Goal: Task Accomplishment & Management: Complete application form

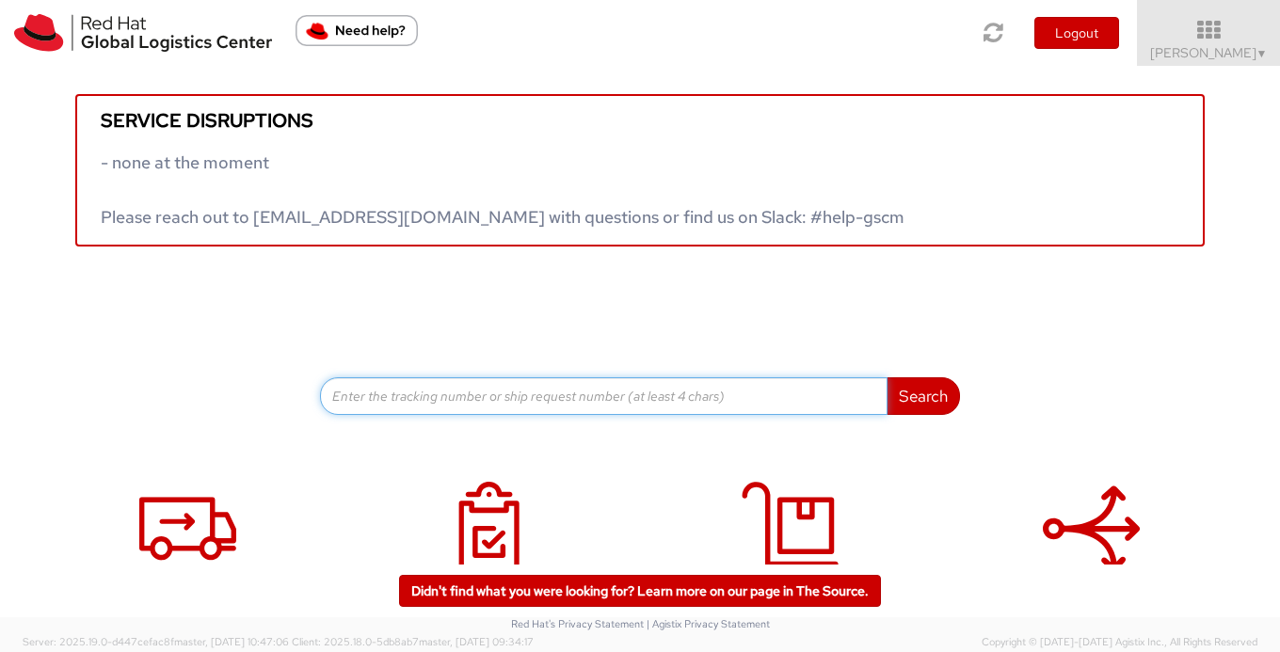
click at [420, 391] on input at bounding box center [604, 397] width 568 height 38
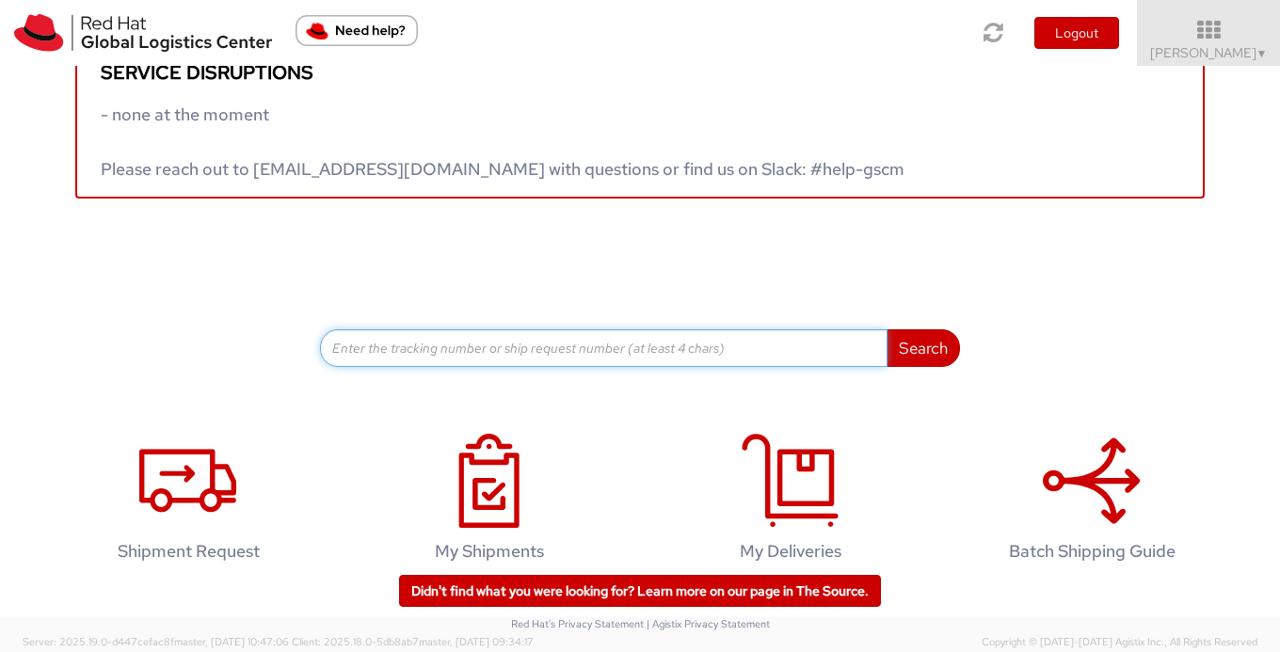
scroll to position [82, 0]
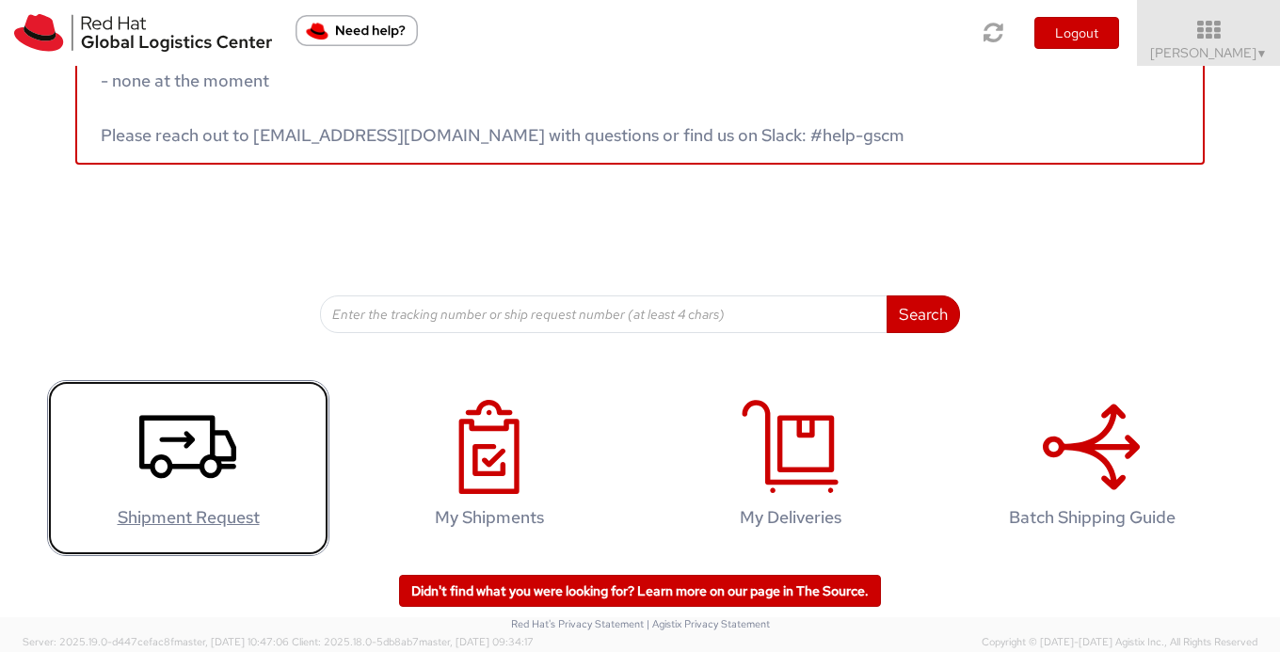
click at [256, 429] on link "Shipment Request" at bounding box center [188, 468] width 282 height 176
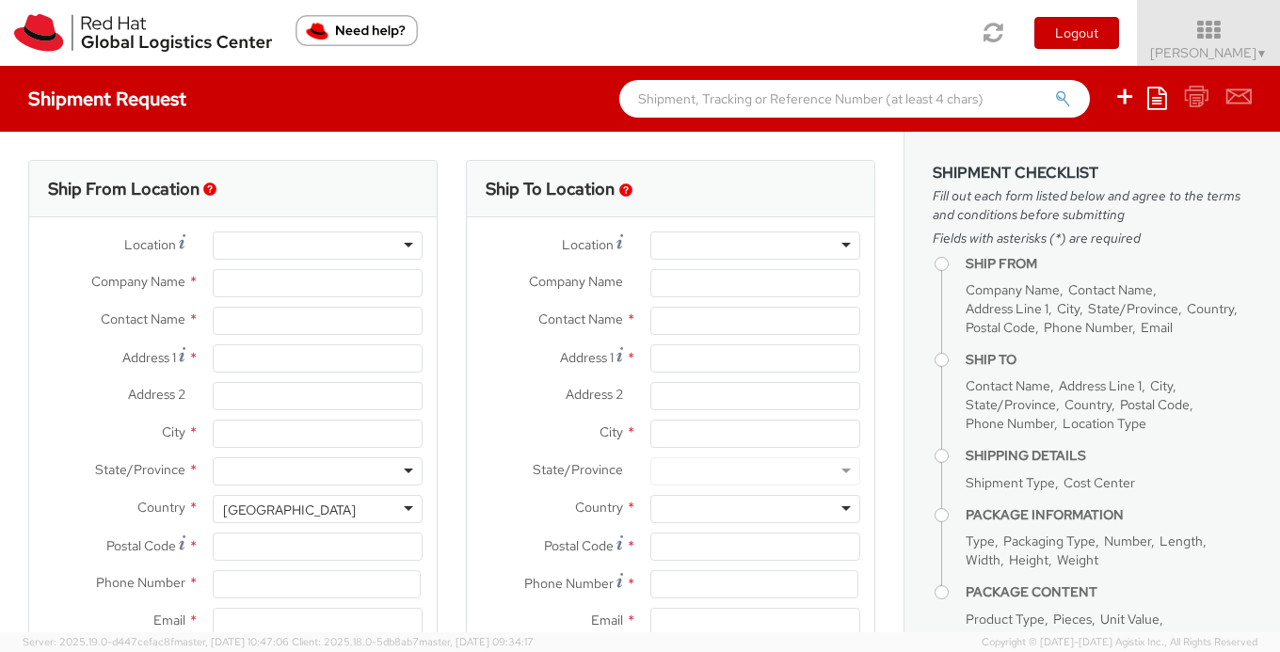
select select
select select "506"
click at [245, 233] on div at bounding box center [318, 246] width 210 height 28
type input "The Rosewood London"
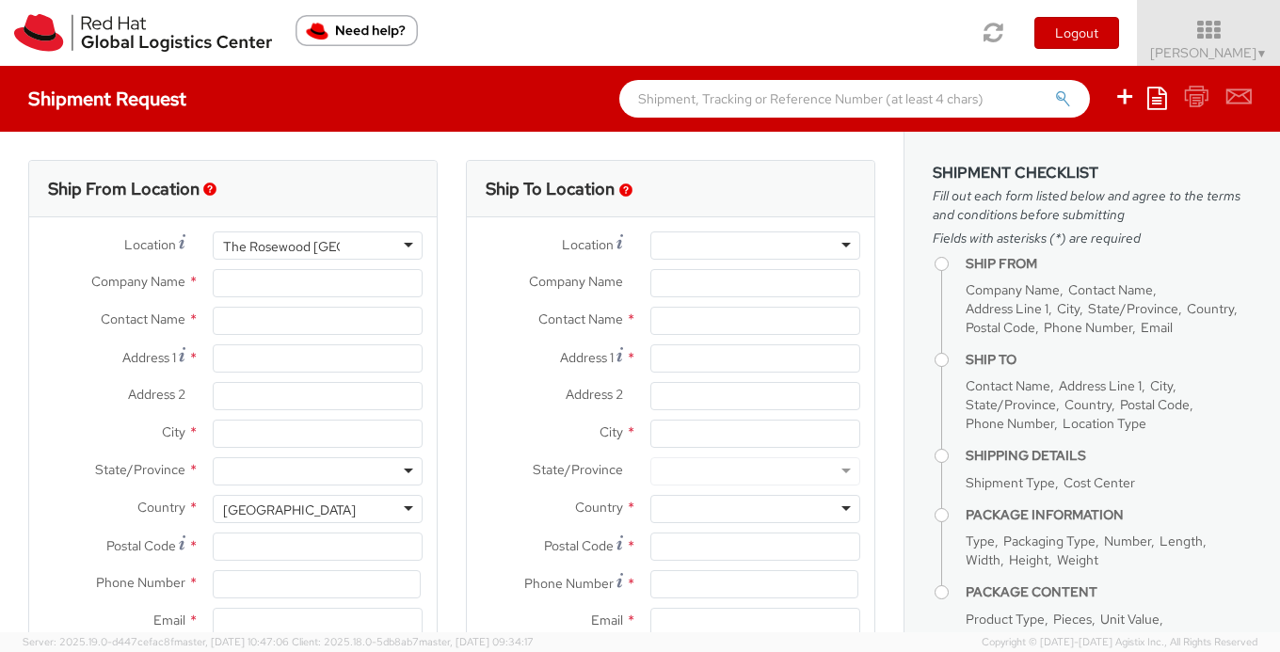
type input "Red Hat, Inc."
type input "[PERSON_NAME]"
type input "100 East Davie Street"
type input "RALEIGH"
type input "27601"
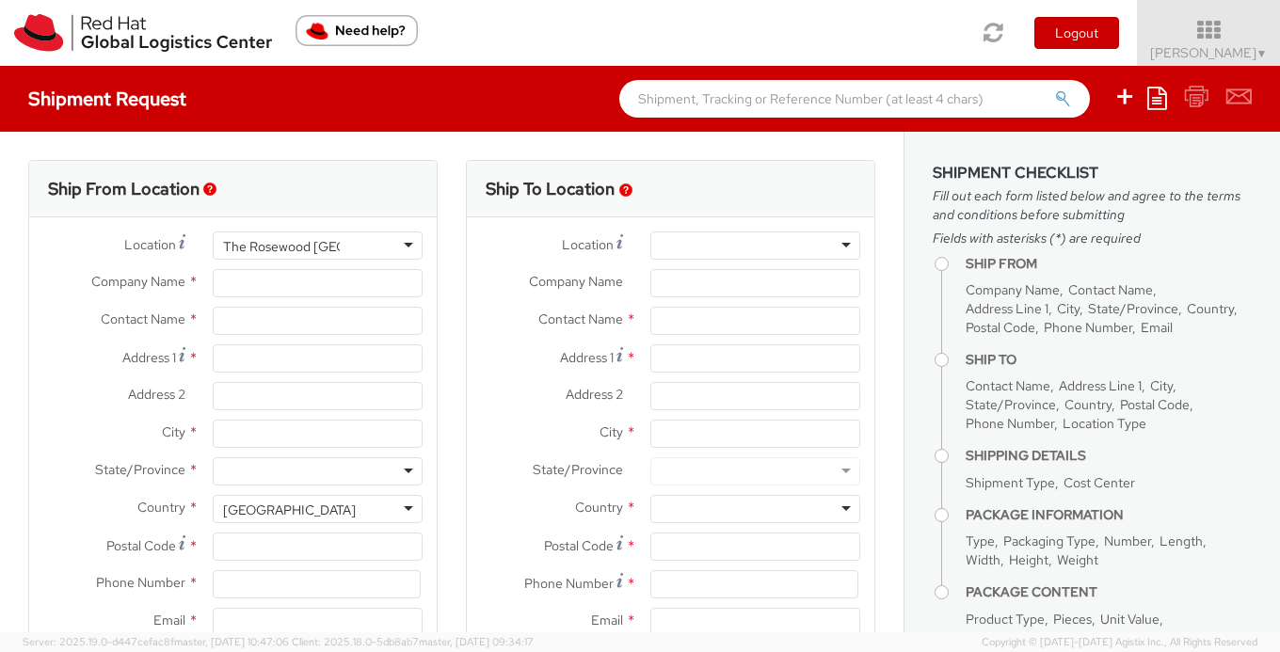
type input "19198356669"
type input "[EMAIL_ADDRESS][DOMAIN_NAME]"
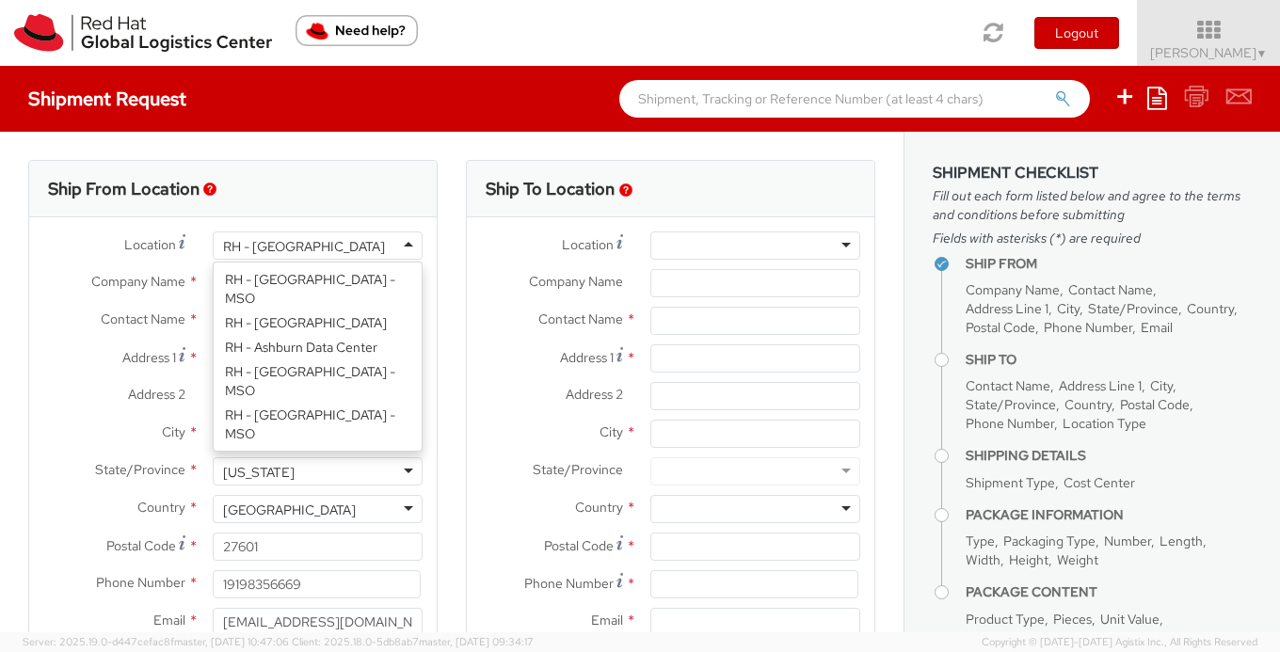
click at [303, 256] on div "RH - Raleigh" at bounding box center [318, 246] width 210 height 28
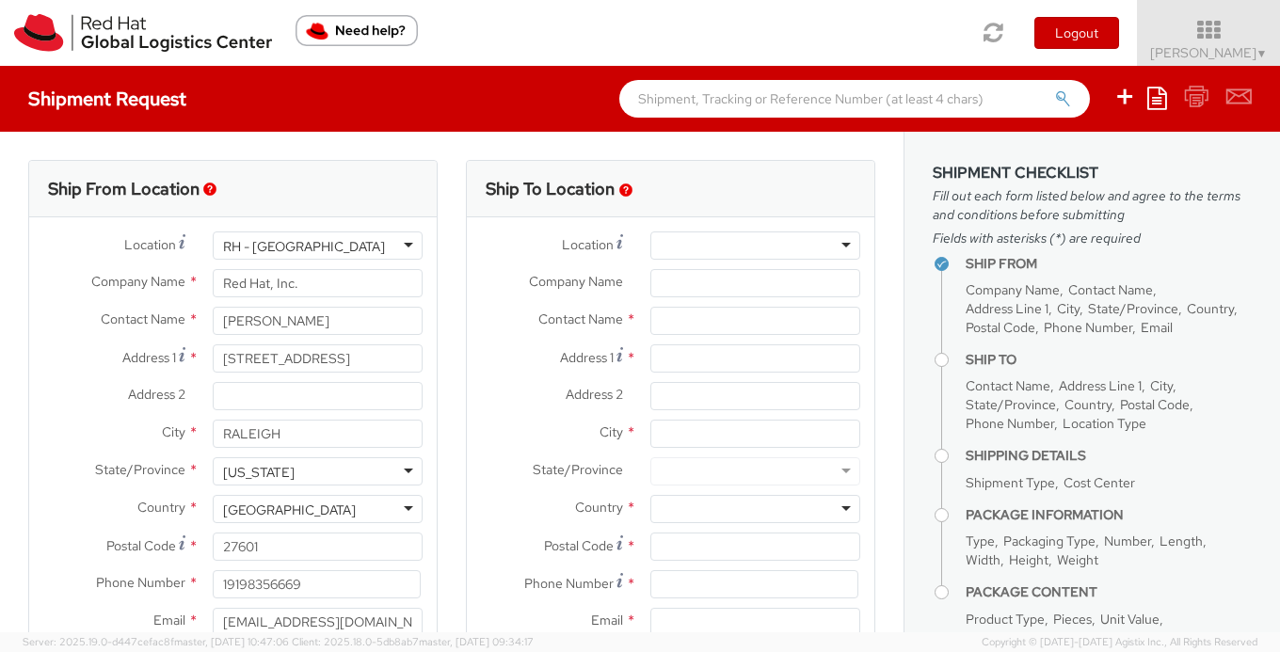
drag, startPoint x: 303, startPoint y: 256, endPoint x: 277, endPoint y: 176, distance: 84.3
click at [277, 176] on div "Ship From Location Location * RH - Raleigh RH - Raleigh RH - Amsterdam - MSO RH…" at bounding box center [233, 429] width 410 height 539
click at [316, 283] on input "Red Hat, Inc." at bounding box center [318, 283] width 210 height 28
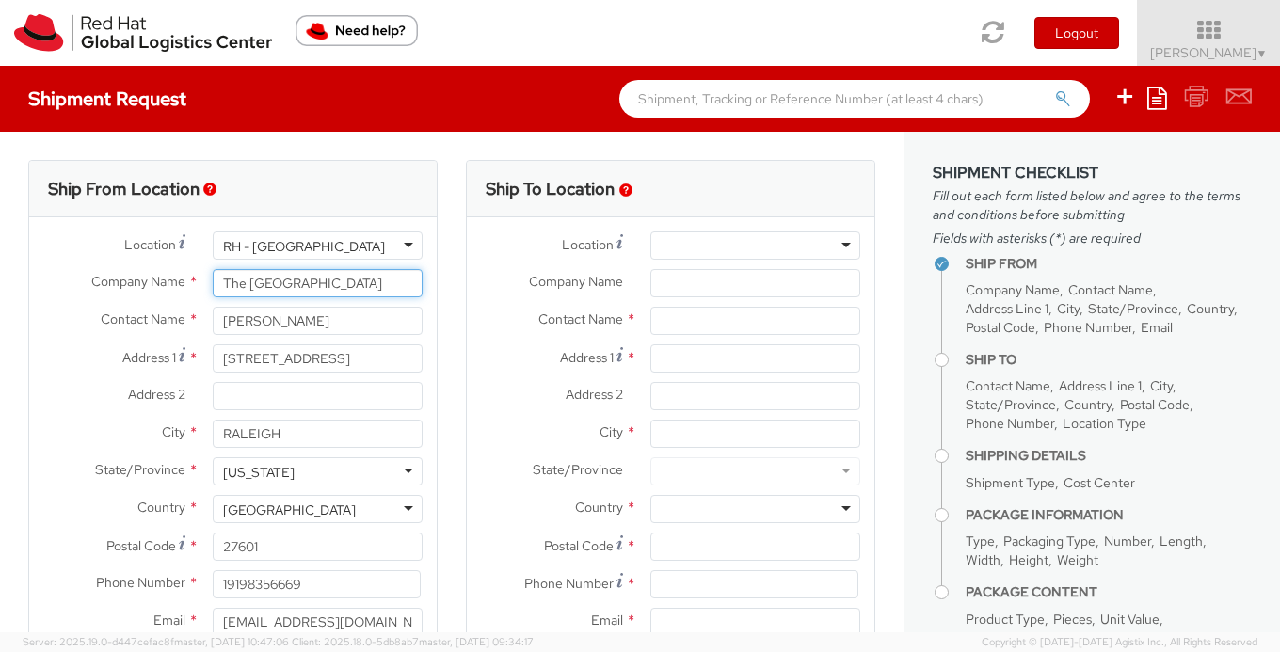
type input "The [GEOGRAPHIC_DATA]"
click at [353, 329] on input "[PERSON_NAME]" at bounding box center [318, 321] width 210 height 28
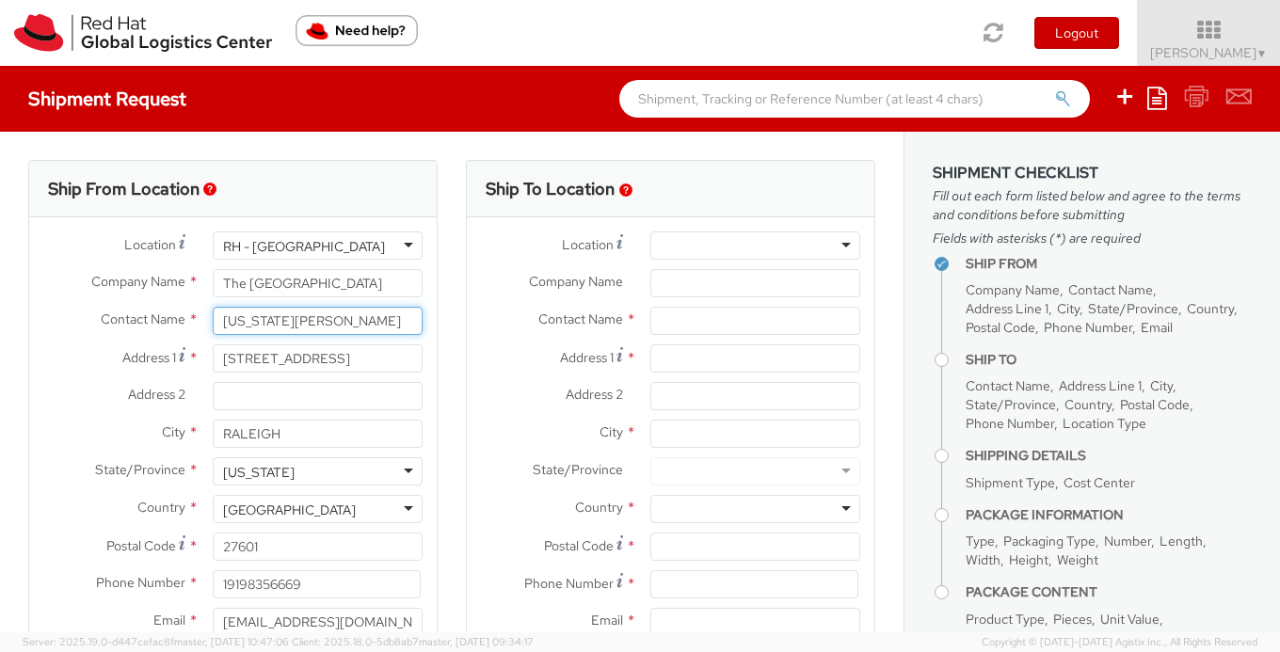
type input "[US_STATE][PERSON_NAME]"
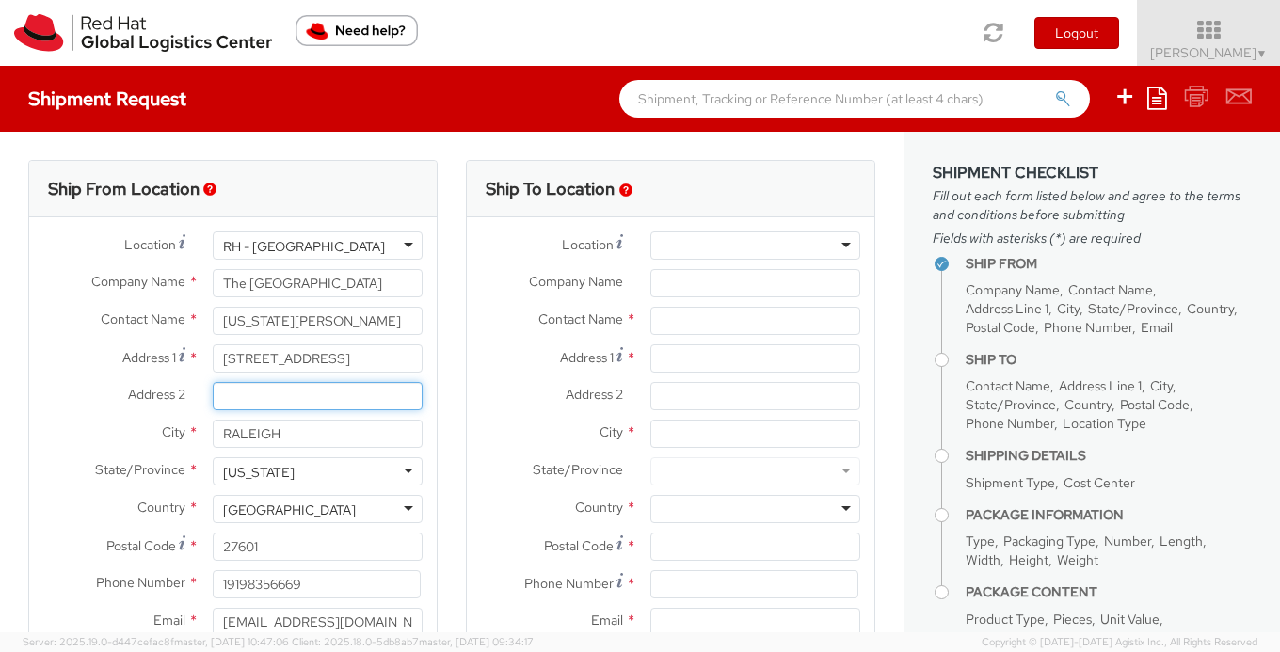
click at [355, 395] on input "Address 2 *" at bounding box center [318, 396] width 210 height 28
click at [347, 354] on input "100 East Davie Street" at bounding box center [318, 359] width 210 height 28
paste input "252 High Holborn, London WC1V 7EN"
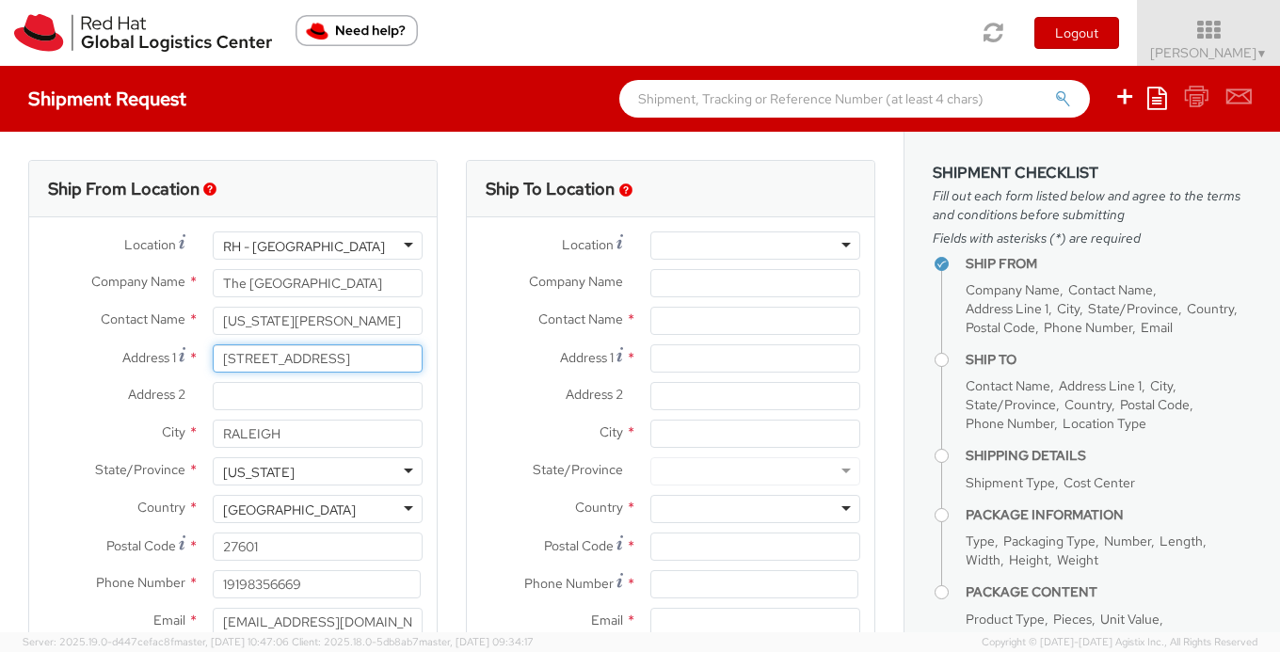
type input "252 High Holborn, London WC1V 7EN"
drag, startPoint x: 297, startPoint y: 358, endPoint x: 367, endPoint y: 462, distance: 126.1
click at [367, 462] on div "Location * RH - Amsterdam - MSO RH - Amsterdam Data Center RH - Ashburn Data Ce…" at bounding box center [233, 439] width 408 height 414
click at [378, 372] on input "252 High Holborn, London WC1V 7EN" at bounding box center [318, 359] width 210 height 28
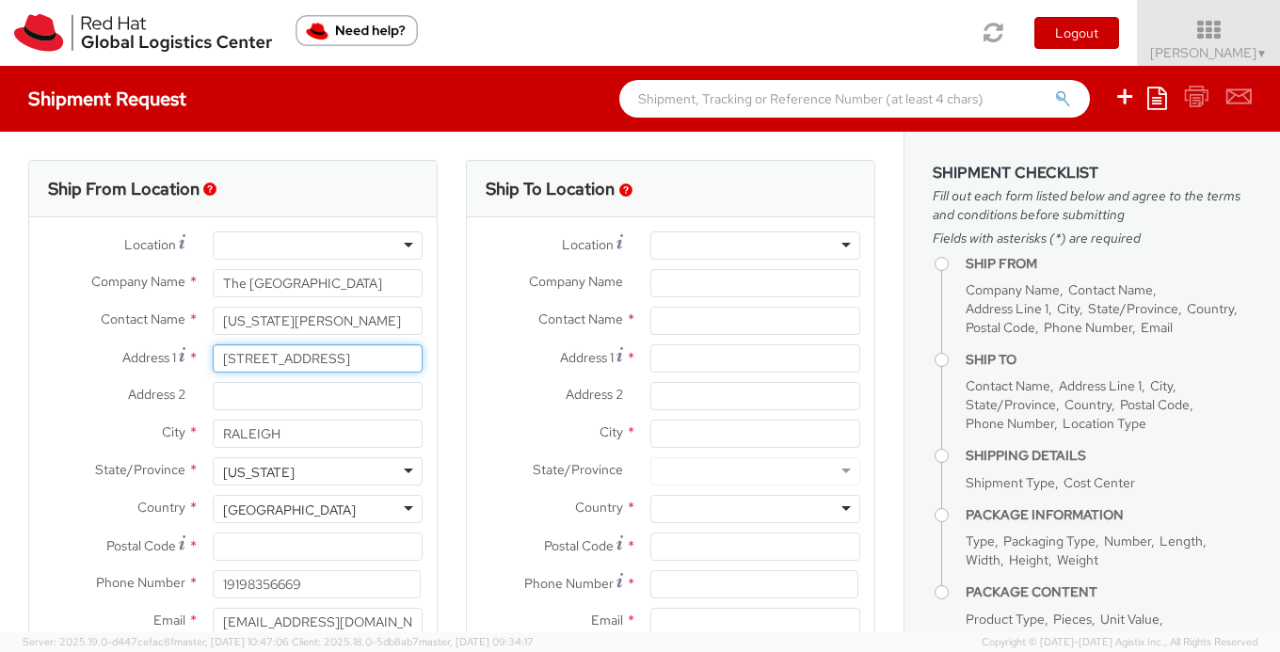
click at [378, 372] on input "252 High Holborn, London WC1V 7EN" at bounding box center [318, 359] width 210 height 28
click at [304, 359] on input "252 High Holborn, London WC1V 7EN" at bounding box center [318, 359] width 210 height 28
drag, startPoint x: 302, startPoint y: 359, endPoint x: 488, endPoint y: 405, distance: 191.1
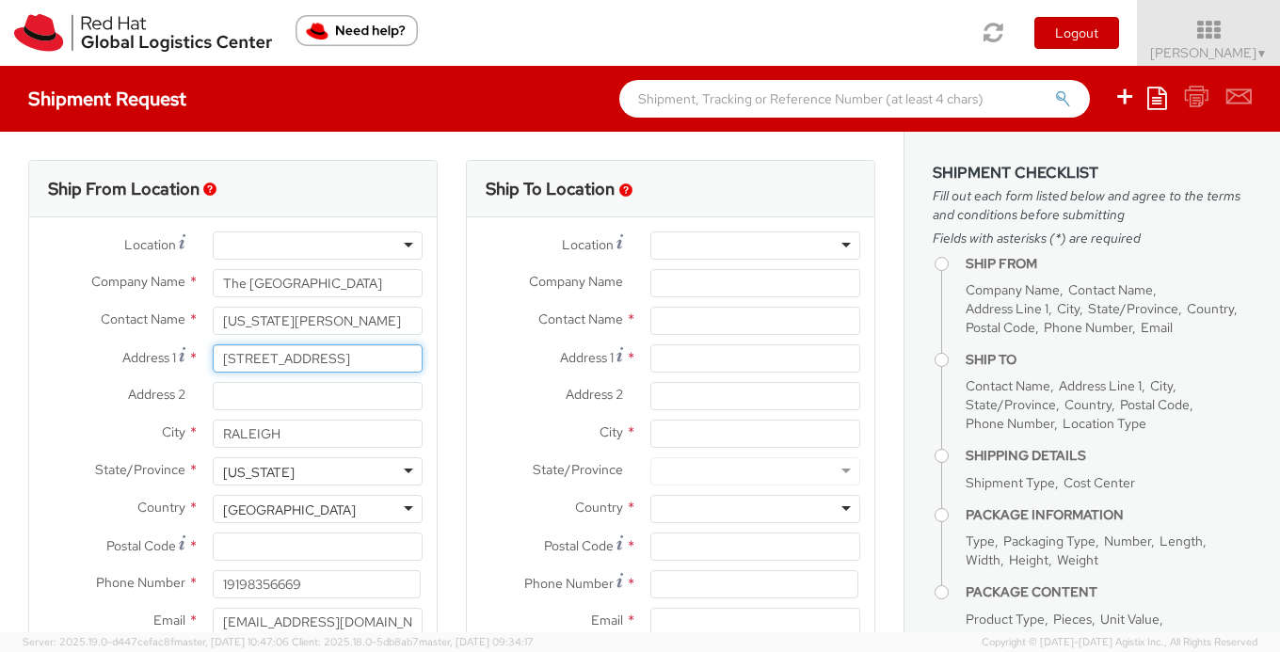
click at [488, 405] on div "Ship From Location Location * RH - Amsterdam - MSO RH - Amsterdam Data Center R…" at bounding box center [452, 441] width 876 height 562
type input "252 High Holborn"
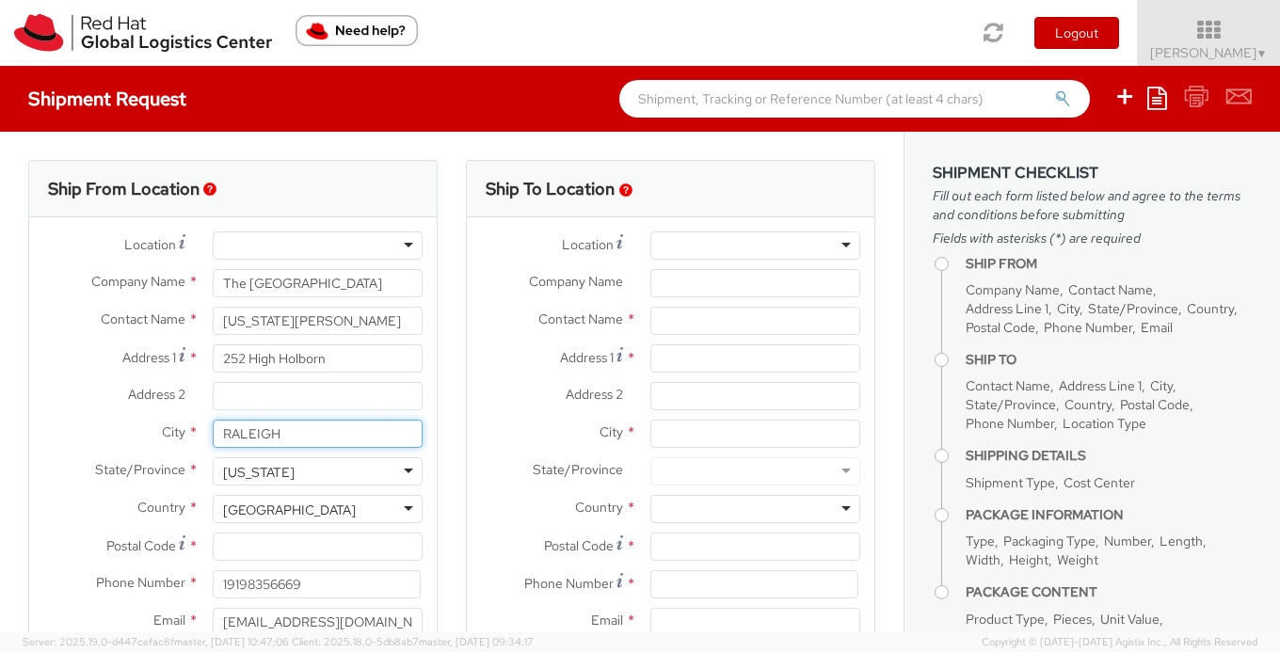
click at [371, 422] on input "RALEIGH" at bounding box center [318, 434] width 210 height 28
paste input "London WC1V 7EN"
type input "London WC1V 7EN"
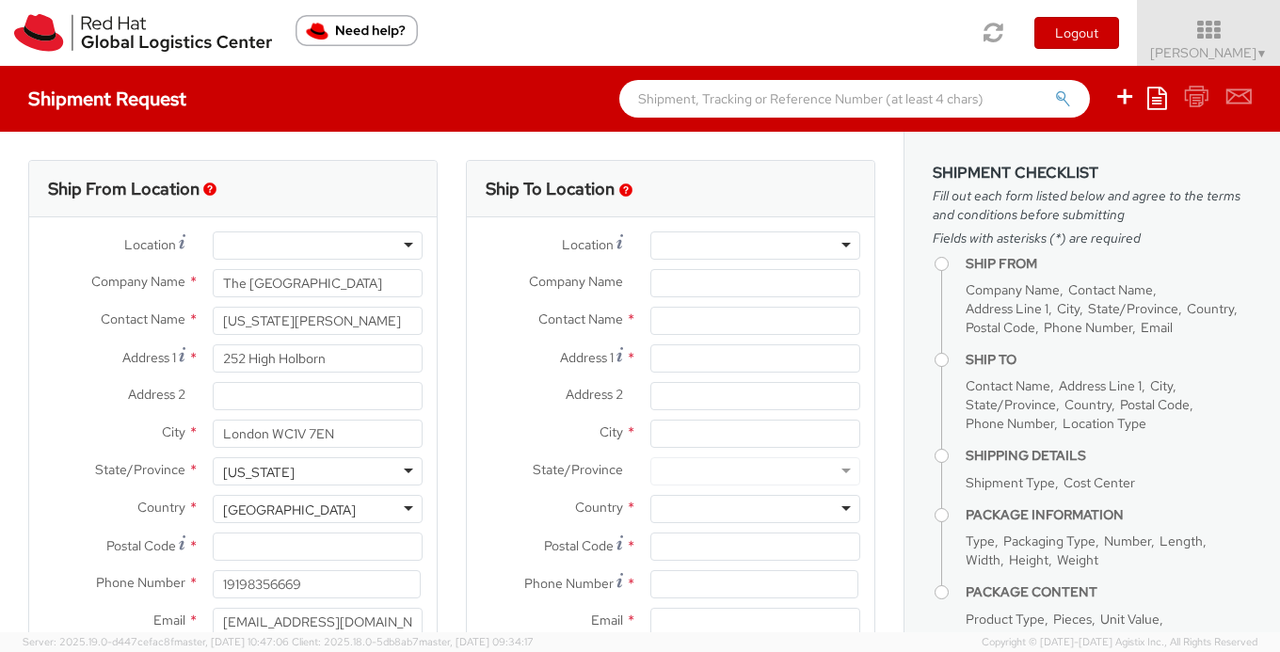
click at [295, 480] on div "North Carolina" at bounding box center [259, 472] width 72 height 19
click at [141, 474] on span "State/Province" at bounding box center [140, 469] width 90 height 17
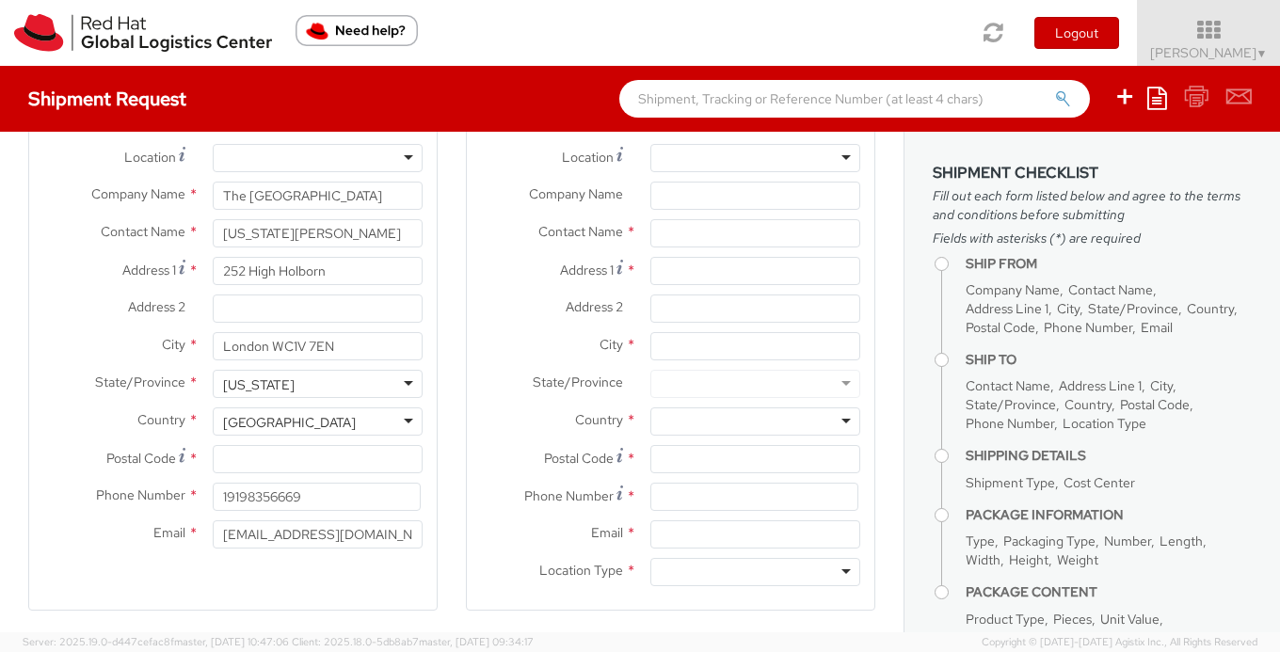
scroll to position [89, 0]
click at [282, 494] on input "19198356669" at bounding box center [317, 495] width 208 height 28
drag, startPoint x: 307, startPoint y: 489, endPoint x: 291, endPoint y: 449, distance: 42.7
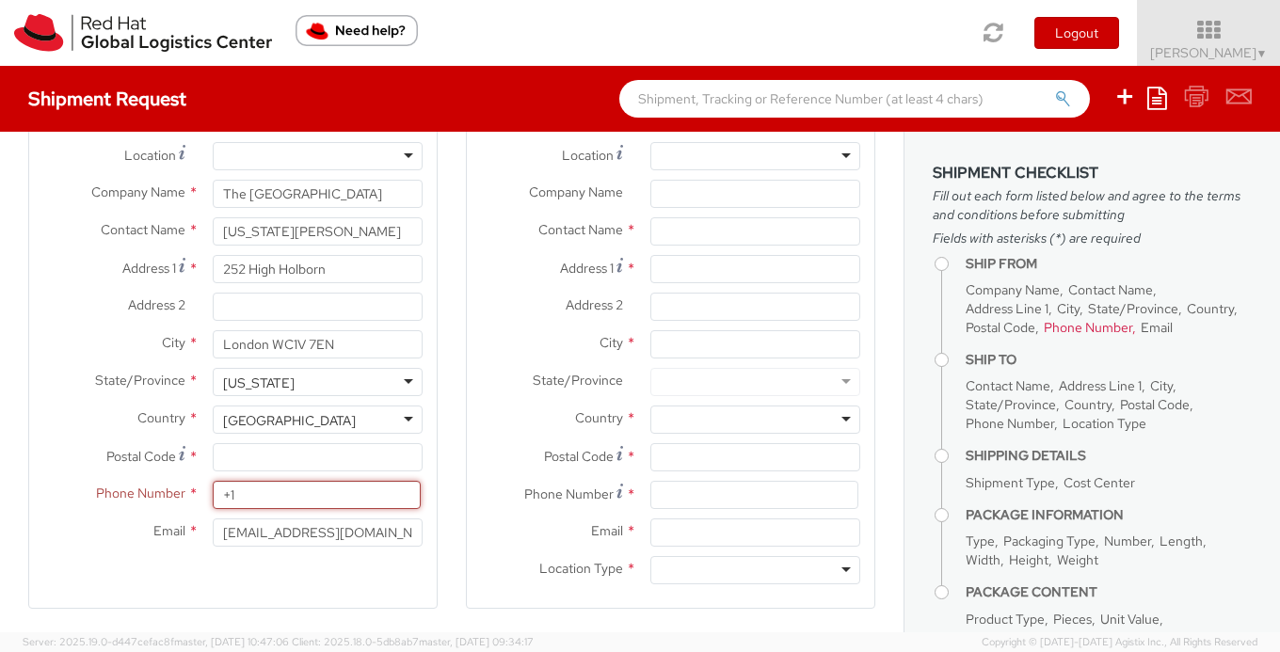
click at [291, 449] on div "Location * RH - Amsterdam - MSO RH - Amsterdam Data Center RH - Ashburn Data Ce…" at bounding box center [233, 349] width 408 height 414
paste input "44 (0) 7826 971943"
type input "[PHONE_NUMBER]"
click at [270, 596] on div "Ship From Location Location * RH - Amsterdam - MSO RH - Amsterdam Data Center R…" at bounding box center [233, 340] width 410 height 539
click at [251, 410] on div "[GEOGRAPHIC_DATA]" at bounding box center [318, 420] width 210 height 28
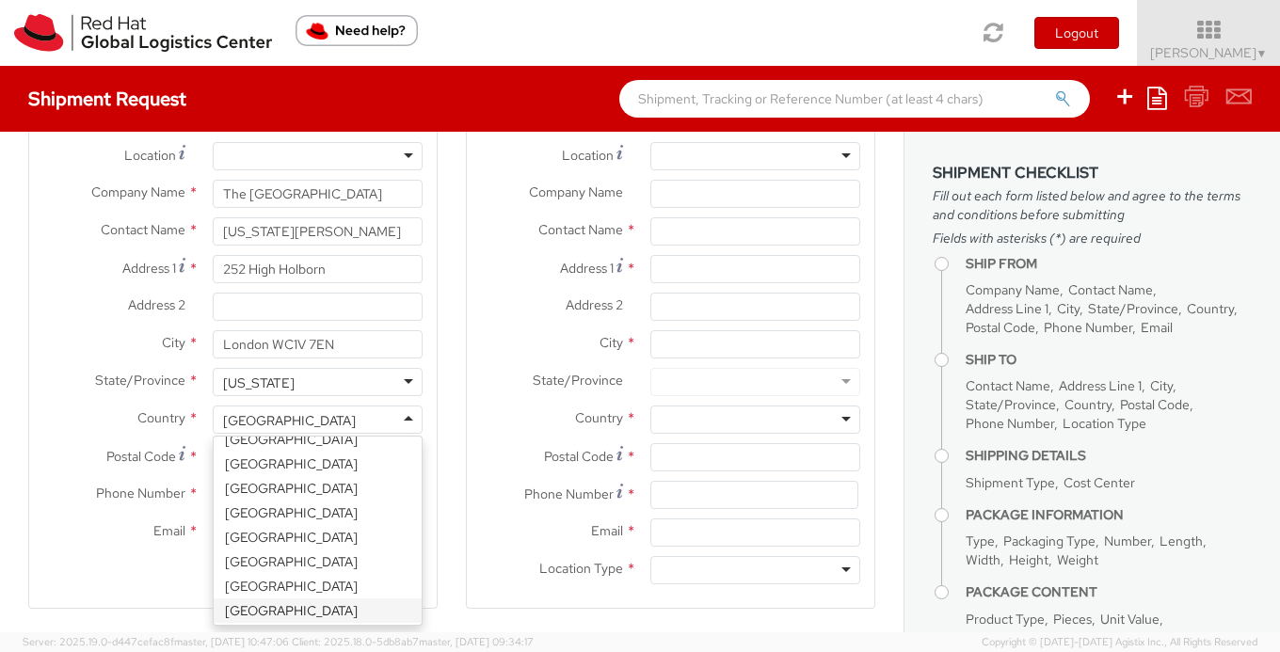
scroll to position [4751, 0]
select select "CM"
select select "KGS"
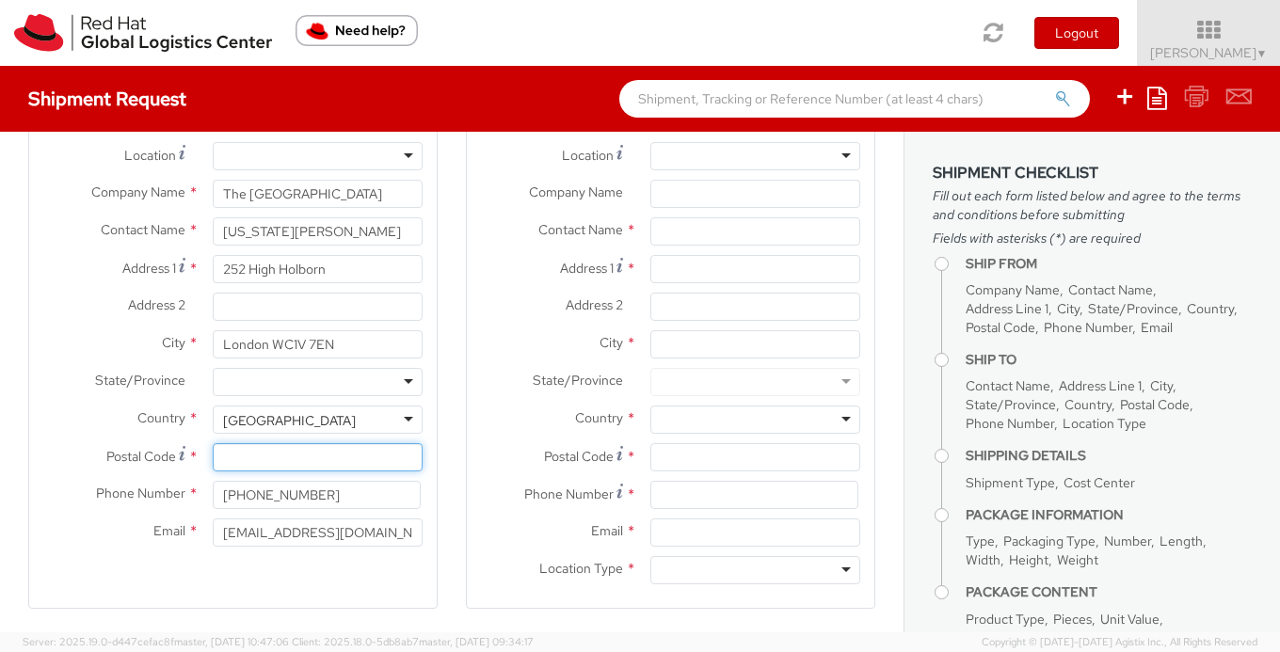
click at [236, 458] on input "Postal Code *" at bounding box center [318, 457] width 210 height 28
paste input "[PHONE_NUMBER]"
type input "[PHONE_NUMBER]"
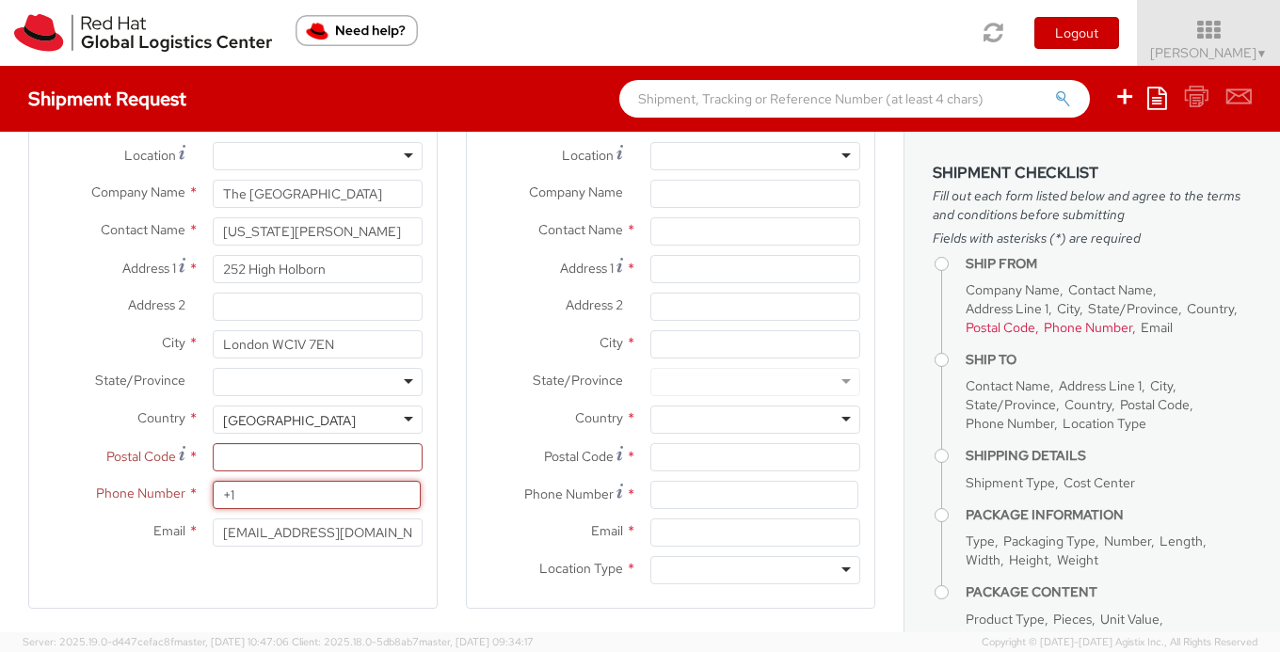
type input "+1"
click at [267, 467] on input "Postal Code *" at bounding box center [318, 457] width 210 height 28
paste input "WC1V 7EN"
type input "WC1V 7EN"
click at [280, 576] on div "Ship From Location Location * RH - Amsterdam - MSO RH - Amsterdam Data Center R…" at bounding box center [233, 340] width 410 height 539
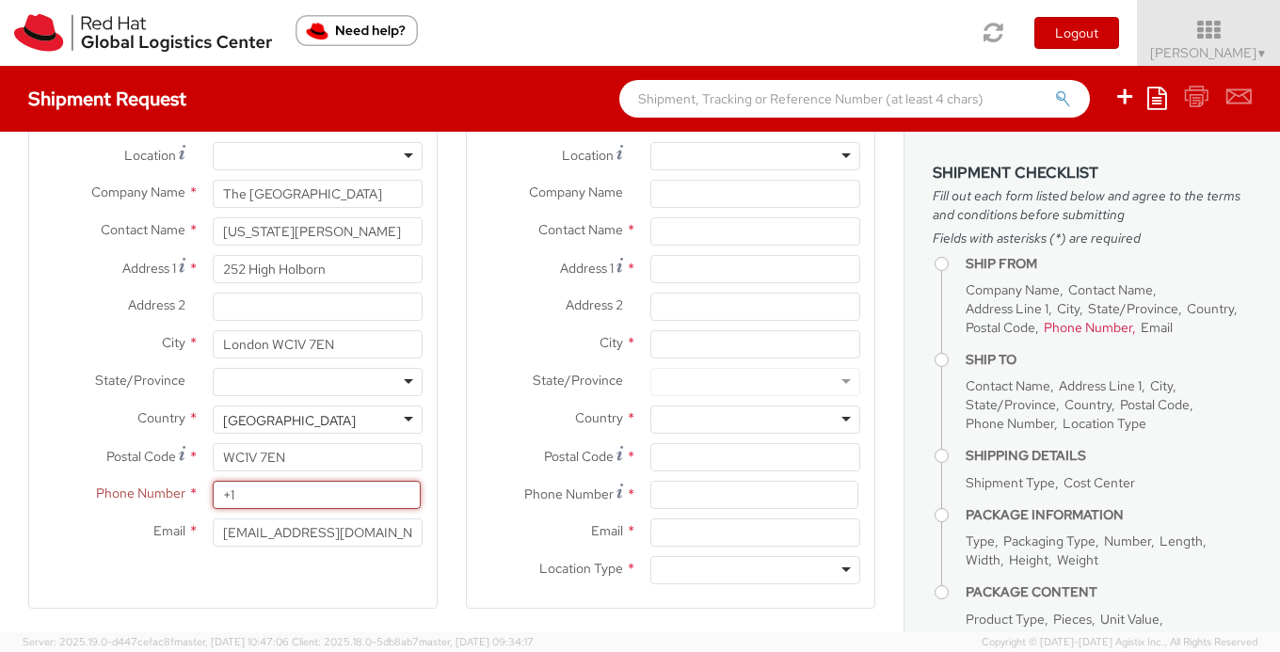
click at [249, 496] on input "+1" at bounding box center [317, 495] width 208 height 28
paste input "44 (0) 7826 971943"
type input "[PHONE_NUMBER]"
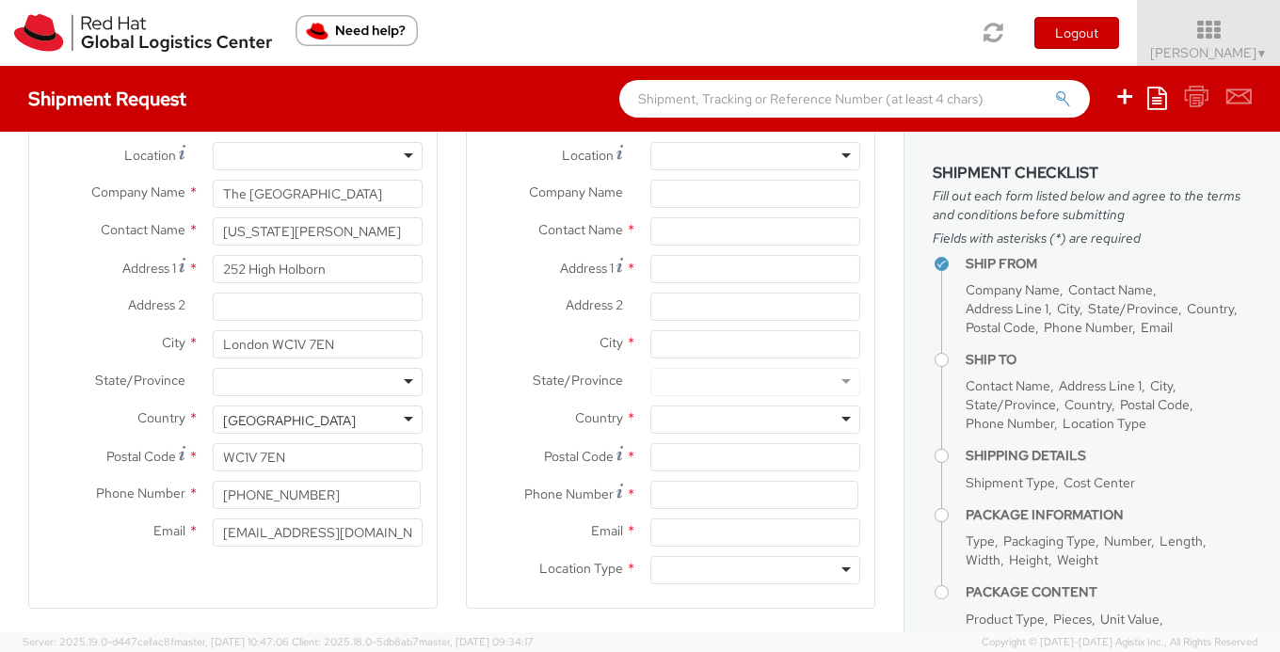
click at [264, 571] on div "Ship From Location Location * RH - Amsterdam - MSO RH - Amsterdam Data Center R…" at bounding box center [233, 340] width 410 height 539
click at [734, 164] on div at bounding box center [756, 156] width 210 height 28
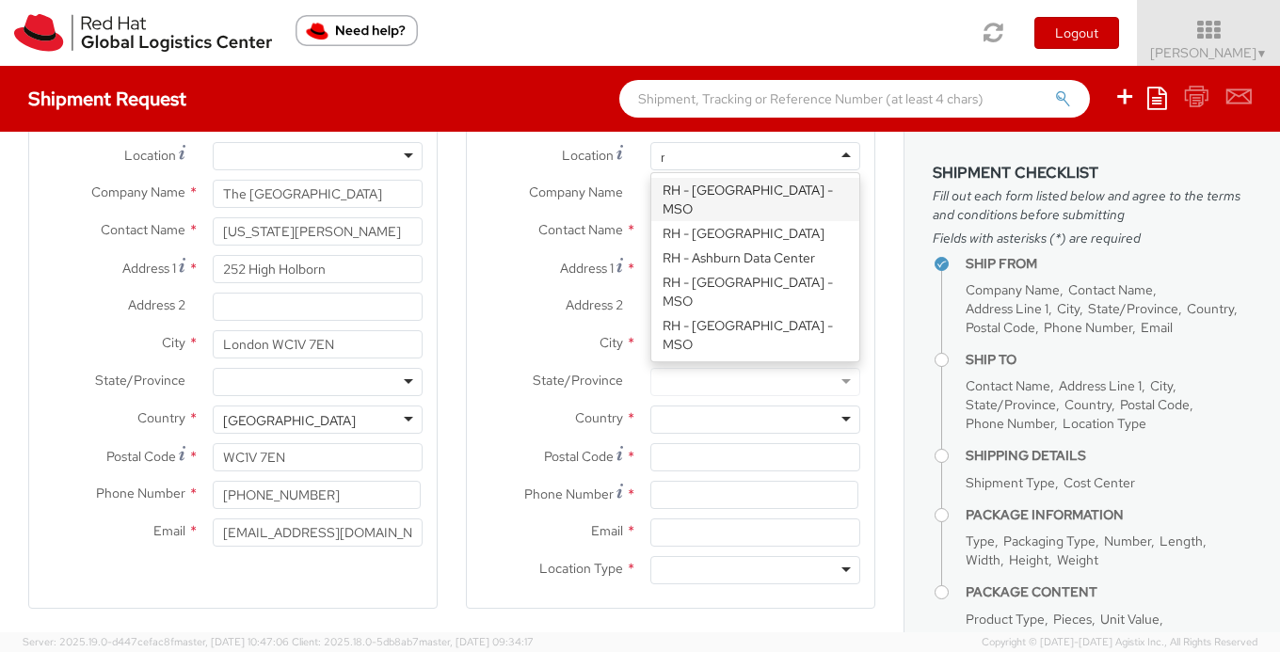
type input "ra"
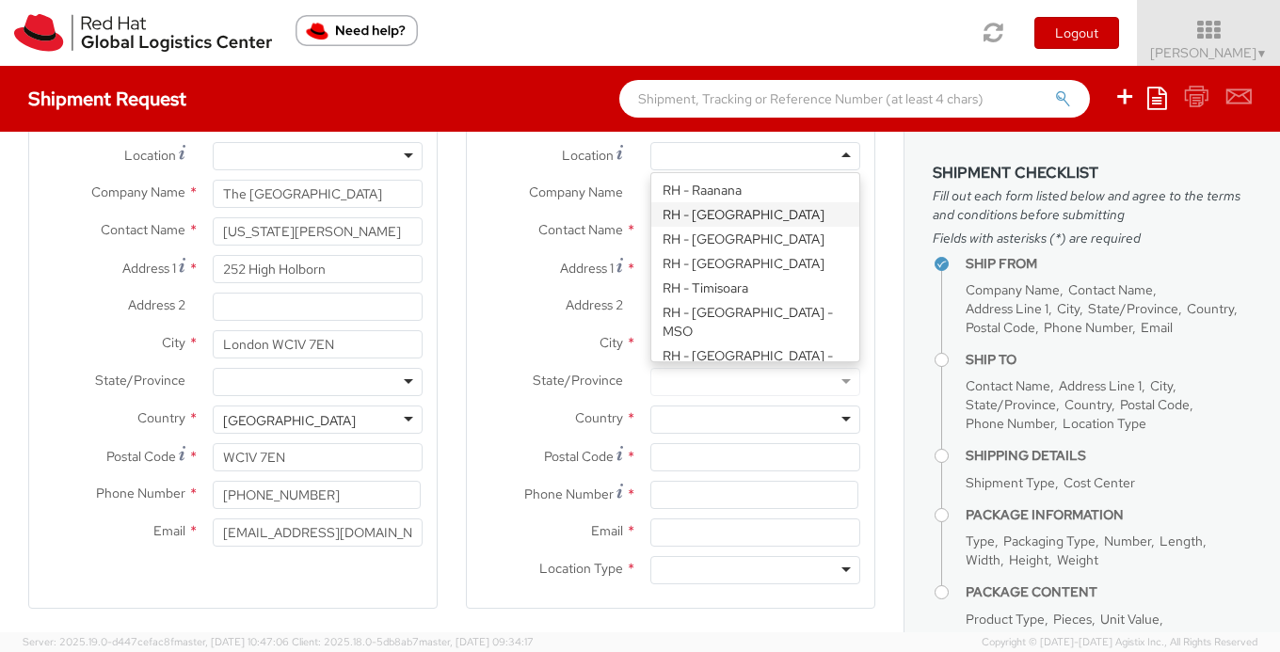
type input "Red Hat, Inc."
type input "100 East Davie Street"
type input "RALEIGH"
type input "27601"
type input "919-754-4950"
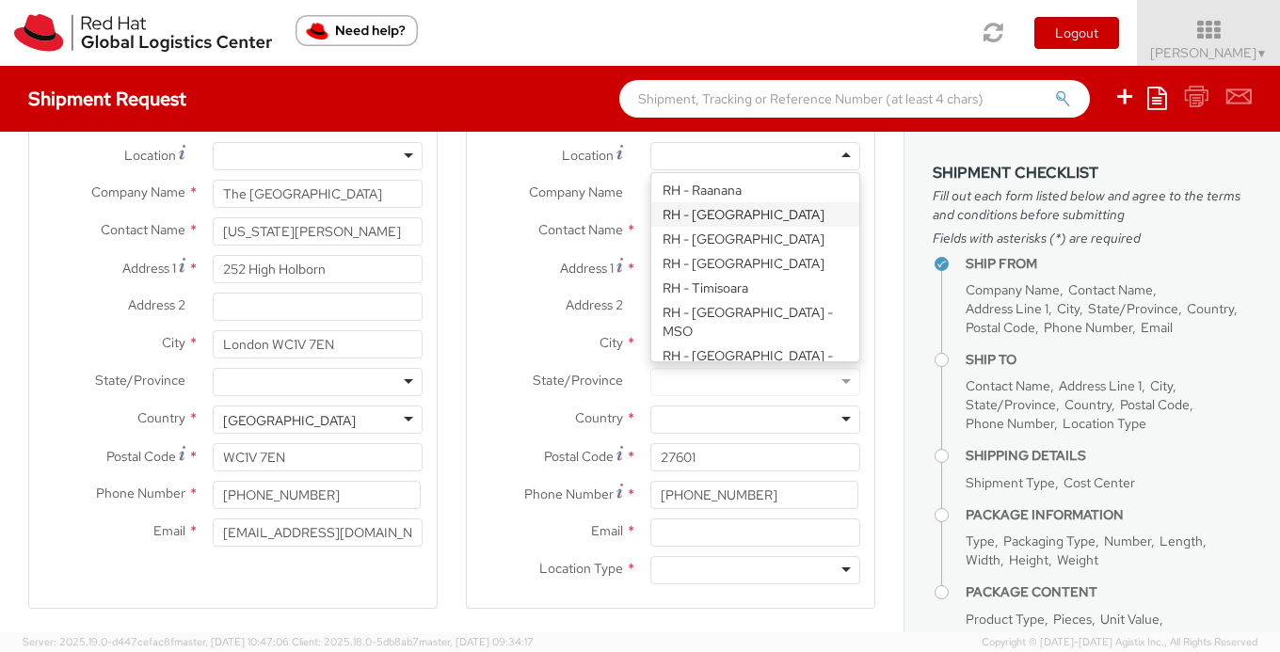
scroll to position [0, 0]
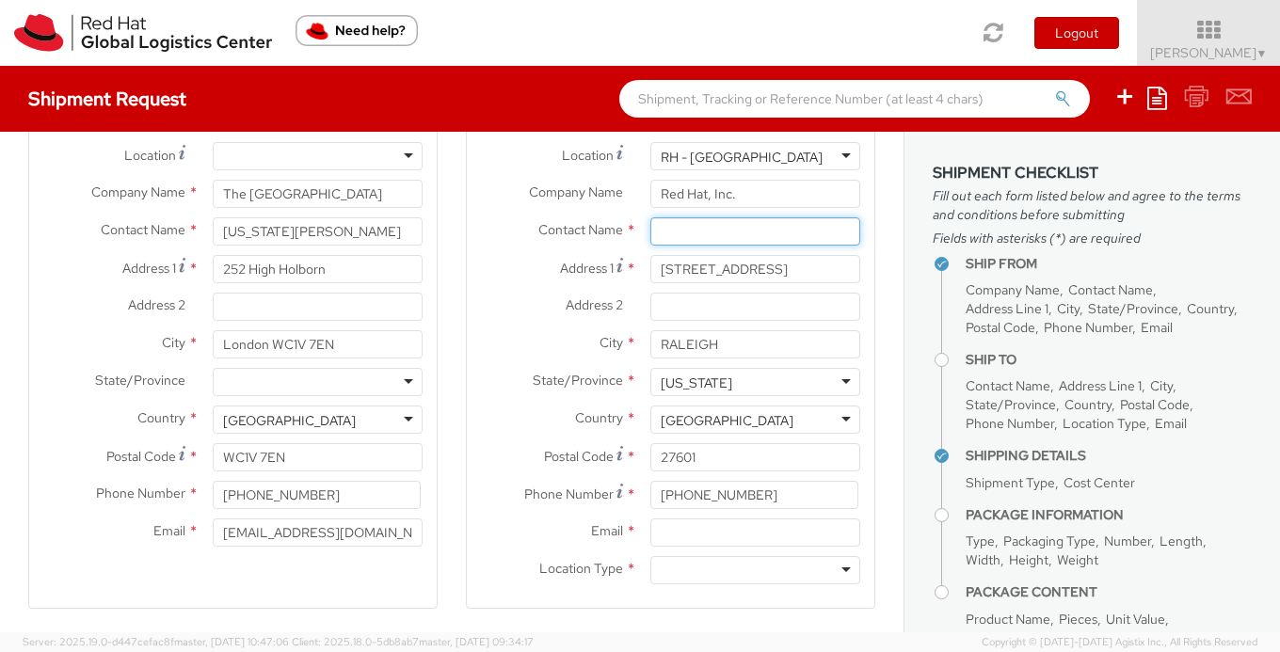
click at [721, 245] on input "text" at bounding box center [756, 231] width 210 height 28
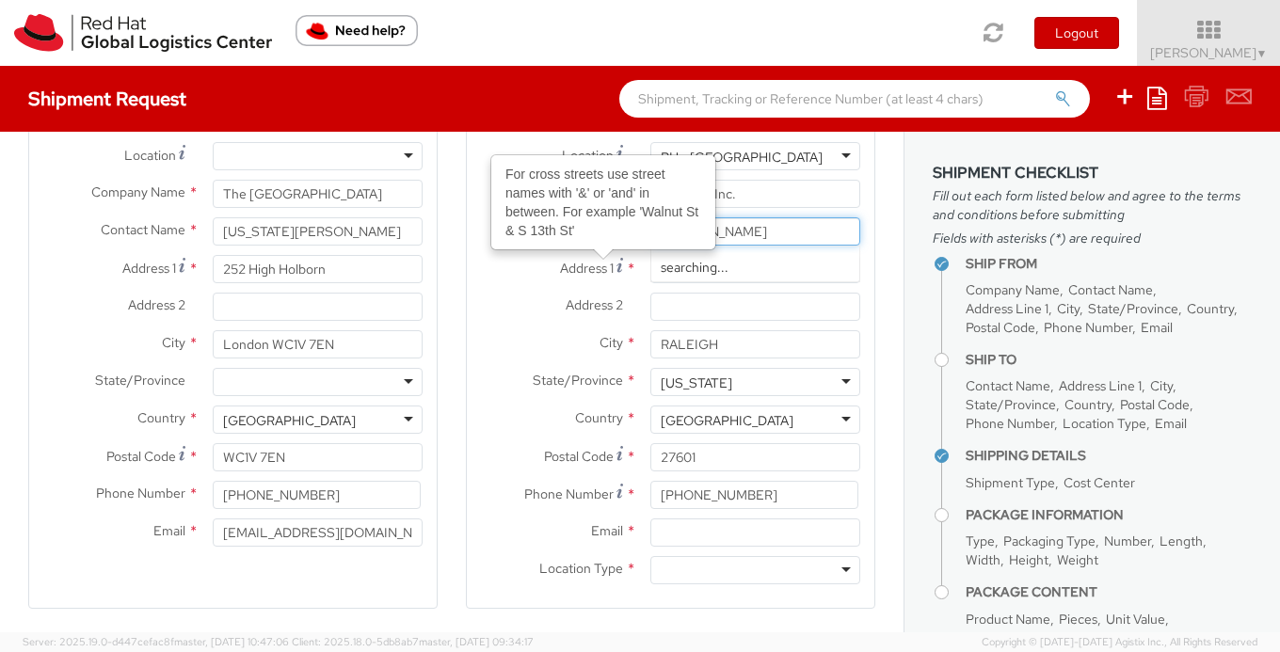
type input "[PERSON_NAME]"
click at [560, 297] on label "Address 2 *" at bounding box center [551, 305] width 169 height 24
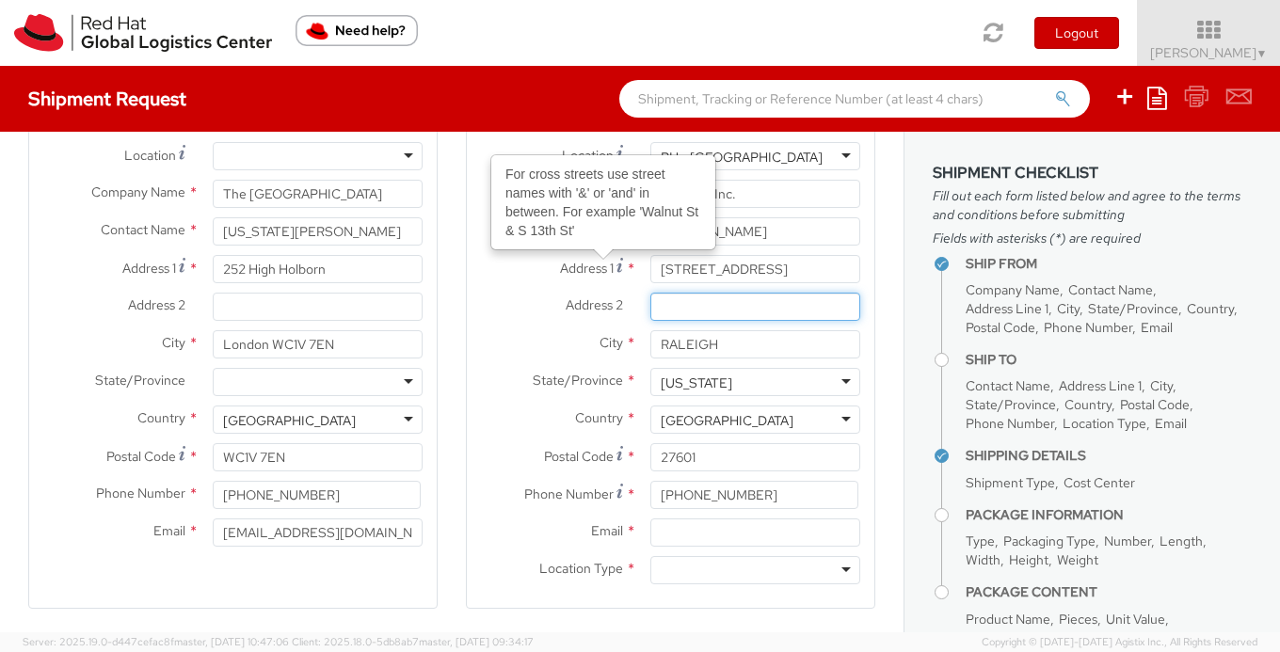
click at [651, 297] on input "Address 2 *" at bounding box center [756, 307] width 210 height 28
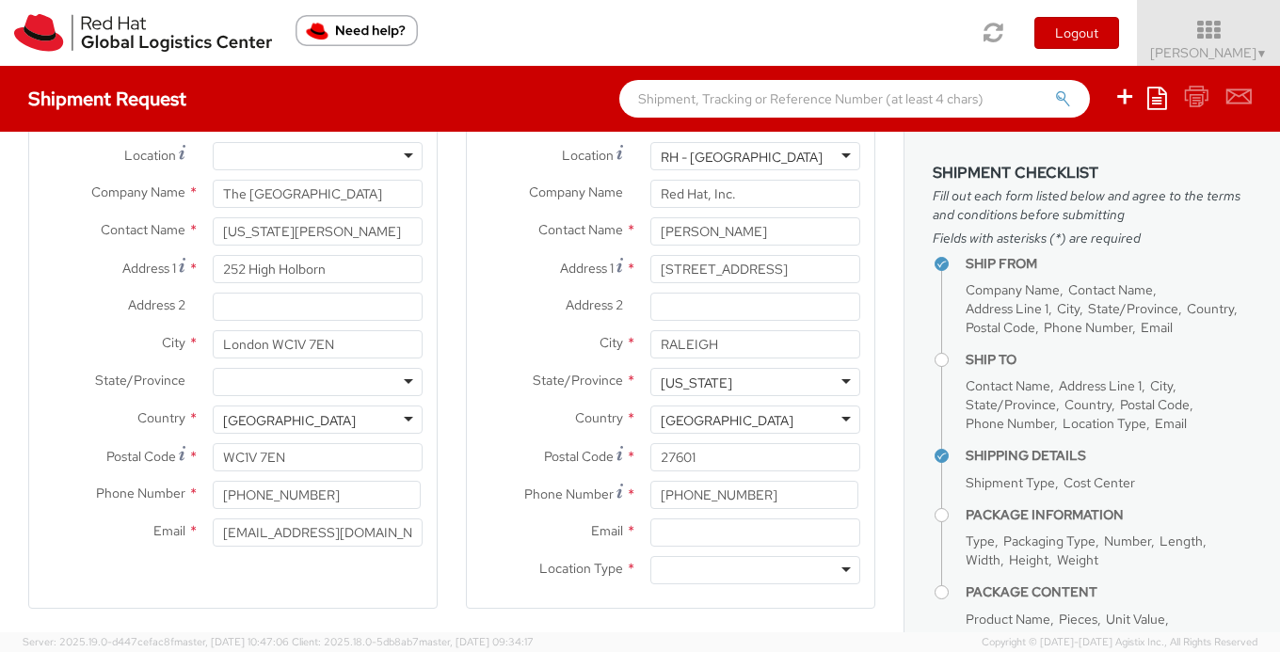
click at [500, 572] on label "Location Type *" at bounding box center [551, 568] width 169 height 24
click at [693, 567] on div at bounding box center [756, 570] width 210 height 28
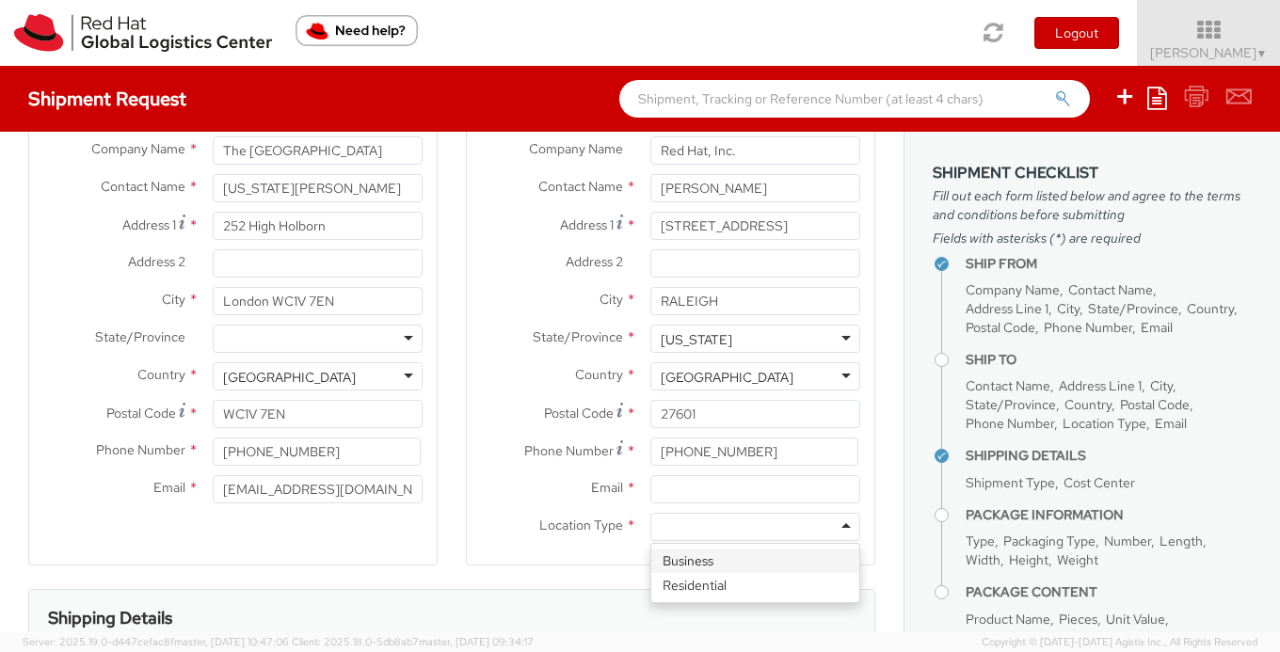
scroll to position [143, 0]
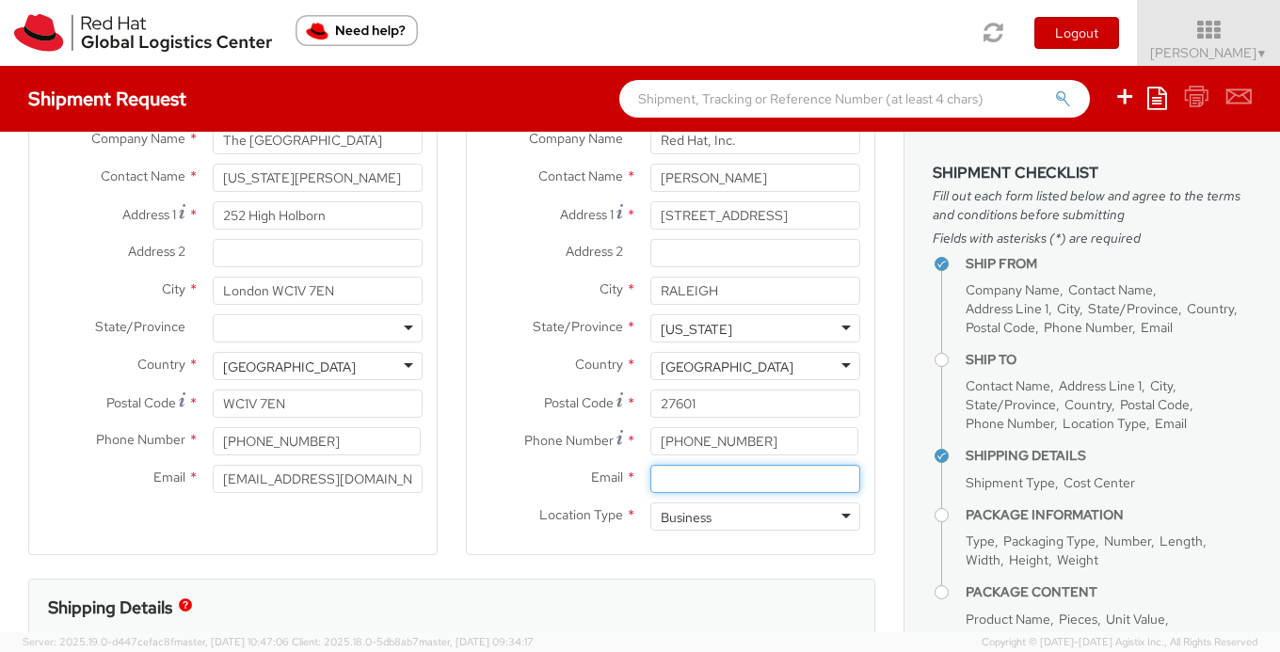
click at [680, 480] on input "Email *" at bounding box center [756, 479] width 210 height 28
type input "JEODONNE@REDHAT.COM"
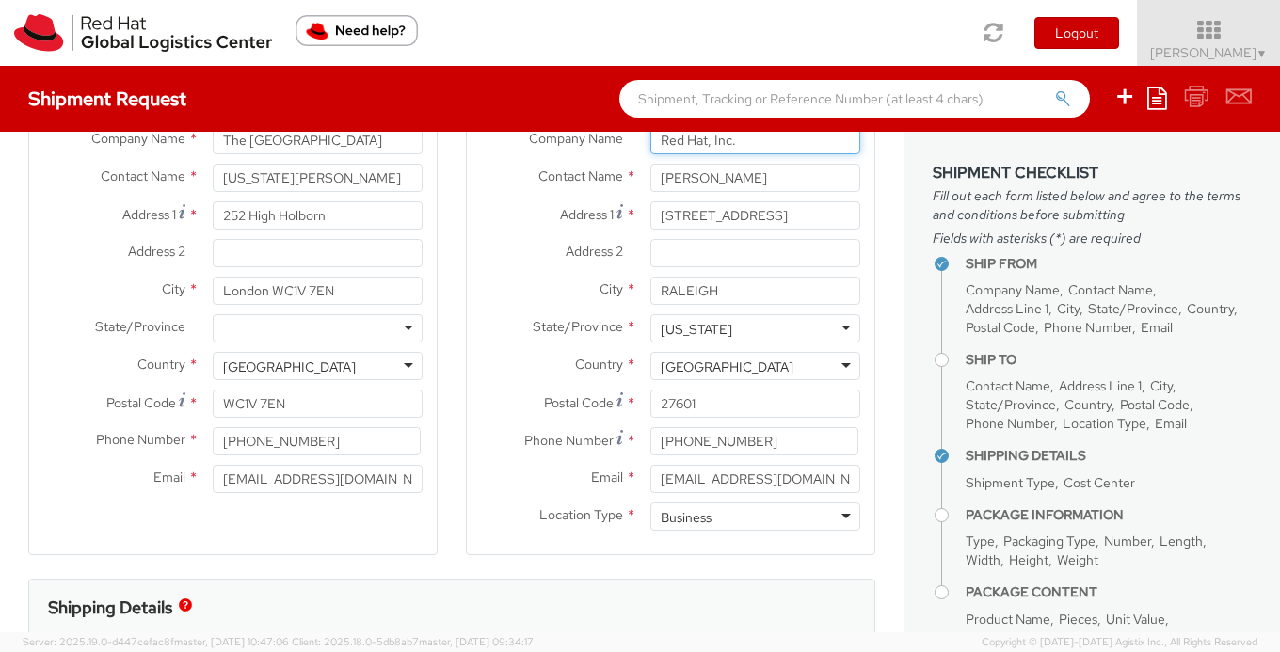
type input "Red Hat"
type input "[STREET_ADDRESS]"
type input "[GEOGRAPHIC_DATA]"
type input "27601"
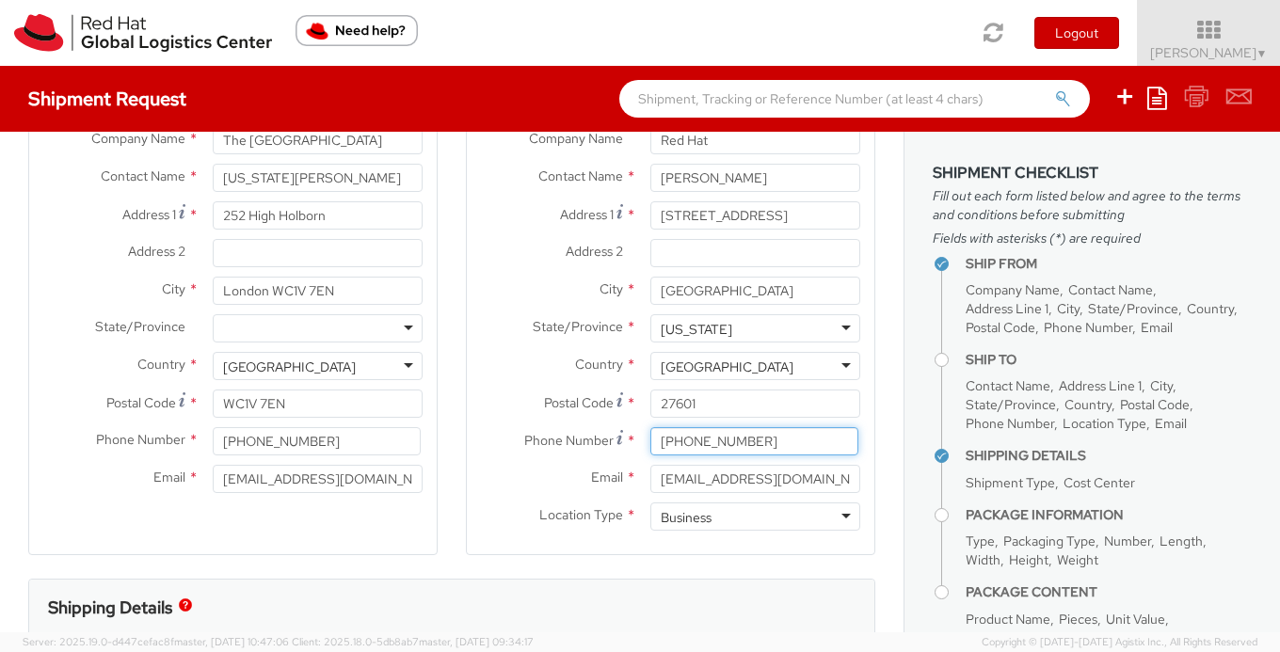
type input "8636703786"
click at [597, 576] on div "Ship To Location Location * RH - Amsterdam - MSO RH - Amsterdam Data Center RH …" at bounding box center [671, 298] width 410 height 562
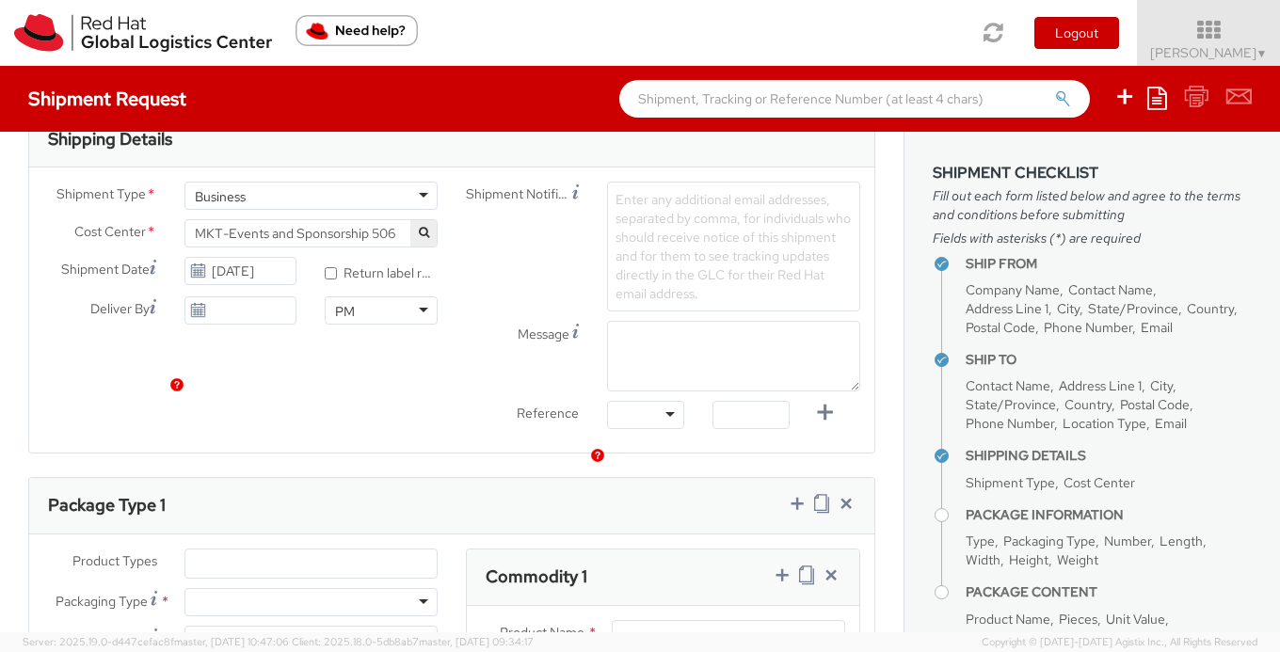
scroll to position [413, 0]
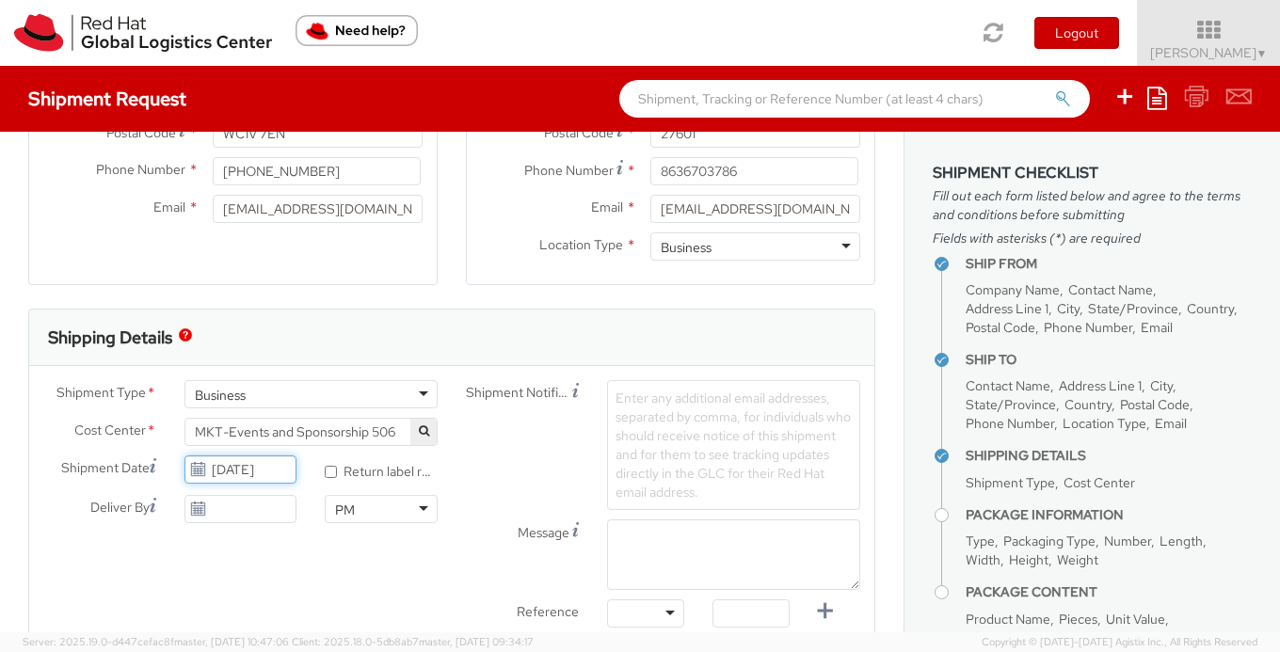
click at [248, 473] on input "09/18/2025" at bounding box center [241, 470] width 113 height 28
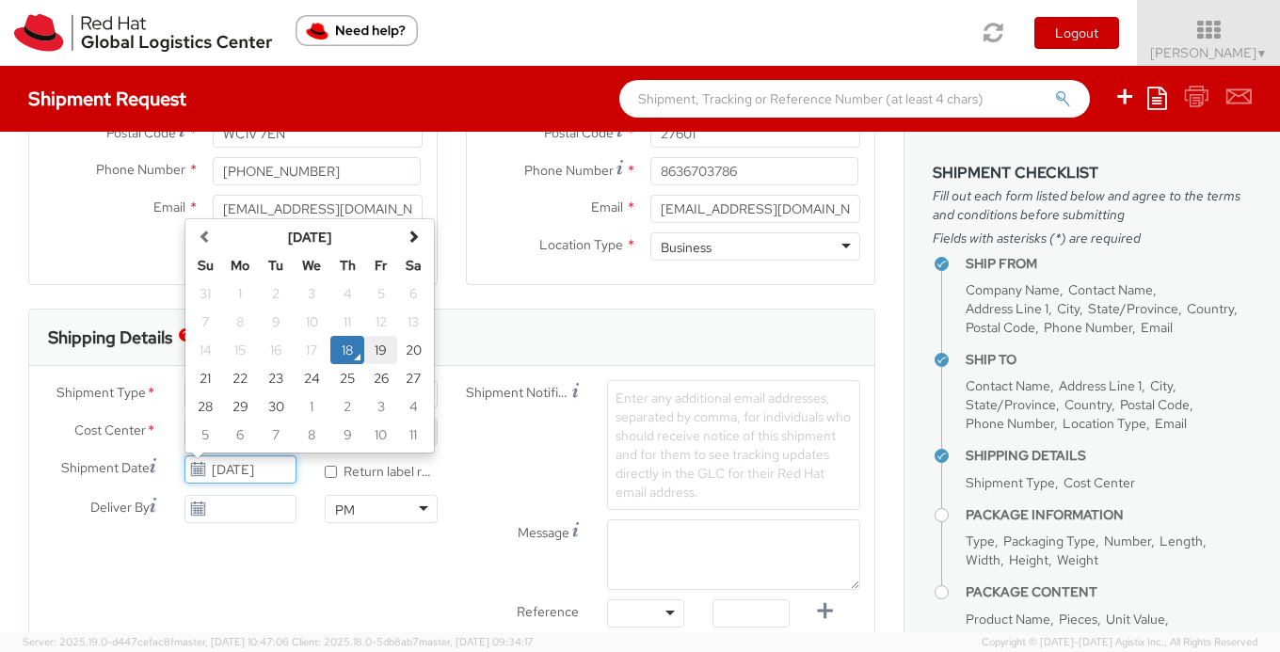
click at [375, 356] on td "19" at bounding box center [380, 350] width 33 height 28
type input "09/19/2025"
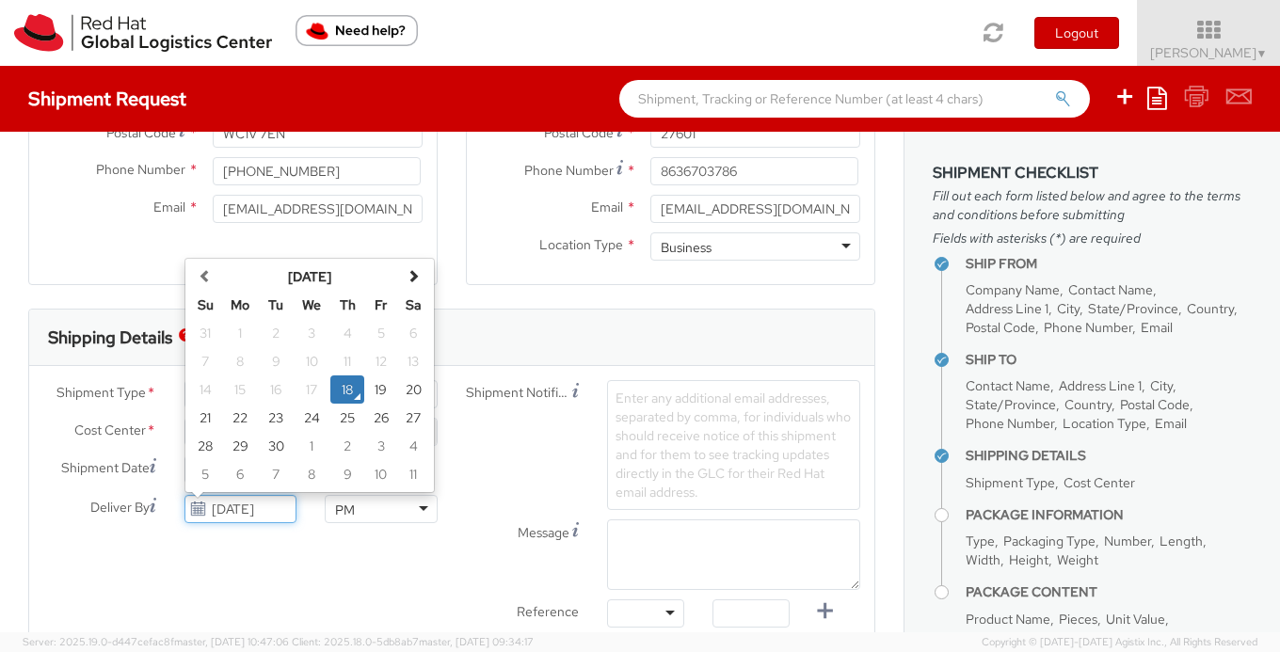
click at [253, 511] on input "09/18/2025" at bounding box center [241, 509] width 113 height 28
click at [307, 451] on td "1" at bounding box center [312, 446] width 38 height 28
type input "[DATE]"
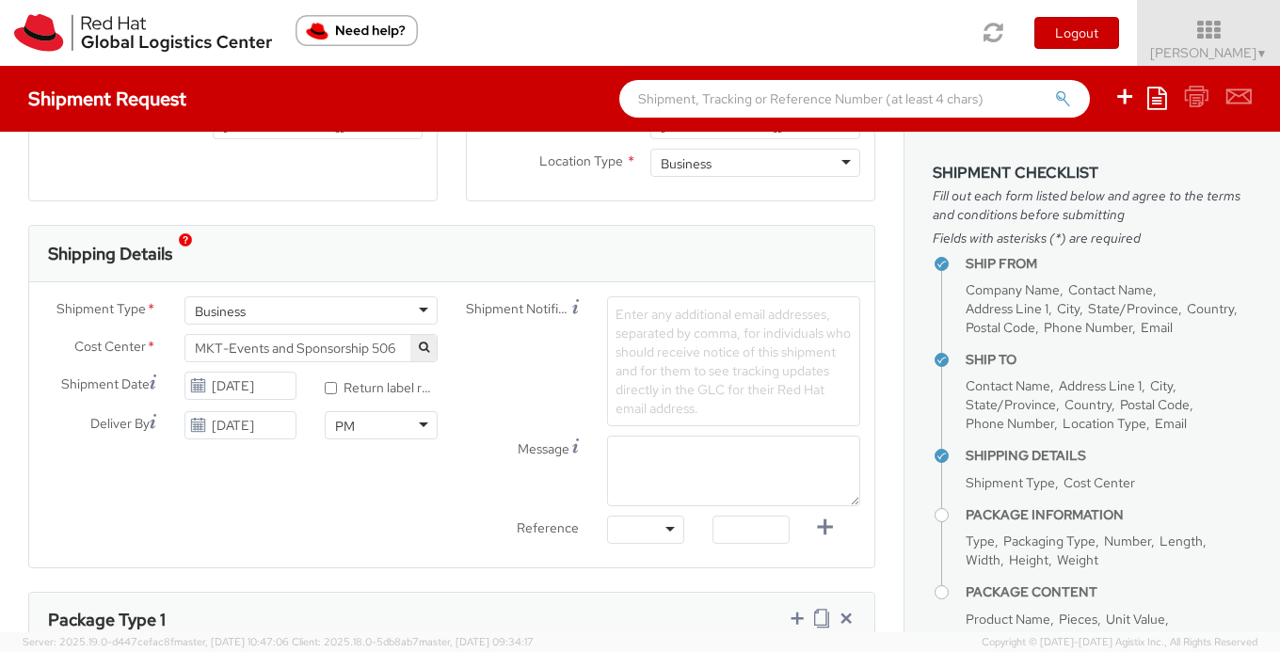
scroll to position [508, 0]
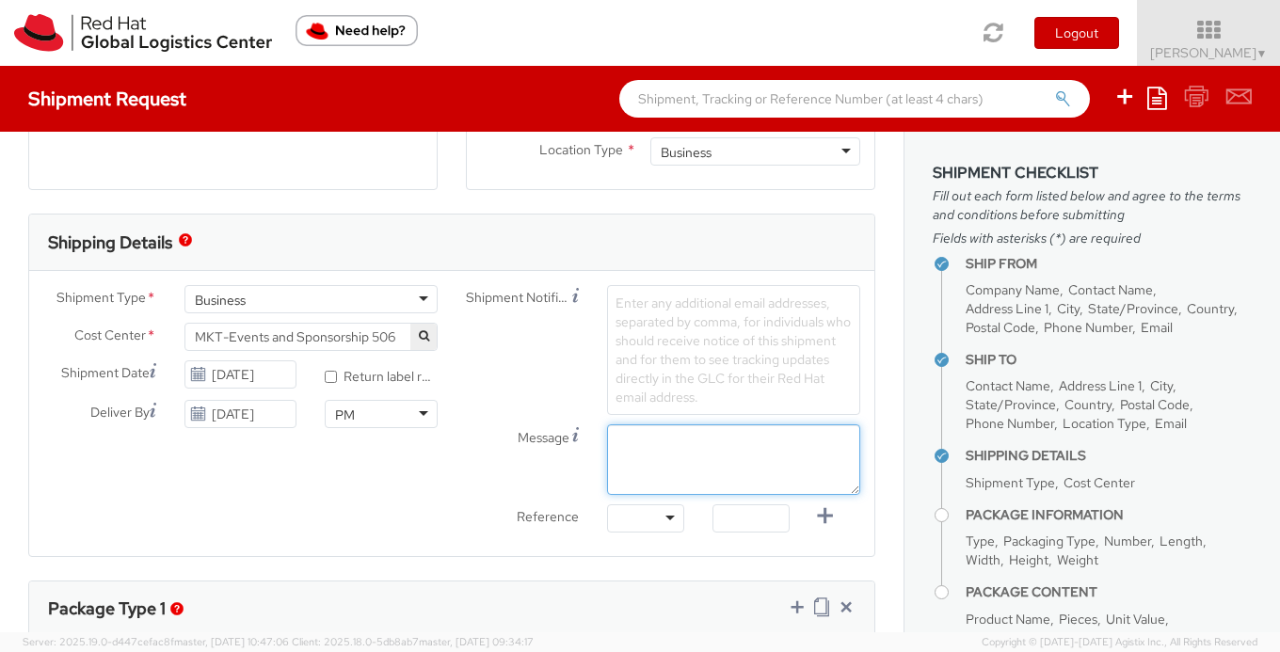
click at [769, 455] on textarea "Message" at bounding box center [733, 460] width 253 height 71
type textarea "This is a request for a shipment pick up from our event hotel ([GEOGRAPHIC_DATA…"
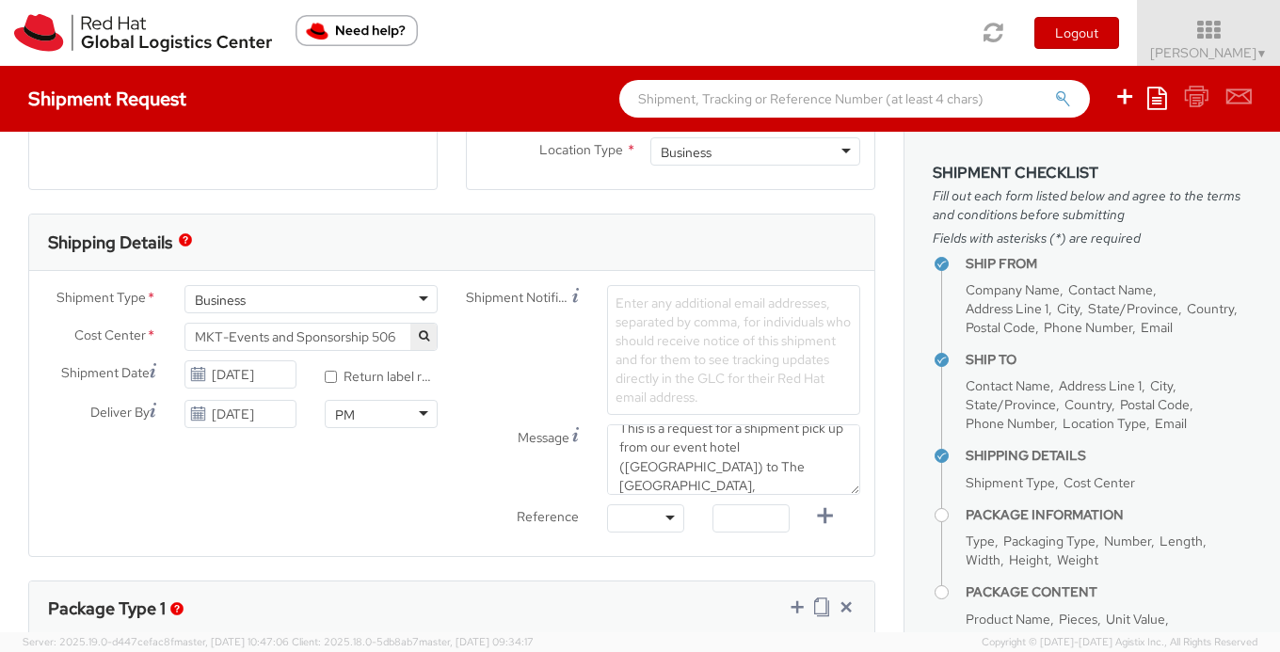
click at [174, 503] on div "Shipment Type * Business Business Business Cost Center * MKT-Events and Sponsor…" at bounding box center [451, 413] width 845 height 257
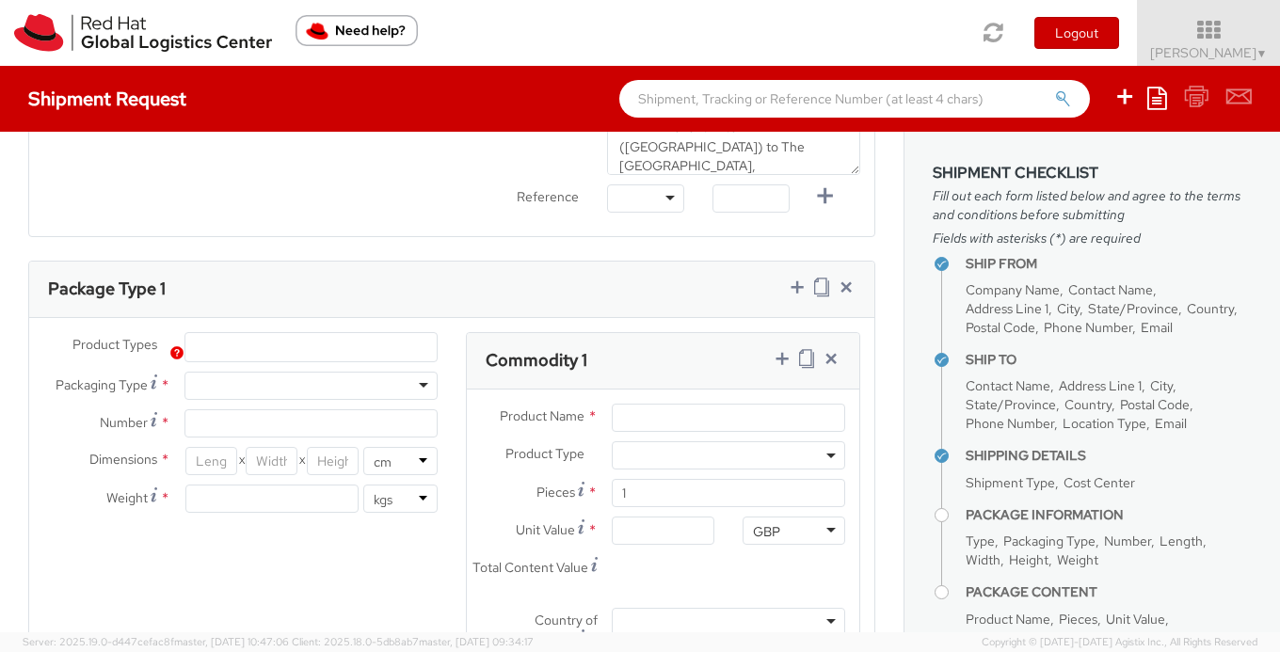
scroll to position [987, 0]
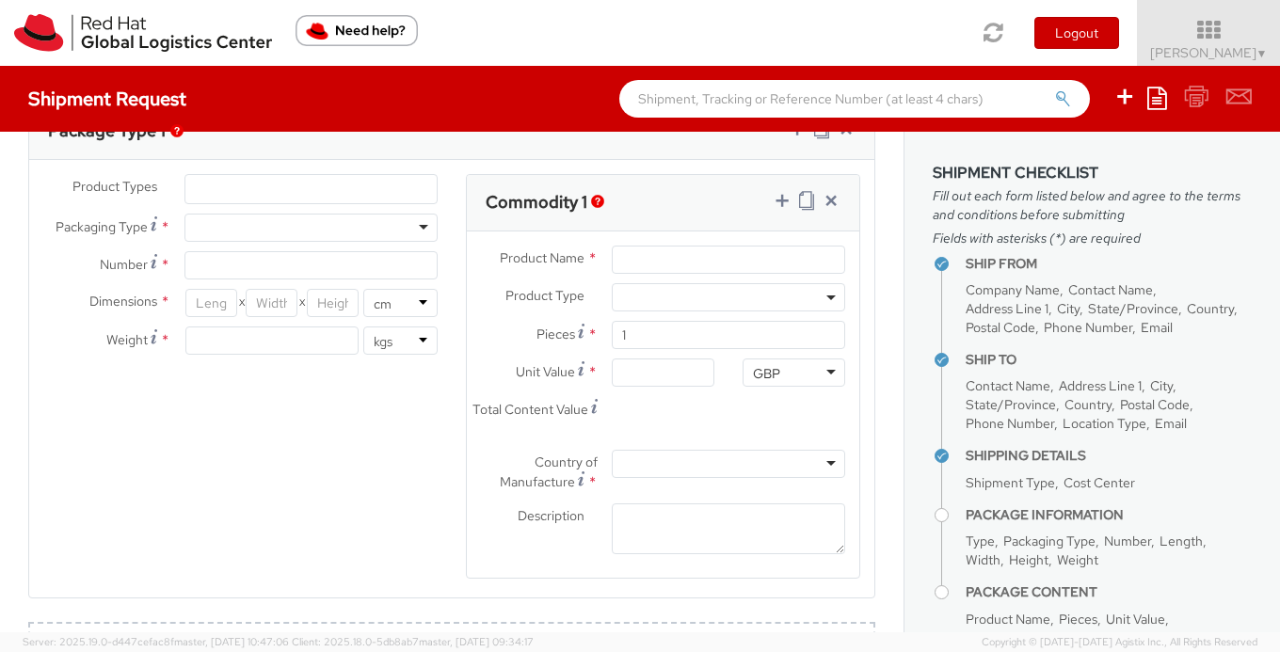
click at [224, 185] on ul at bounding box center [310, 189] width 251 height 28
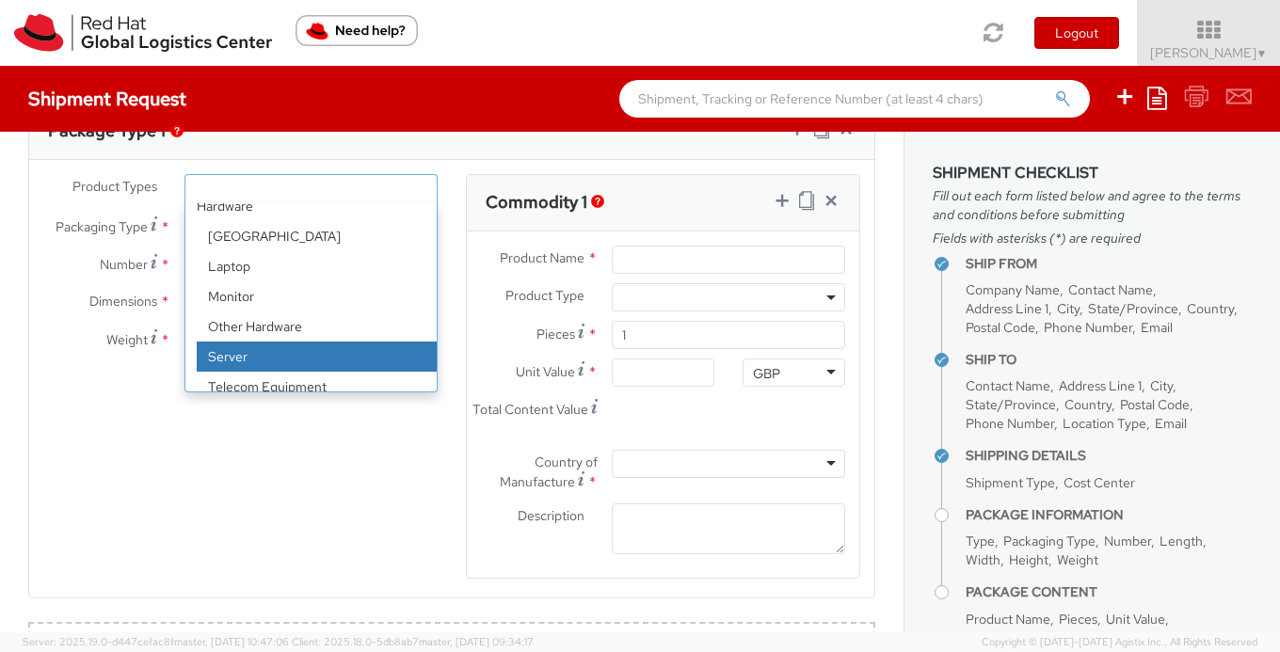
scroll to position [83, 0]
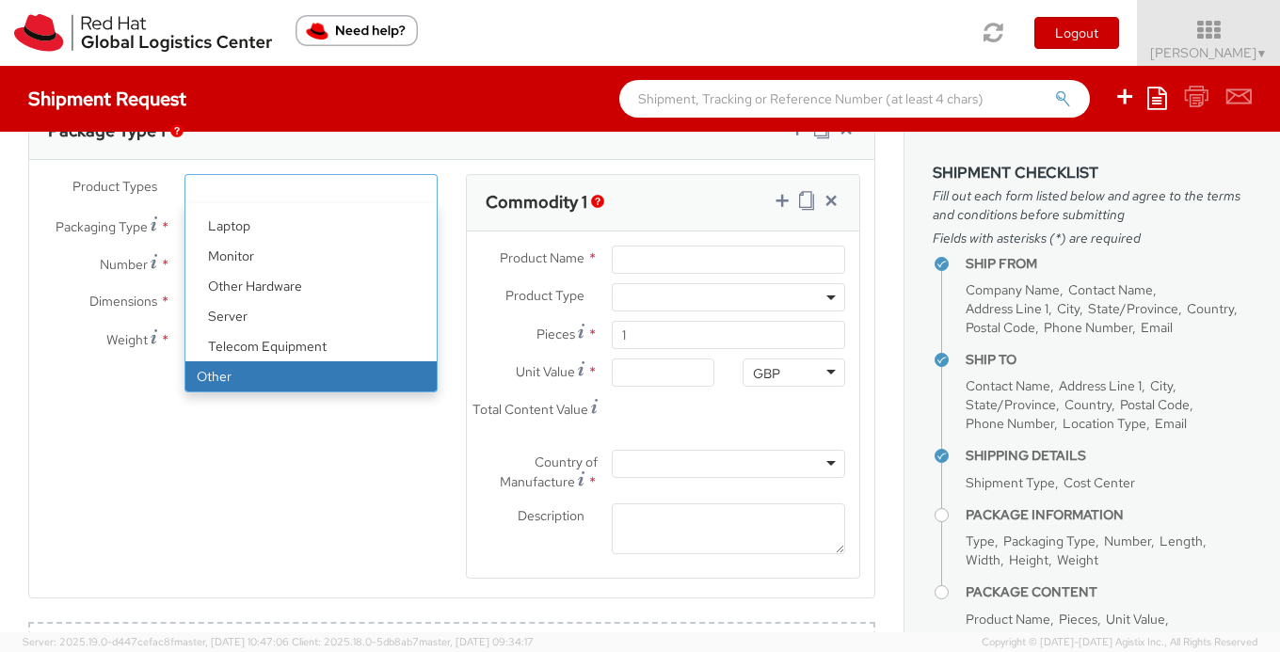
select select "OTHER"
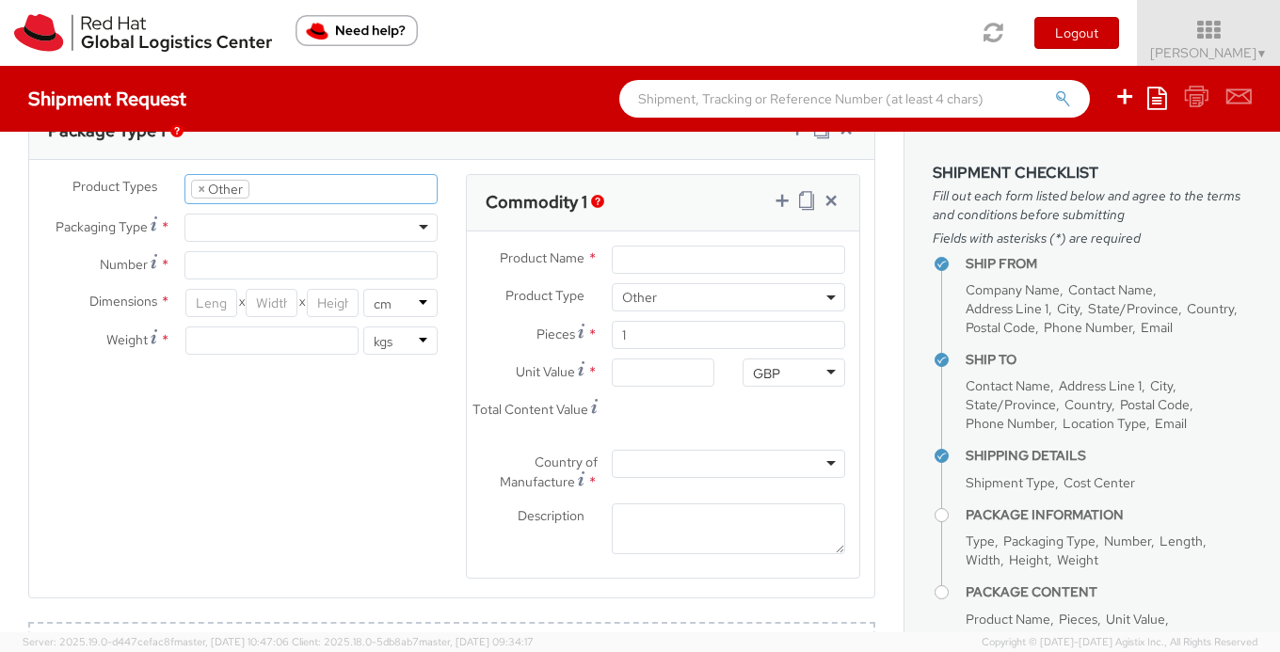
select select "OTHER"
click at [243, 219] on div at bounding box center [311, 228] width 253 height 28
click at [263, 185] on input "search" at bounding box center [264, 189] width 10 height 19
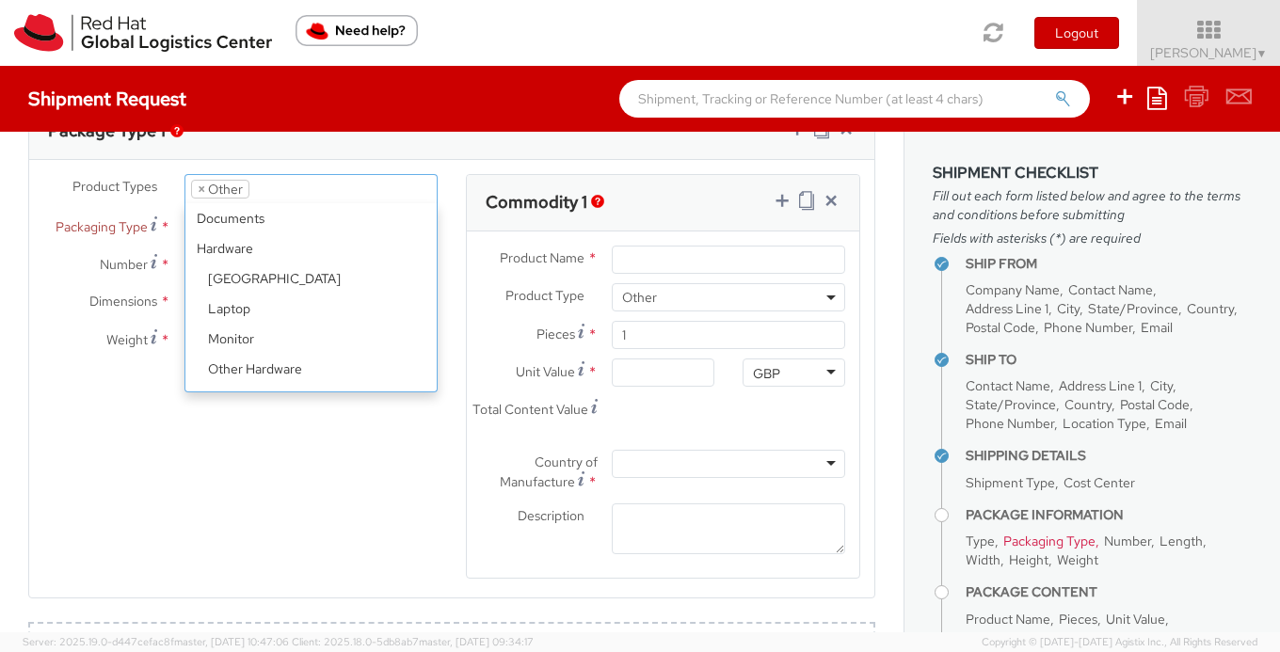
scroll to position [83, 0]
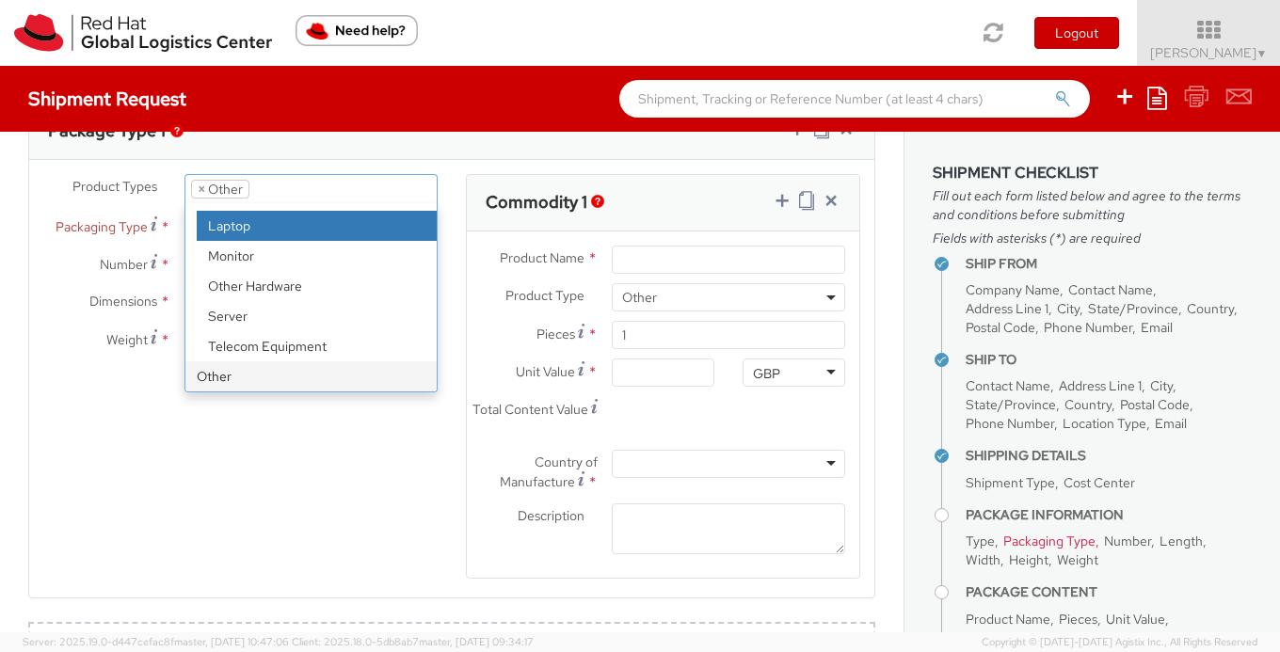
click at [105, 454] on div "Product Types * Documents Docking Station Laptop Monitor Other Hardware Server …" at bounding box center [451, 388] width 845 height 429
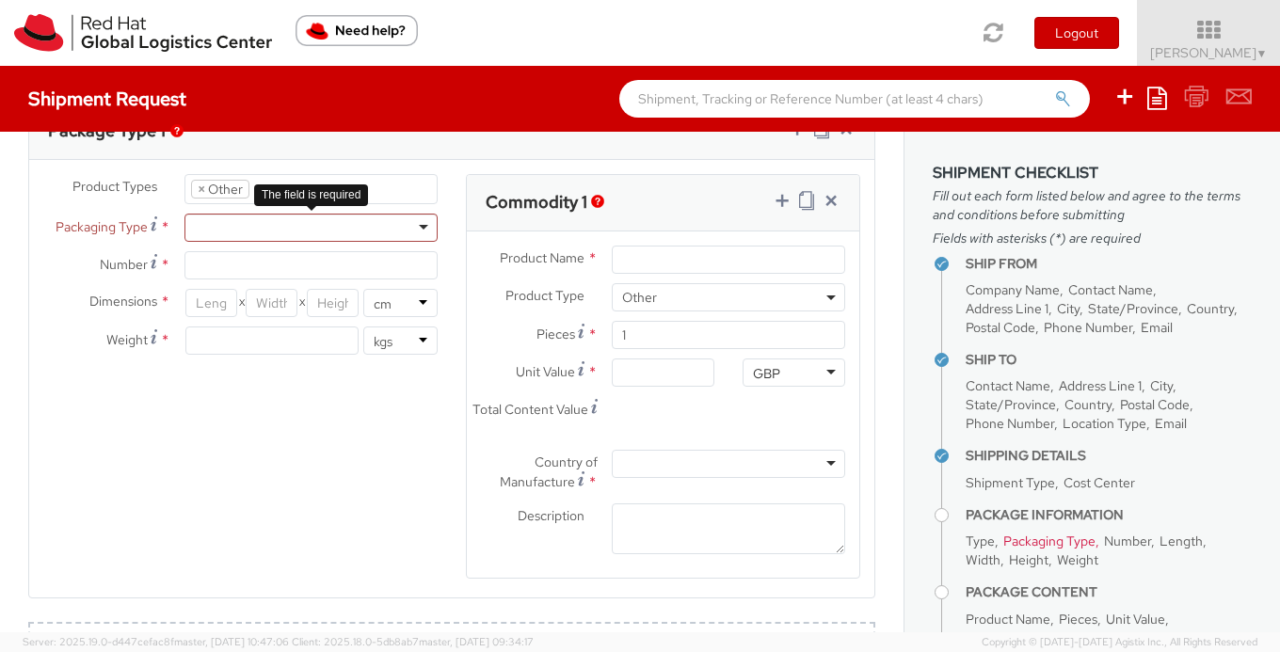
click at [256, 236] on div at bounding box center [311, 228] width 253 height 28
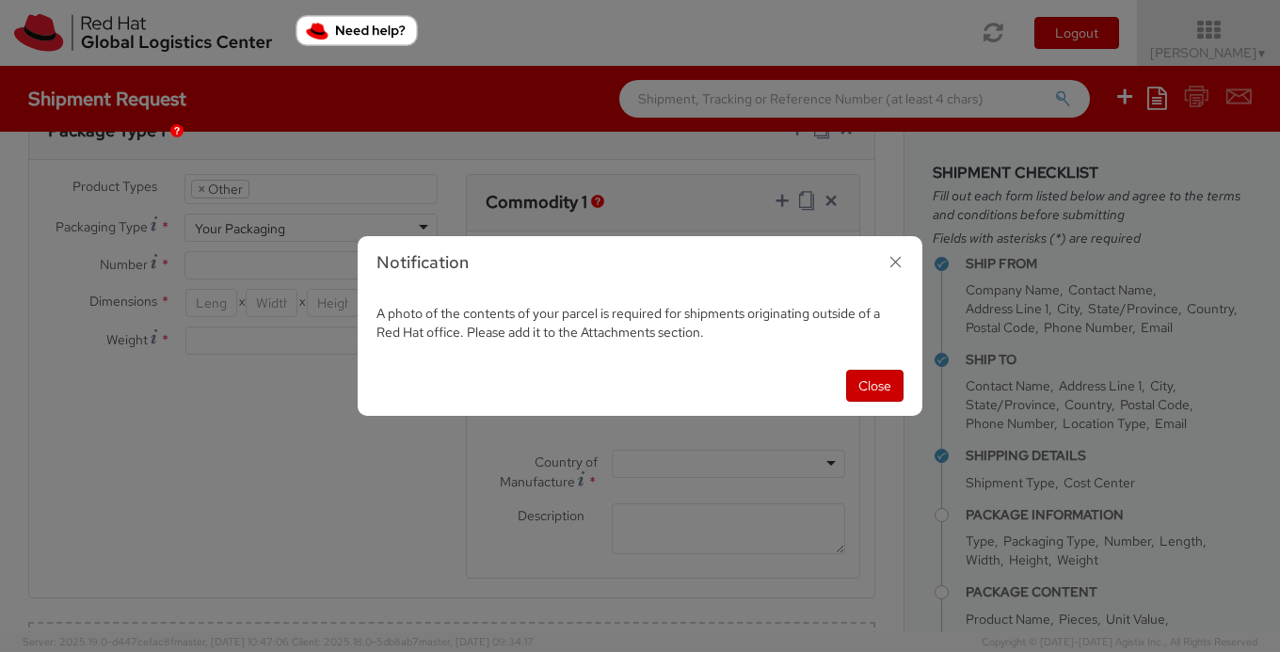
click at [225, 265] on div "Notification A photo of the contents of your parcel is required for shipments o…" at bounding box center [640, 326] width 1280 height 652
click at [880, 372] on button "Close" at bounding box center [874, 386] width 57 height 32
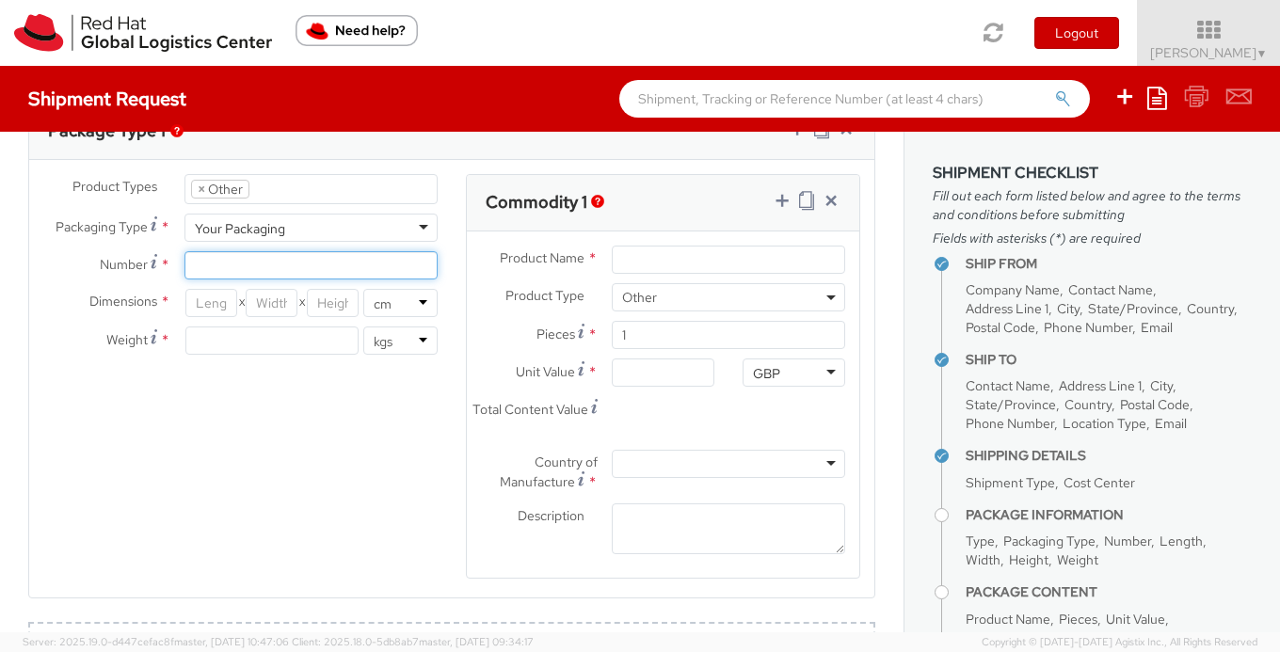
click at [249, 251] on input "Number *" at bounding box center [311, 265] width 253 height 28
type input "1"
click at [247, 441] on div "Product Types * Documents Docking Station Laptop Monitor Other Hardware Server …" at bounding box center [451, 388] width 845 height 429
click at [207, 314] on input "number" at bounding box center [211, 303] width 52 height 28
type input "21"
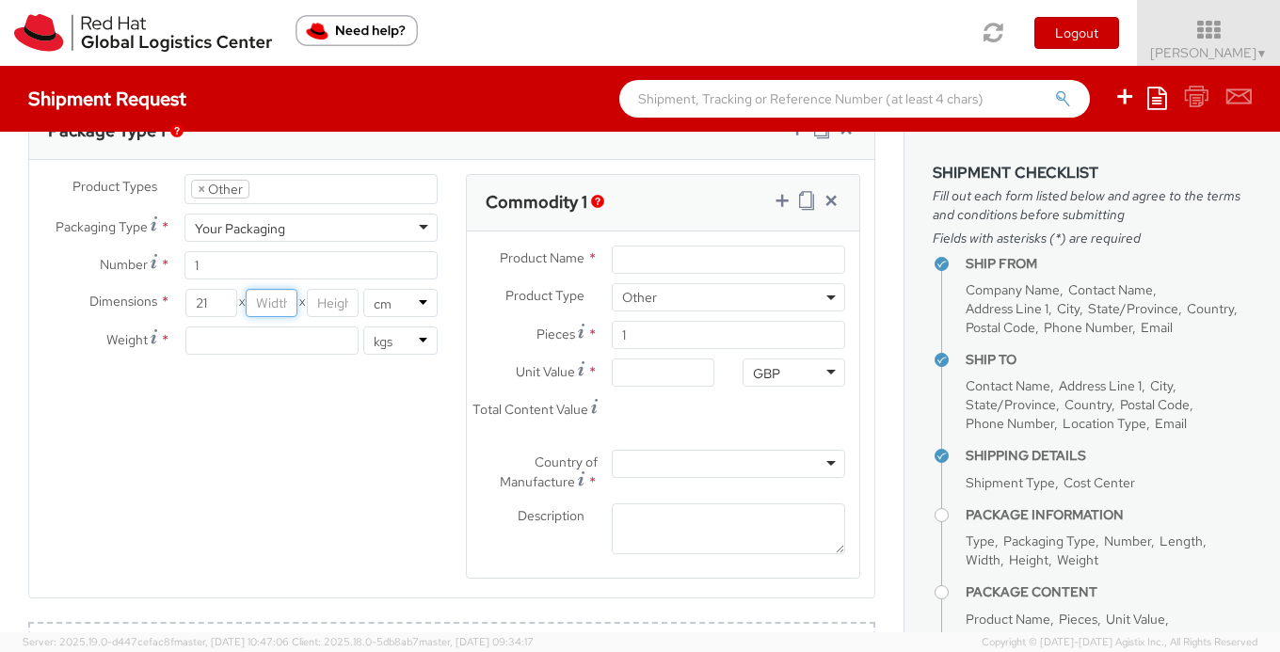
click at [259, 301] on input "number" at bounding box center [272, 303] width 52 height 28
type input "14"
click at [330, 315] on input "number" at bounding box center [333, 303] width 52 height 28
type input "10"
click at [378, 303] on select "in cm" at bounding box center [400, 303] width 74 height 28
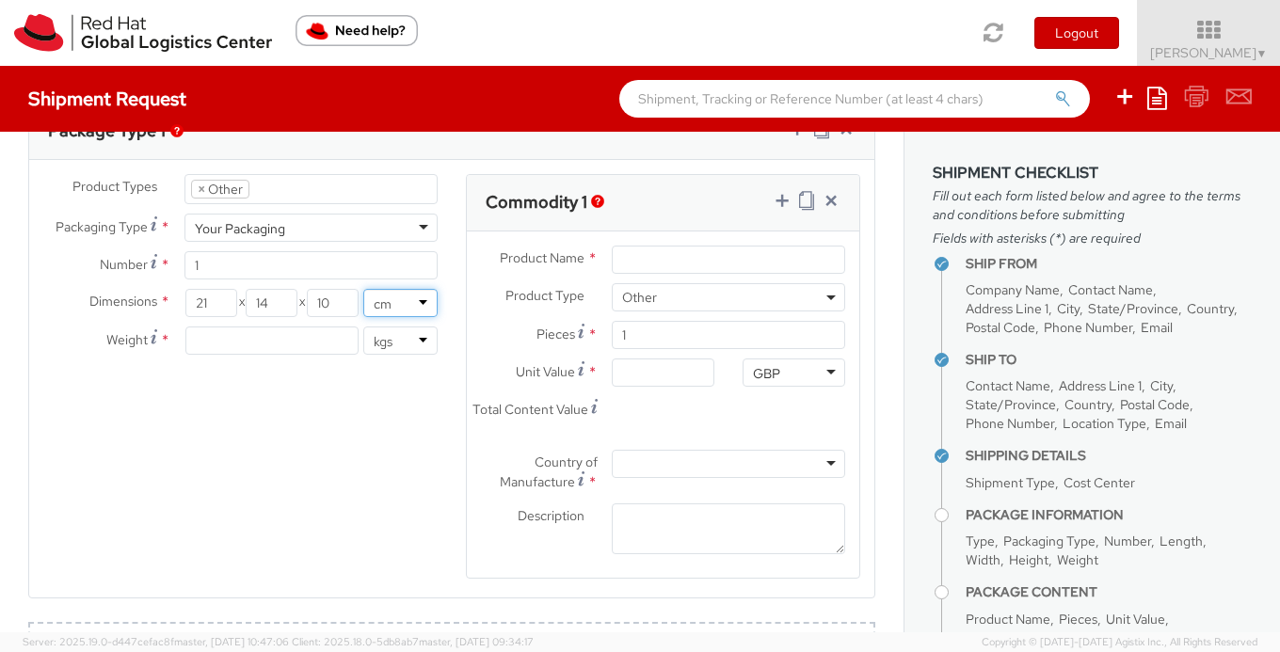
select select "IN"
click at [363, 289] on select "in cm" at bounding box center [400, 303] width 74 height 28
type input "8.27"
type input "5.51"
type input "3.94"
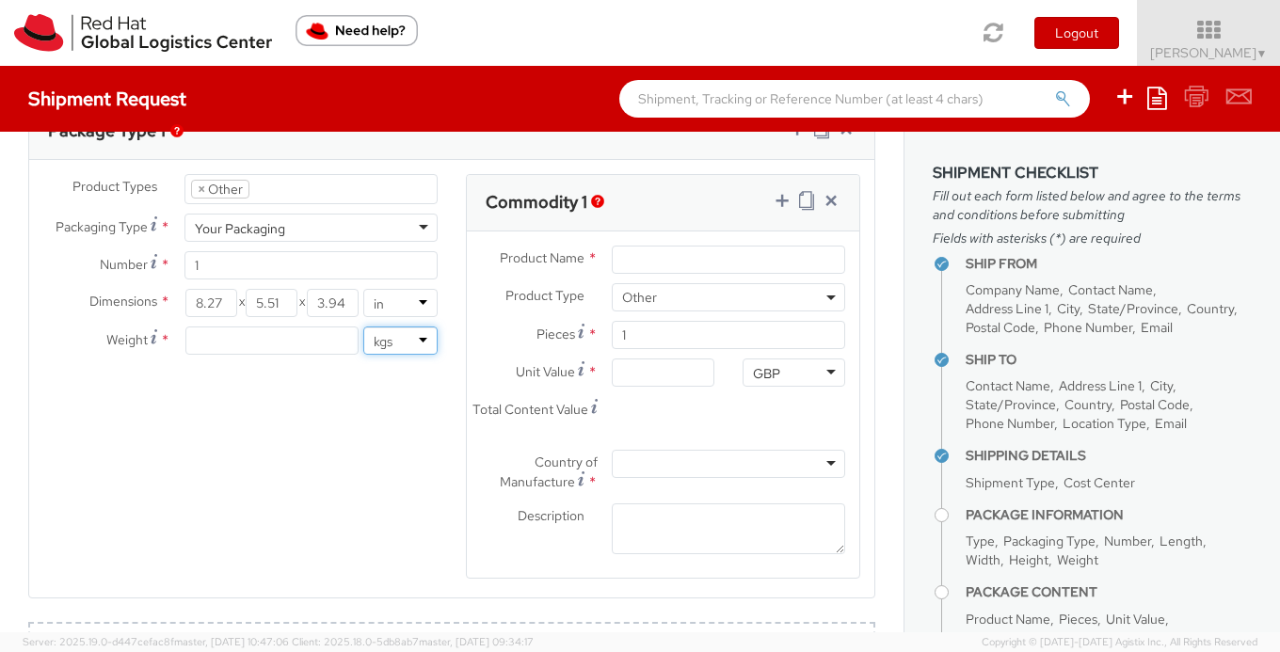
click at [386, 347] on select "lbs kgs" at bounding box center [400, 341] width 74 height 28
select select "LBS"
click at [363, 327] on select "lbs kgs" at bounding box center [400, 341] width 74 height 28
click at [204, 307] on input "8.27" at bounding box center [211, 303] width 52 height 28
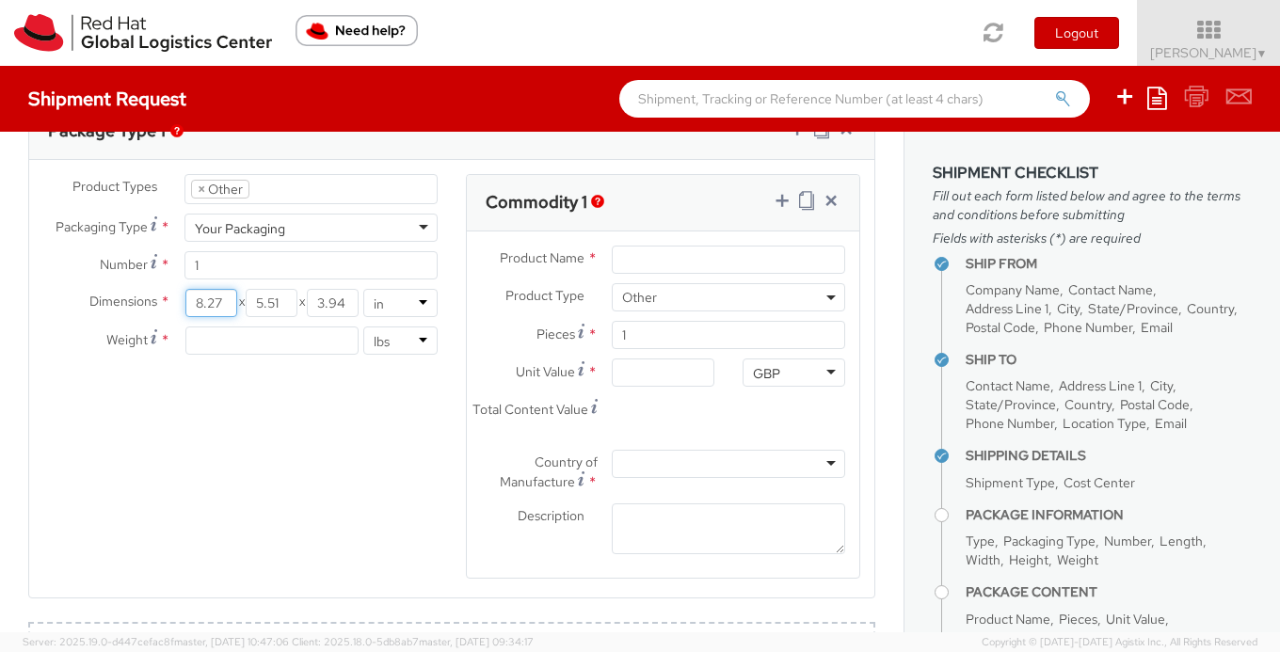
click at [204, 307] on input "8.27" at bounding box center [211, 303] width 52 height 28
type input "21"
click at [265, 310] on input "5.51" at bounding box center [272, 303] width 52 height 28
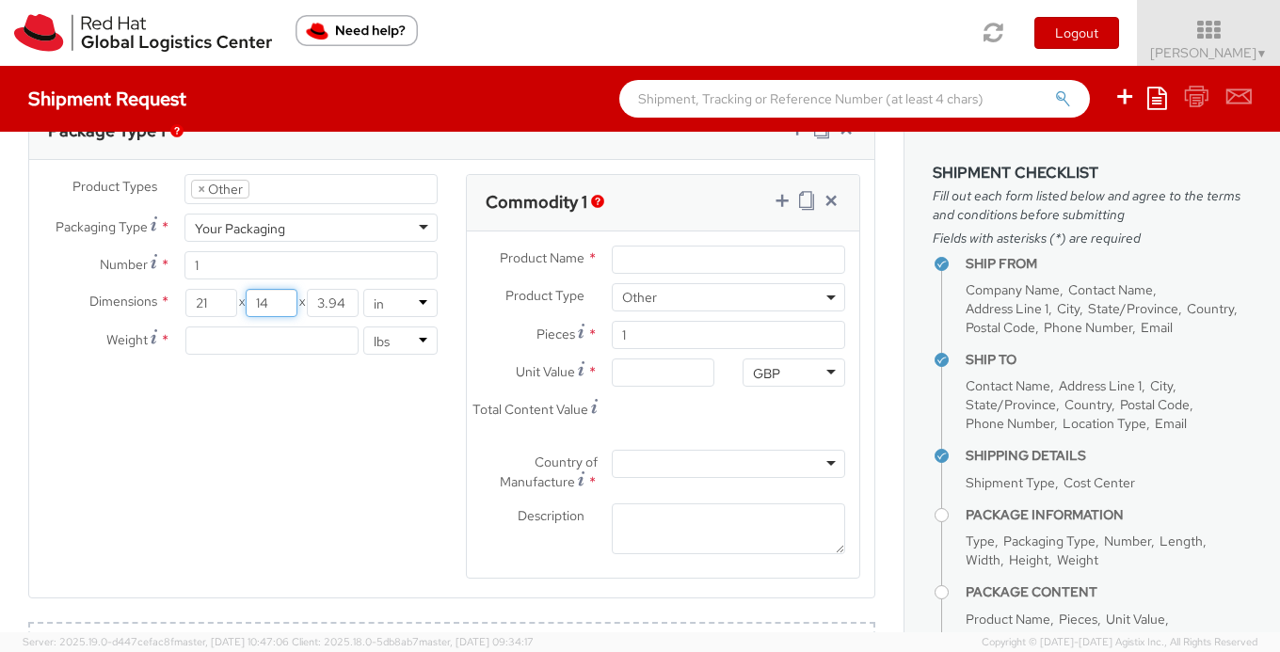
type input "14"
click at [353, 303] on input "3.94" at bounding box center [333, 303] width 52 height 28
type input "10"
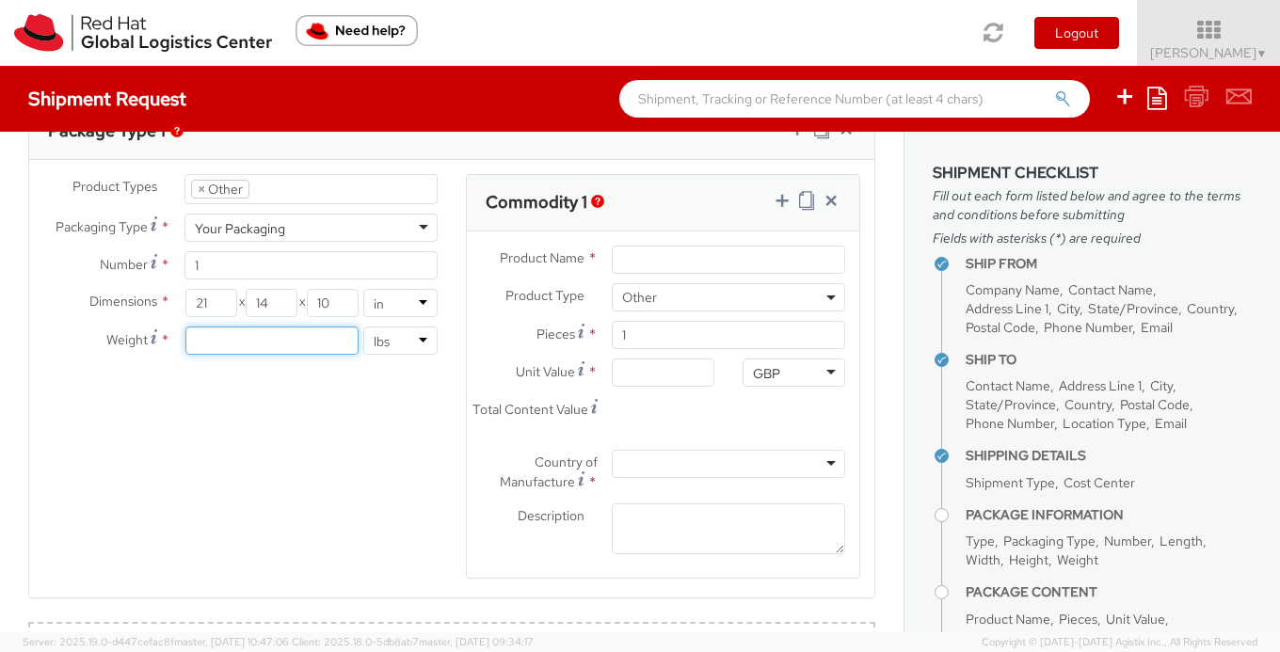
click at [281, 347] on input "number" at bounding box center [272, 341] width 174 height 28
type input "25"
click at [330, 478] on div "Product Types * Documents Docking Station Laptop Monitor Other Hardware Server …" at bounding box center [451, 388] width 845 height 429
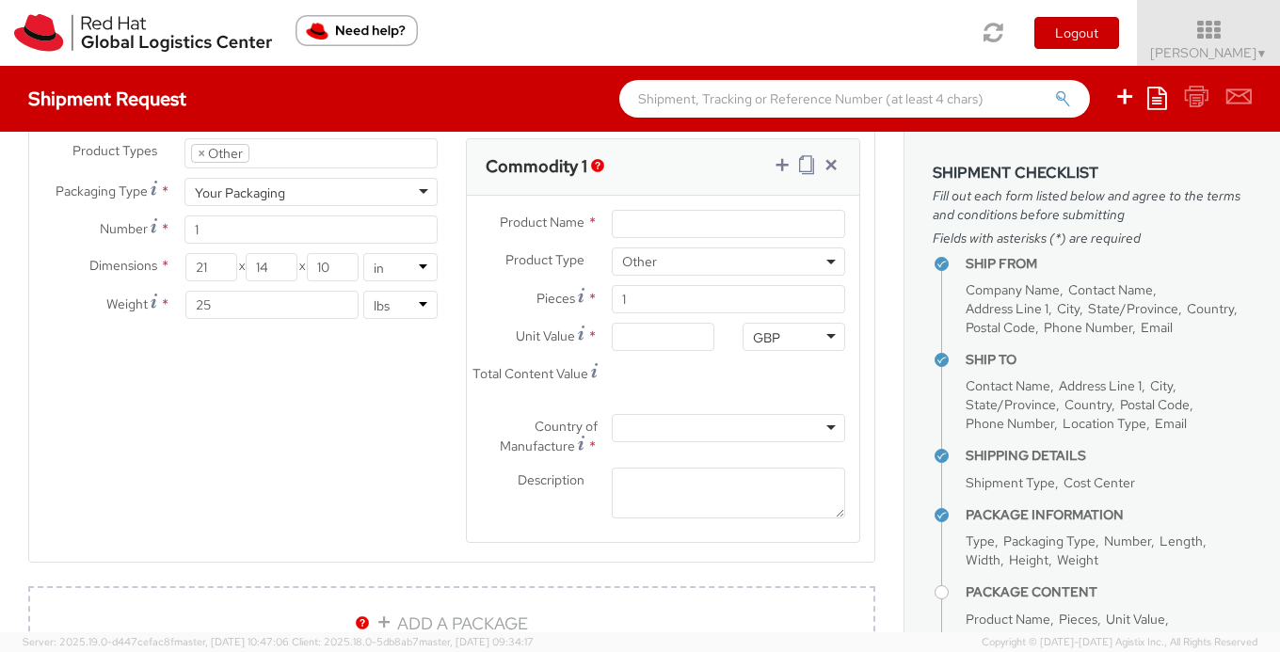
scroll to position [1025, 0]
click at [717, 226] on input "Product Name *" at bounding box center [728, 221] width 233 height 28
click at [737, 253] on span "Other" at bounding box center [728, 258] width 213 height 17
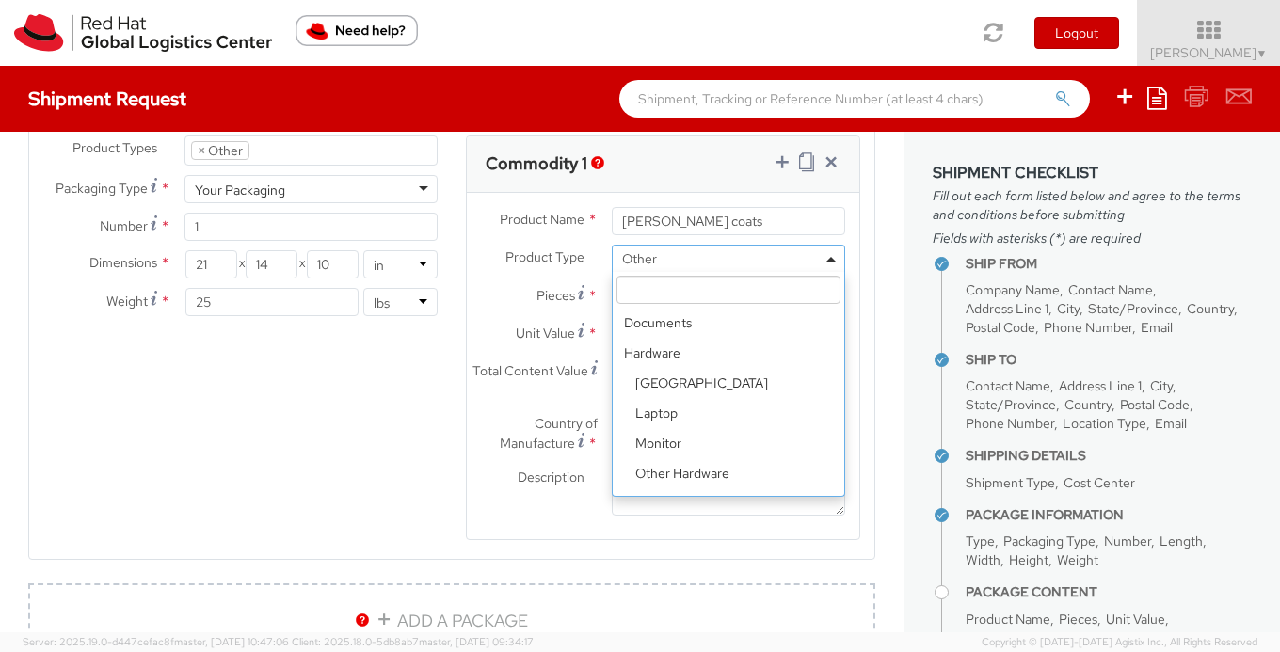
scroll to position [83, 0]
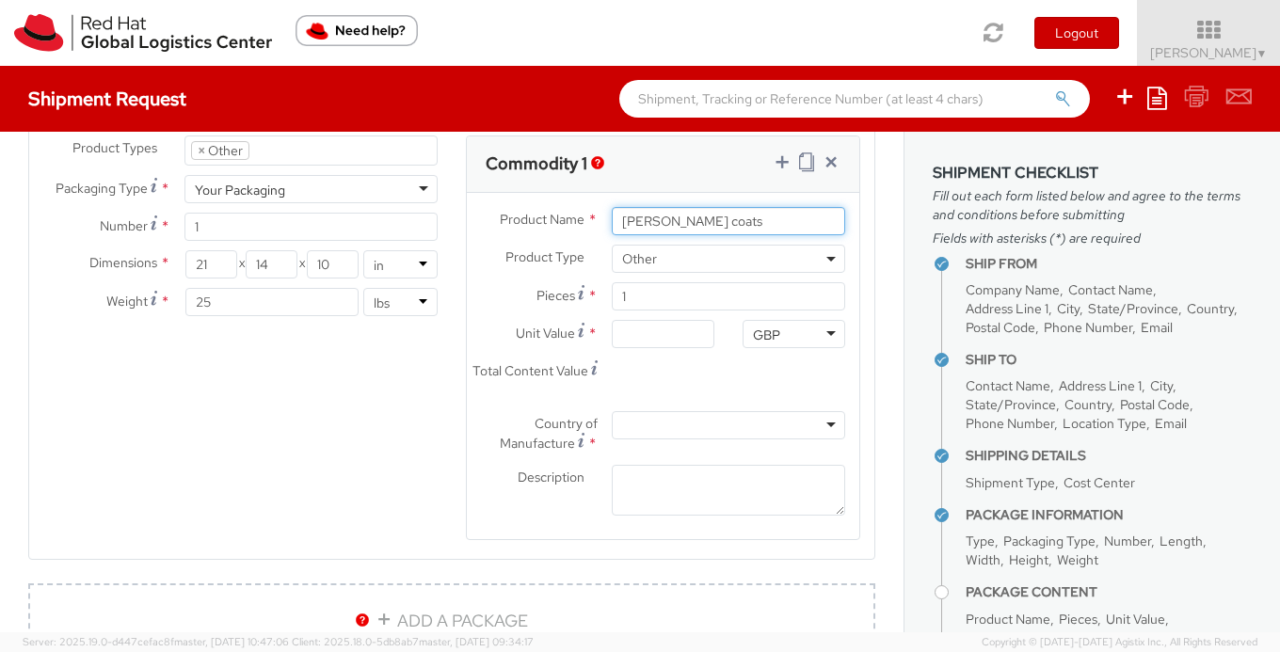
click at [705, 226] on input "Barbour coats" at bounding box center [728, 221] width 233 height 28
type input "Winter coats"
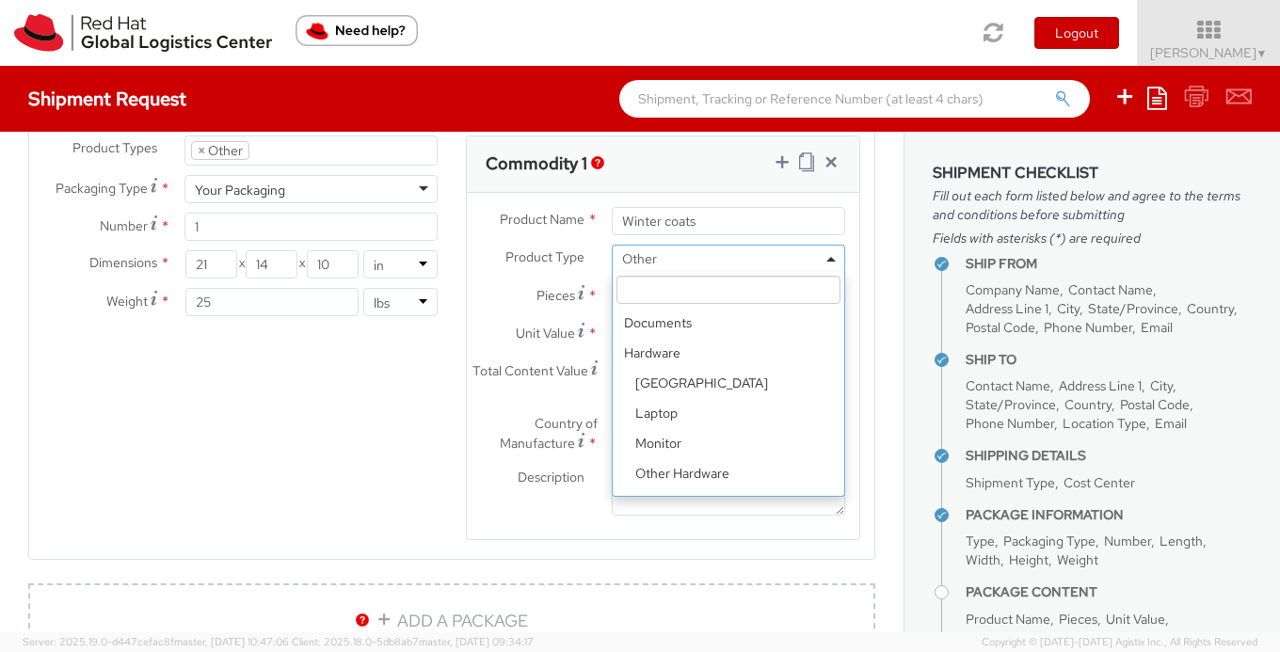
click at [702, 259] on span "Other" at bounding box center [728, 258] width 213 height 17
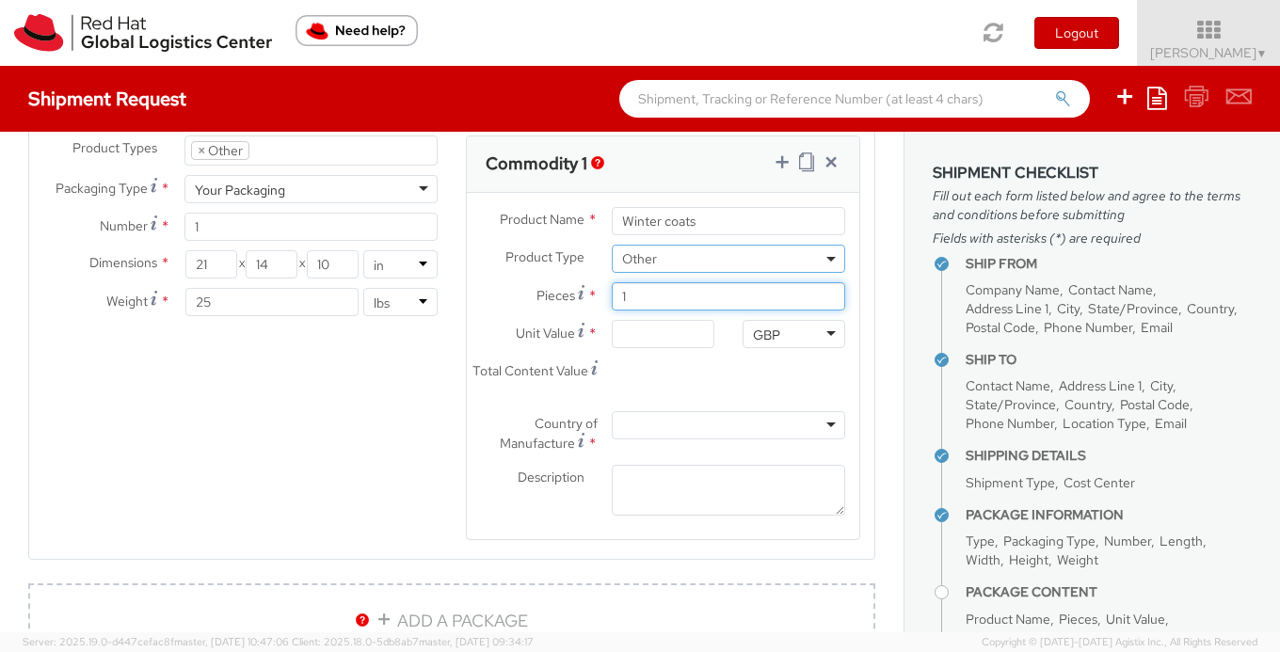
click at [646, 301] on input "1" at bounding box center [728, 296] width 233 height 28
type input "11"
type input "0.00"
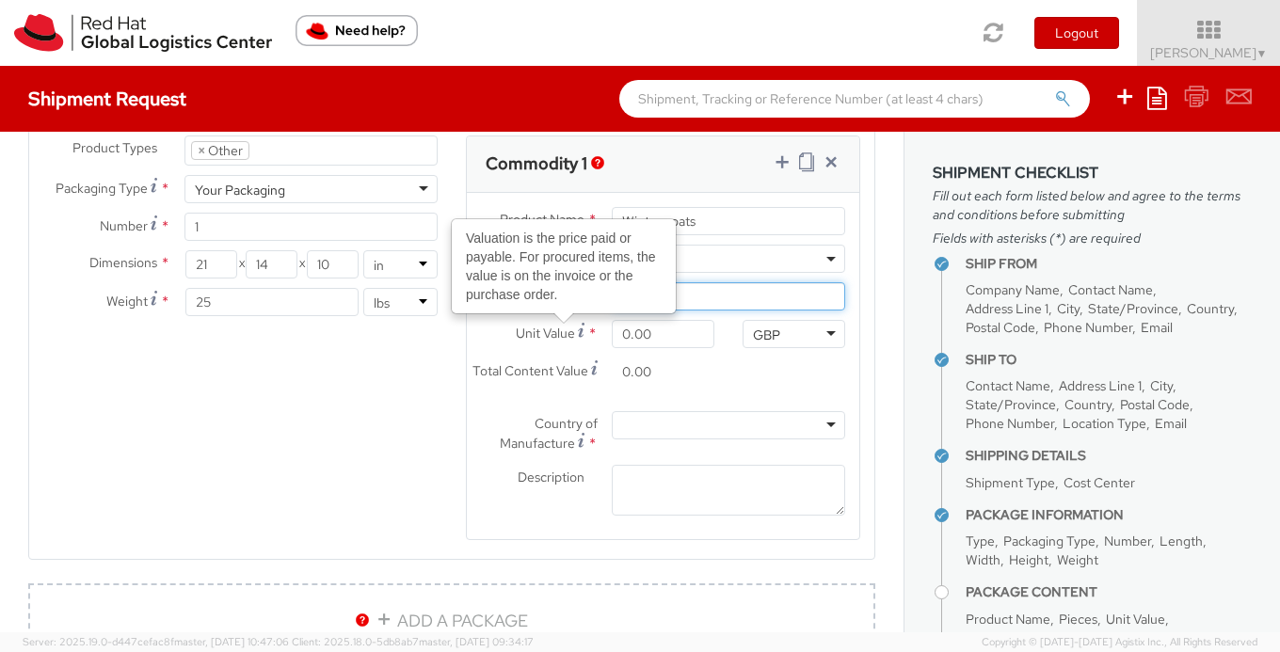
type input "110"
click at [457, 413] on agx-form-section "Commodity 1 Product Name * Winter coats Product Type * Documents Docking Statio…" at bounding box center [663, 350] width 423 height 429
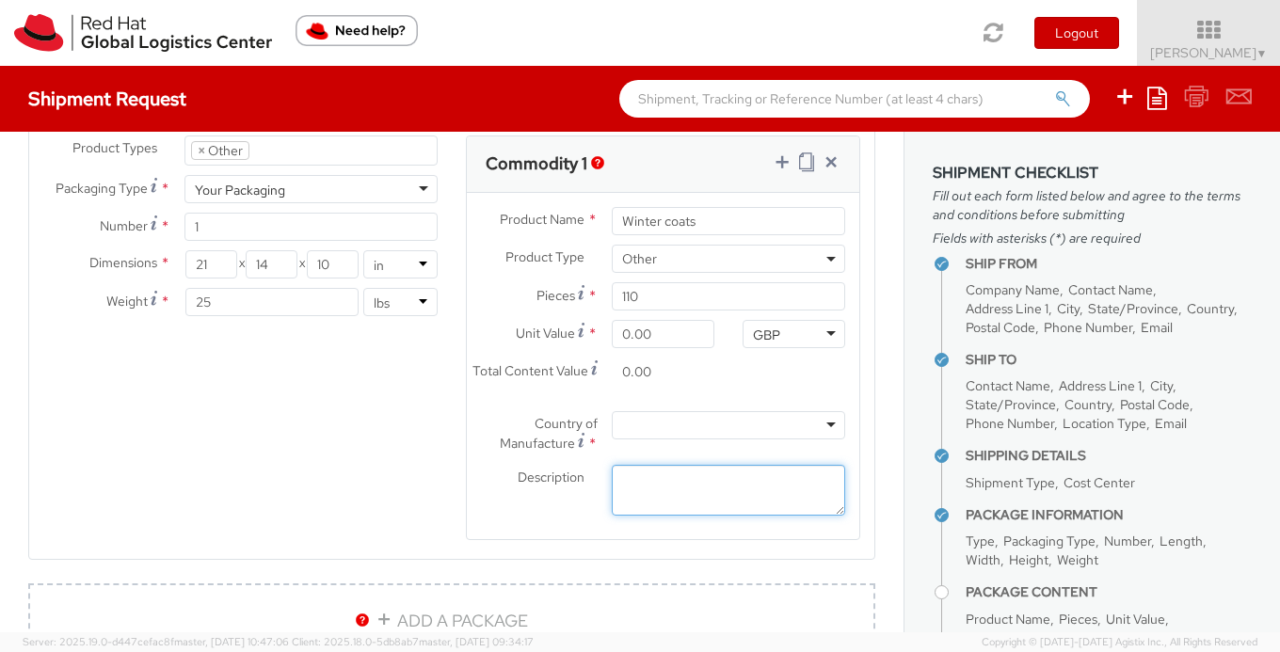
click at [653, 498] on textarea "Description *" at bounding box center [728, 491] width 233 height 52
type textarea "Coats"
click at [681, 422] on div at bounding box center [728, 425] width 233 height 28
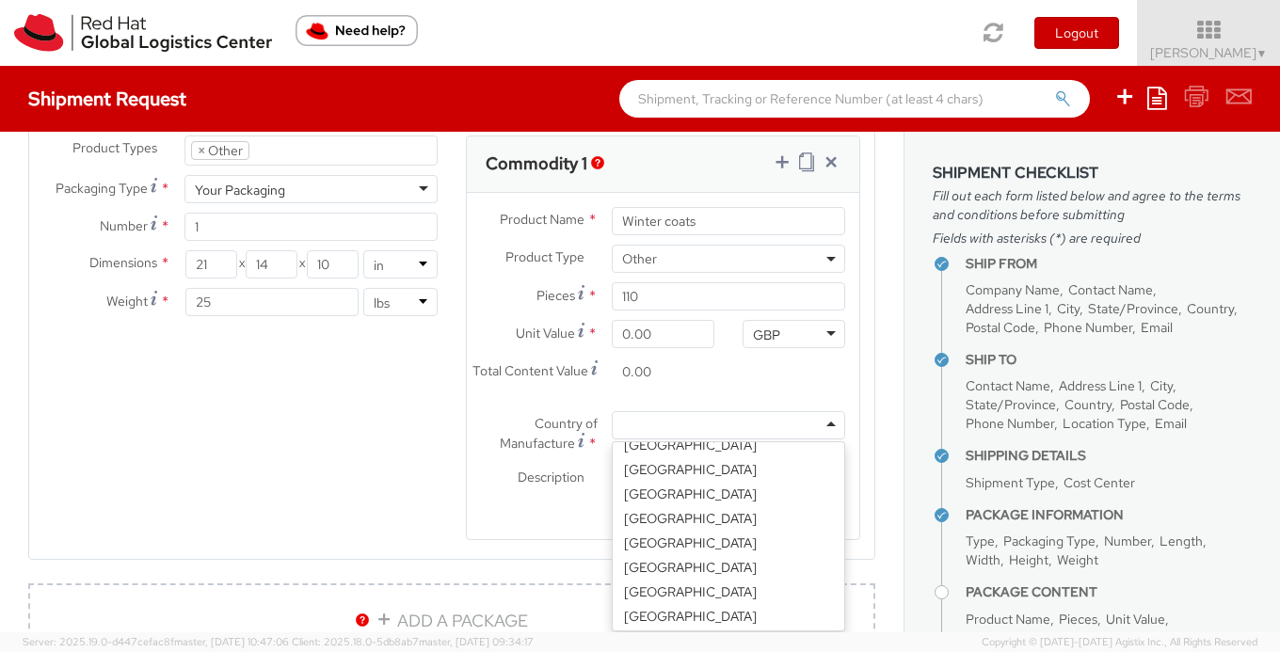
scroll to position [4872, 0]
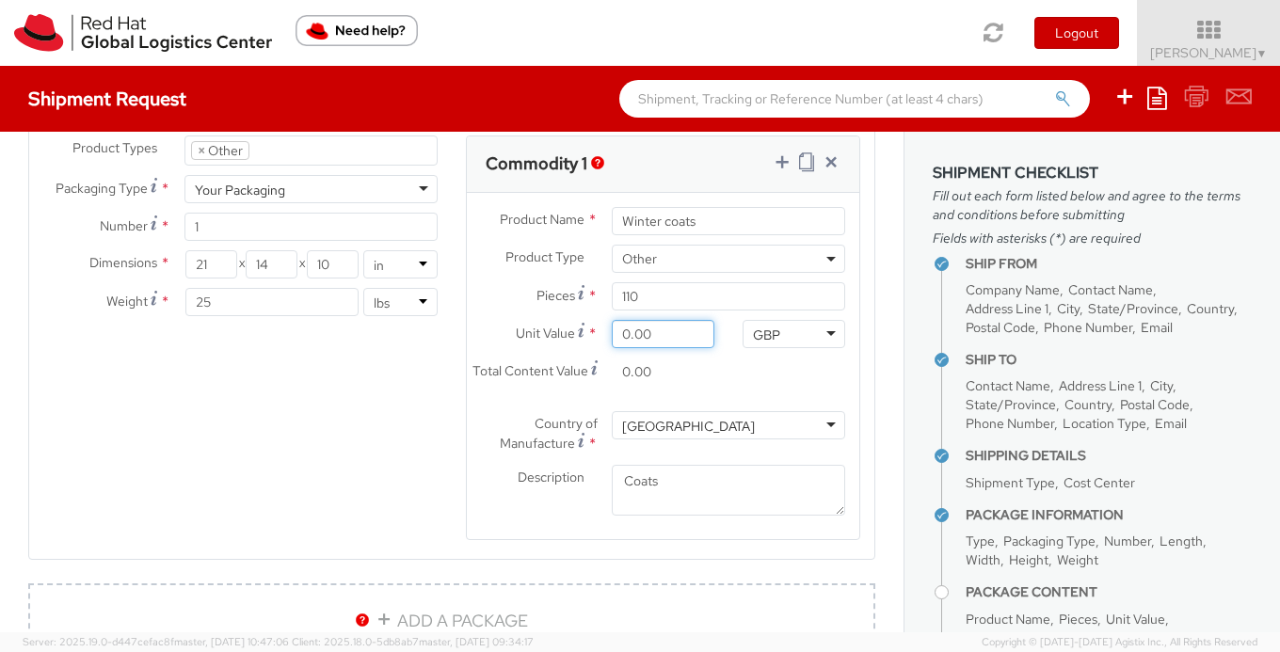
click at [667, 336] on input "0.00" at bounding box center [663, 334] width 103 height 28
click at [682, 338] on input "0.00" at bounding box center [663, 334] width 103 height 28
type input "1.00"
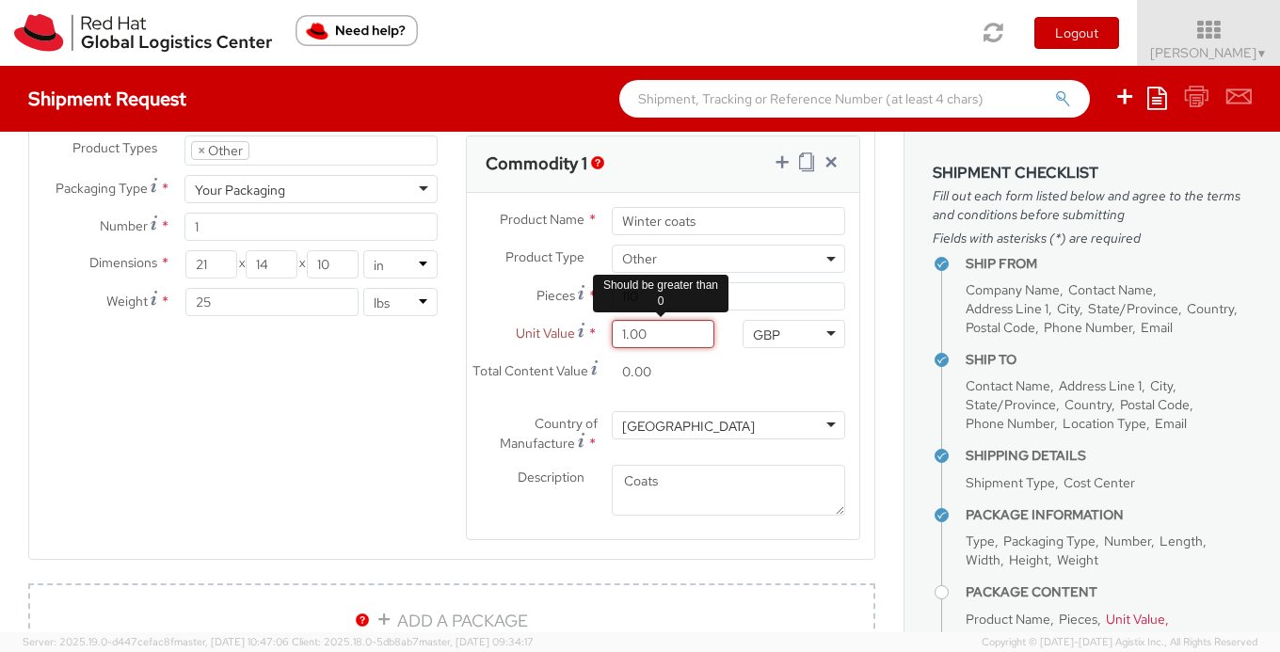
type input "110.00"
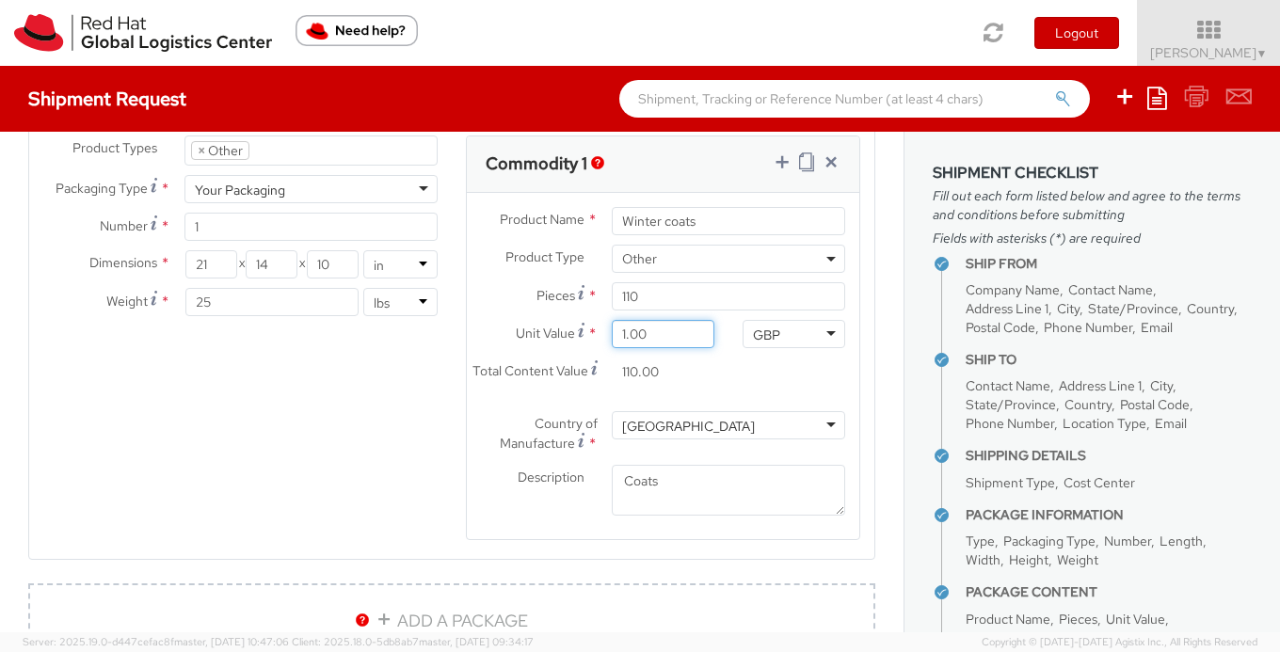
type input "11.00"
type input "1,210.00"
type input "119.00"
type input "13,090.00"
click at [387, 442] on div "Product Types * Documents Docking Station Laptop Monitor Other Hardware Server …" at bounding box center [451, 350] width 845 height 429
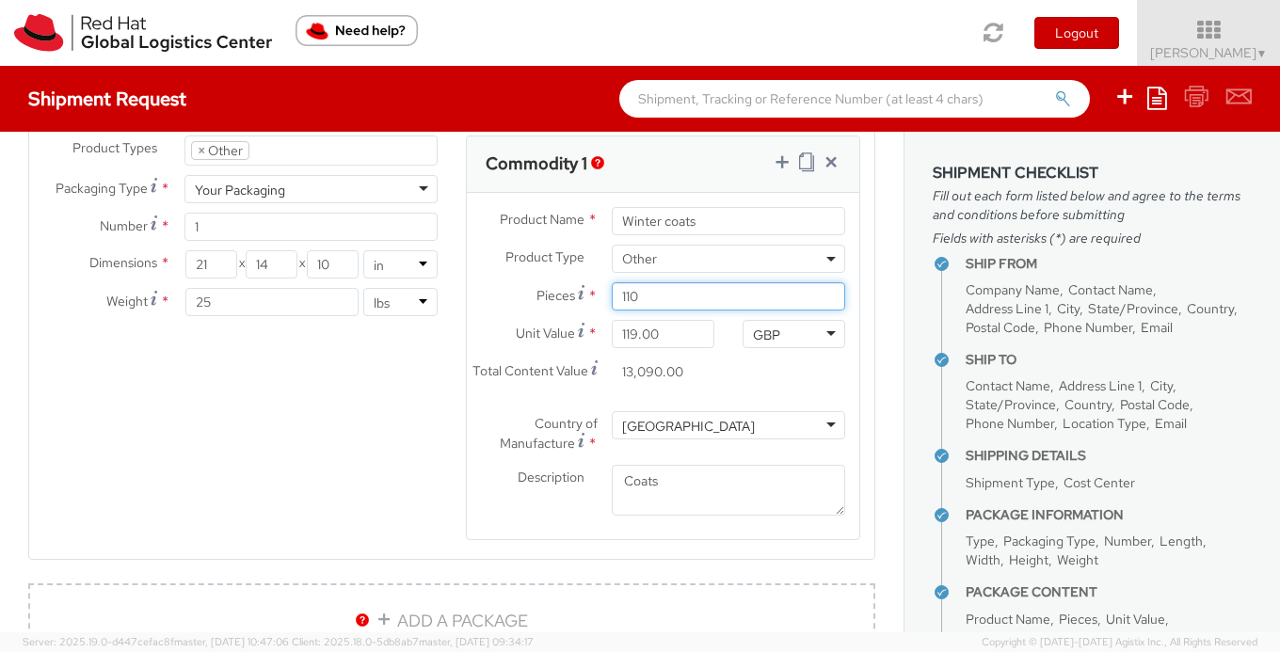
click at [751, 289] on input "110" at bounding box center [728, 296] width 233 height 28
type input "11"
type input "1,309.00"
type input "1"
type input "119.00"
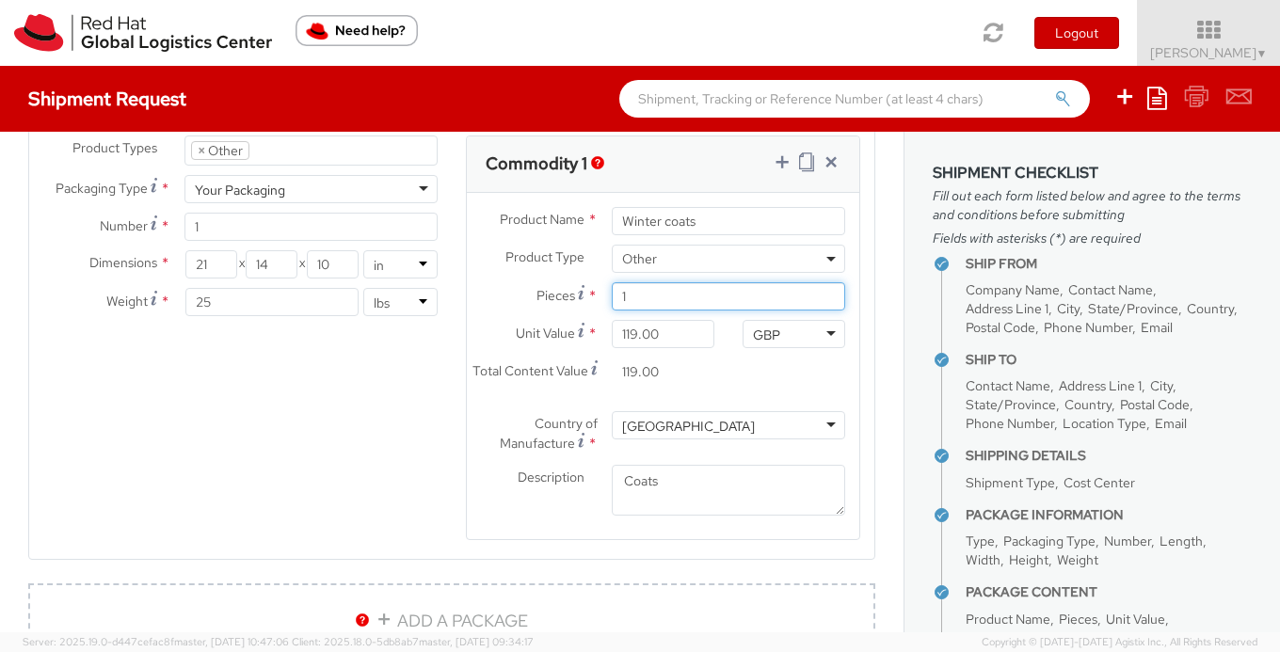
type input "13"
type input "1,547.00"
click at [261, 377] on div "Product Types * Documents Docking Station Laptop Monitor Other Hardware Server …" at bounding box center [451, 350] width 845 height 429
click at [748, 286] on input "13" at bounding box center [728, 296] width 233 height 28
type input "1"
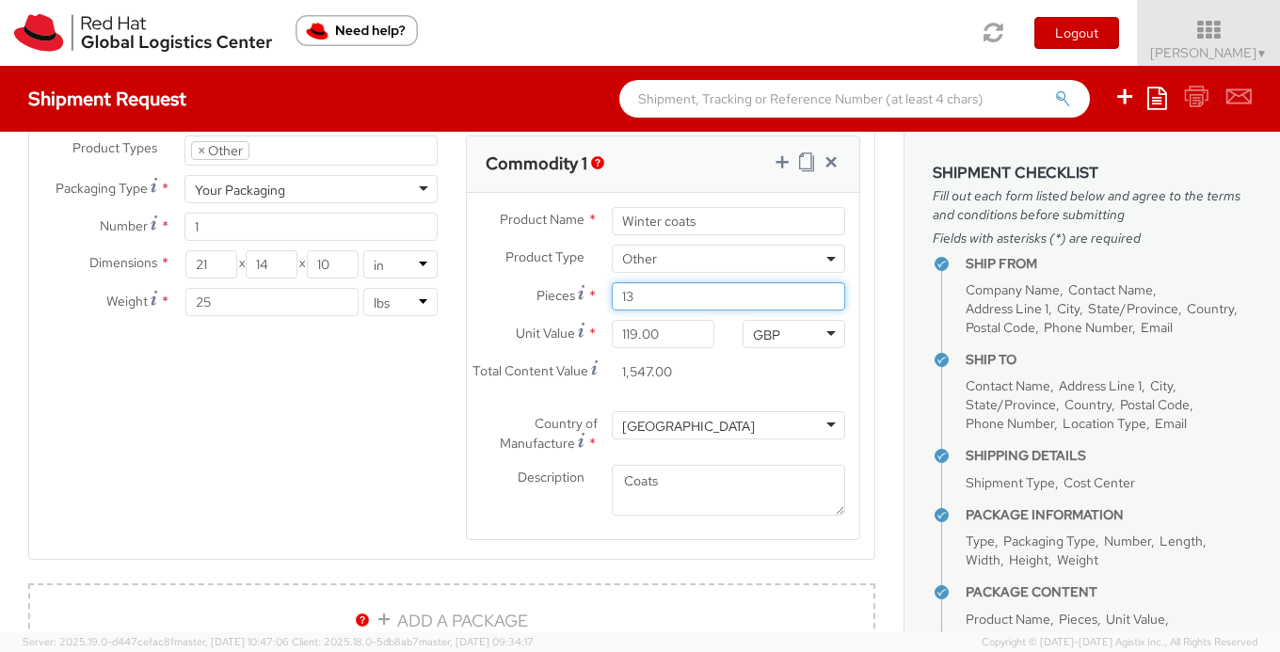
type input "119.00"
type input "10"
type input "1,190.00"
type input "10"
click at [336, 355] on div "Product Types * Documents Docking Station Laptop Monitor Other Hardware Server …" at bounding box center [451, 350] width 845 height 429
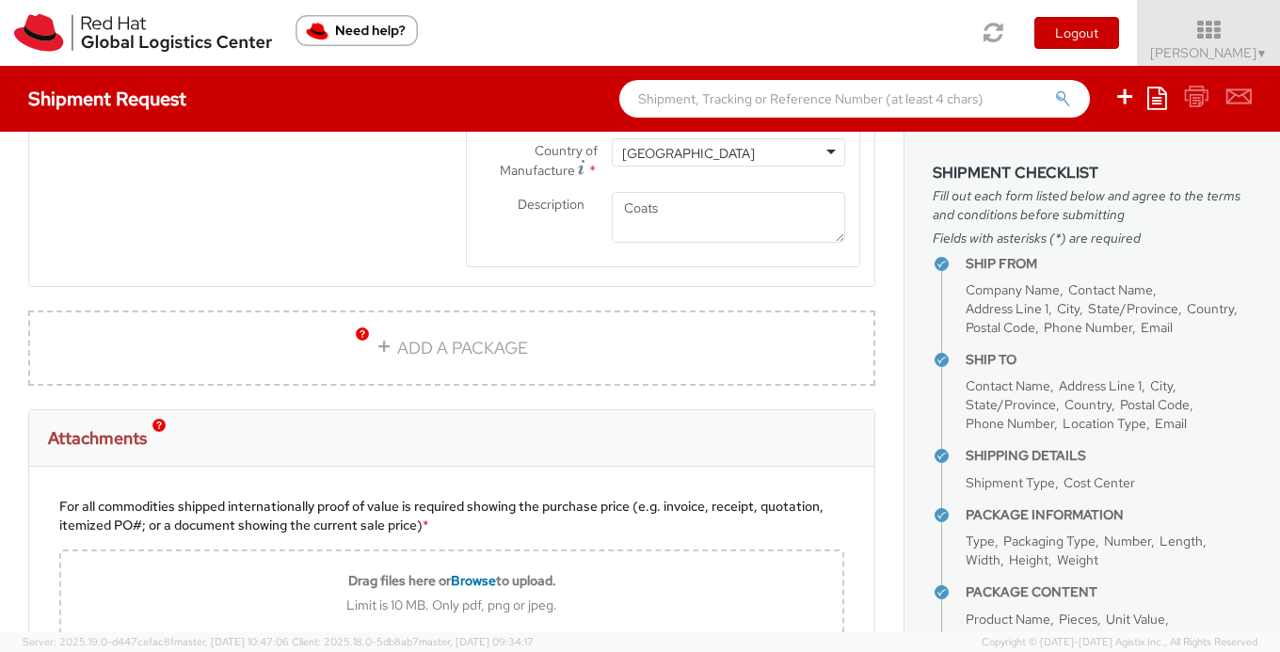
scroll to position [1331, 0]
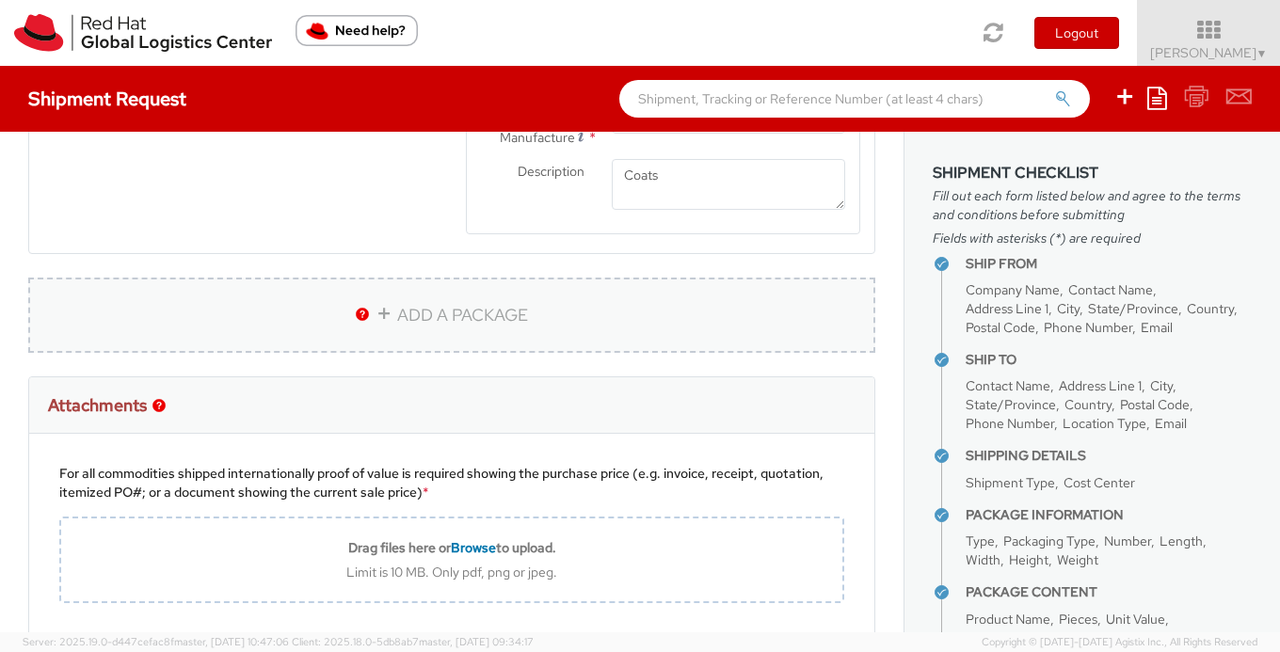
click at [390, 328] on link "ADD A PACKAGE" at bounding box center [451, 315] width 847 height 75
select select
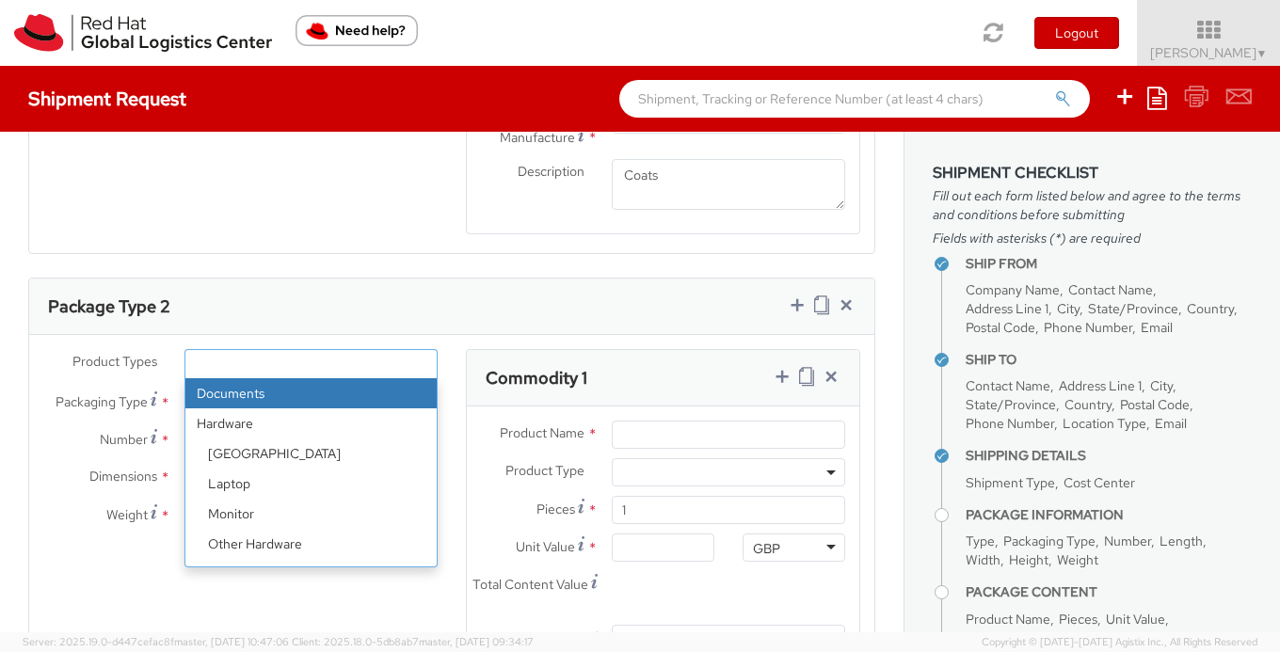
click at [284, 370] on ul at bounding box center [310, 364] width 251 height 28
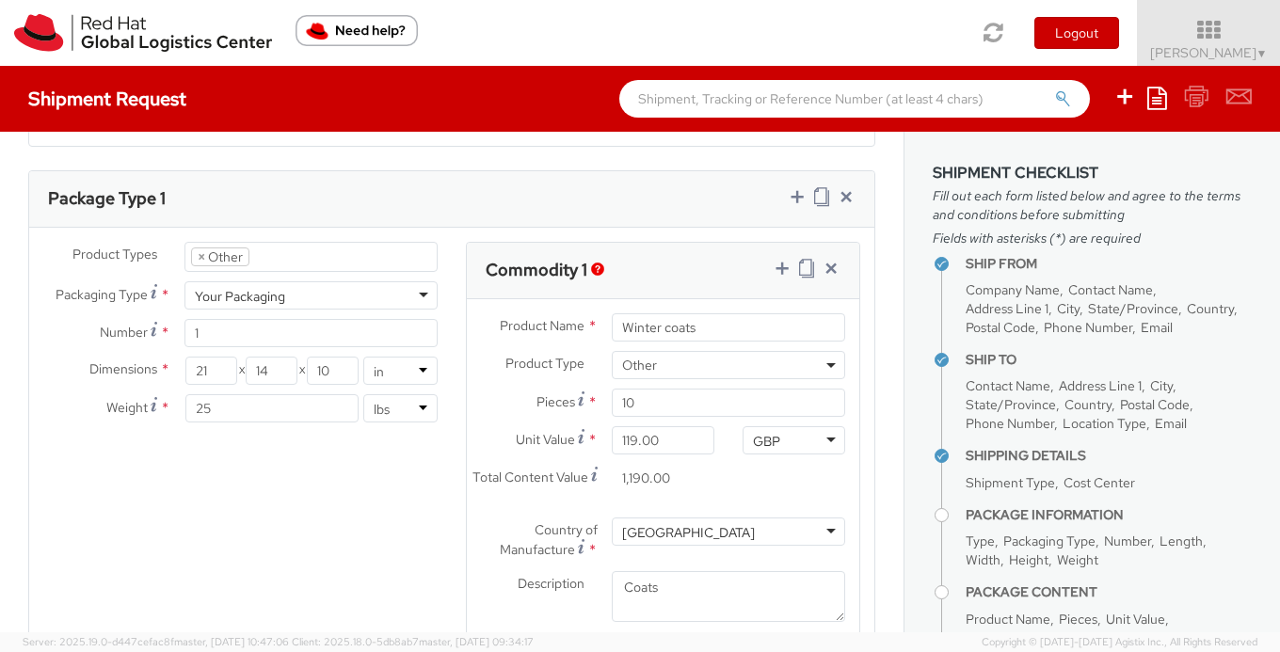
scroll to position [915, 0]
click at [820, 209] on icon at bounding box center [821, 200] width 15 height 19
select select "OTHER"
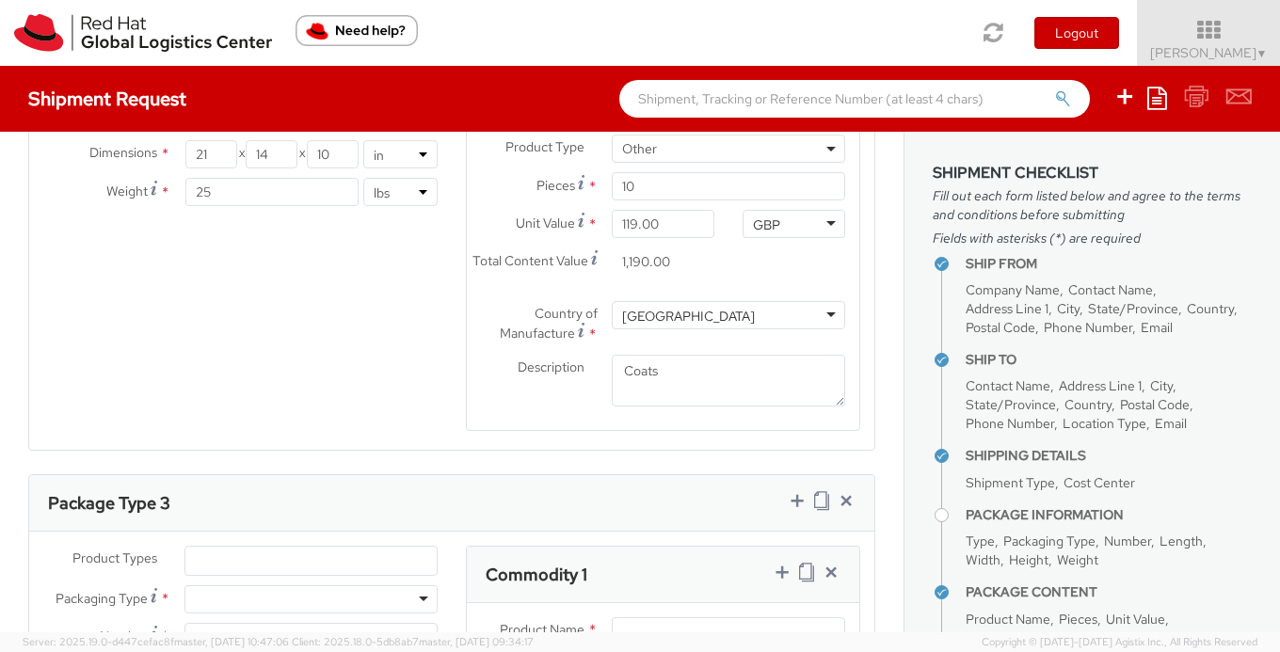
scroll to position [1656, 0]
click at [850, 506] on icon at bounding box center [846, 499] width 19 height 19
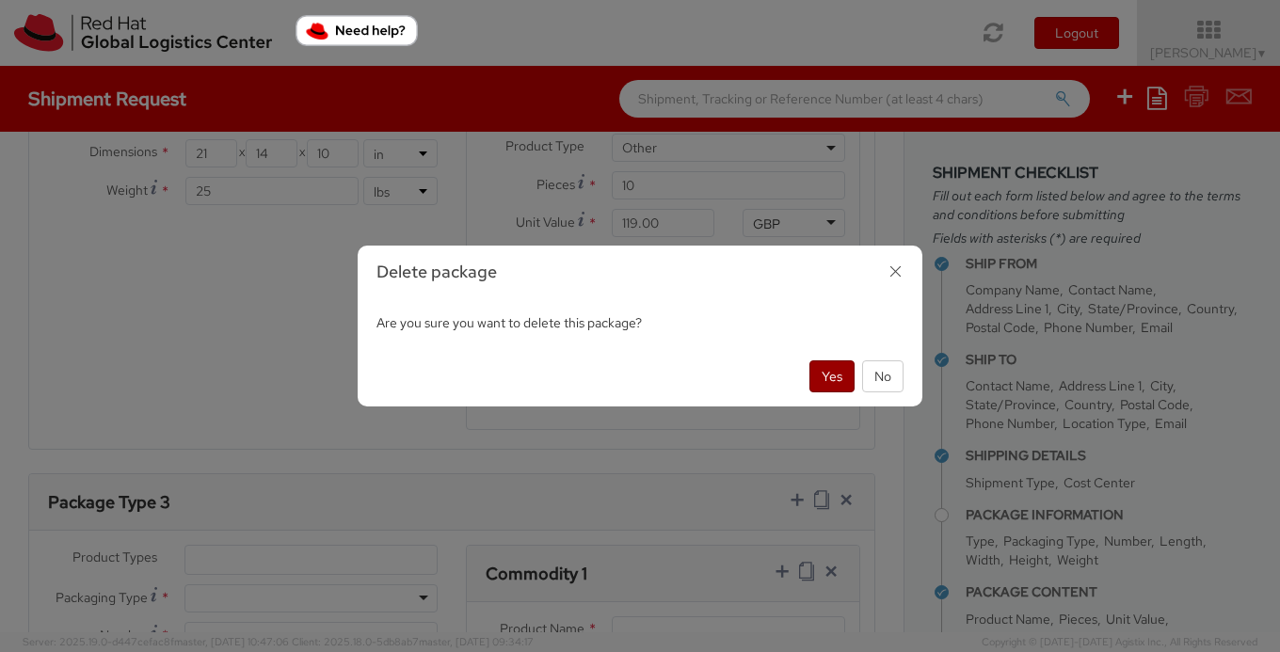
click at [818, 381] on button "Yes" at bounding box center [832, 377] width 45 height 32
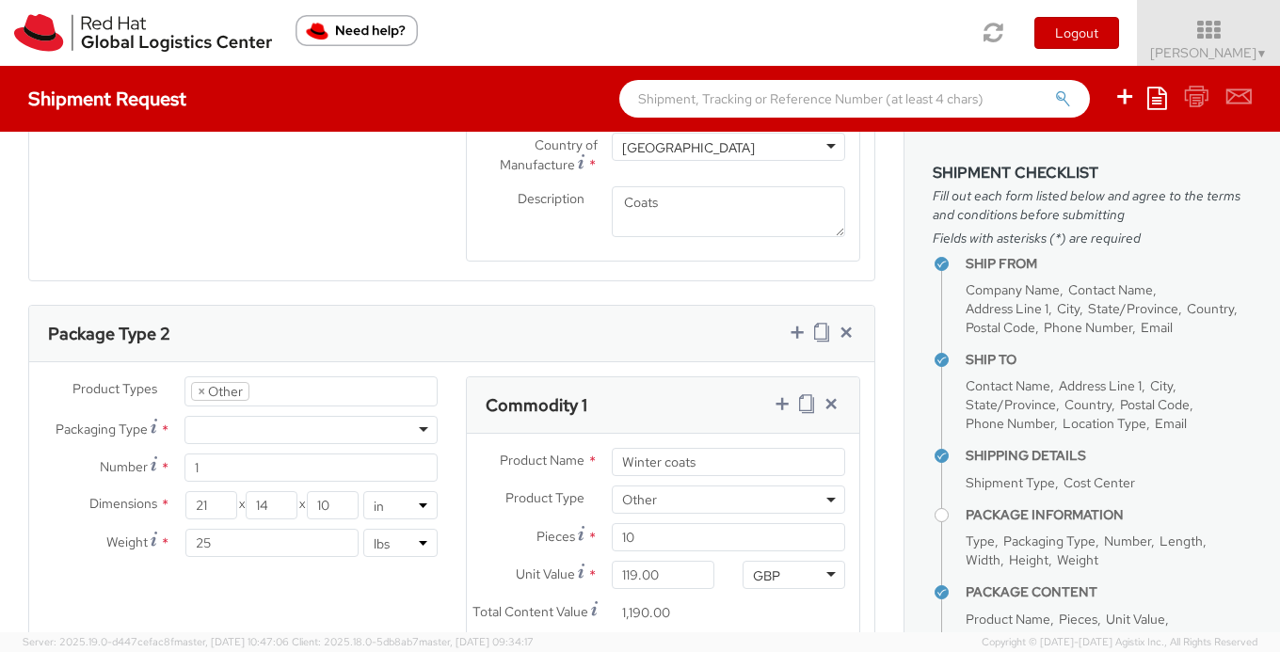
scroll to position [1315, 0]
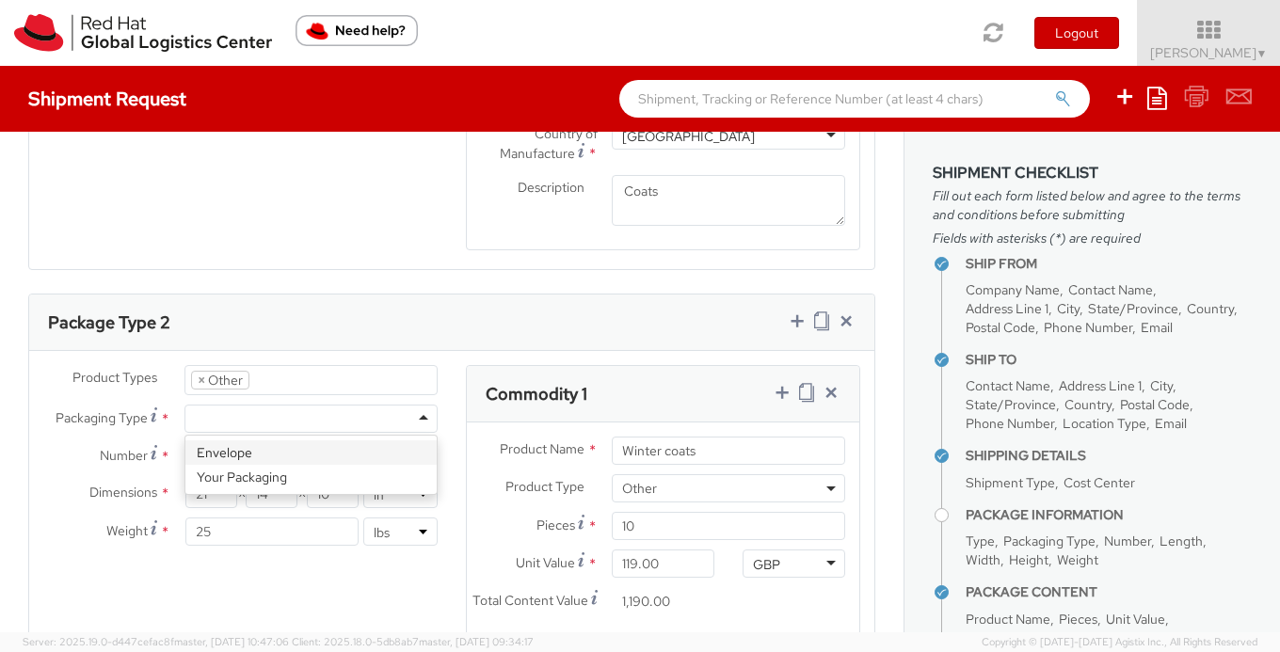
click at [334, 415] on div at bounding box center [311, 419] width 253 height 28
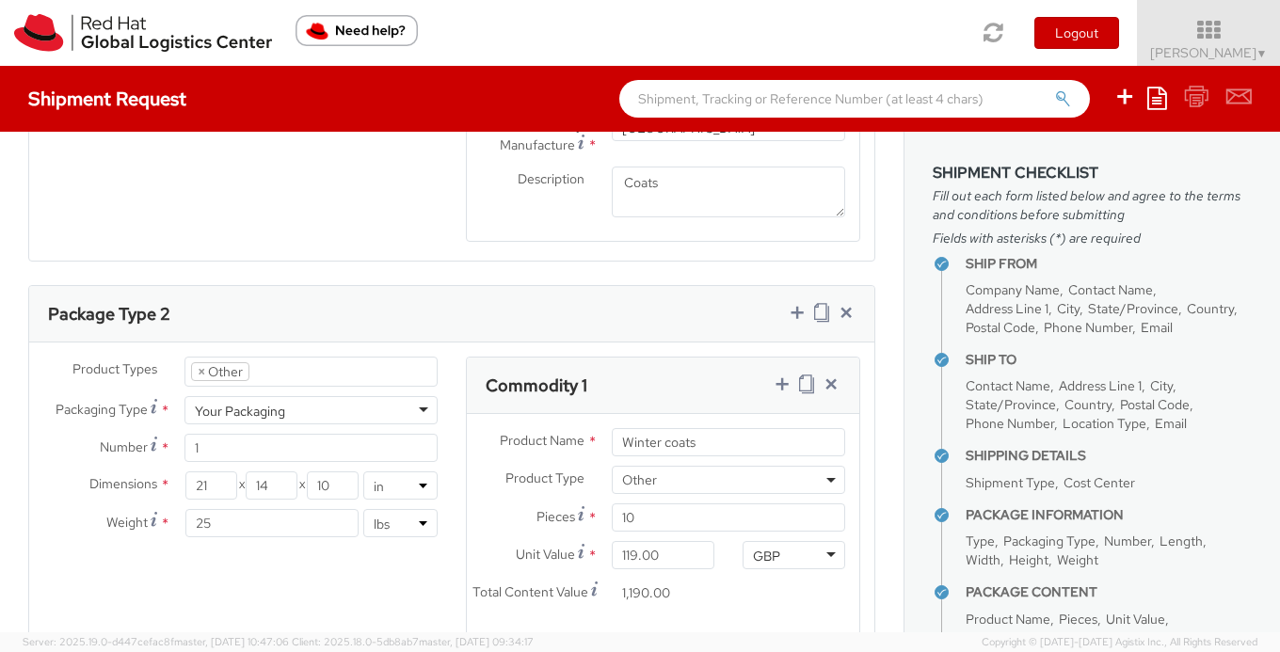
scroll to position [1385, 0]
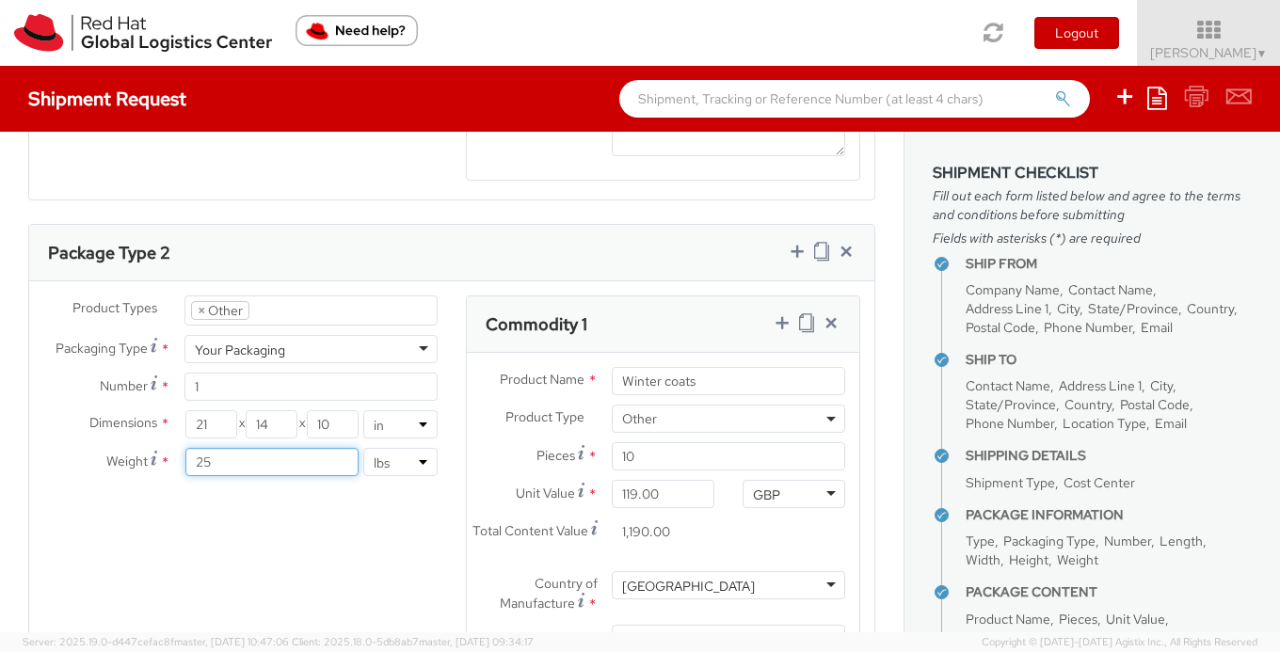
click at [313, 472] on input "25" at bounding box center [272, 462] width 174 height 28
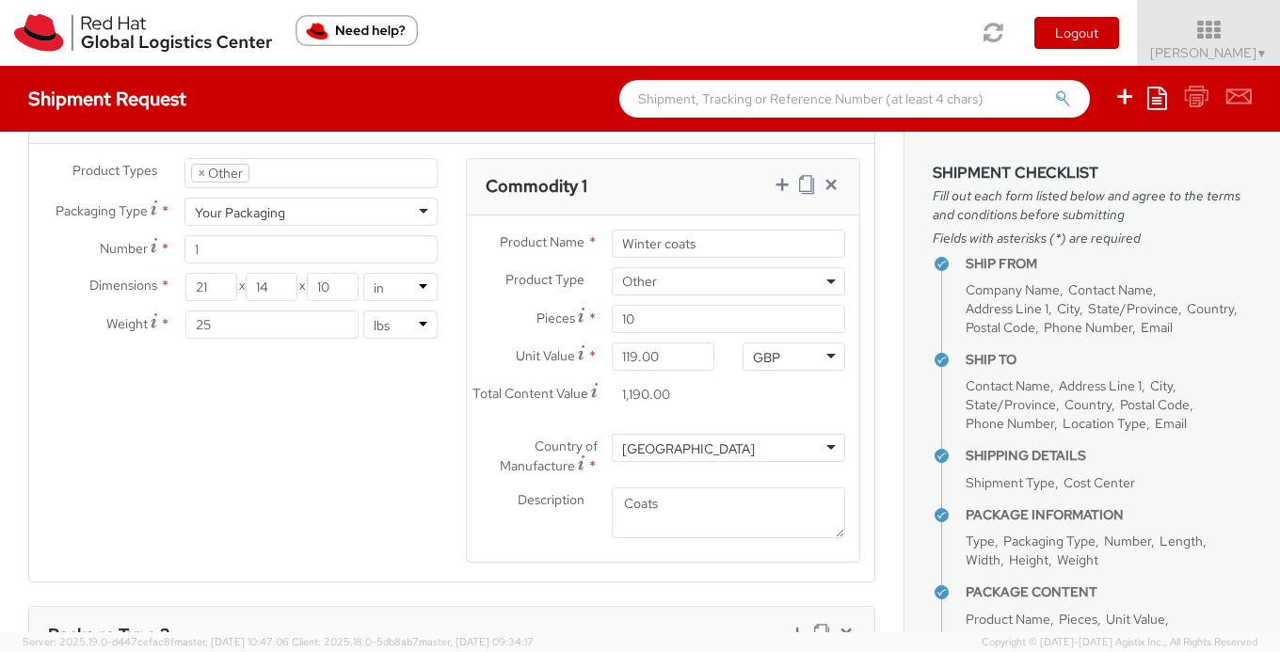
scroll to position [990, 0]
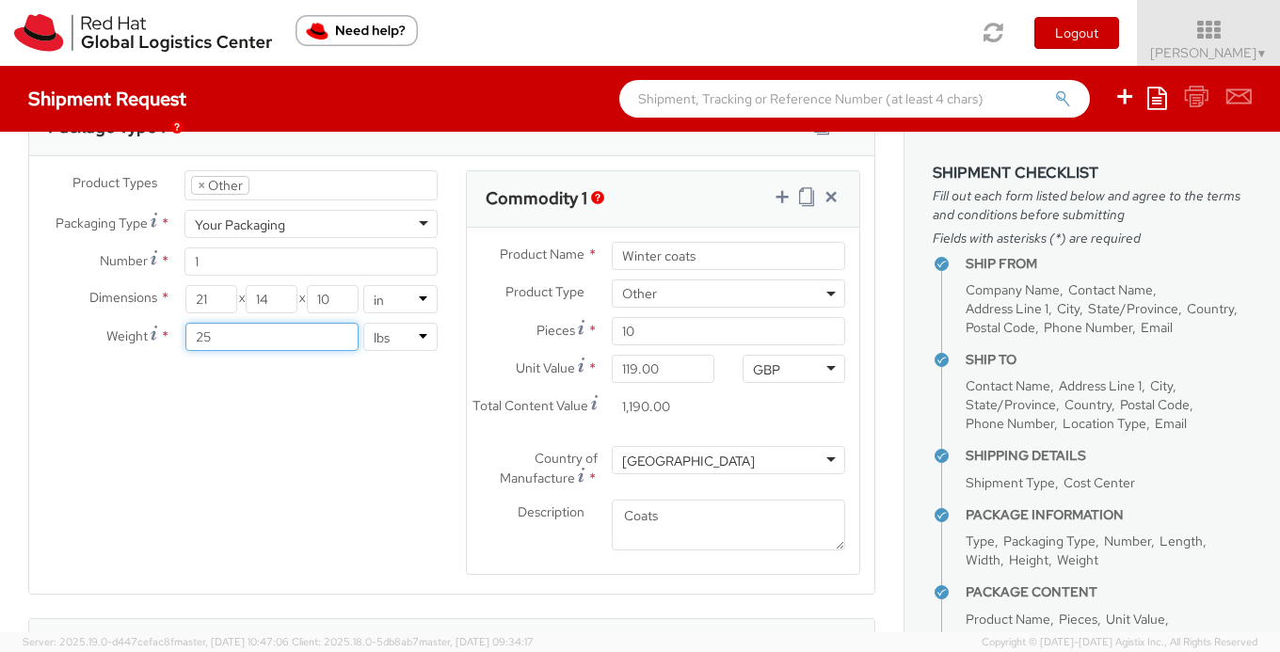
click at [242, 342] on input "25" at bounding box center [272, 337] width 174 height 28
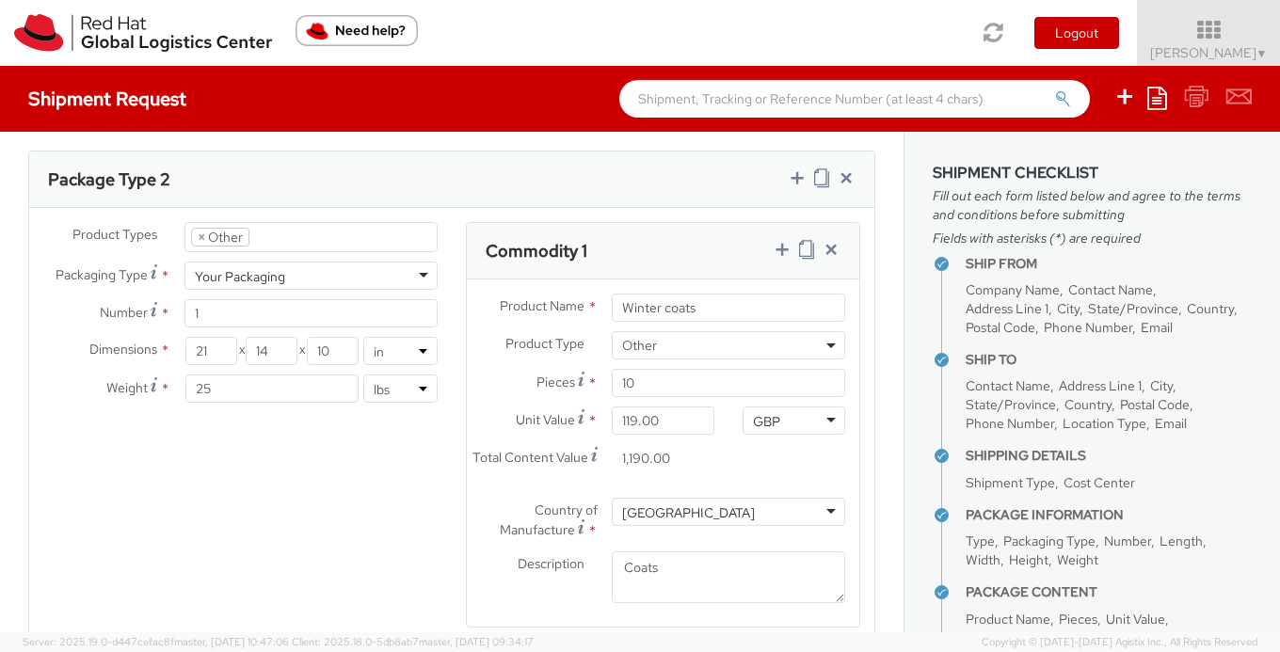
type input "2"
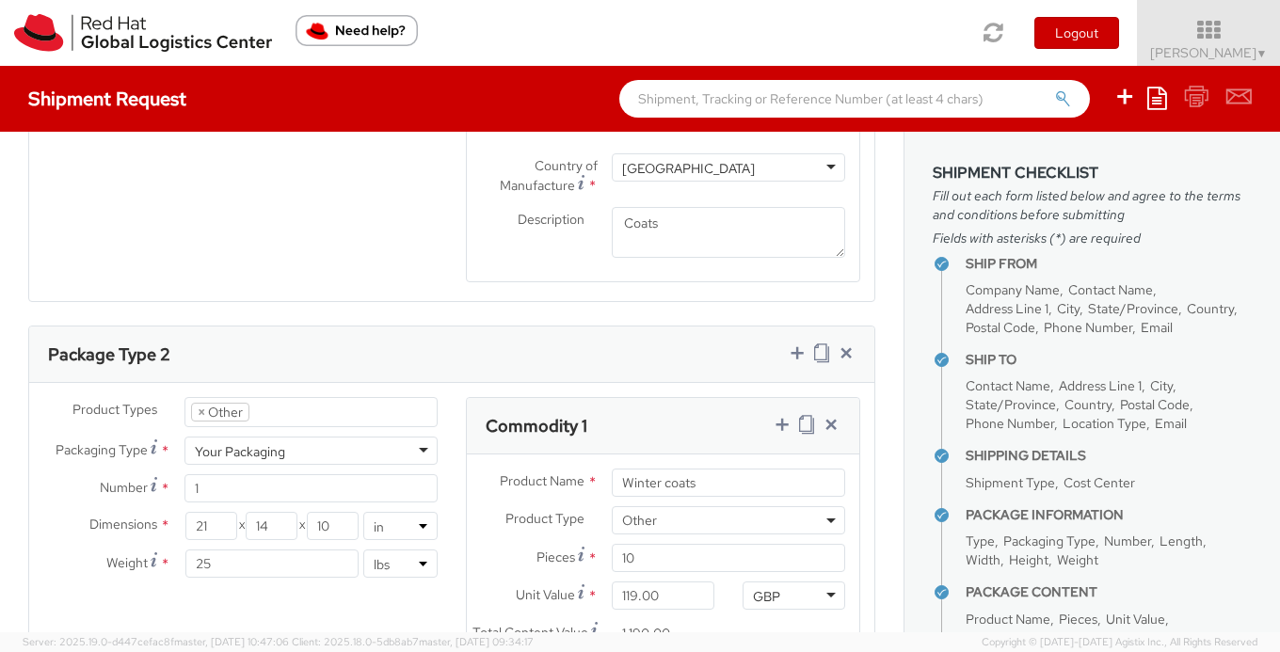
scroll to position [1302, 0]
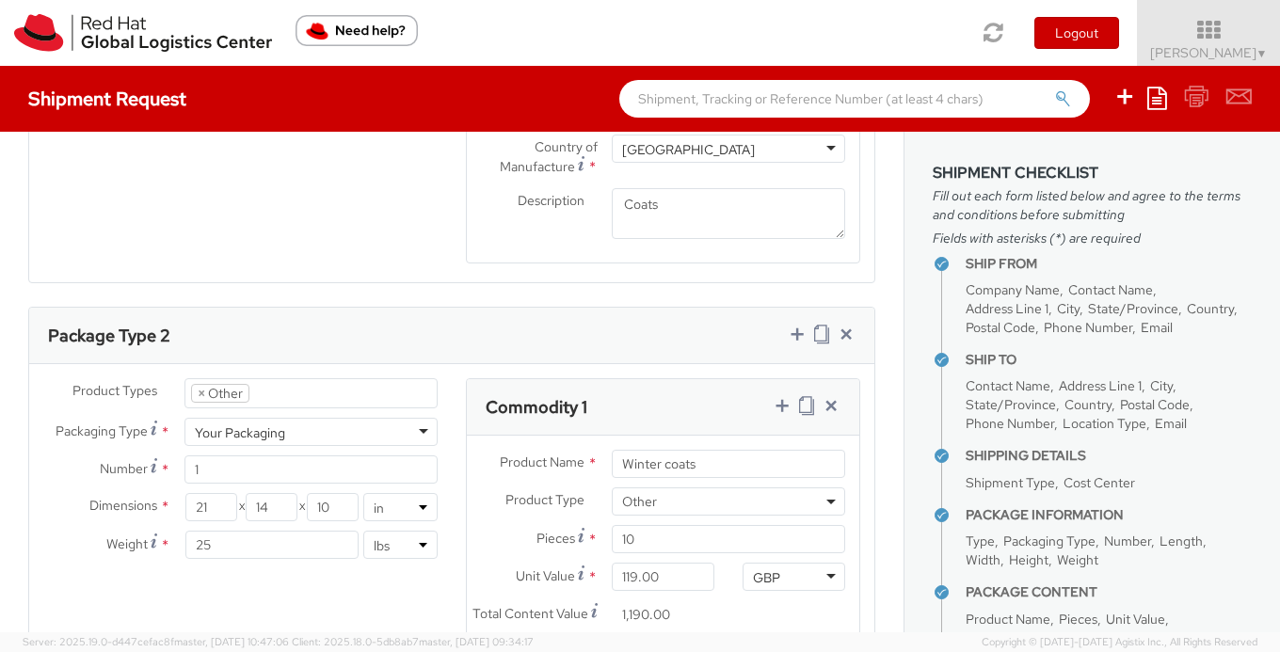
type input "15"
click at [252, 556] on input "25" at bounding box center [272, 545] width 174 height 28
type input "15"
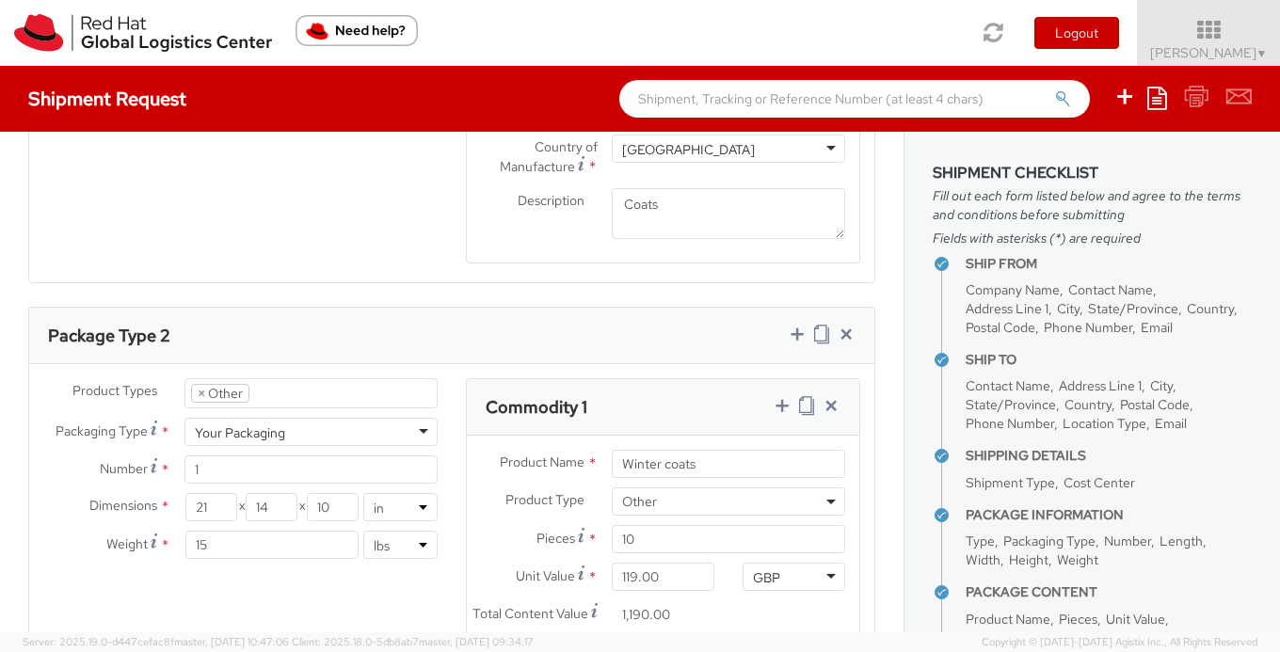
click at [293, 590] on div "Product Types * Documents Docking Station Laptop Monitor Other Hardware Server …" at bounding box center [451, 592] width 845 height 429
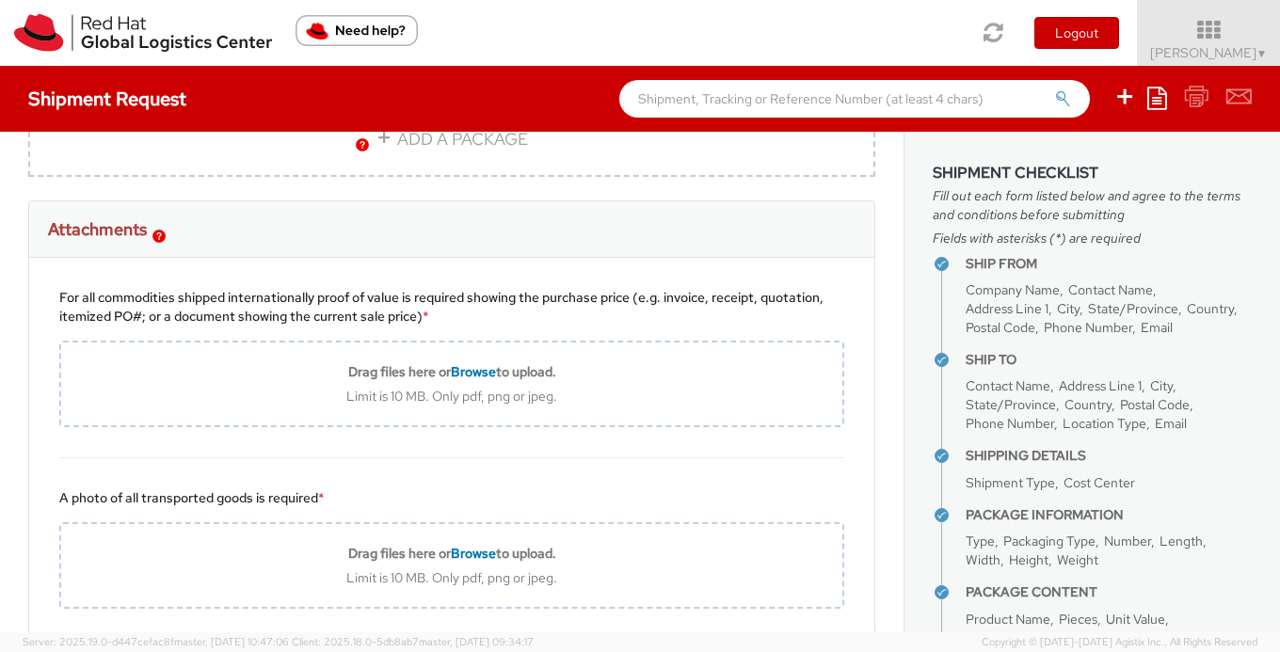
scroll to position [2029, 0]
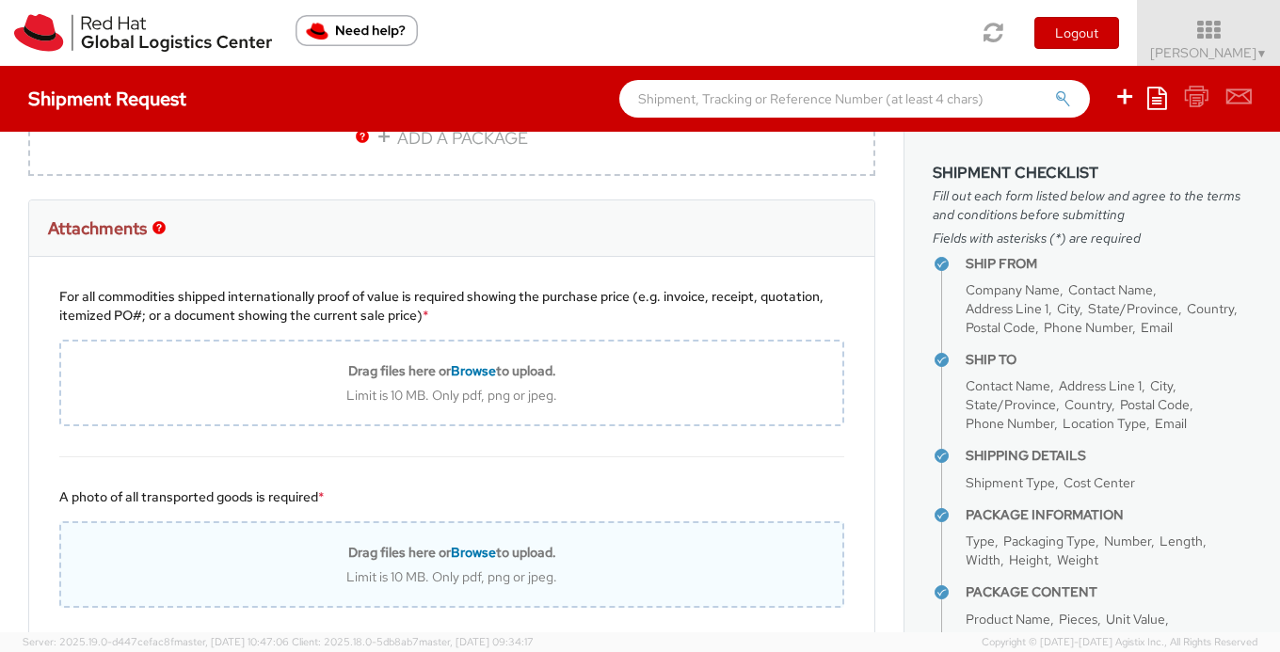
click at [314, 573] on div "Limit is 10 MB. Only pdf, png or jpeg." at bounding box center [451, 577] width 781 height 17
type input "C:\fakepath\Screenshot 2025-09-18 at 12.50.20 PM.png"
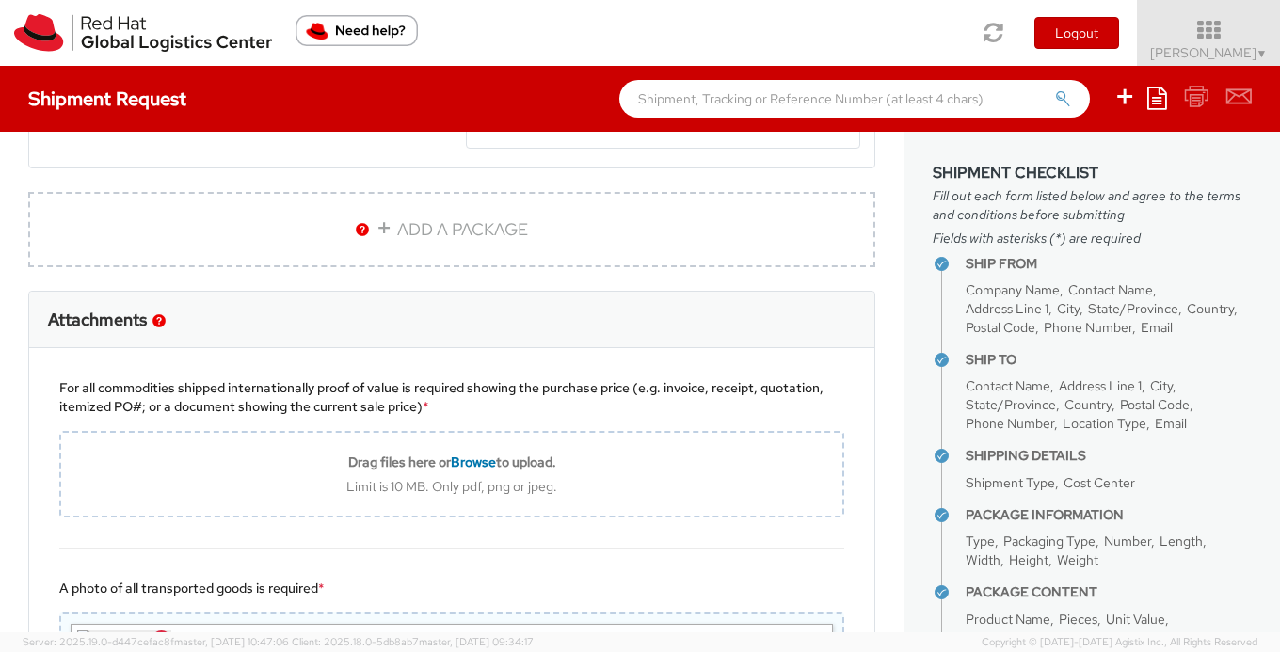
scroll to position [1937, 0]
click at [405, 229] on link "ADD A PACKAGE" at bounding box center [451, 230] width 847 height 75
select select
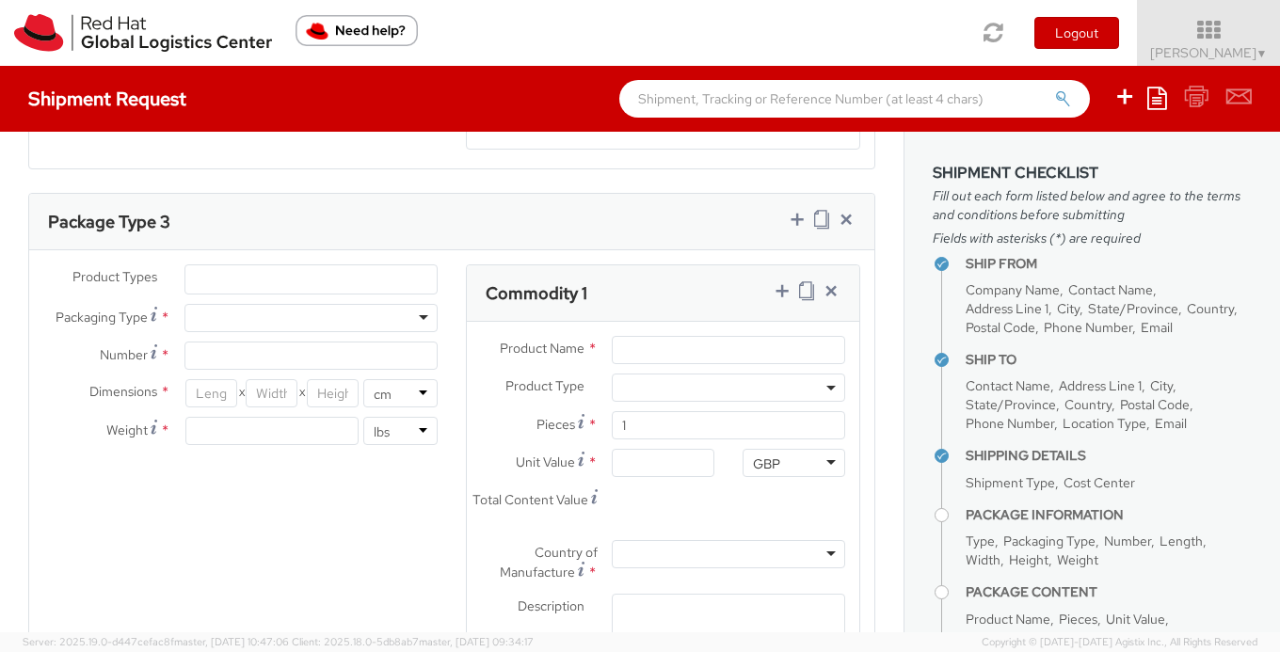
click at [300, 266] on ul at bounding box center [310, 279] width 251 height 28
click at [281, 279] on ul at bounding box center [310, 279] width 251 height 28
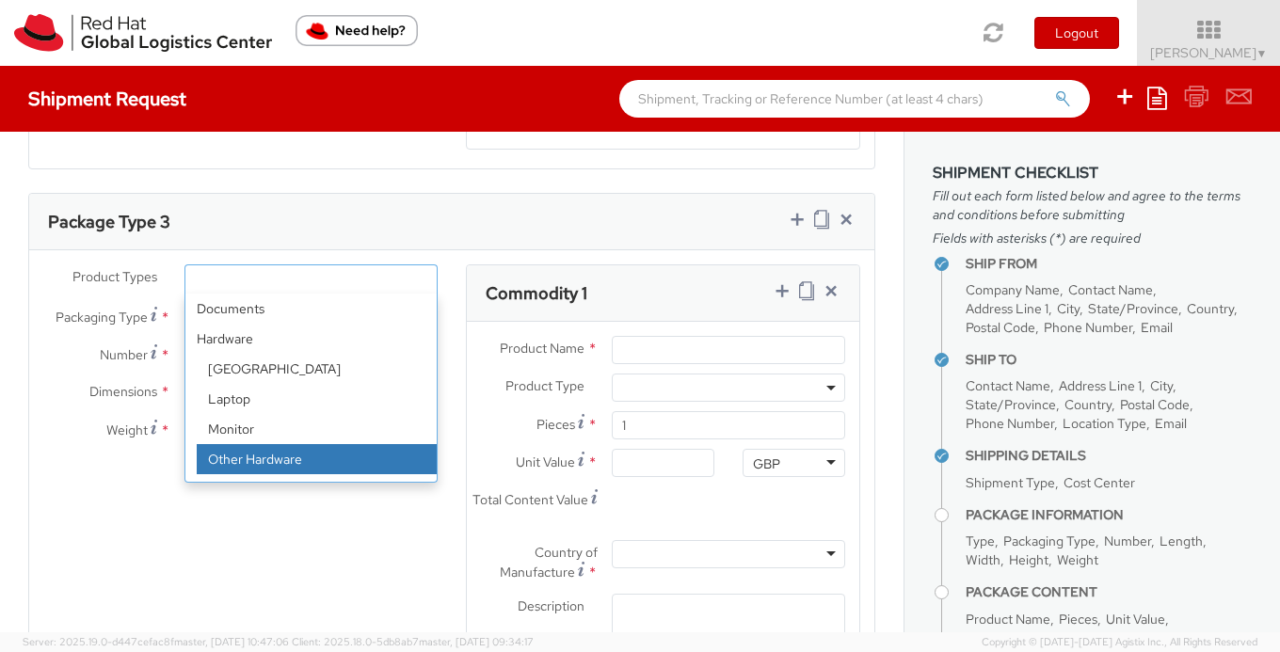
scroll to position [83, 0]
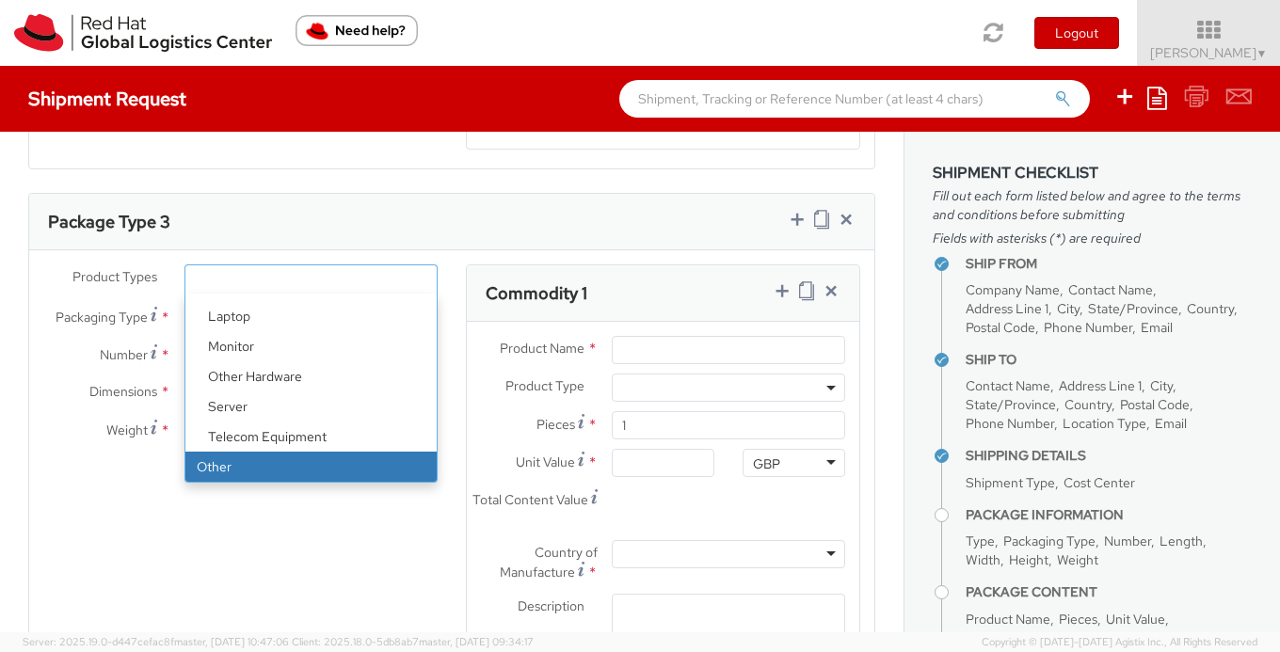
select select "OTHER"
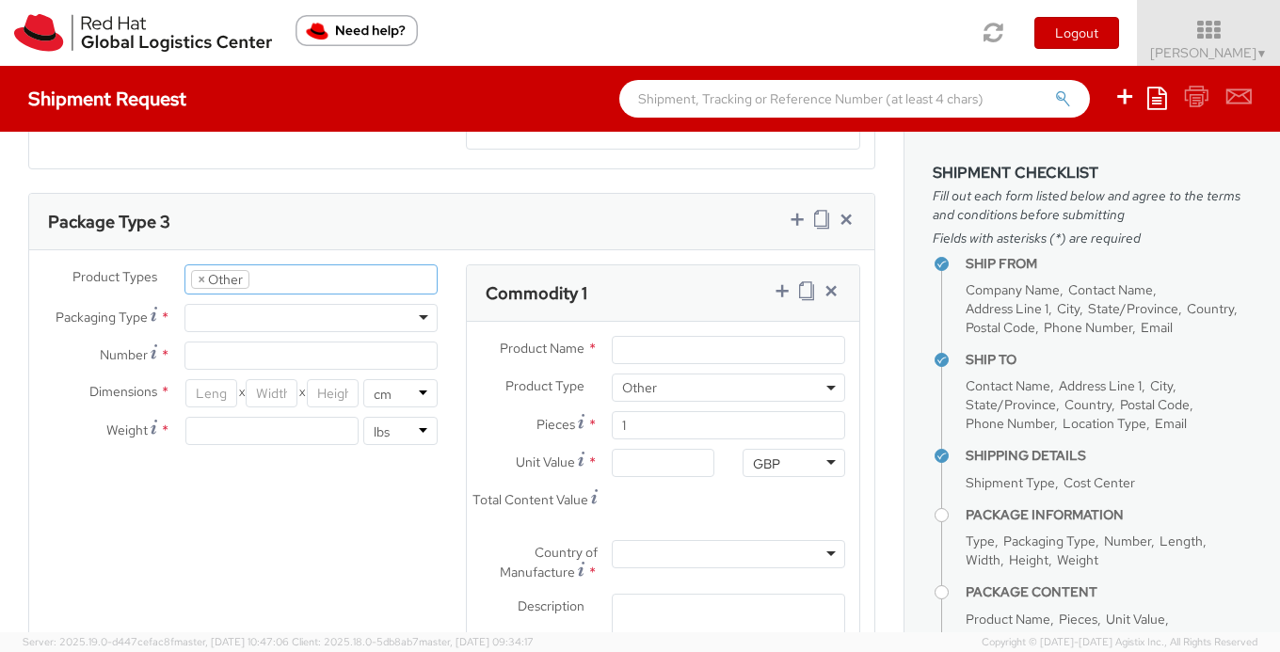
scroll to position [151, 0]
click at [211, 326] on div at bounding box center [311, 318] width 253 height 28
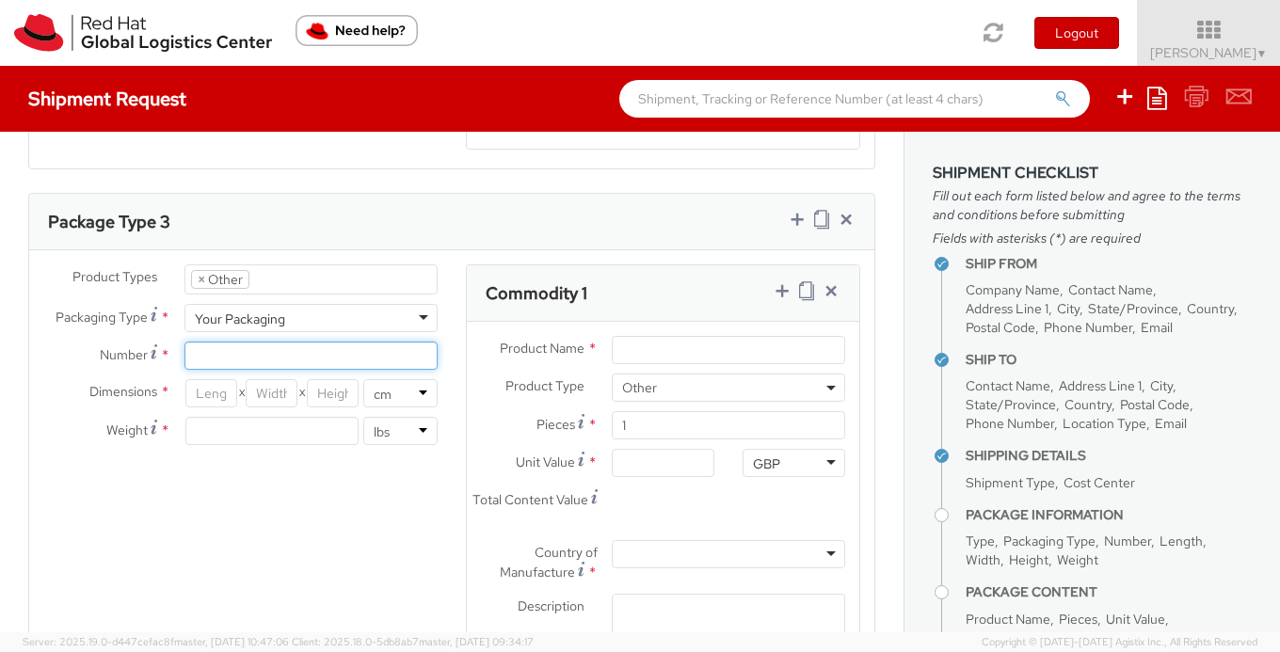
click at [214, 358] on input "Number *" at bounding box center [311, 356] width 253 height 28
type input "1"
type input "2"
click at [300, 552] on div "Product Types * Documents Docking Station Laptop Monitor Other Hardware Server …" at bounding box center [451, 479] width 845 height 429
click at [218, 387] on input "number" at bounding box center [211, 393] width 52 height 28
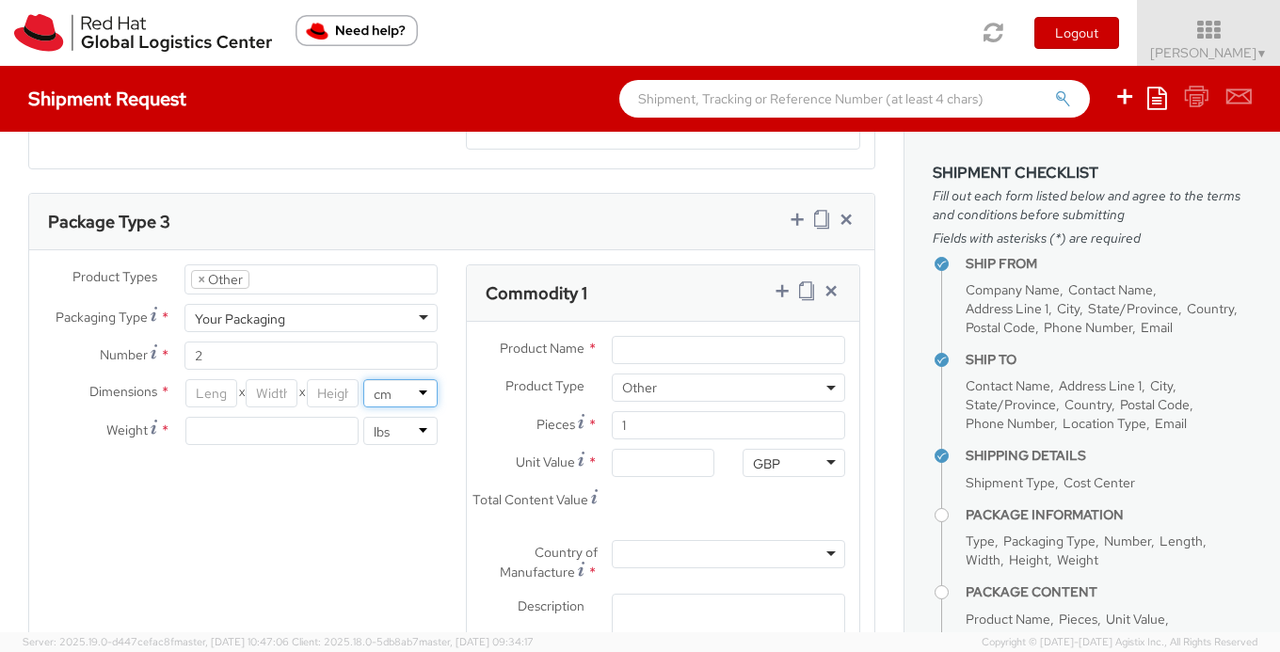
click at [408, 393] on select "in cm" at bounding box center [400, 393] width 74 height 28
select select "IN"
click at [363, 379] on select "in cm" at bounding box center [400, 393] width 74 height 28
click at [202, 394] on input "number" at bounding box center [211, 393] width 52 height 28
type input "36"
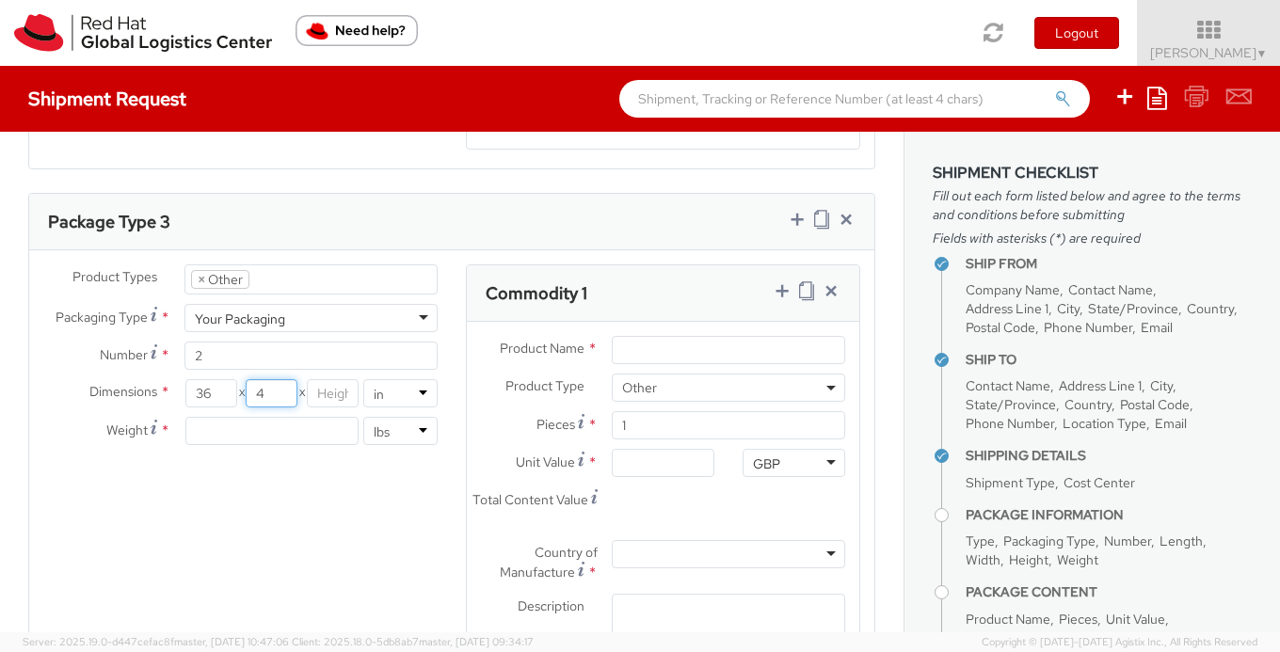
type input "4"
click at [208, 436] on input "number" at bounding box center [272, 431] width 174 height 28
type input "8"
click at [330, 536] on div "Product Types * Documents Docking Station Laptop Monitor Other Hardware Server …" at bounding box center [451, 479] width 845 height 429
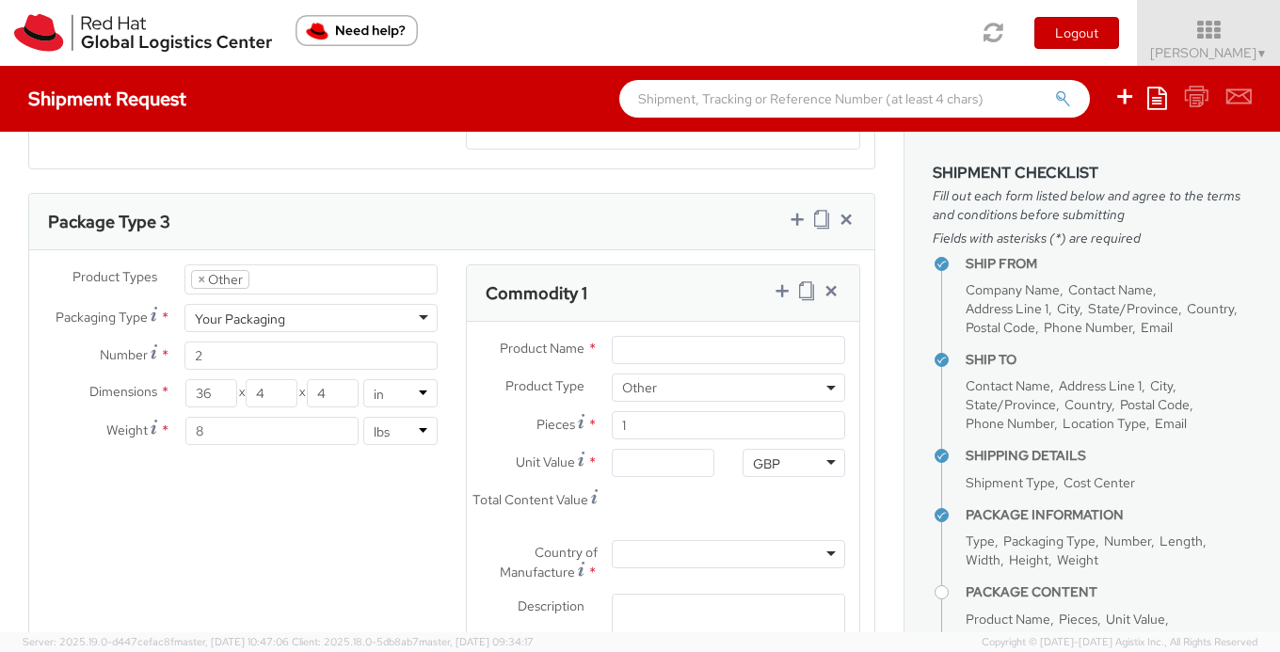
click at [670, 365] on div "Product Name *" at bounding box center [663, 355] width 393 height 38
click at [669, 361] on input "Product Name *" at bounding box center [728, 350] width 233 height 28
type input "Event banner"
click at [692, 383] on span "Other" at bounding box center [728, 387] width 213 height 17
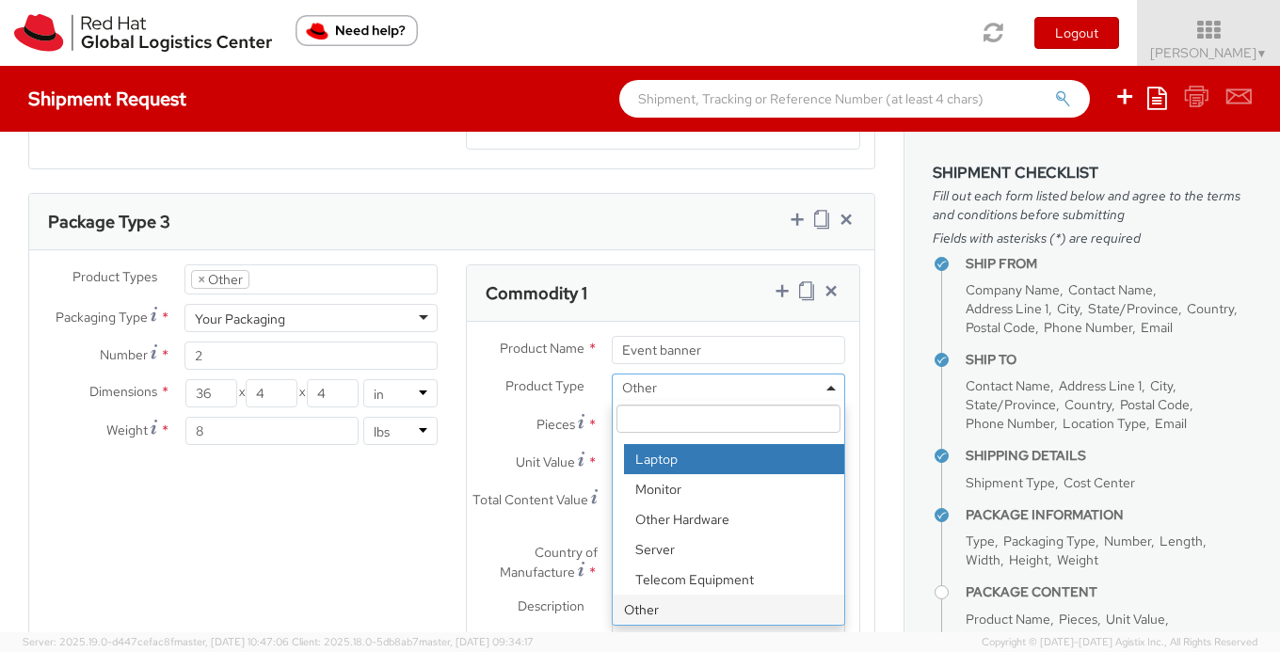
scroll to position [1937, 0]
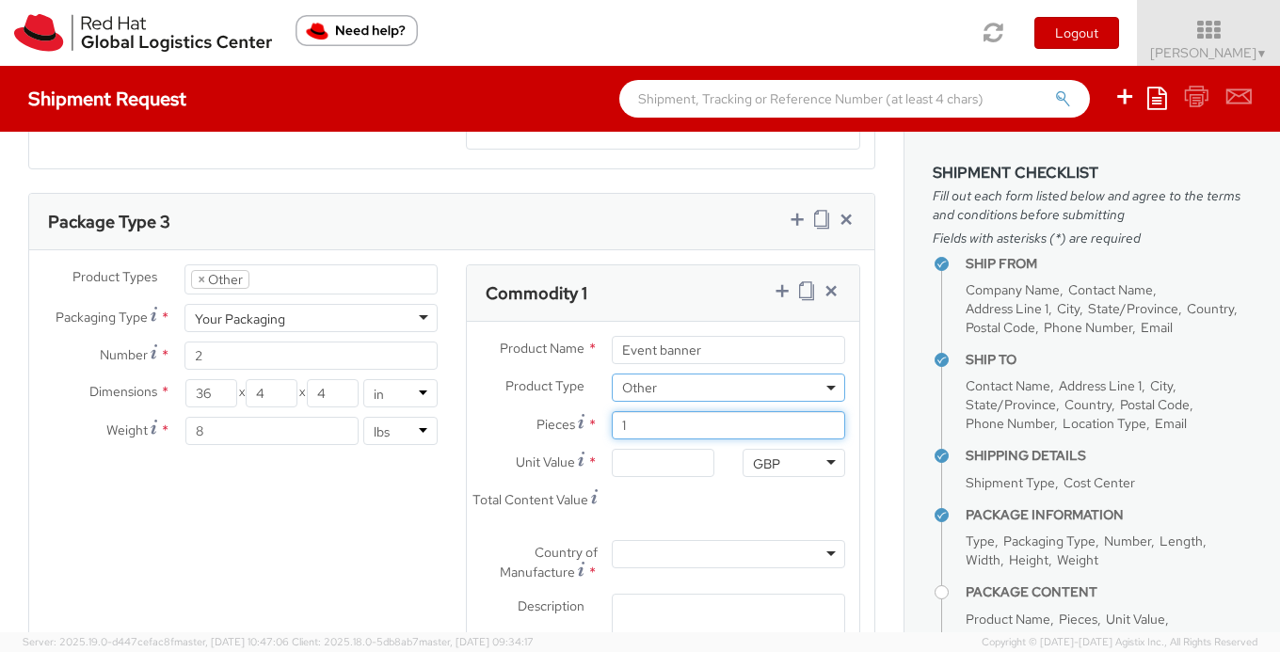
click at [641, 414] on input "1" at bounding box center [728, 425] width 233 height 28
click at [619, 456] on input "Unit Value *" at bounding box center [663, 463] width 103 height 28
type input "1.00"
type input "10.00"
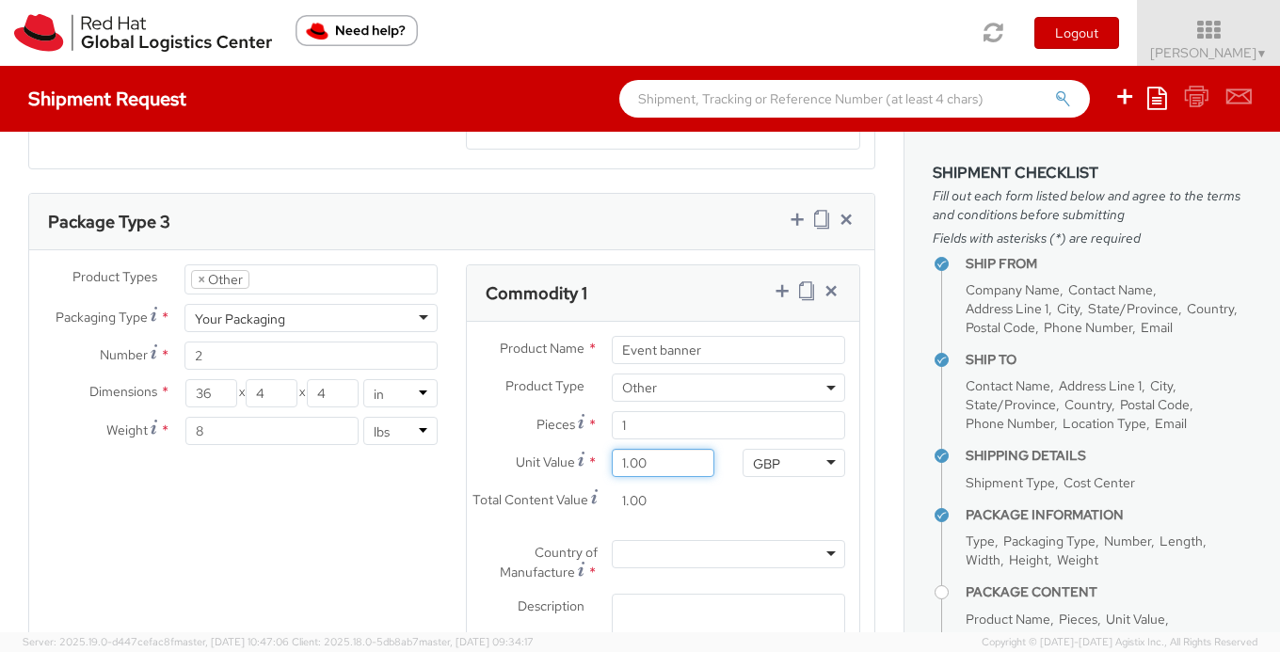
type input "10.00"
type input "100.00"
click at [758, 471] on div "GBP" at bounding box center [766, 464] width 27 height 19
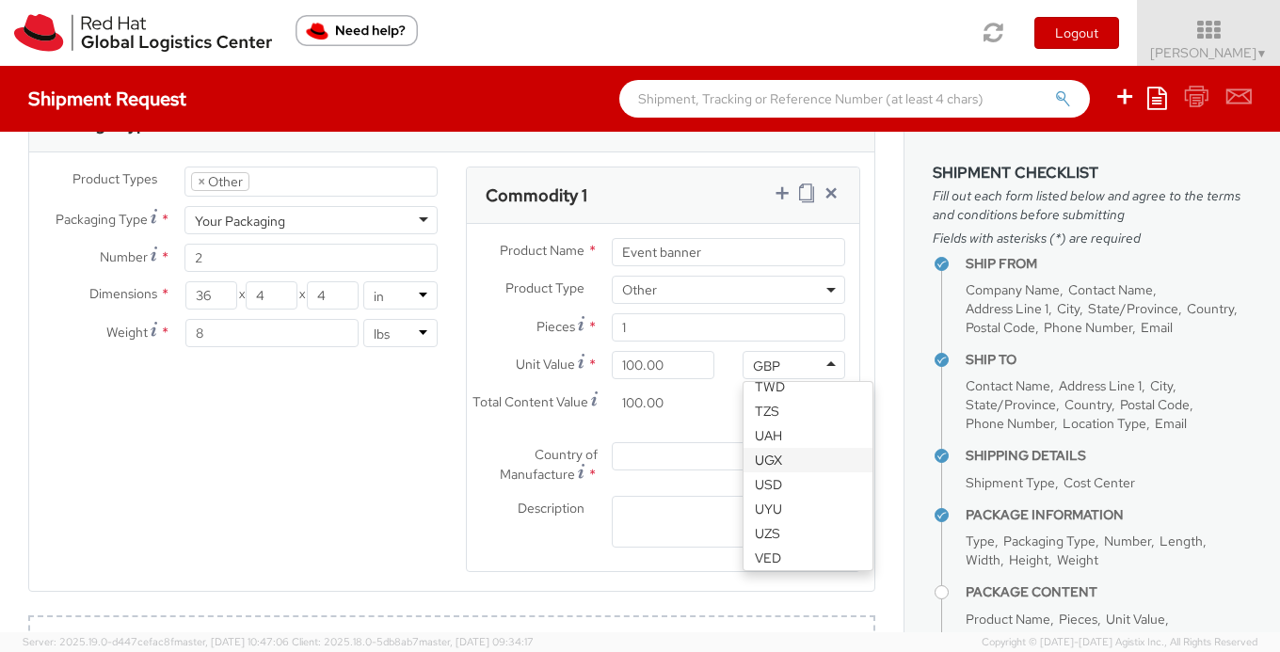
scroll to position [3591, 0]
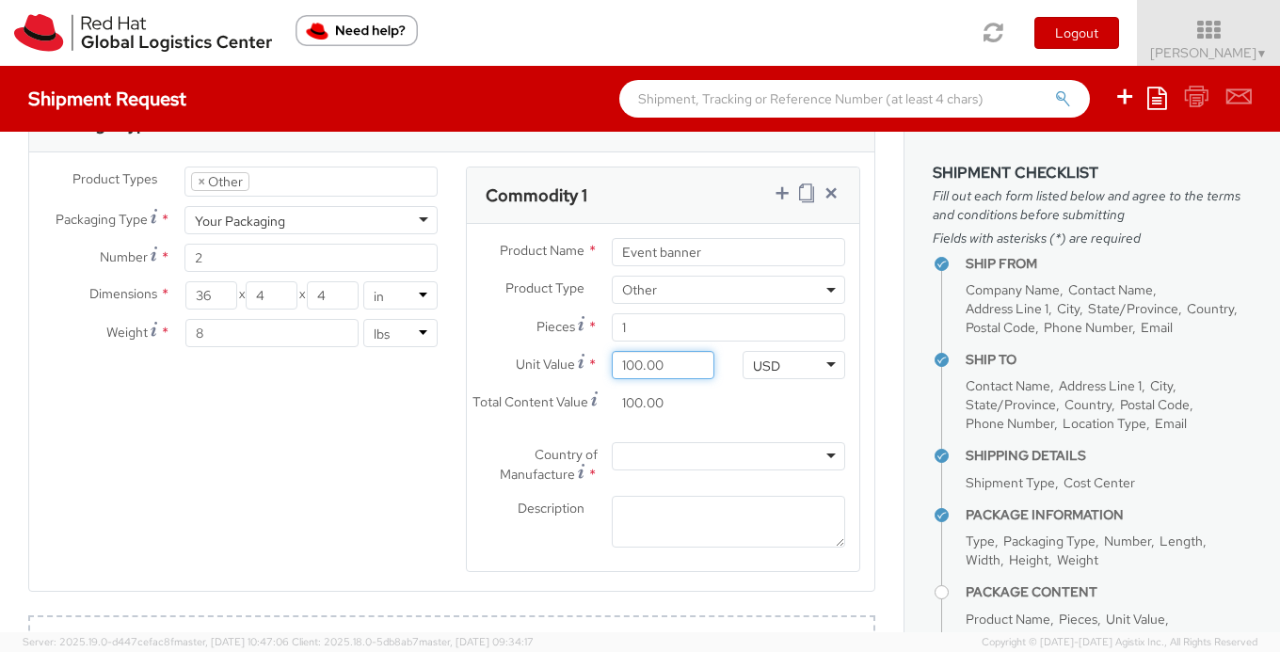
click at [680, 367] on input "100.00" at bounding box center [663, 365] width 103 height 28
type input "2.00"
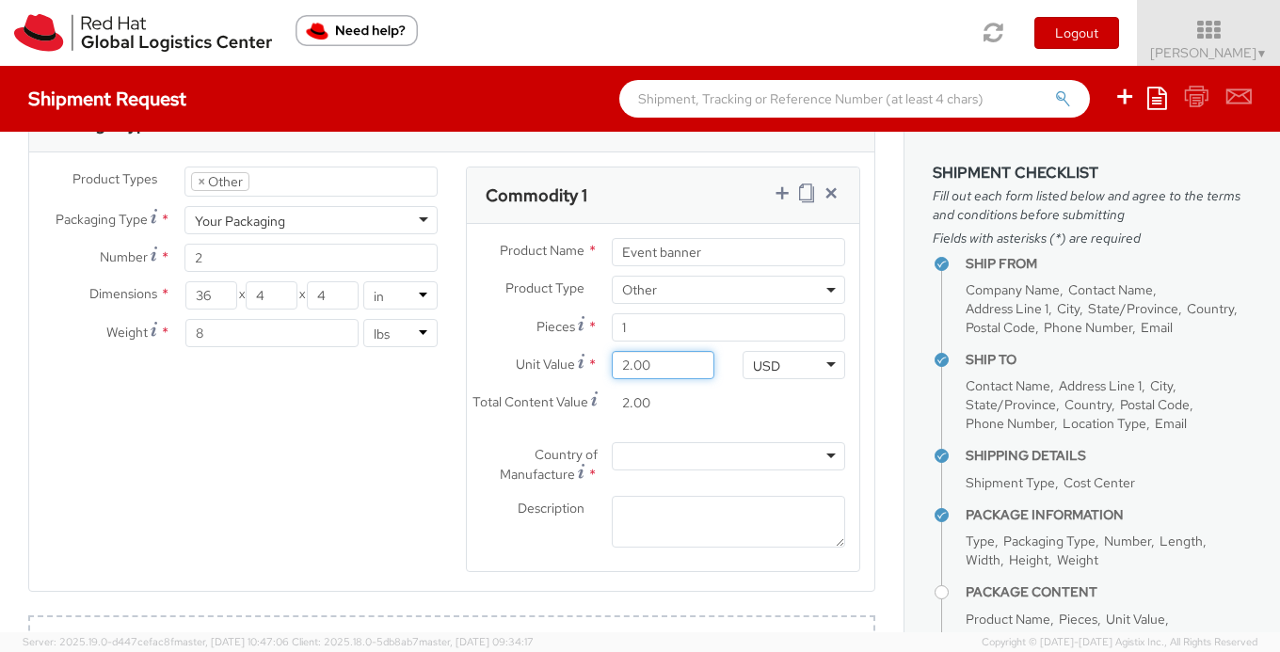
type input "20.00"
type input "200.00"
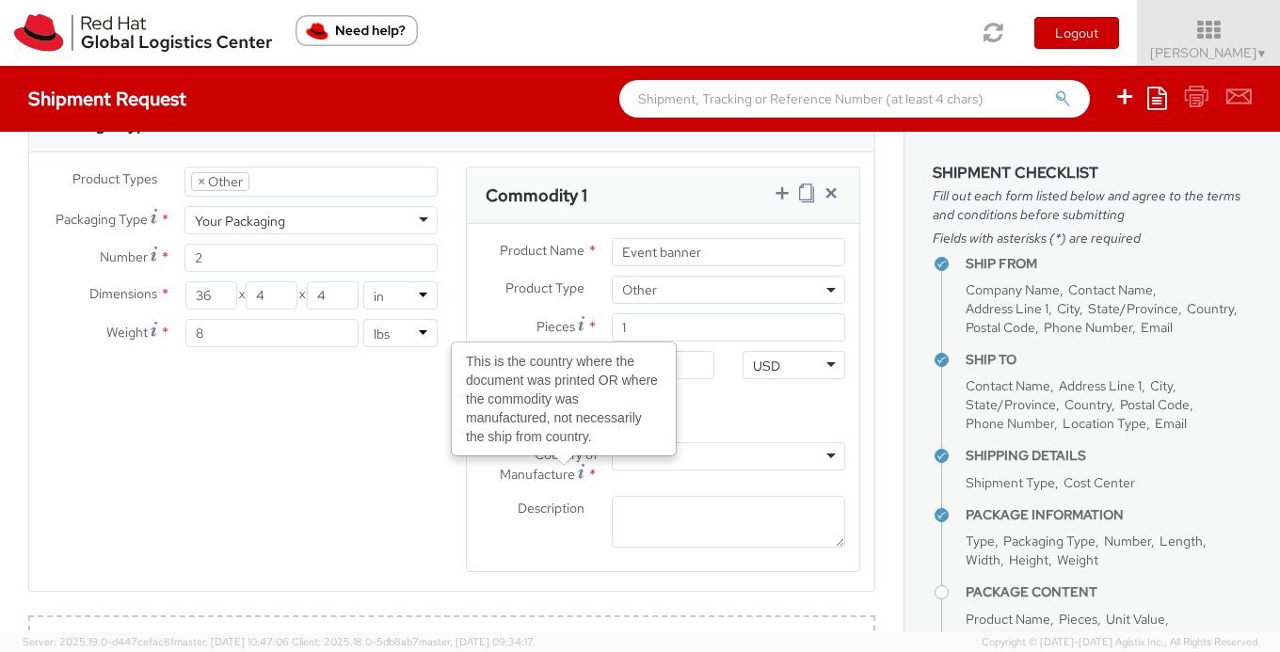
click at [672, 474] on div "Country of Manufacture This is the country where the document was printed OR wh…" at bounding box center [663, 464] width 393 height 44
click at [686, 450] on div at bounding box center [728, 456] width 233 height 28
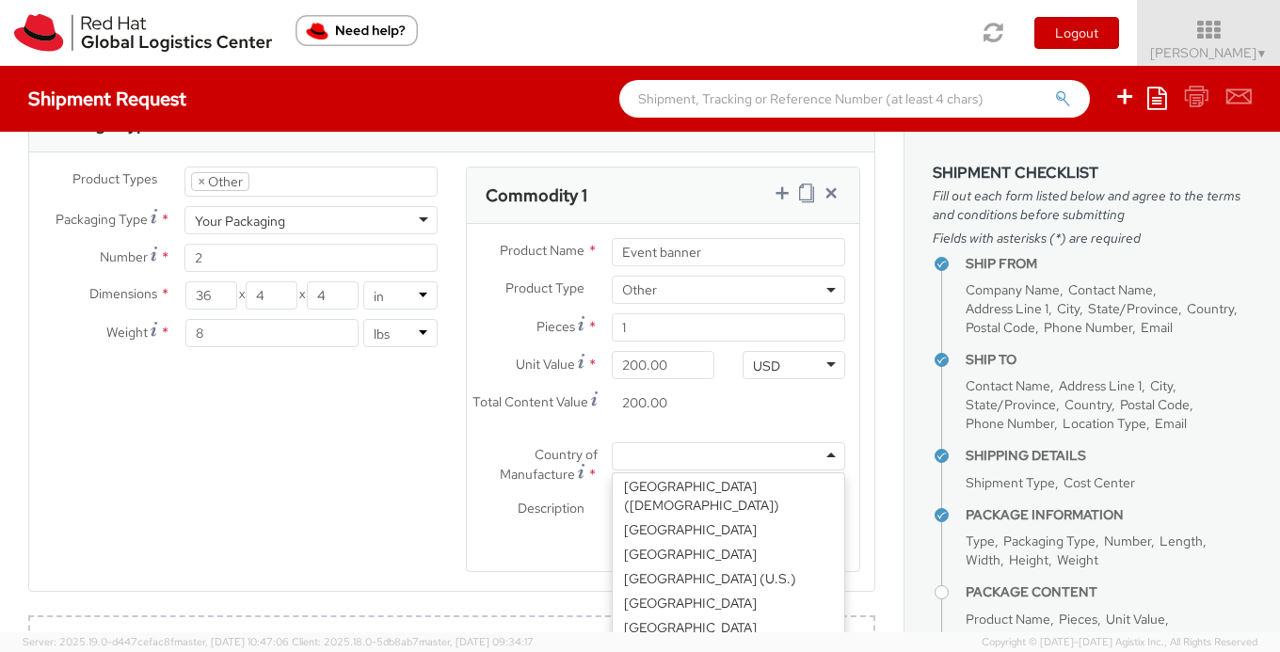
type input "u"
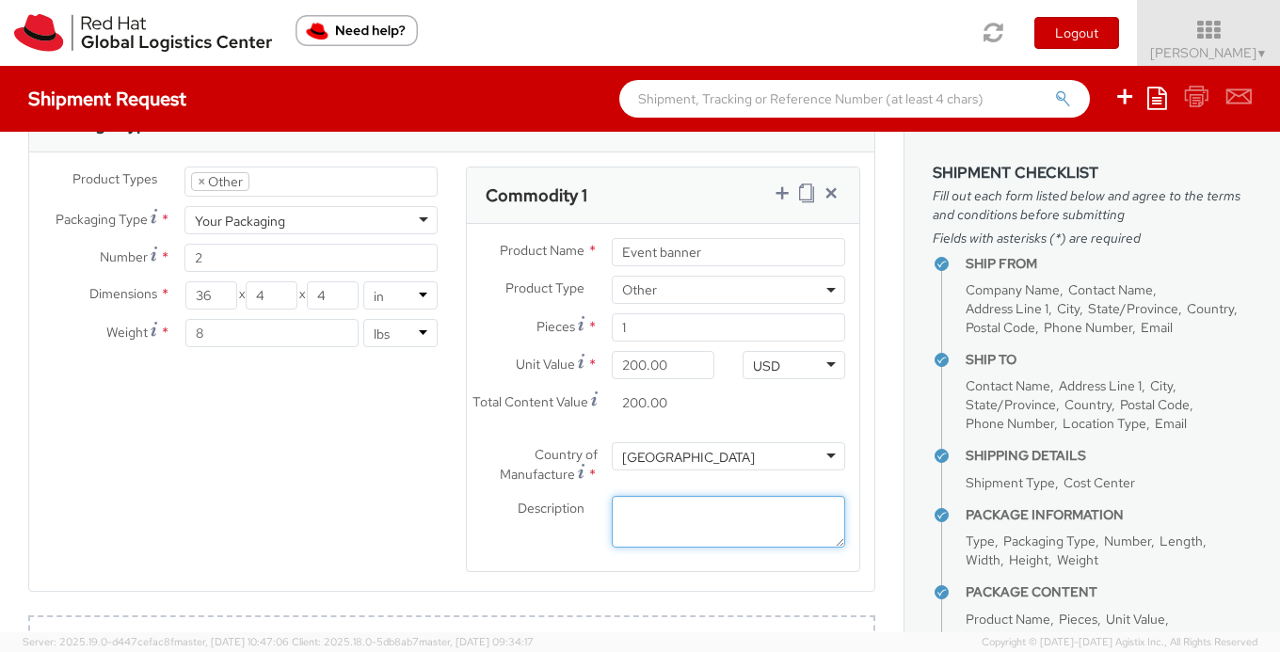
click at [678, 532] on textarea "Description *" at bounding box center [728, 522] width 233 height 52
type textarea "{"
type textarea "Pull up banner for event signage"
click at [381, 432] on div "Product Types * Documents Docking Station Laptop Monitor Other Hardware Server …" at bounding box center [451, 381] width 845 height 429
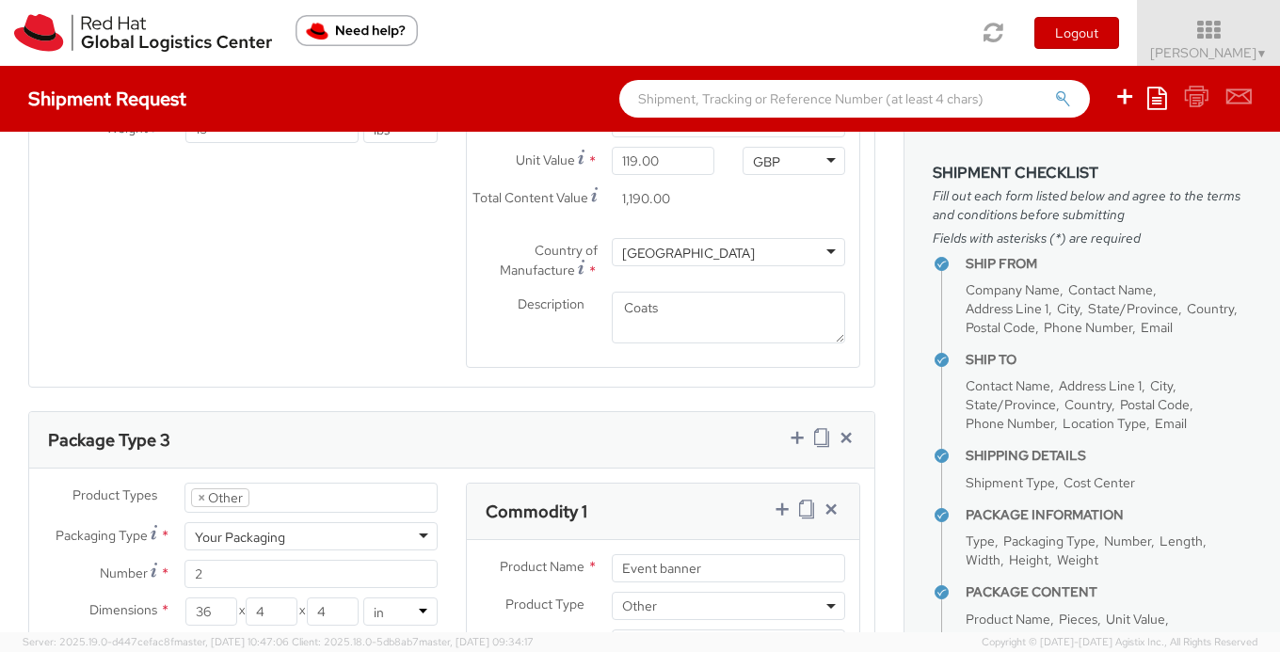
scroll to position [1532, 0]
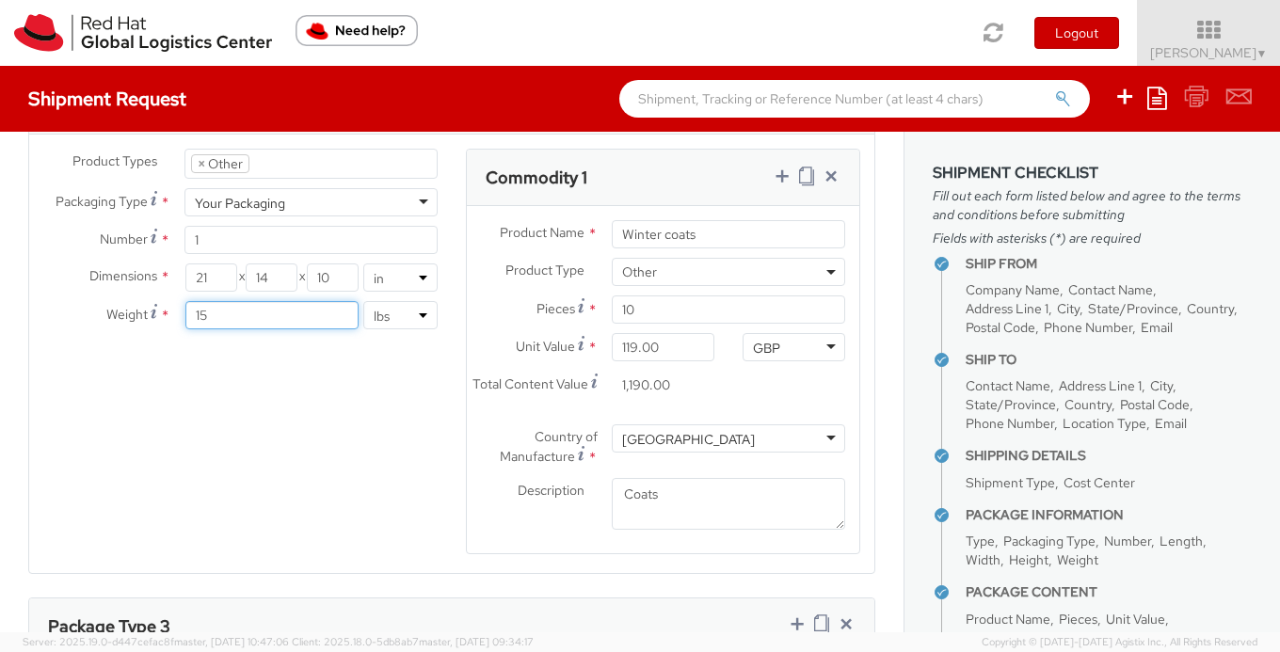
click at [280, 317] on input "15" at bounding box center [272, 315] width 174 height 28
type input "1"
type input "20"
click at [370, 432] on div "Product Types * Documents Docking Station Laptop Monitor Other Hardware Server …" at bounding box center [451, 363] width 845 height 429
click at [779, 180] on icon at bounding box center [782, 176] width 19 height 19
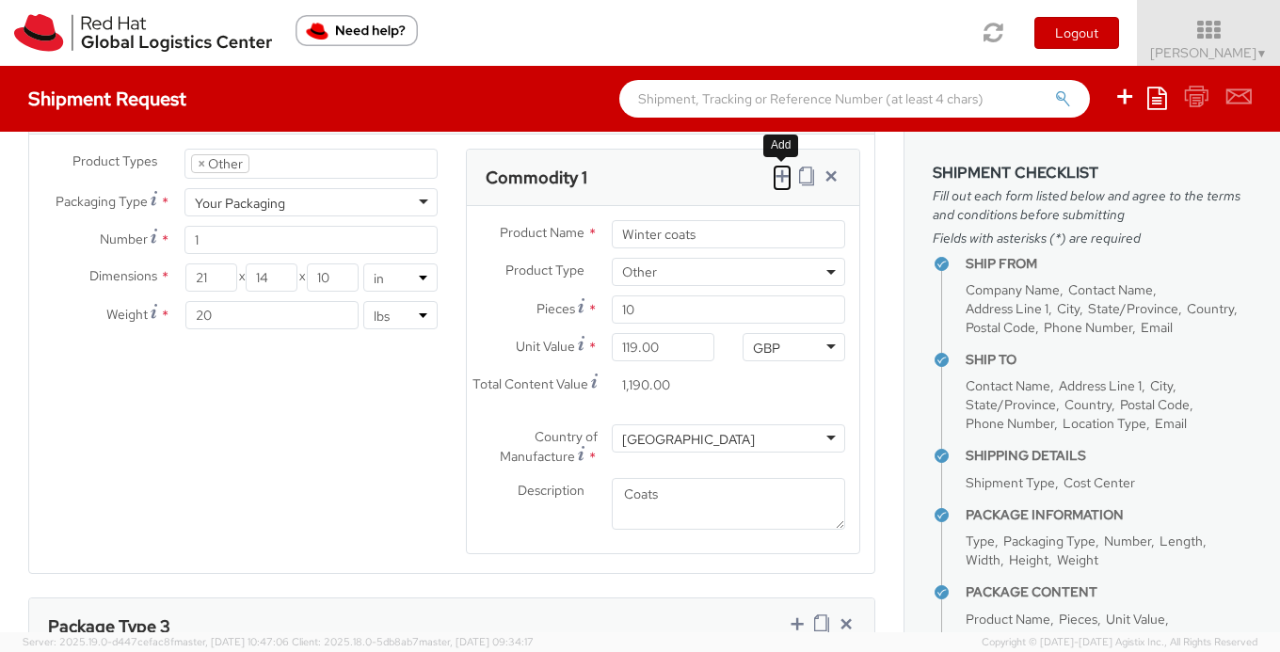
select select
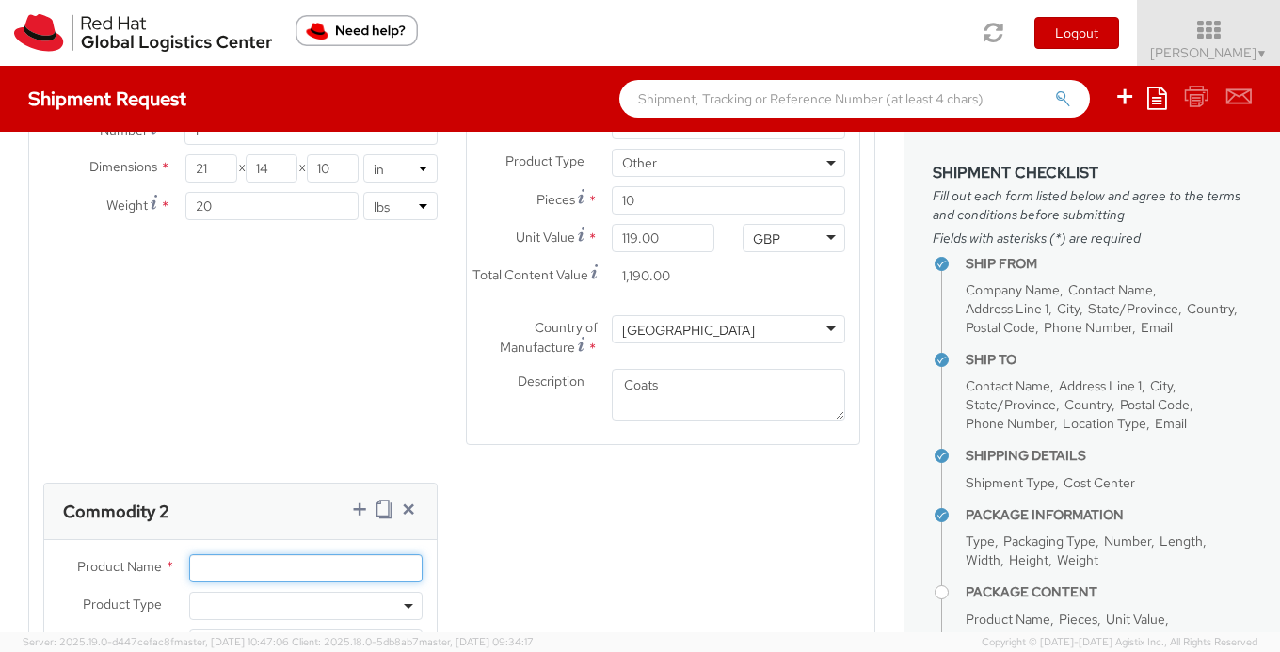
click at [229, 571] on input "Product Name *" at bounding box center [305, 569] width 233 height 28
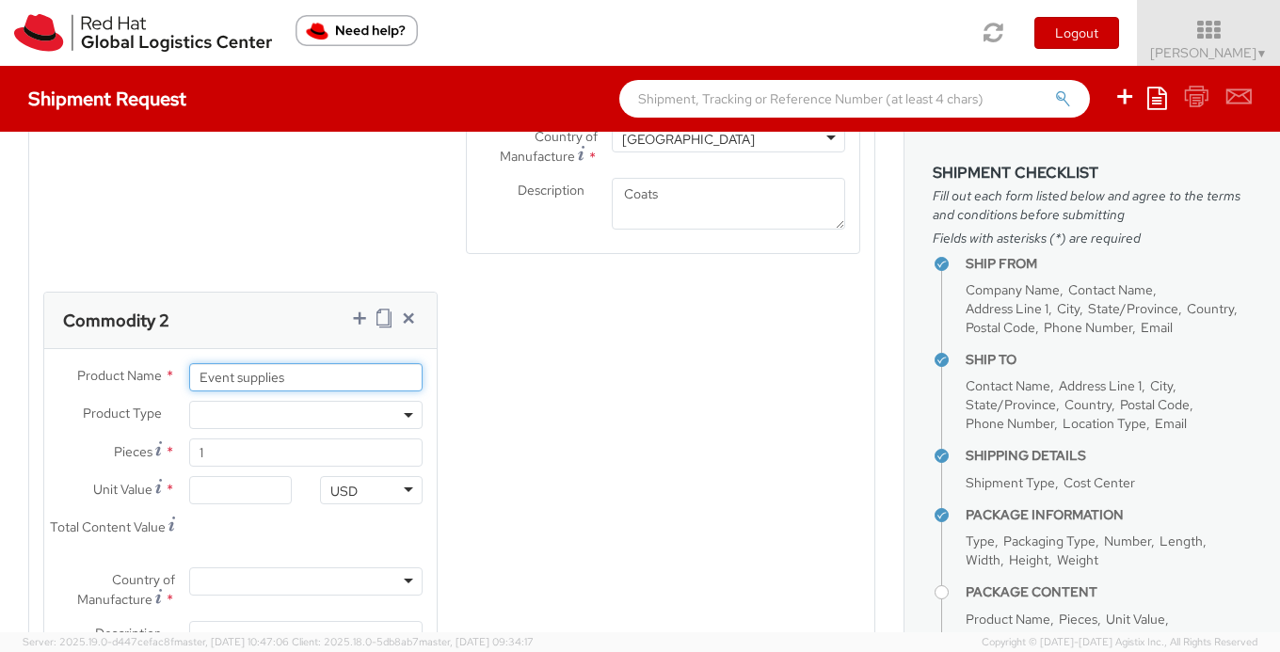
scroll to position [1847, 0]
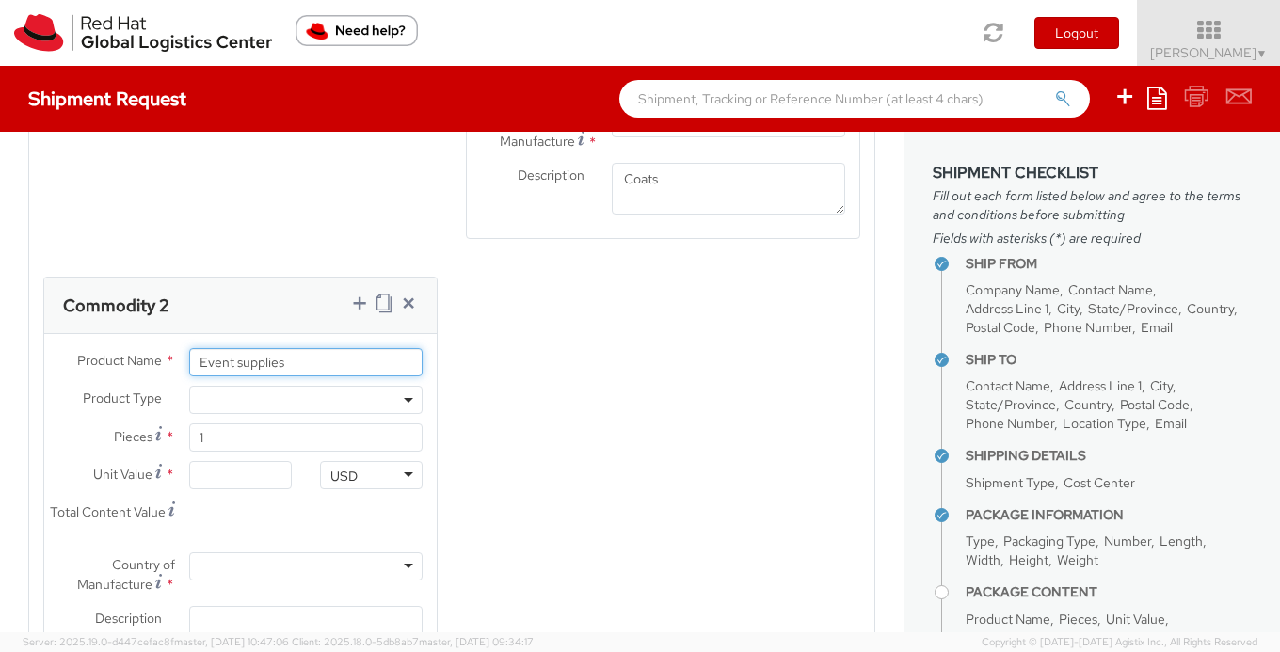
type input "Event supplies"
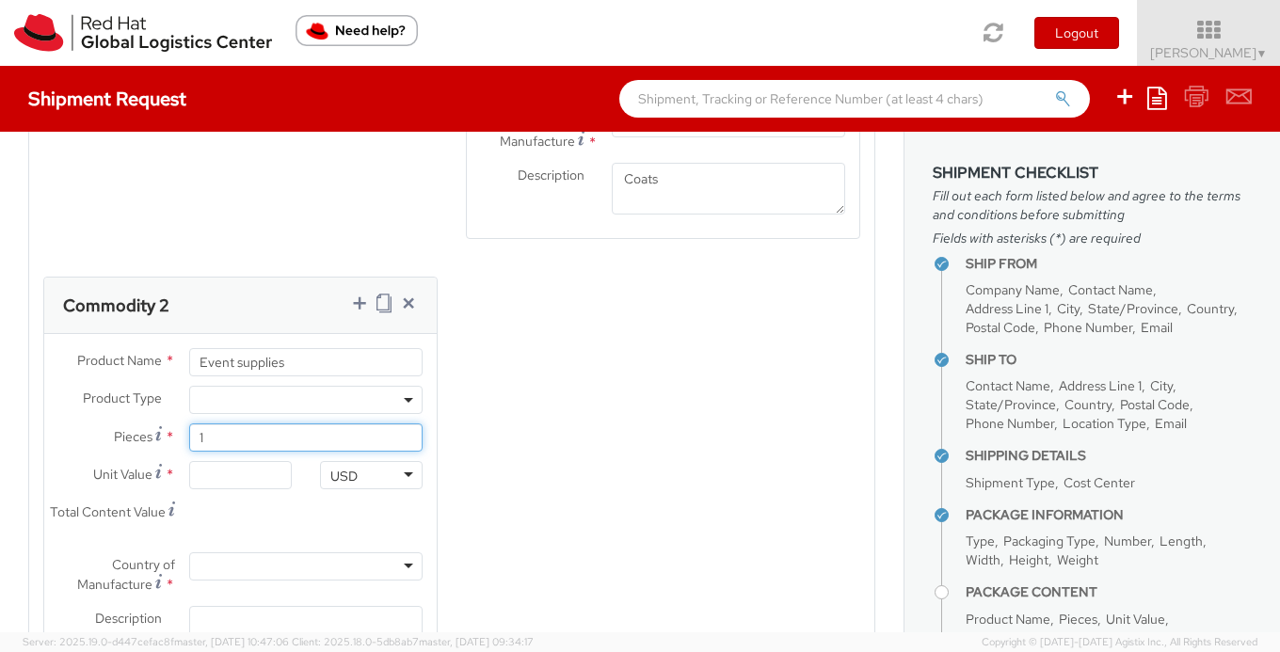
click at [273, 434] on input "1" at bounding box center [305, 438] width 233 height 28
type input "0.00"
type input "4"
click at [239, 480] on input "0.00" at bounding box center [240, 475] width 103 height 28
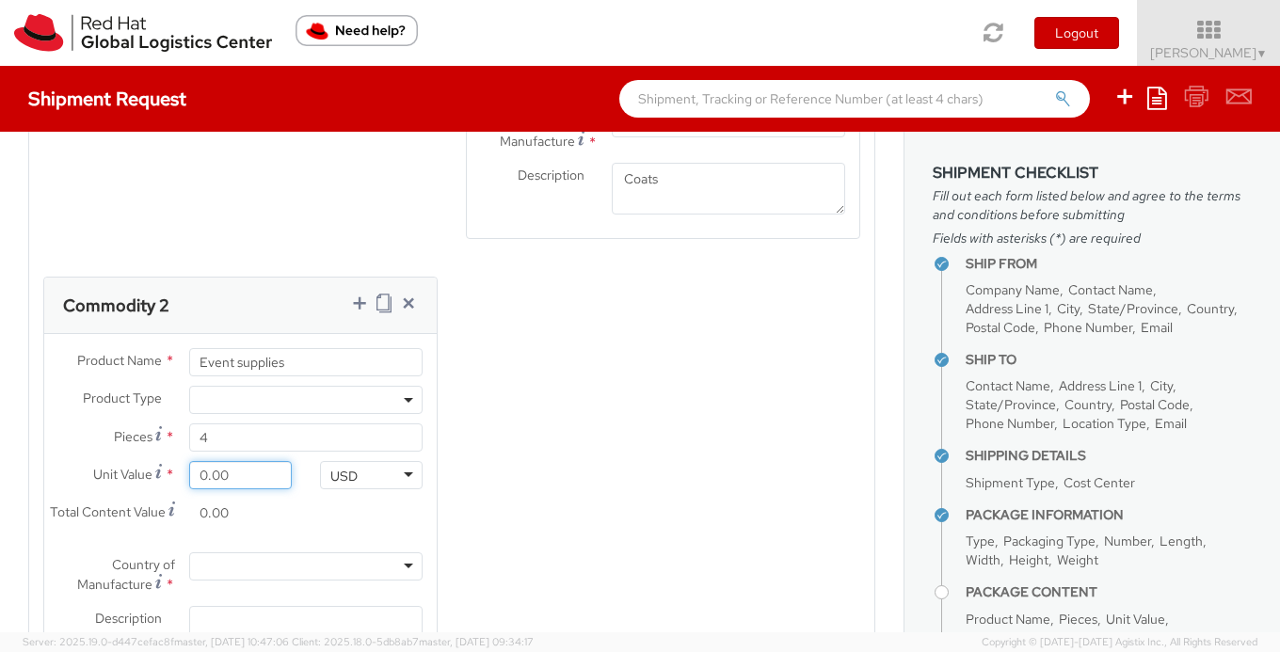
click at [239, 480] on input "0.00" at bounding box center [240, 475] width 103 height 28
type input "1.00"
type input "4.00"
type input "10.00"
type input "40.00"
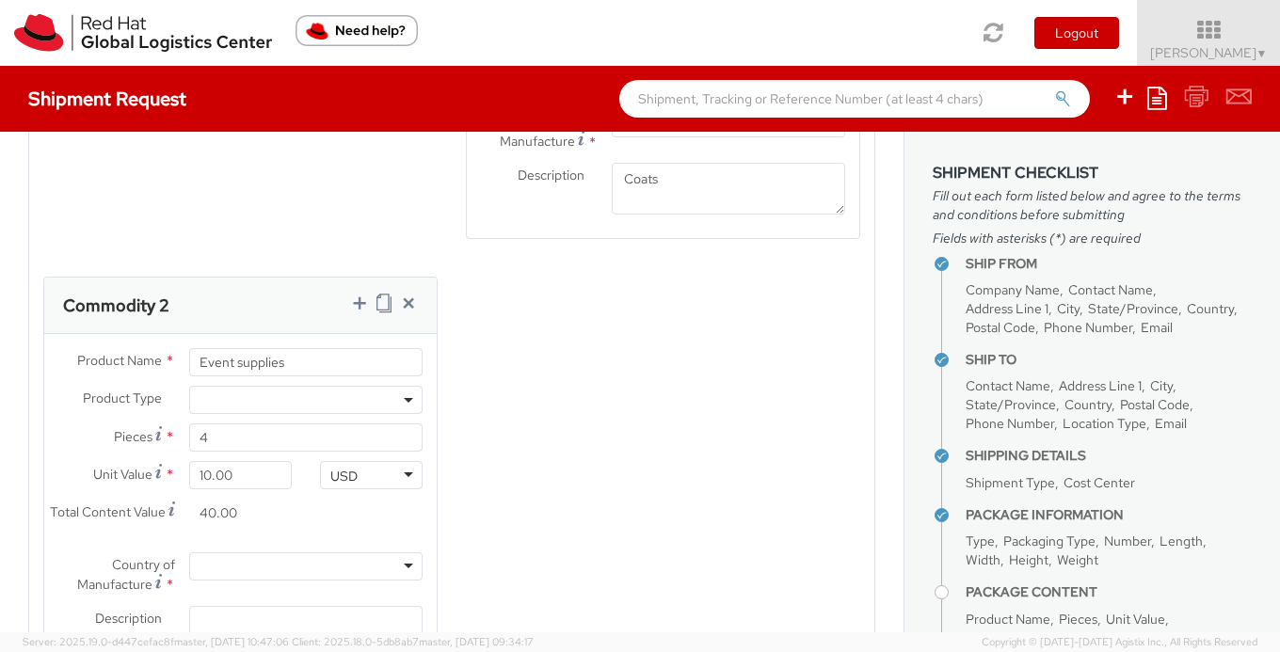
click at [503, 545] on div "Product Types * Documents Docking Station Laptop Monitor Other Hardware Server …" at bounding box center [451, 269] width 845 height 872
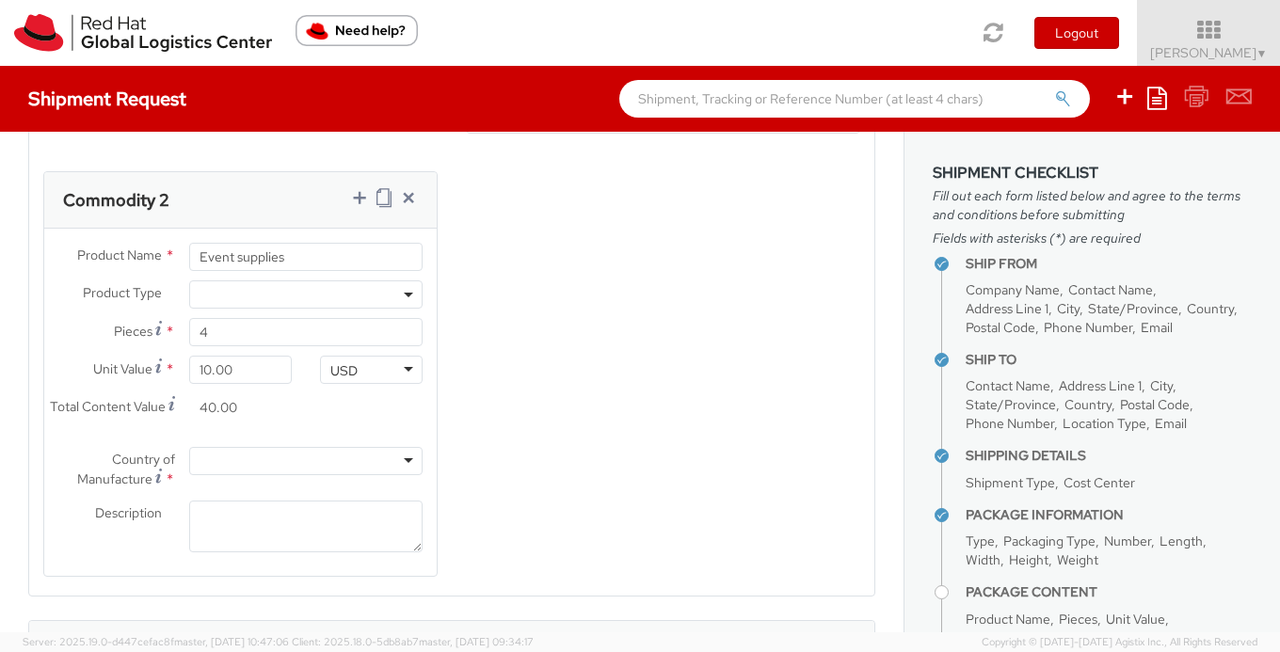
scroll to position [1964, 0]
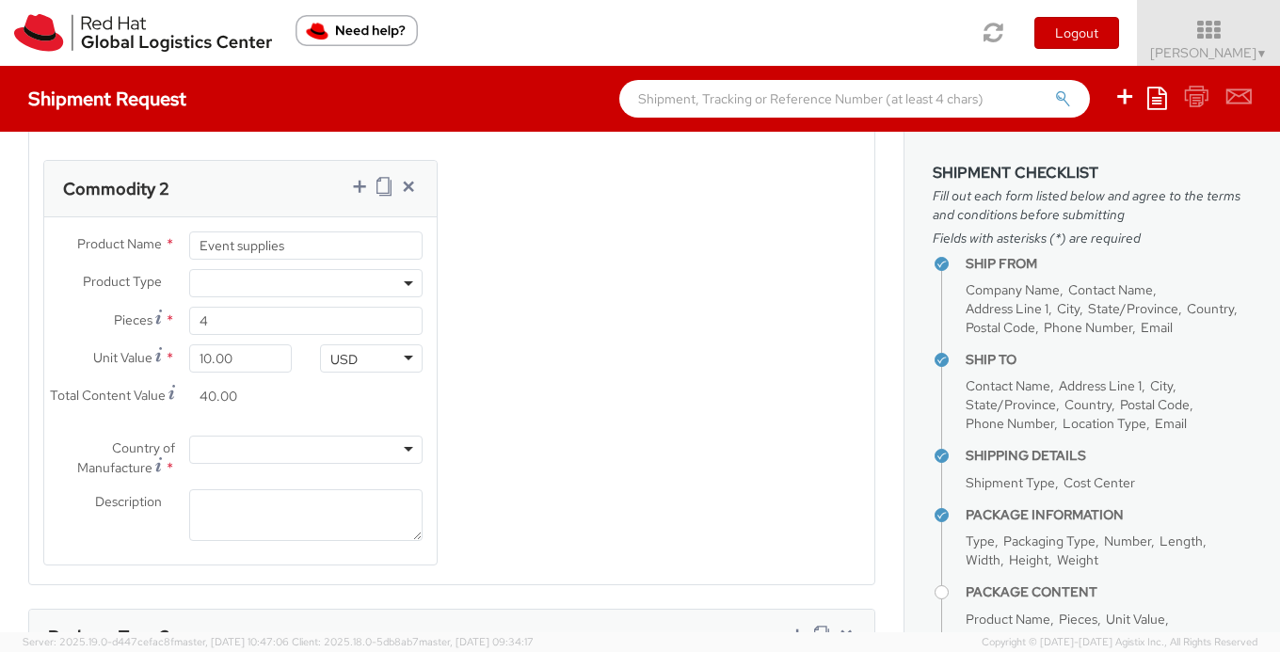
click at [235, 288] on span at bounding box center [305, 283] width 233 height 28
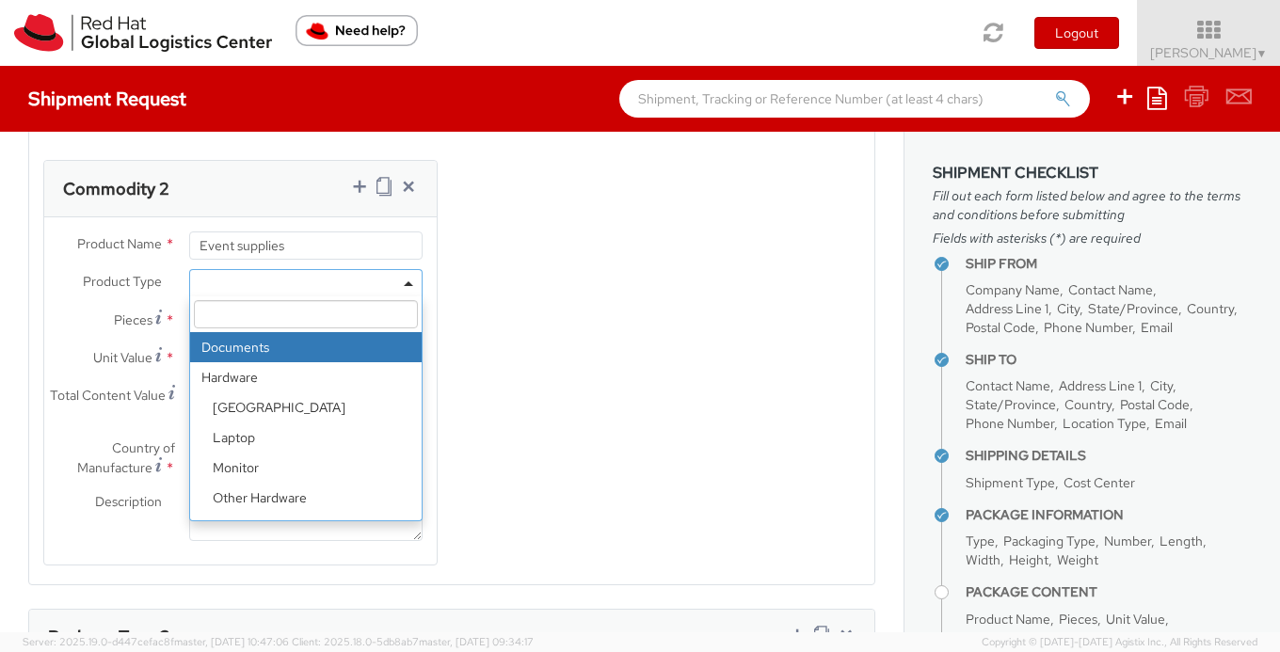
scroll to position [83, 0]
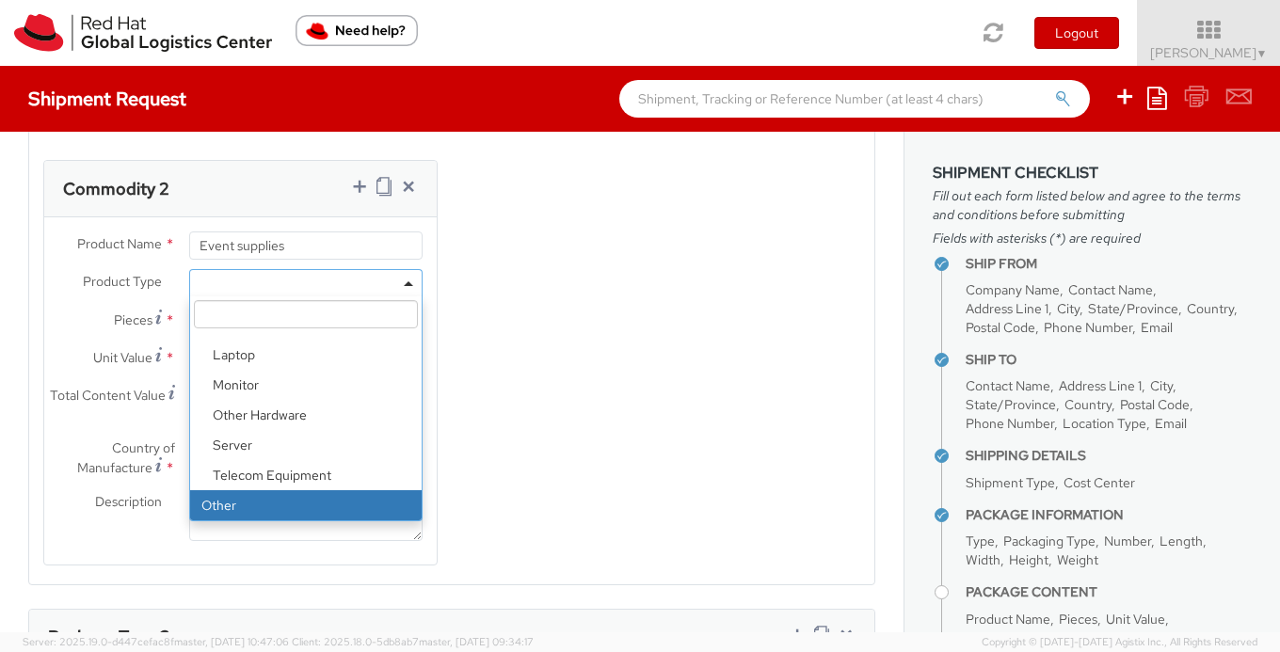
select select "OTHER"
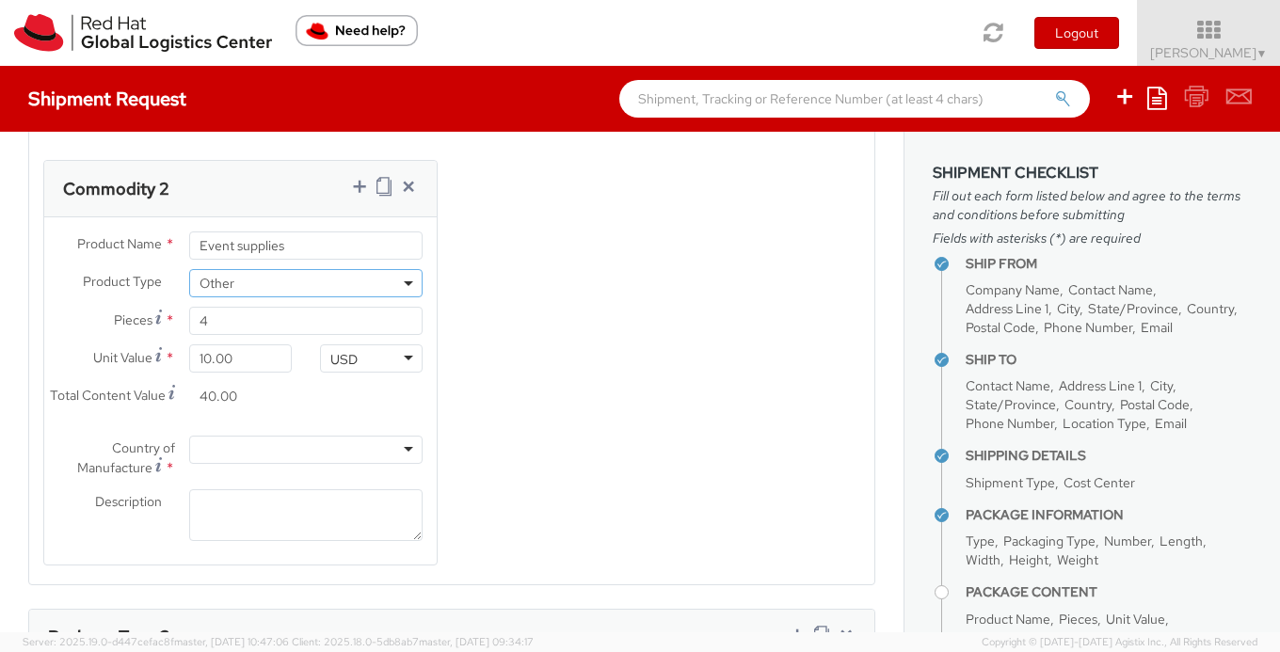
click at [225, 451] on div at bounding box center [305, 450] width 233 height 28
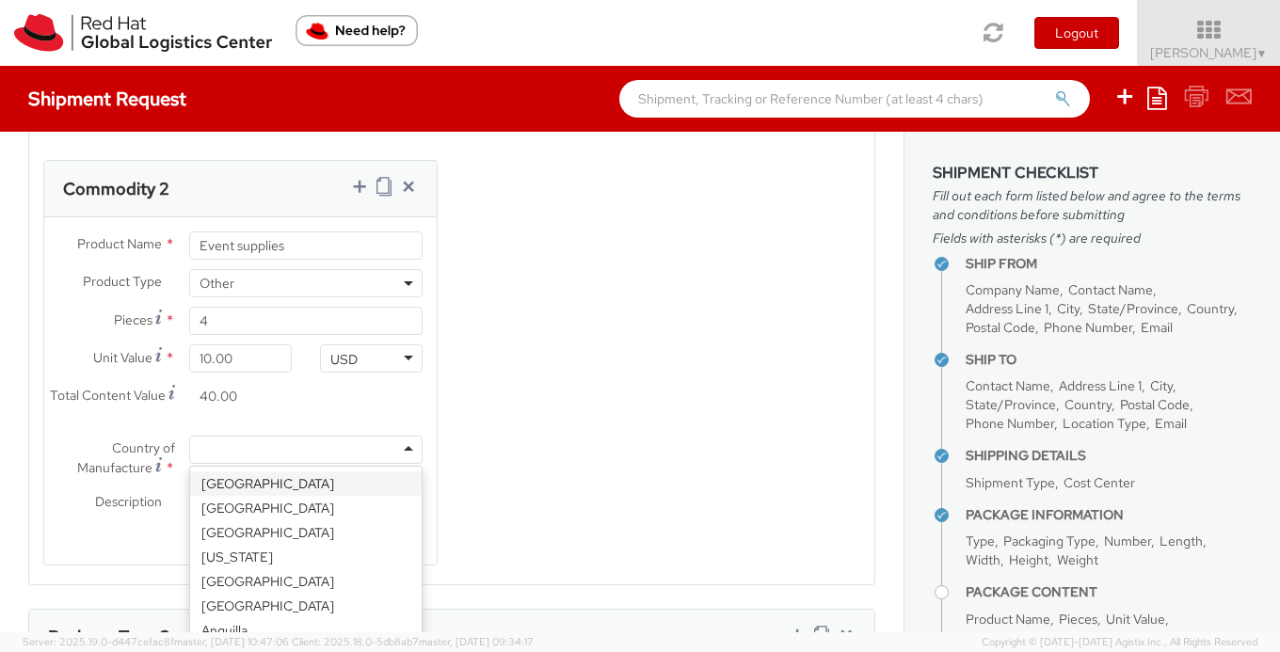
type input "u"
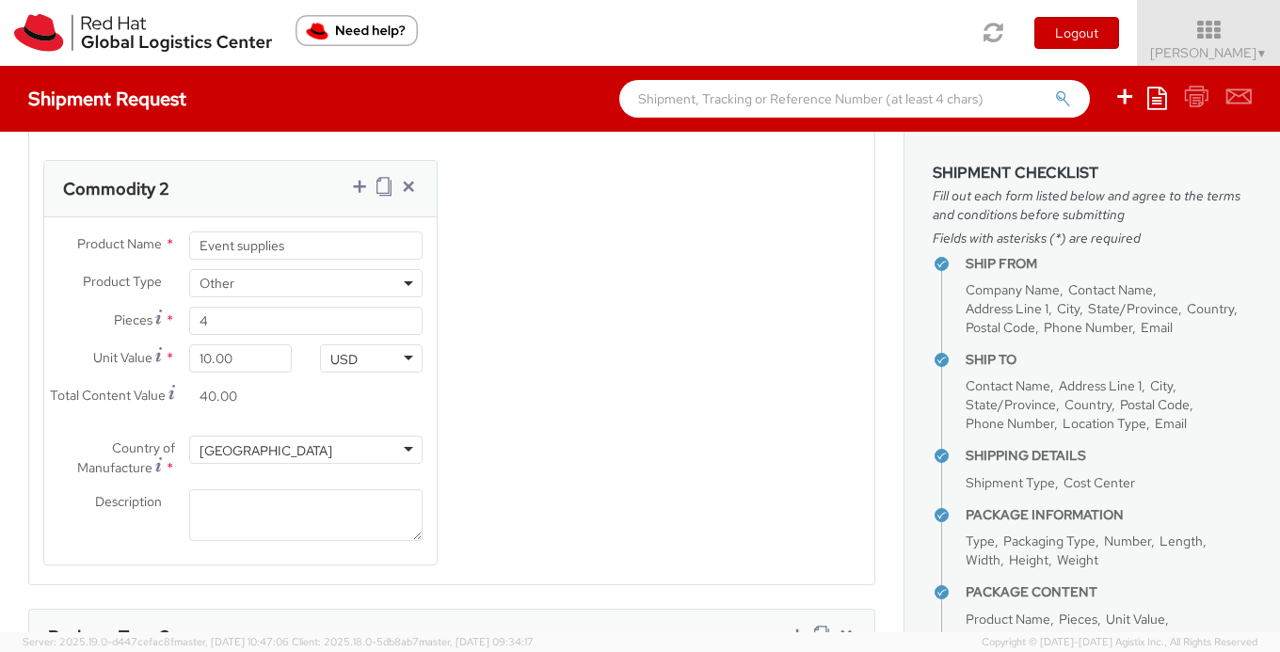
scroll to position [0, 0]
click at [244, 500] on textarea "Description *" at bounding box center [305, 516] width 233 height 52
type textarea "O"
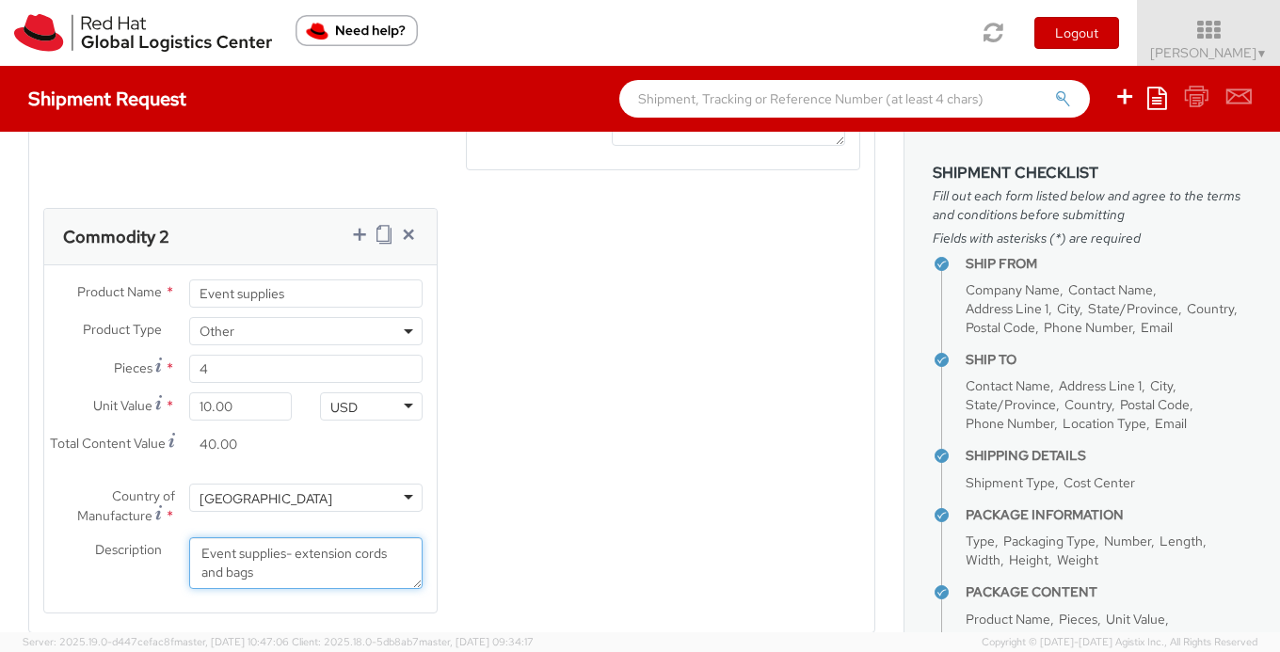
scroll to position [1917, 0]
type textarea "Event supplies- extension cords and bags"
click at [612, 428] on div "Product Types * Documents Docking Station Laptop Monitor Other Hardware Server …" at bounding box center [451, 200] width 845 height 872
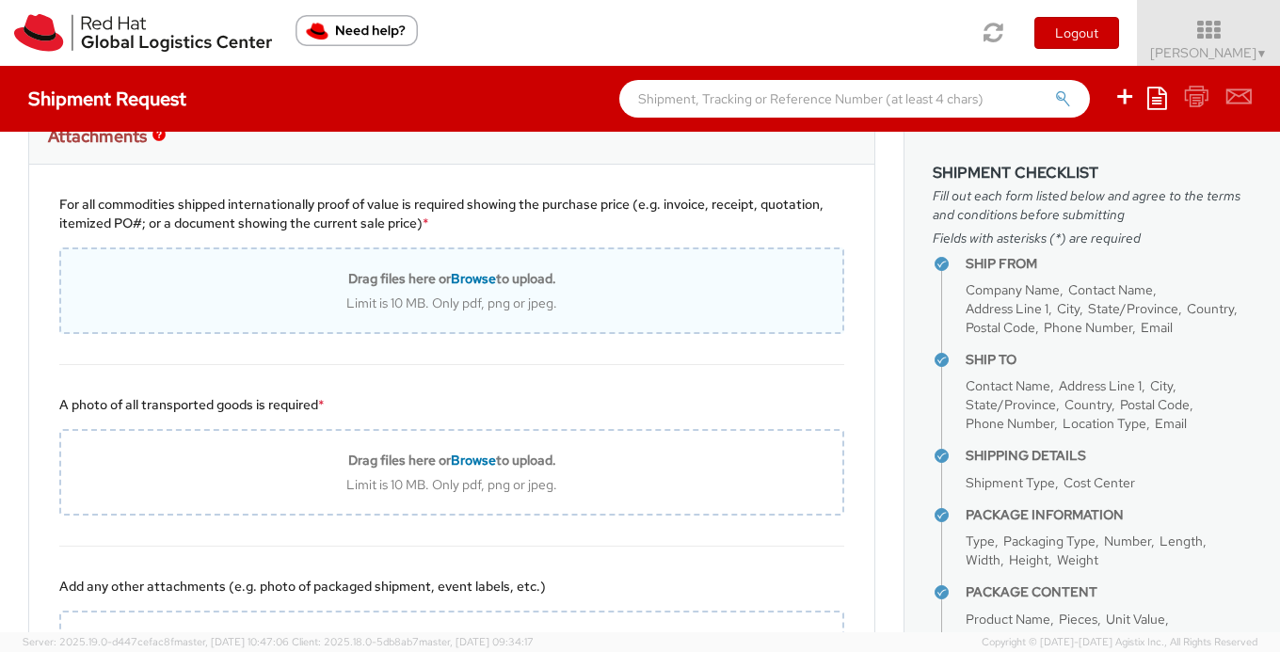
scroll to position [3086, 0]
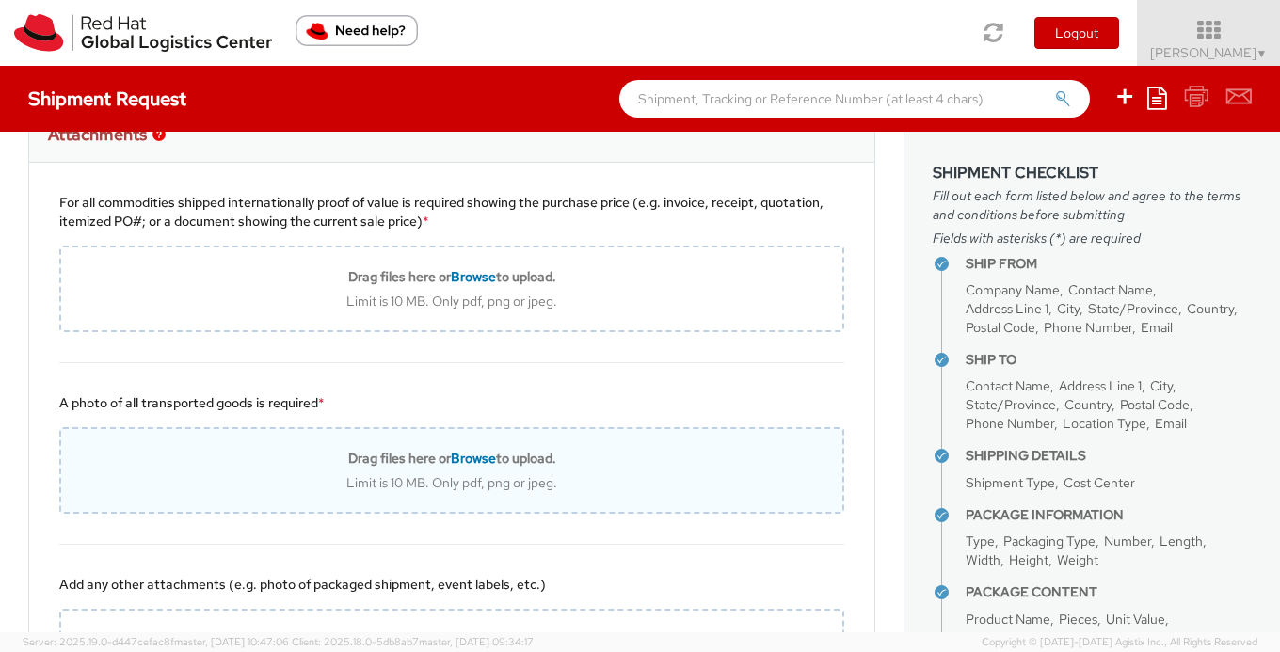
click at [473, 496] on div "Drag files here or Browse to upload. Limit is 10 MB. Only pdf, png or jpeg." at bounding box center [451, 470] width 785 height 87
type input "C:\fakepath\Screenshot 2025-09-18 at 12.54.44 PM.png"
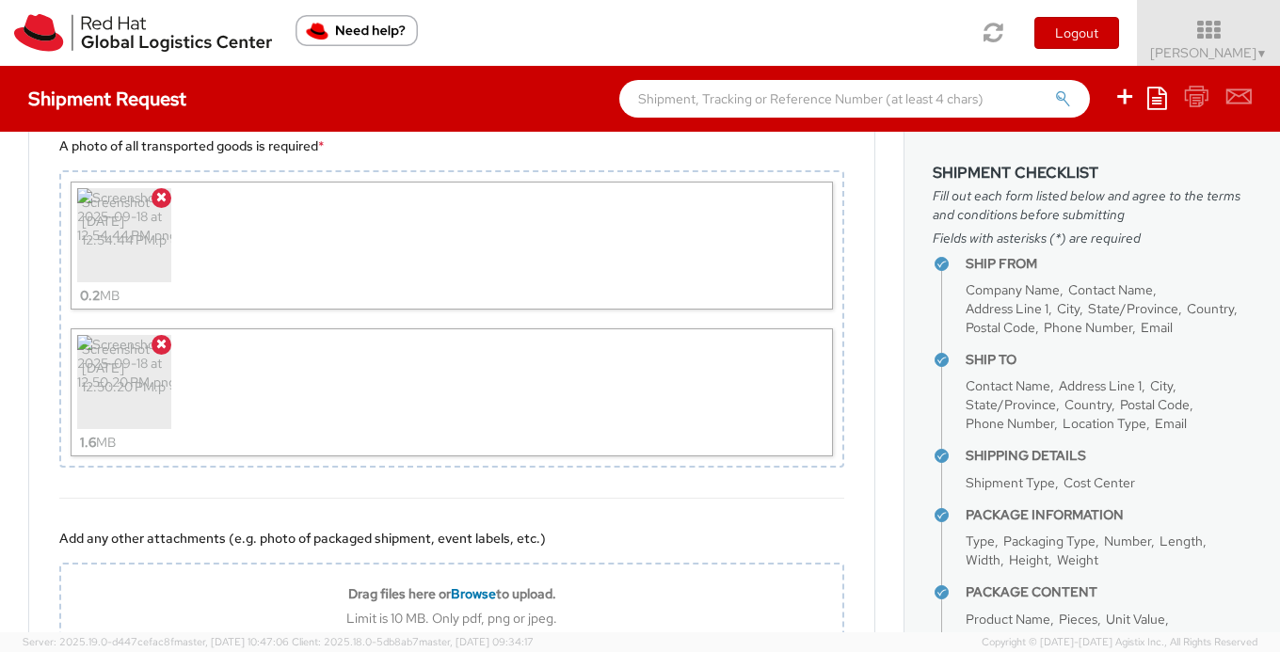
scroll to position [3344, 0]
click at [159, 196] on icon at bounding box center [161, 195] width 10 height 13
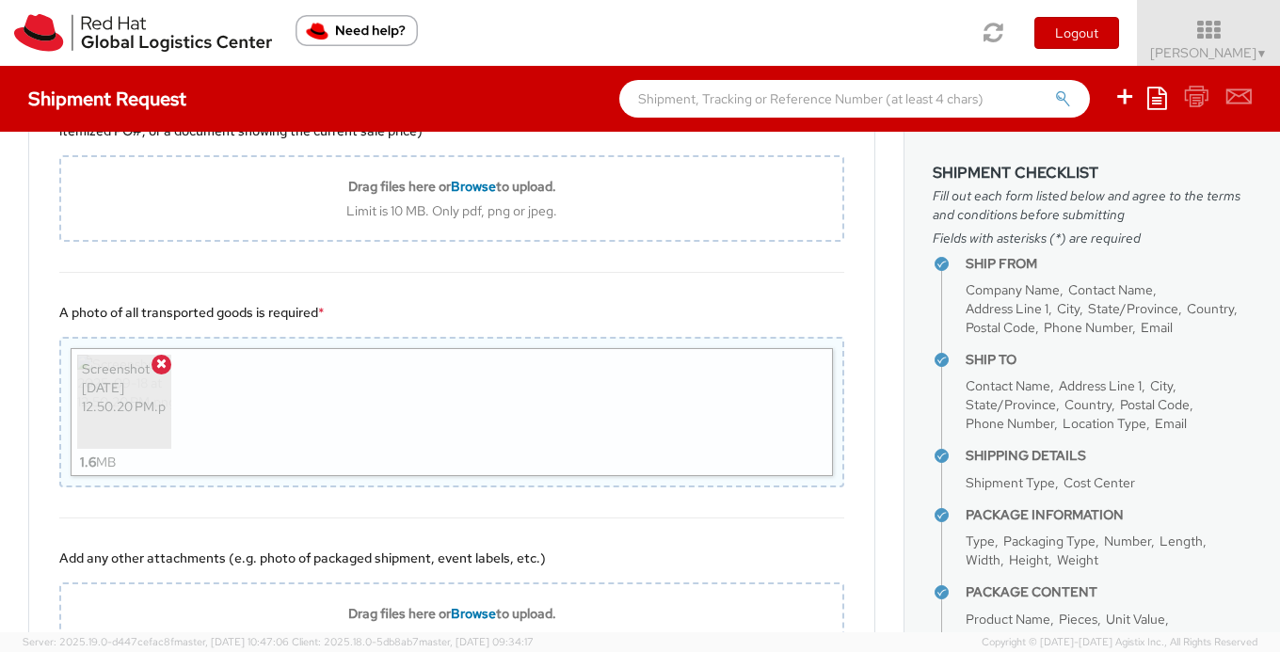
scroll to position [3179, 0]
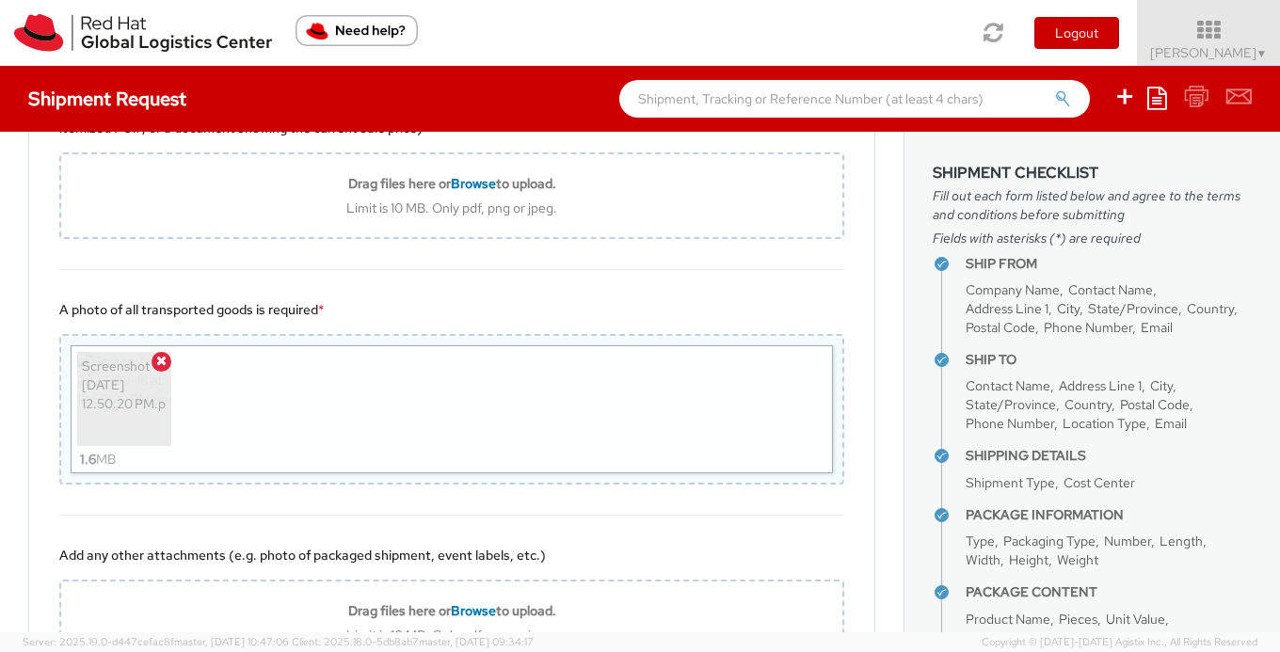
click at [408, 439] on div "Screenshot 2025-09-18 at 12.50.20 PM.png 1.6 MB" at bounding box center [452, 410] width 763 height 128
type input "C:\fakepath\Screenshot 2025-09-18 at 12.55.29 PM.png"
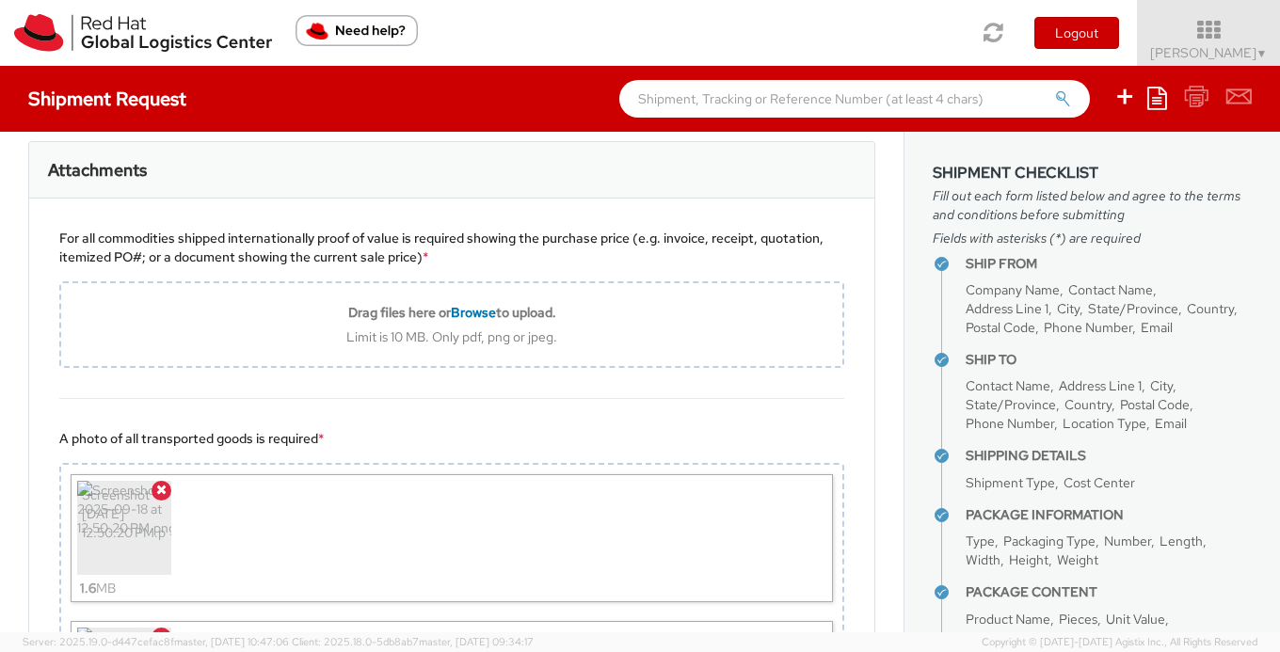
scroll to position [3007, 0]
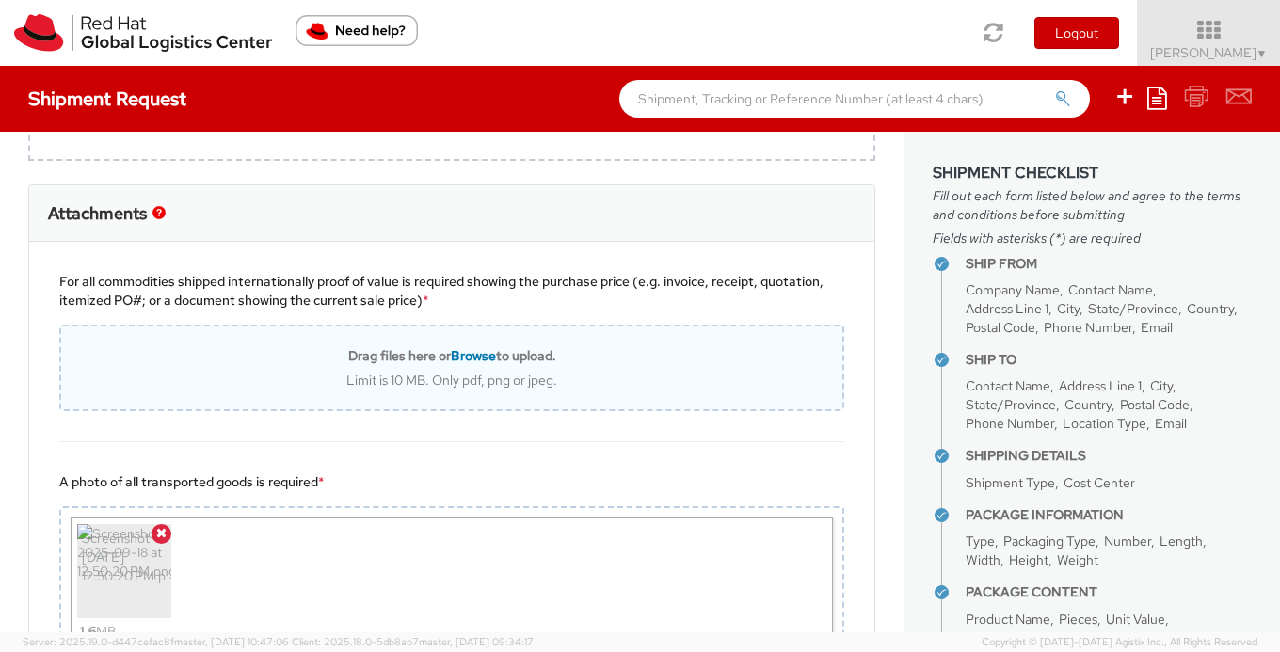
click at [444, 397] on div "Drag files here or Browse to upload. Limit is 10 MB. Only pdf, png or jpeg." at bounding box center [451, 368] width 785 height 87
type input "C:\fakepath\Screenshot 2025-09-18 at 12.50.20 PM.png"
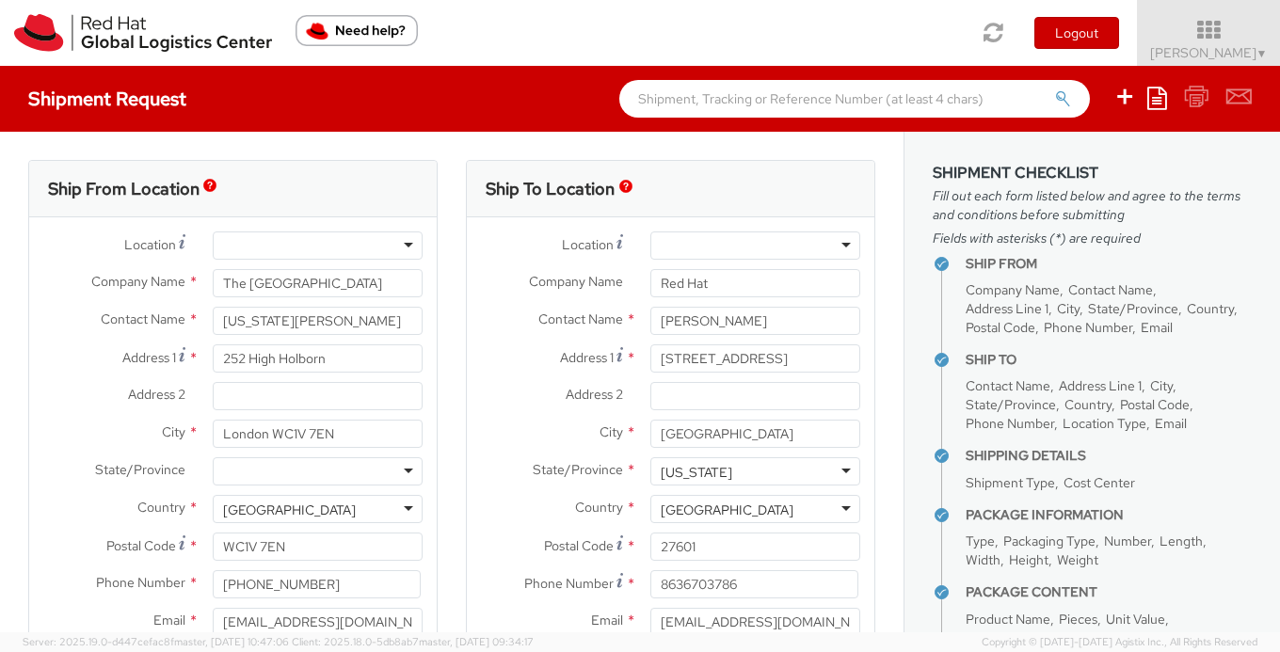
scroll to position [27, 0]
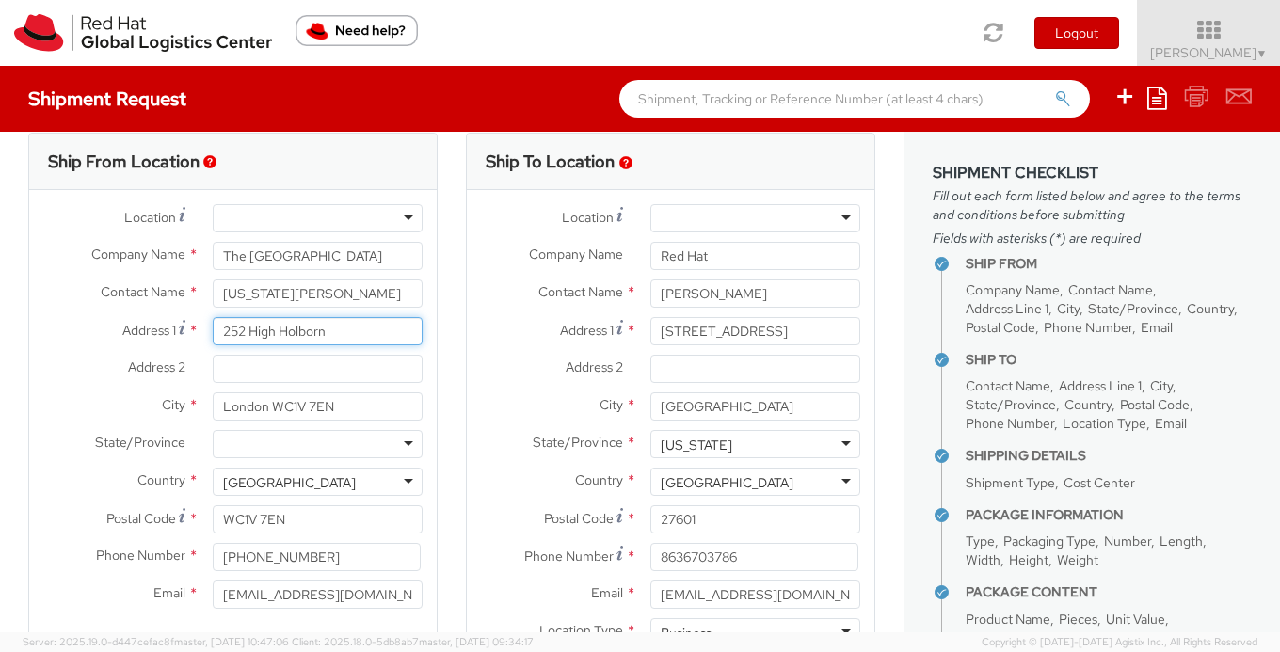
click at [362, 330] on input "252 High Holborn" at bounding box center [318, 331] width 210 height 28
paste input "Rosewood London Receiving Bay (rear of hotel)"
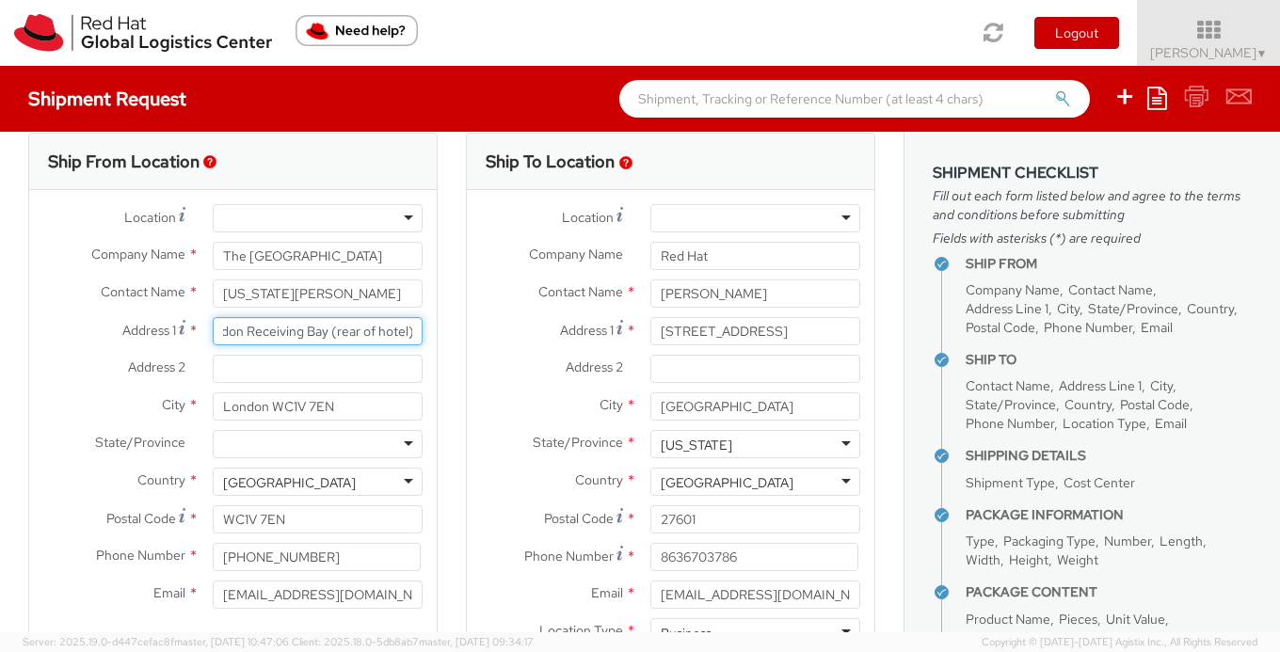
type input "Rosewood London Receiving Bay (rear of hotel)"
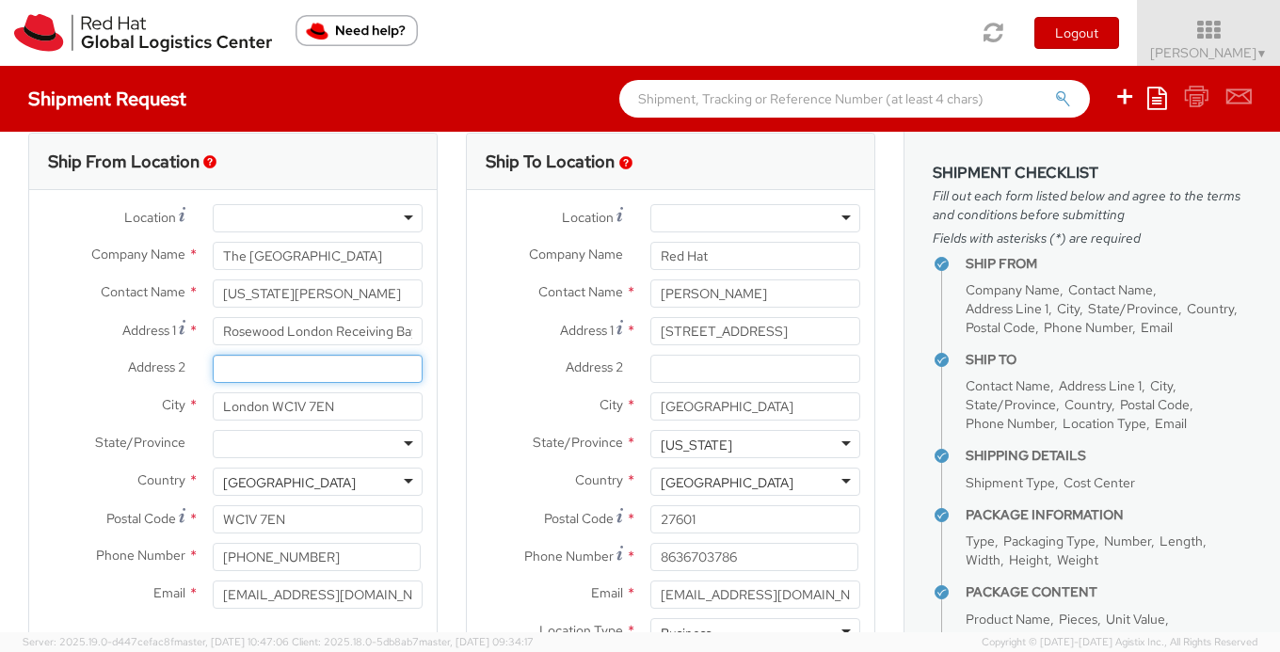
click at [285, 373] on input "Address 2 *" at bounding box center [318, 369] width 210 height 28
paste input "Whetstone Park"
click at [368, 371] on input "Whetstone Park" at bounding box center [318, 369] width 210 height 28
paste input "Off Lincolns Inn Fields"
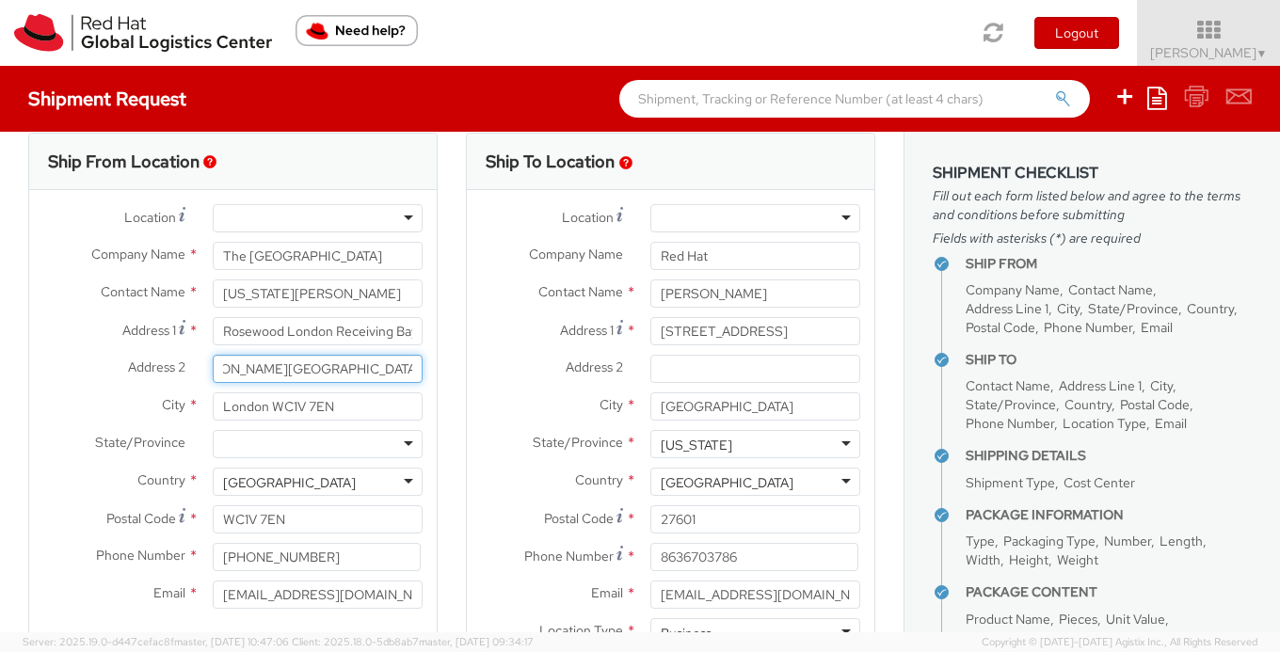
type input "[PERSON_NAME][GEOGRAPHIC_DATA], Off [GEOGRAPHIC_DATA]"
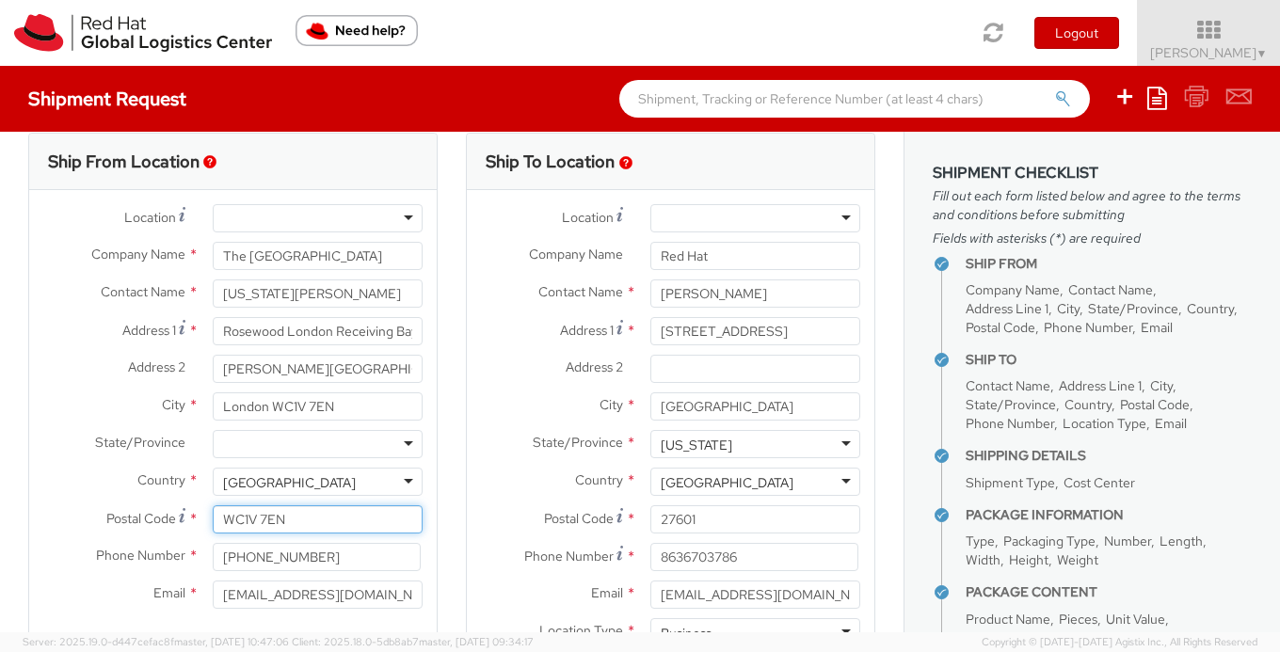
click at [312, 519] on input "WC1V 7EN" at bounding box center [318, 520] width 210 height 28
paste input "2A 3AB"
type input "WC2A 3AB"
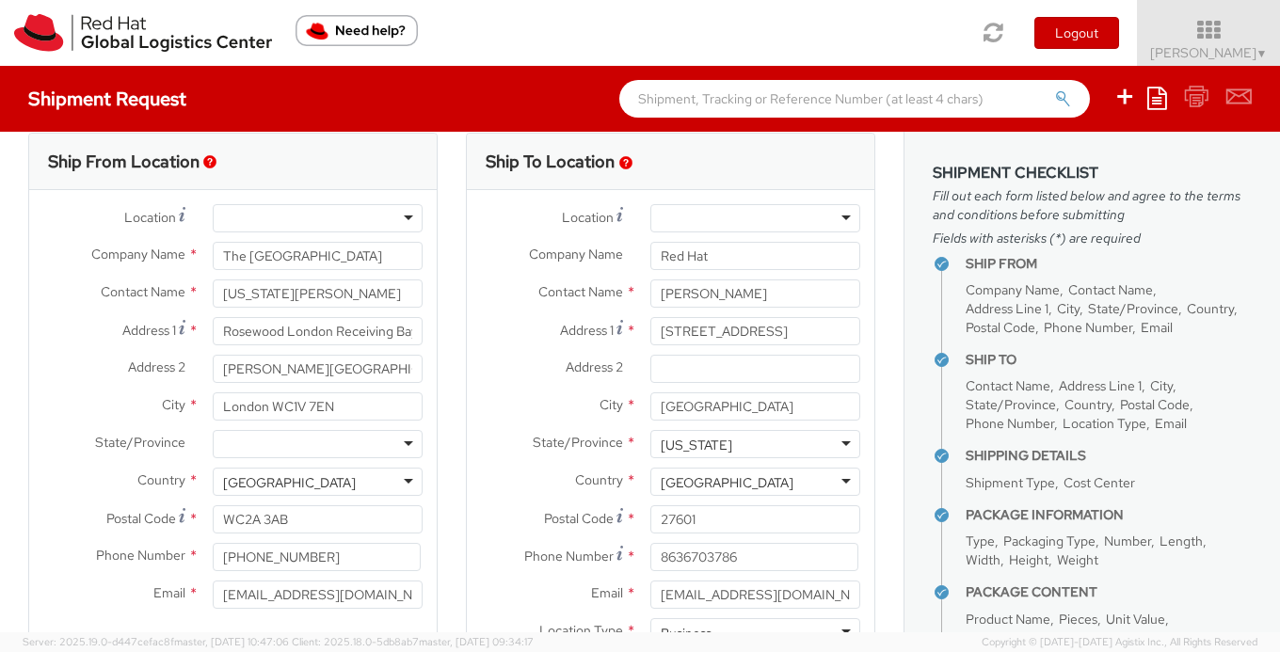
click at [105, 594] on label "Email *" at bounding box center [113, 593] width 169 height 24
click at [213, 594] on input "[EMAIL_ADDRESS][DOMAIN_NAME]" at bounding box center [318, 595] width 210 height 28
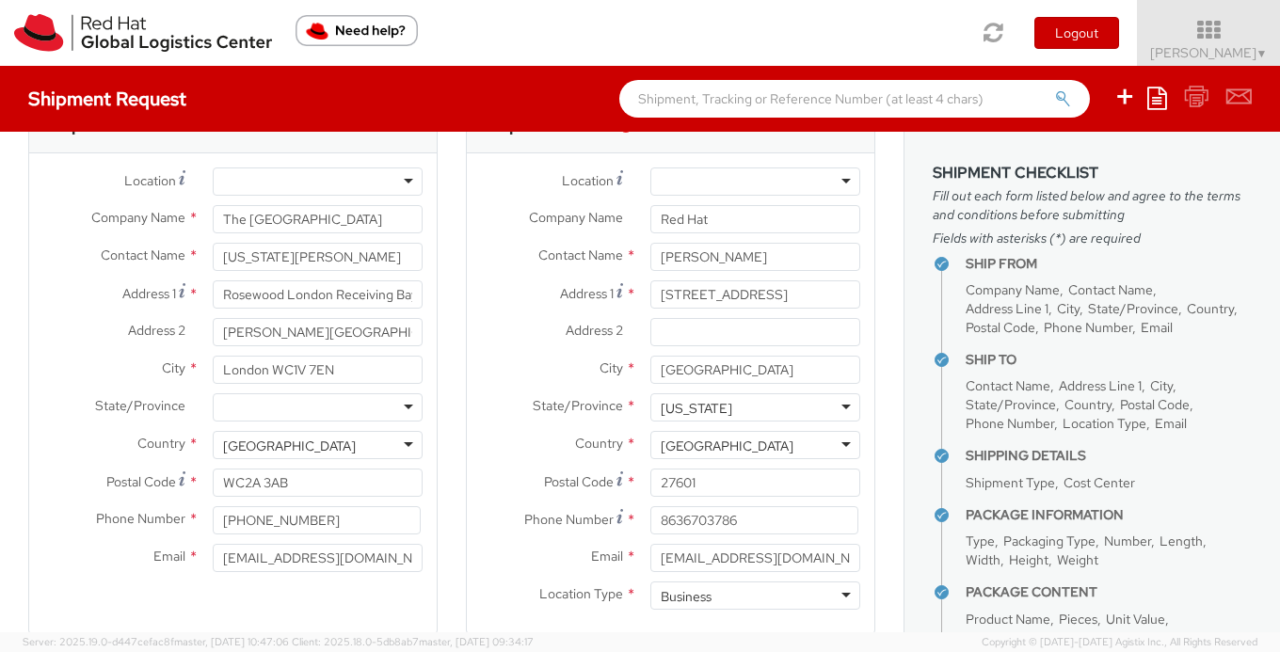
click at [81, 580] on div "Email * jeodonne@redhat.com" at bounding box center [233, 563] width 408 height 38
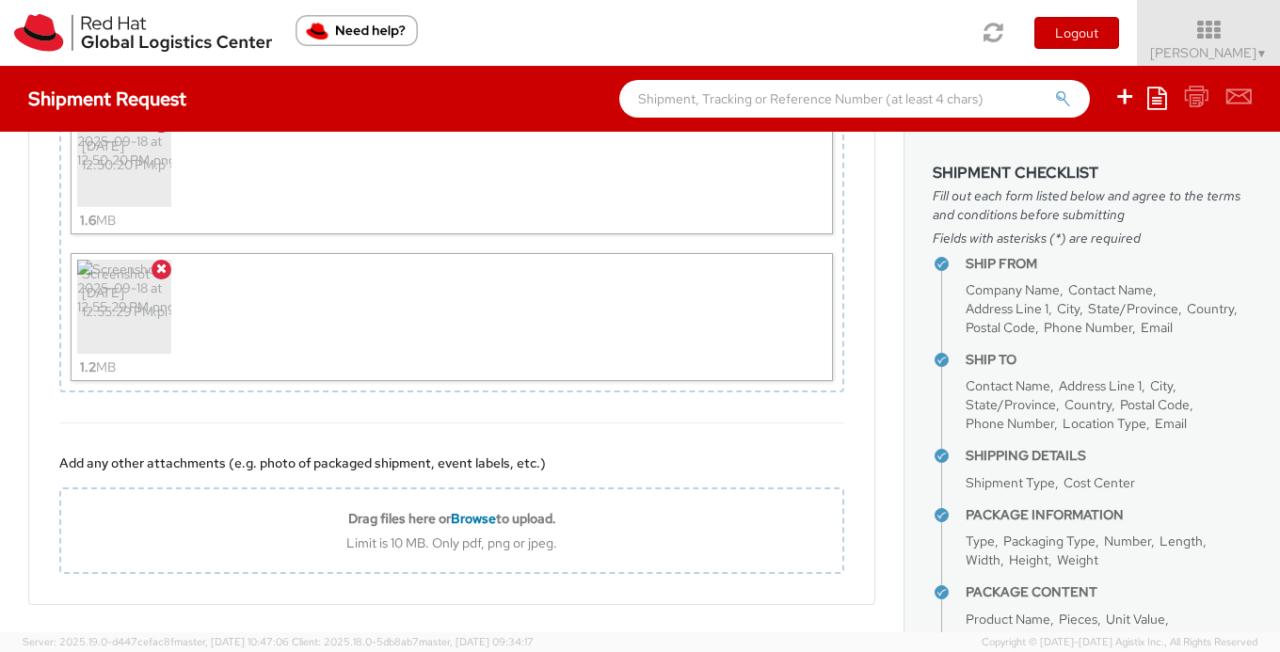
scroll to position [3659, 0]
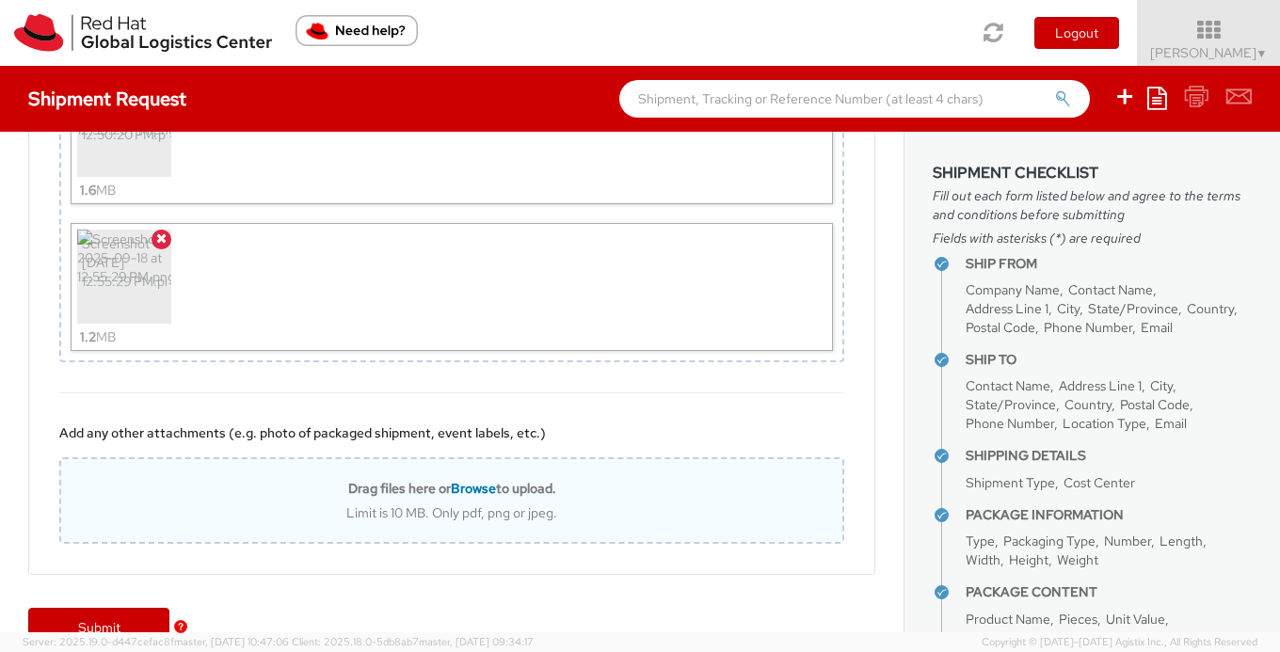
click at [478, 522] on div "Drag files here or Browse to upload. Limit is 10 MB. Only pdf, png or jpeg." at bounding box center [451, 501] width 785 height 87
type input "C:\fakepath\IMG_0925.jpg"
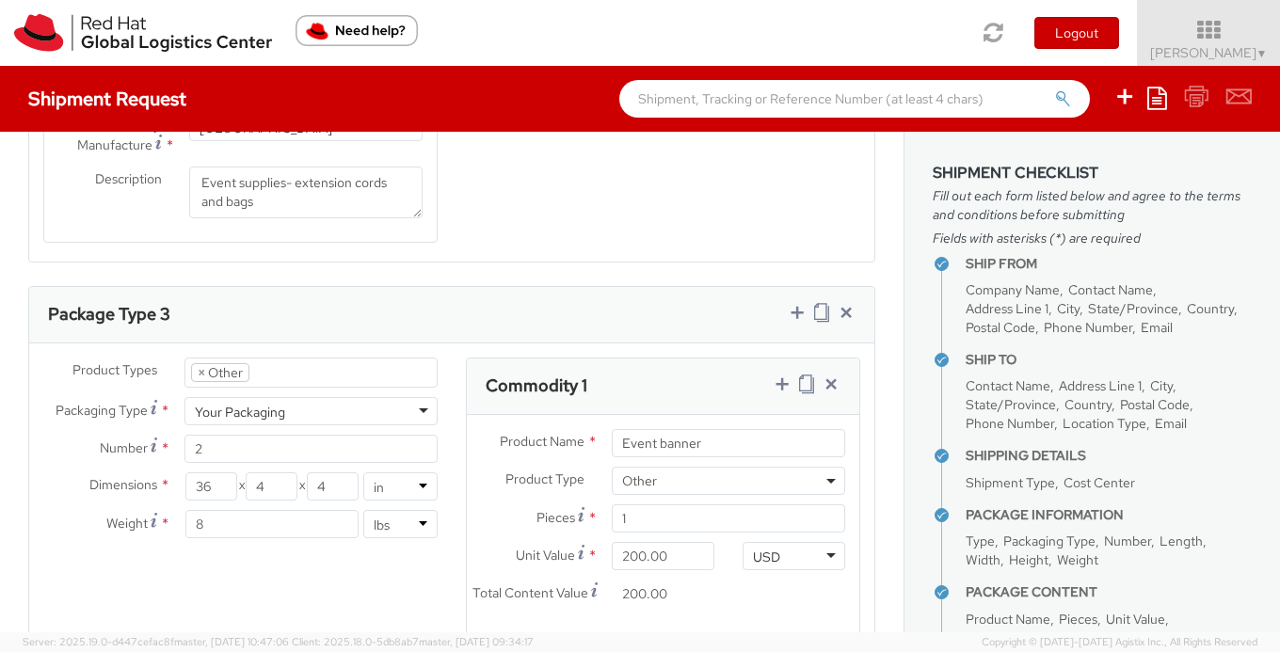
scroll to position [2288, 0]
click at [303, 447] on input "2" at bounding box center [311, 448] width 253 height 28
type input "1"
click at [326, 587] on div "Product Types * Documents Docking Station Laptop Monitor Other Hardware Server …" at bounding box center [451, 571] width 845 height 429
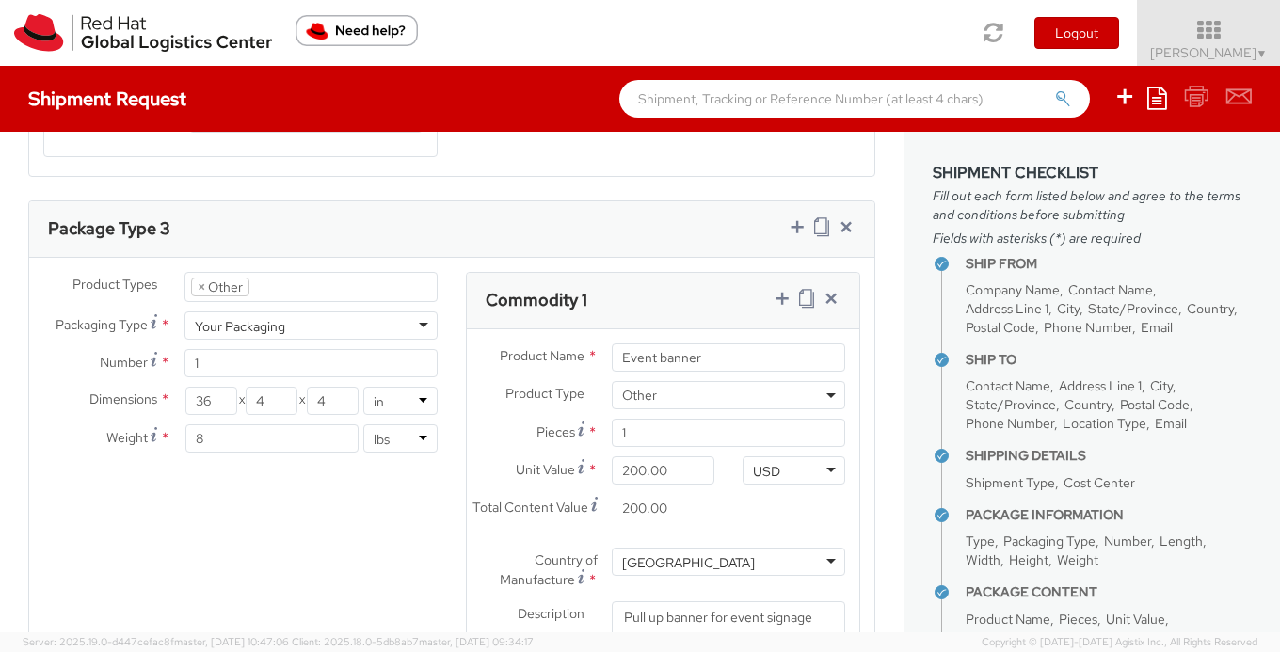
scroll to position [2319, 0]
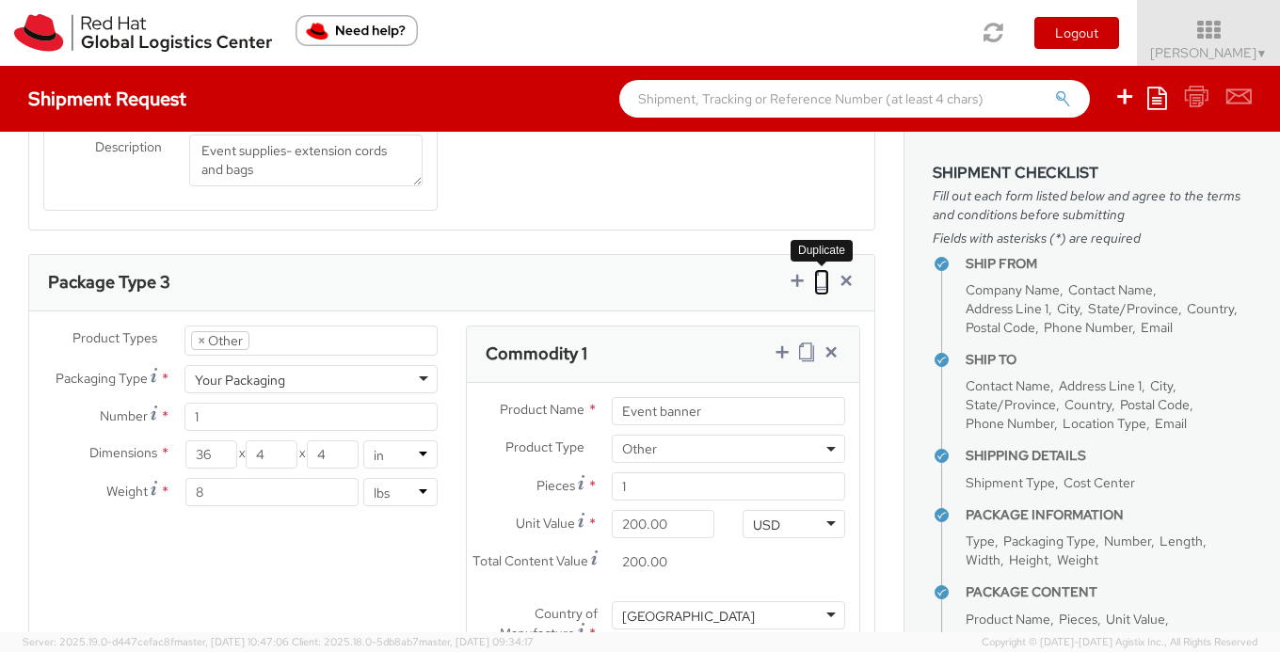
click at [828, 295] on link at bounding box center [821, 282] width 15 height 27
select select "OTHER"
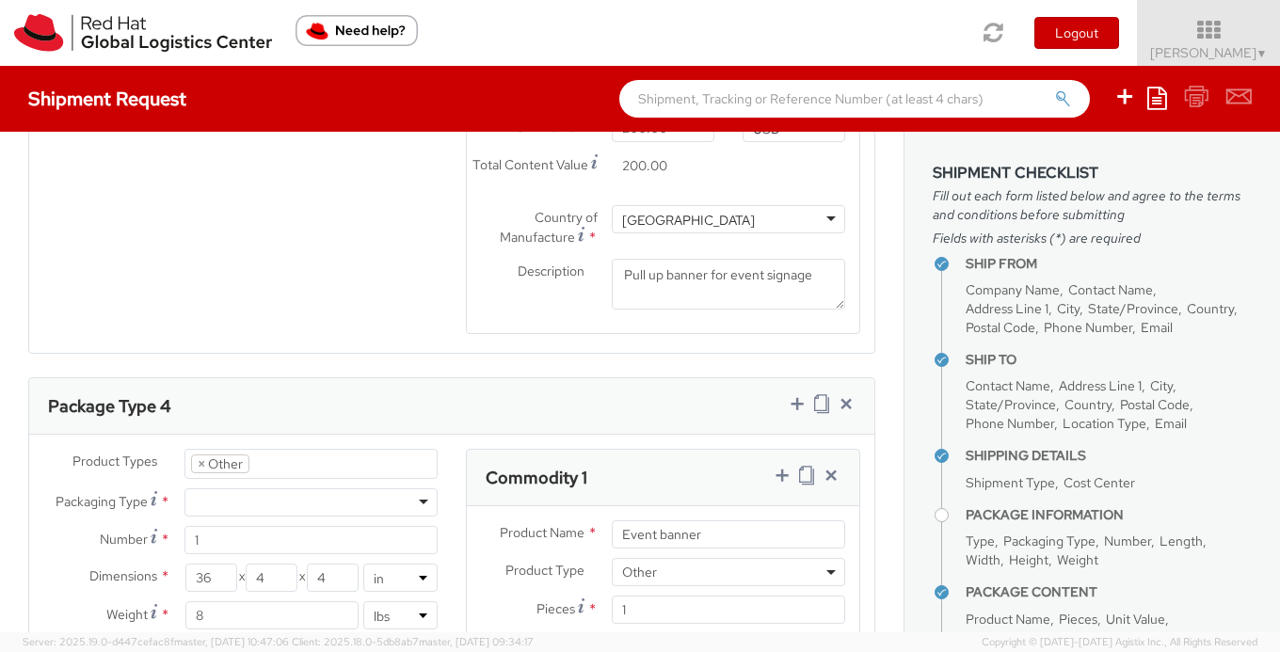
scroll to position [2817, 0]
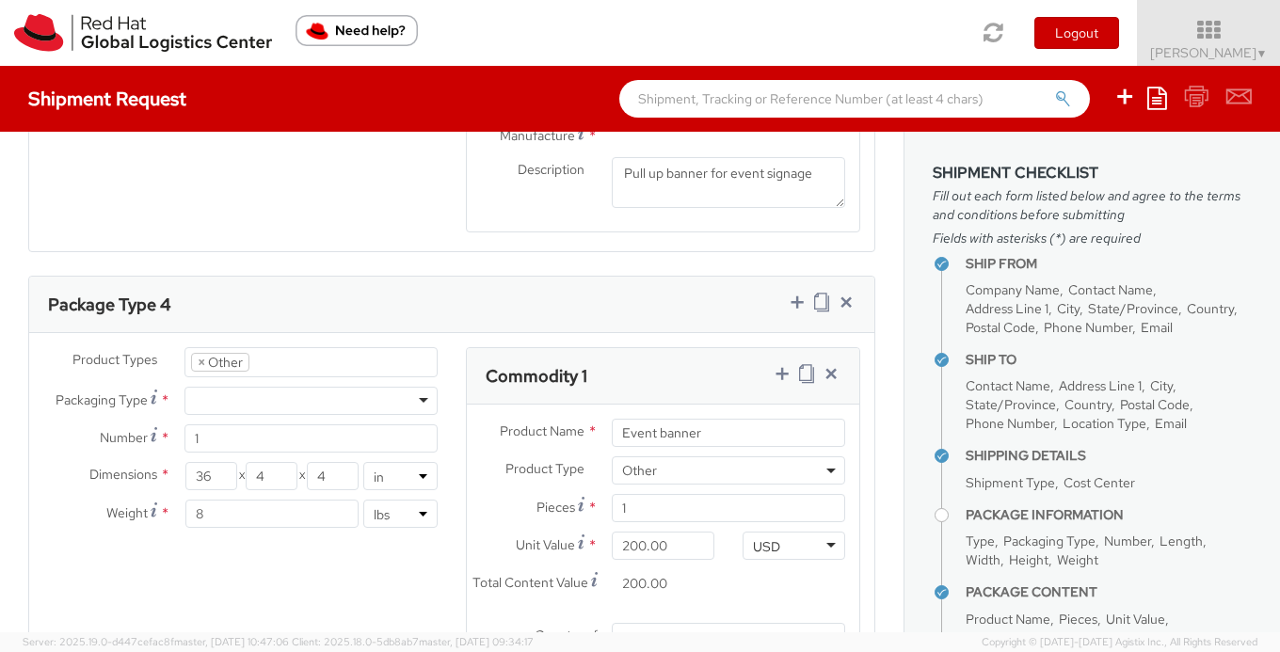
click at [395, 410] on div at bounding box center [311, 401] width 253 height 28
click at [185, 561] on div "Product Types * Documents Docking Station Laptop Monitor Other Hardware Server …" at bounding box center [451, 561] width 845 height 429
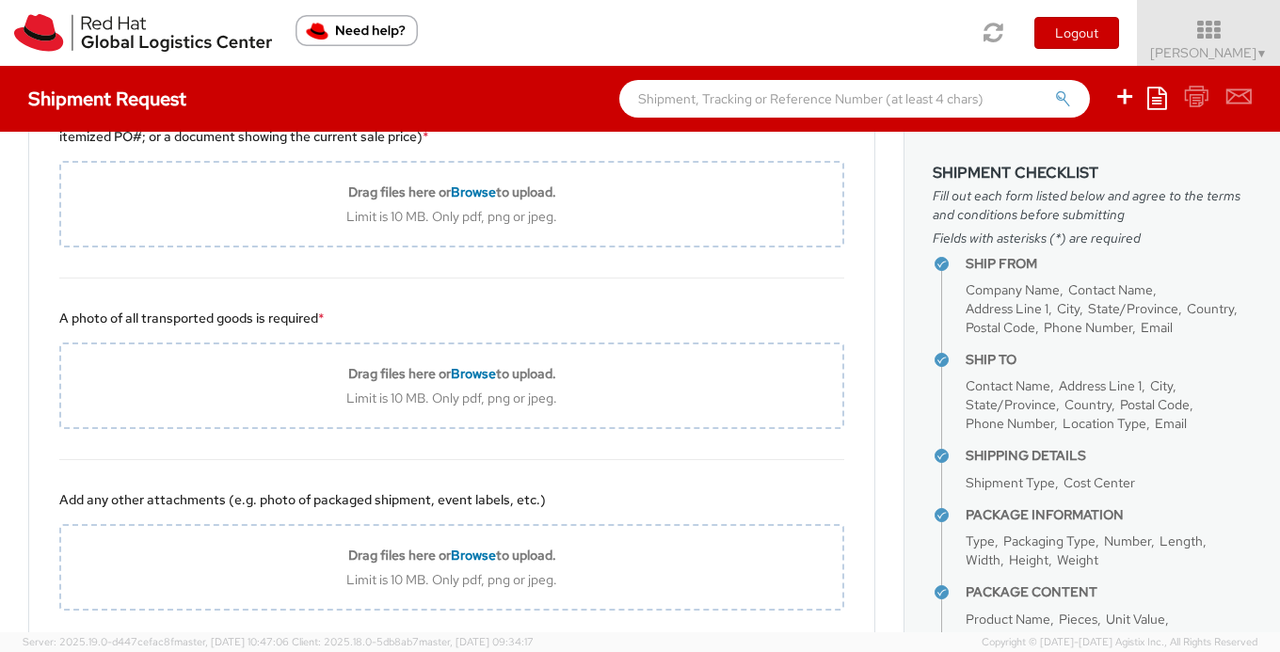
scroll to position [3800, 0]
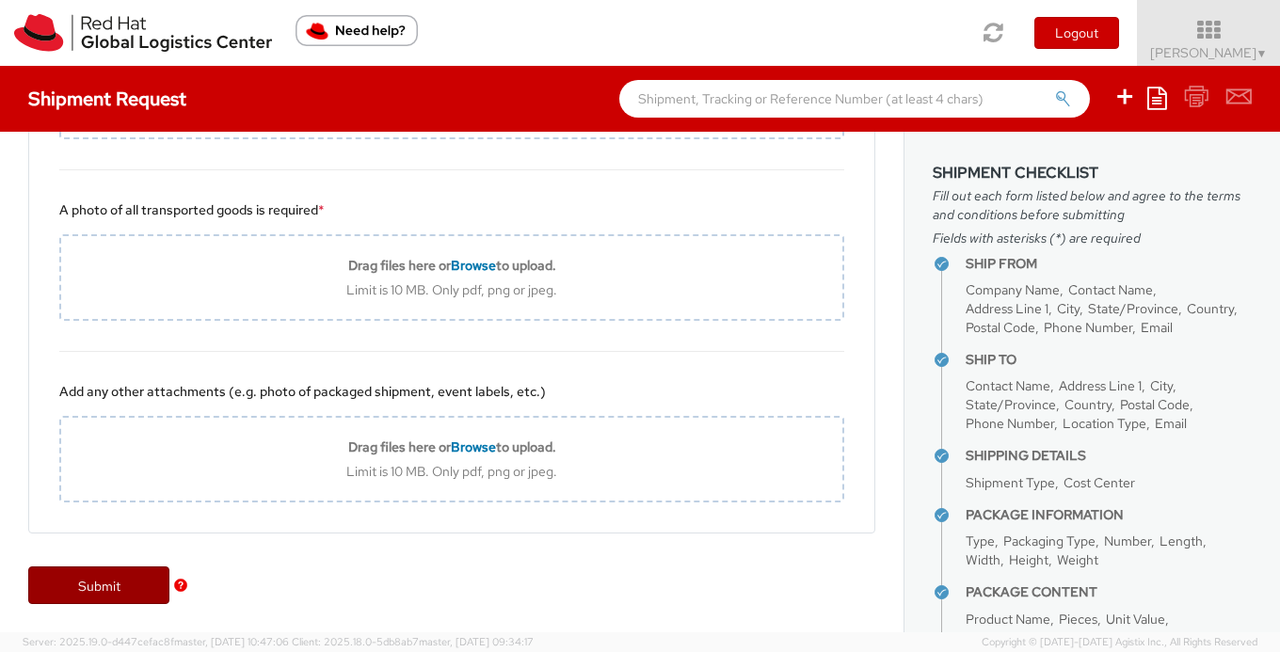
click at [85, 576] on link "Submit" at bounding box center [98, 586] width 141 height 38
click at [178, 583] on img "button" at bounding box center [180, 585] width 13 height 13
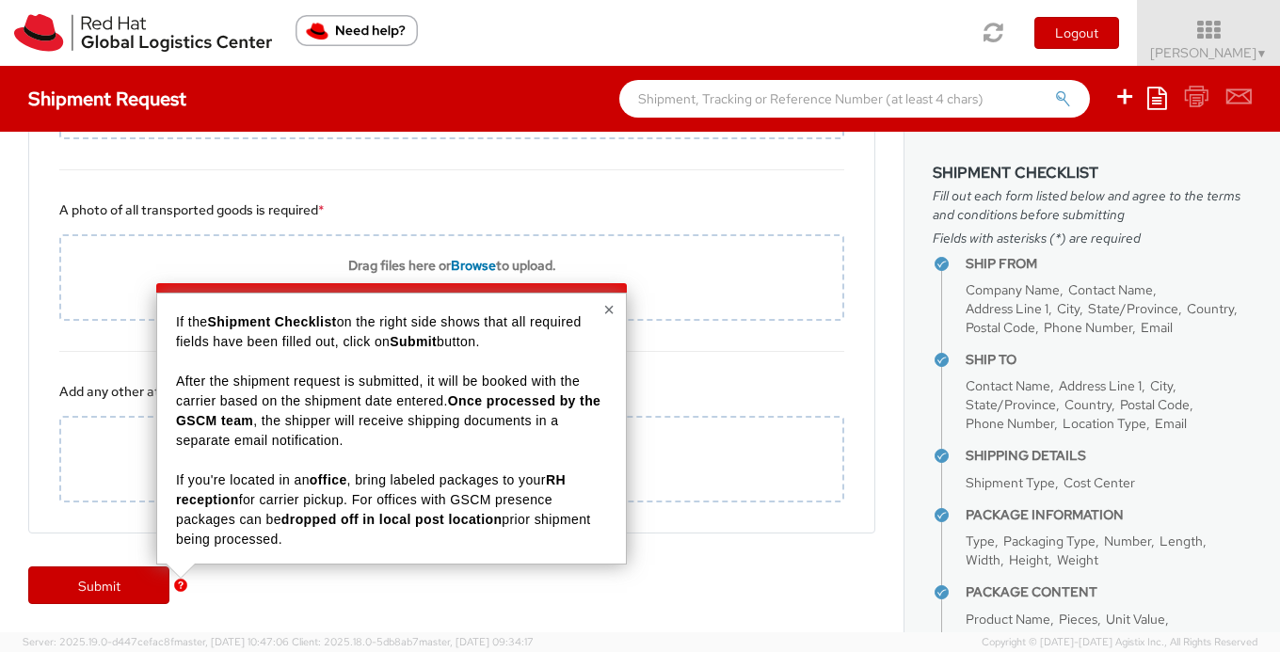
scroll to position [192, 0]
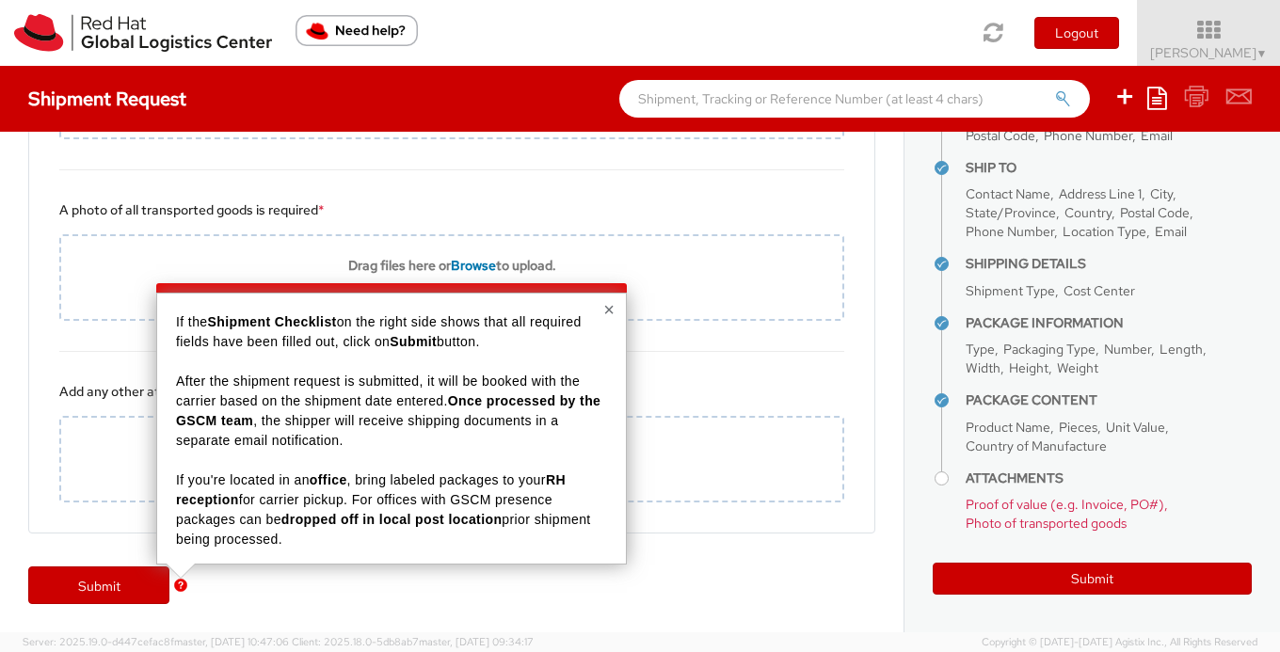
click at [849, 584] on div "Submit" at bounding box center [452, 594] width 904 height 75
click at [612, 305] on button "×" at bounding box center [608, 309] width 11 height 19
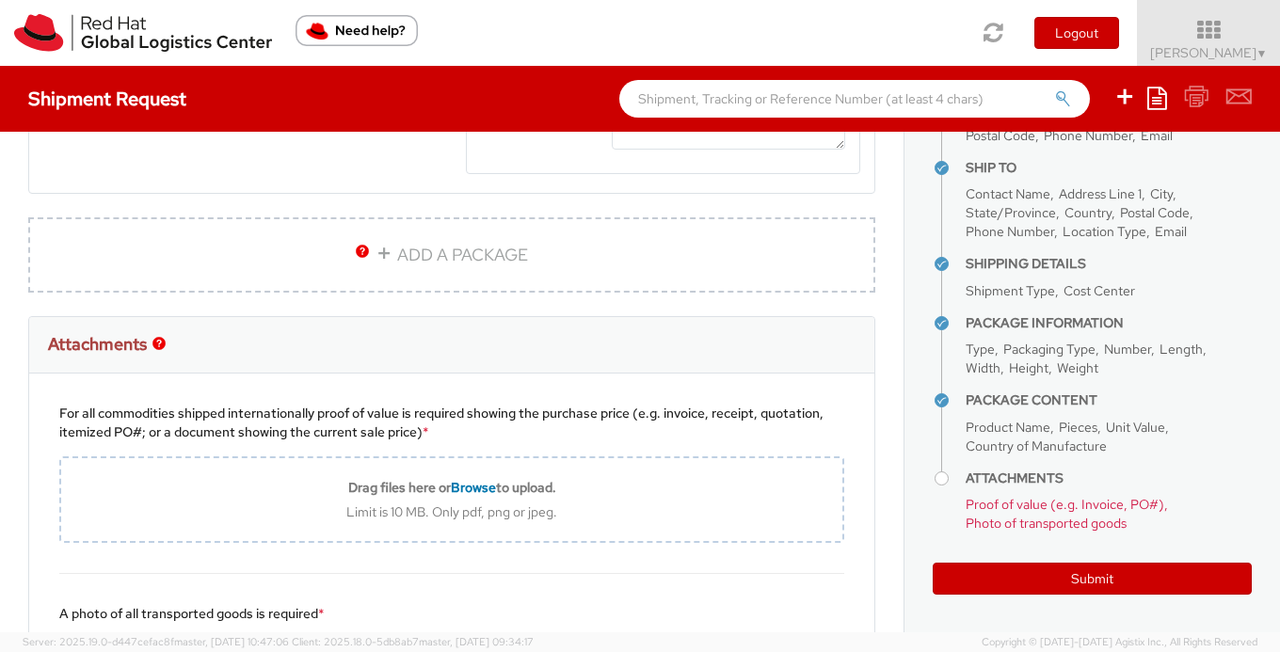
scroll to position [3395, 0]
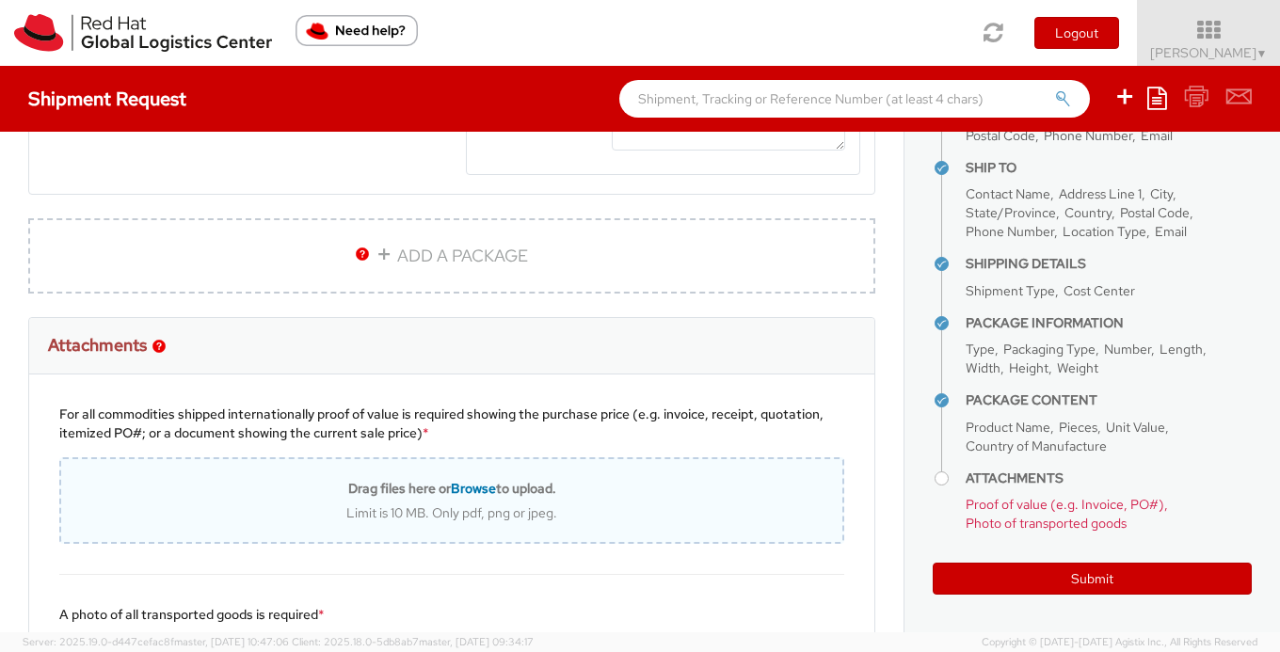
click at [478, 487] on span "Browse" at bounding box center [473, 488] width 45 height 17
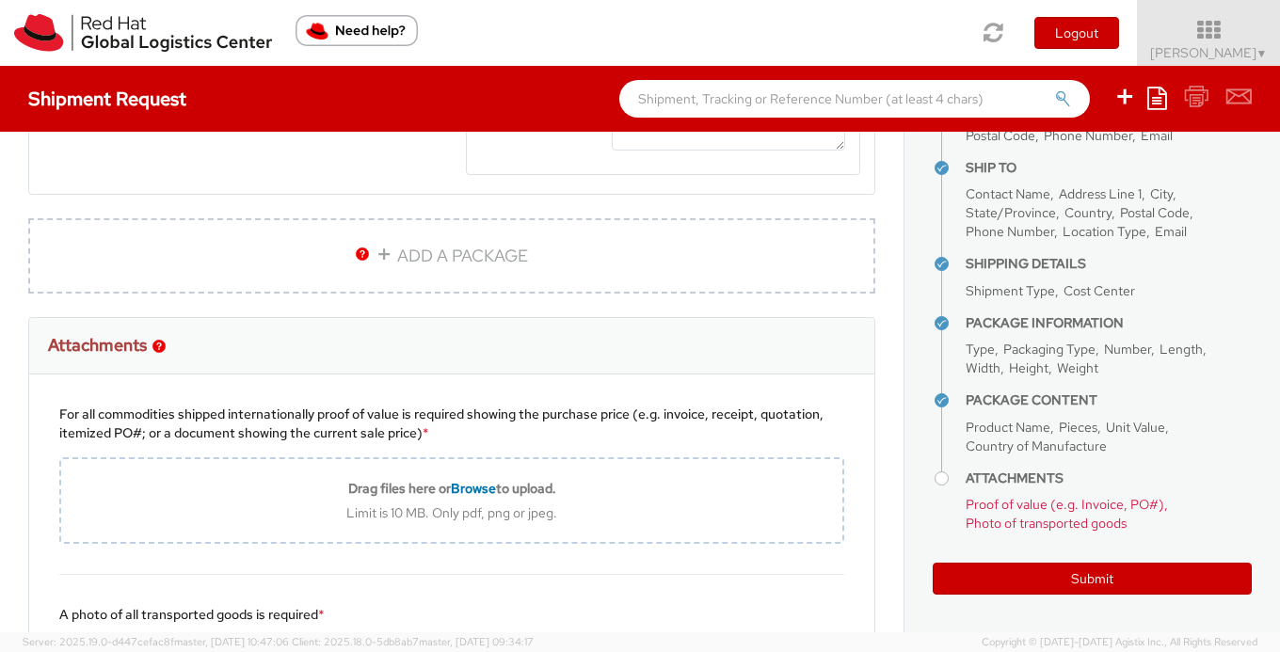
type input "C:\fakepath\Screenshot 2025-09-18 at 12.50.20 PM.png"
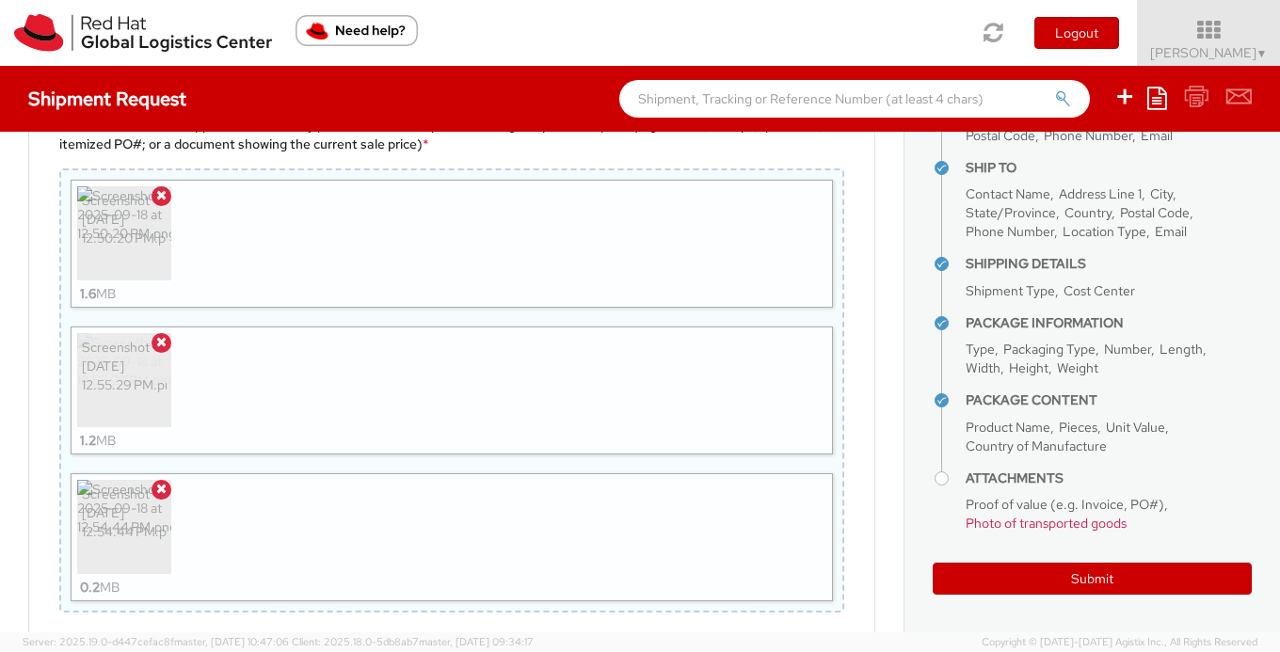
scroll to position [3685, 0]
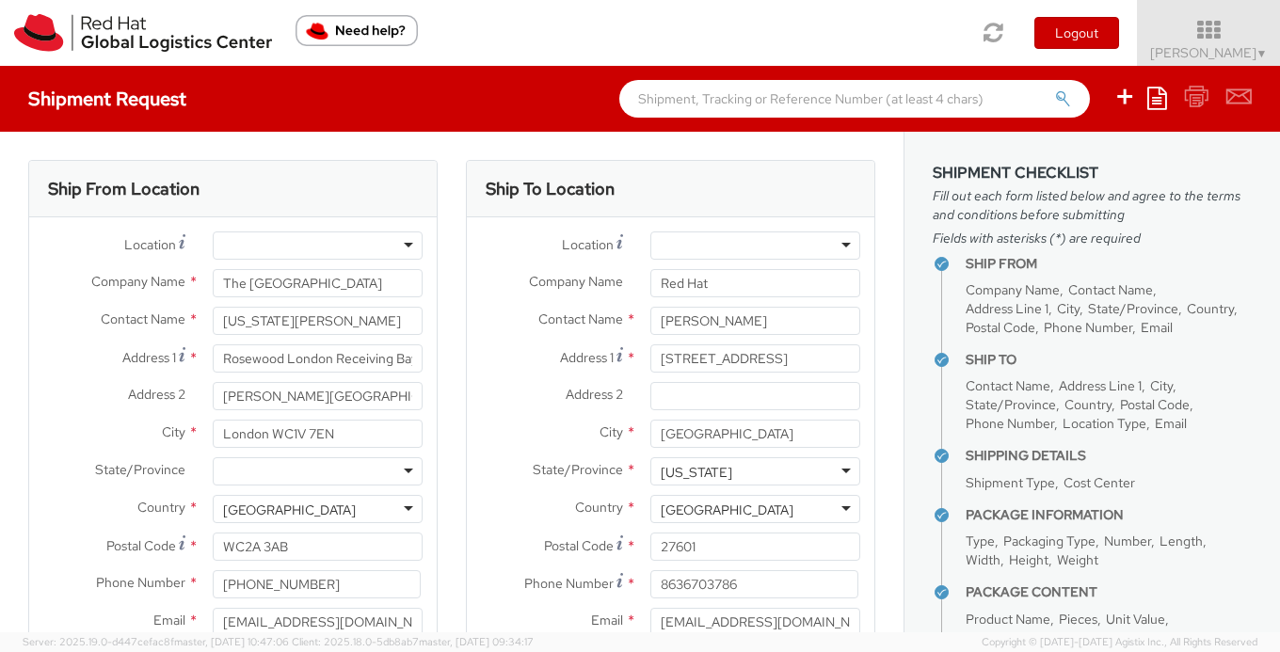
select select "OTHER"
select select "IN"
select select "LBS"
select select "OTHER"
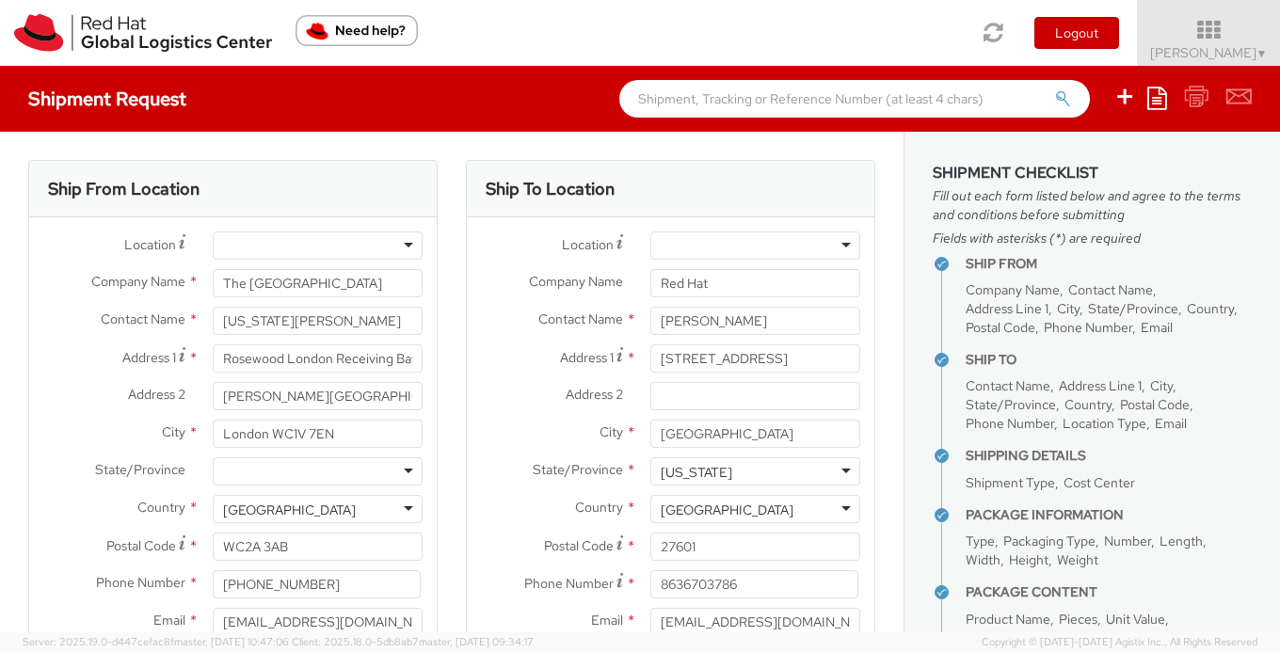
select select "OTHER"
select select "IN"
select select "OTHER"
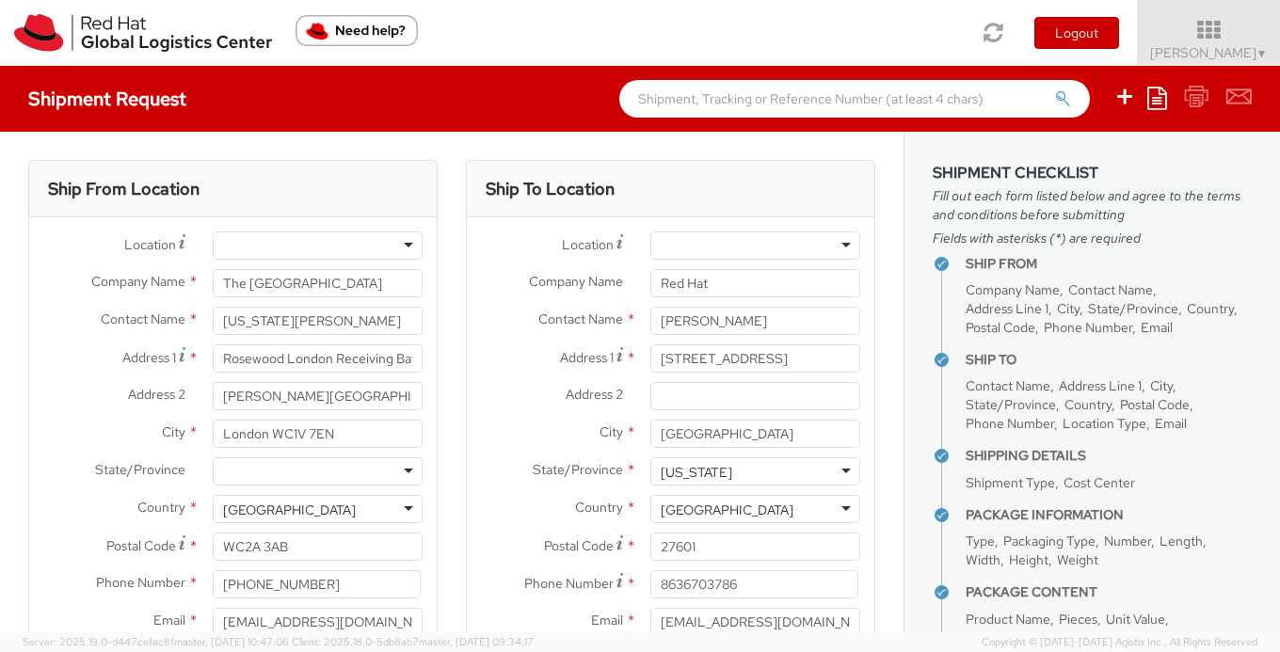
select select "OTHER"
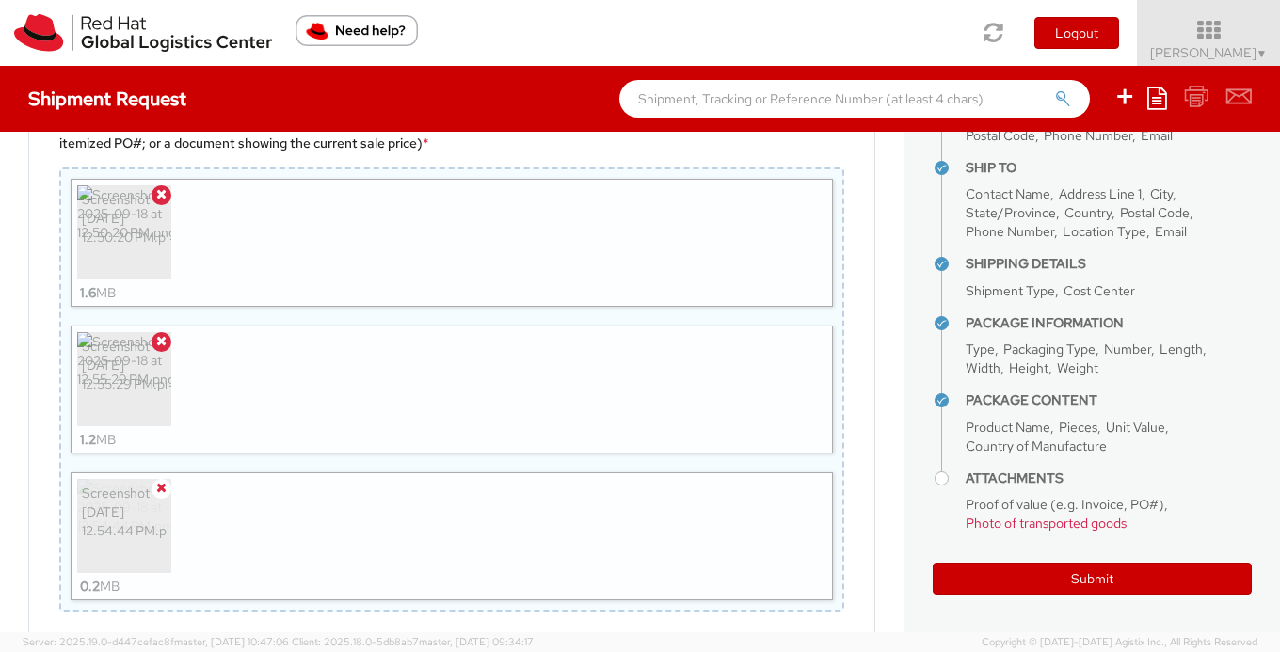
click at [162, 489] on icon at bounding box center [161, 487] width 10 height 13
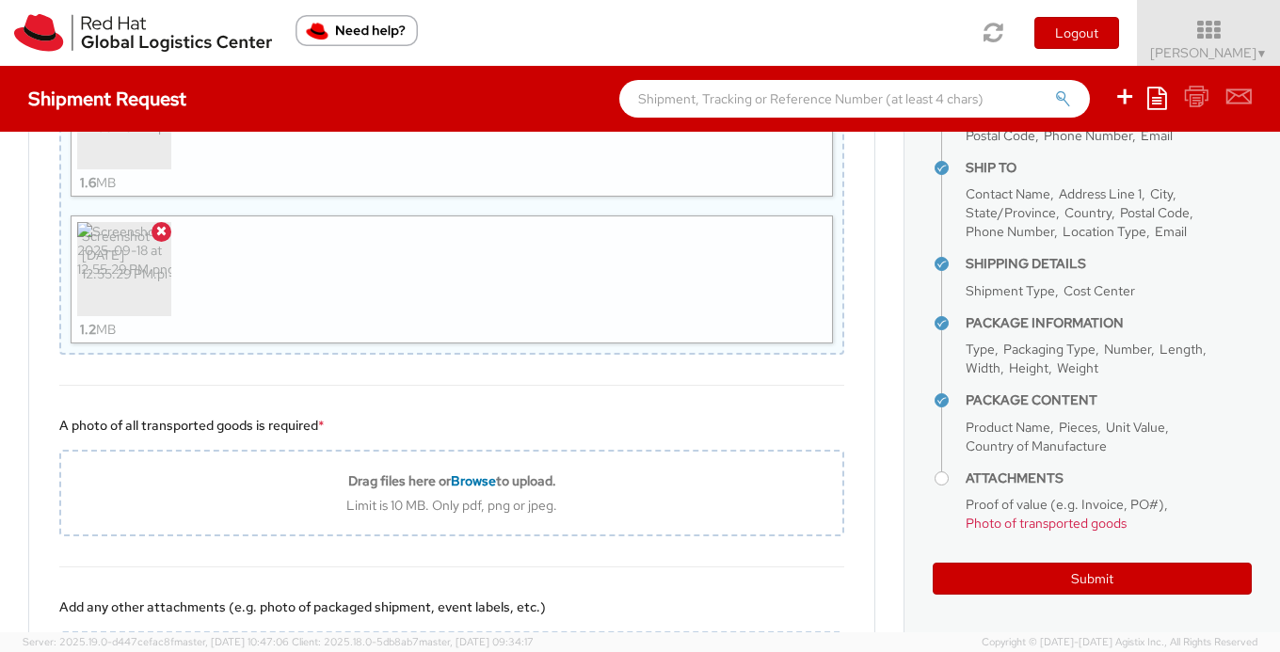
scroll to position [3799, 0]
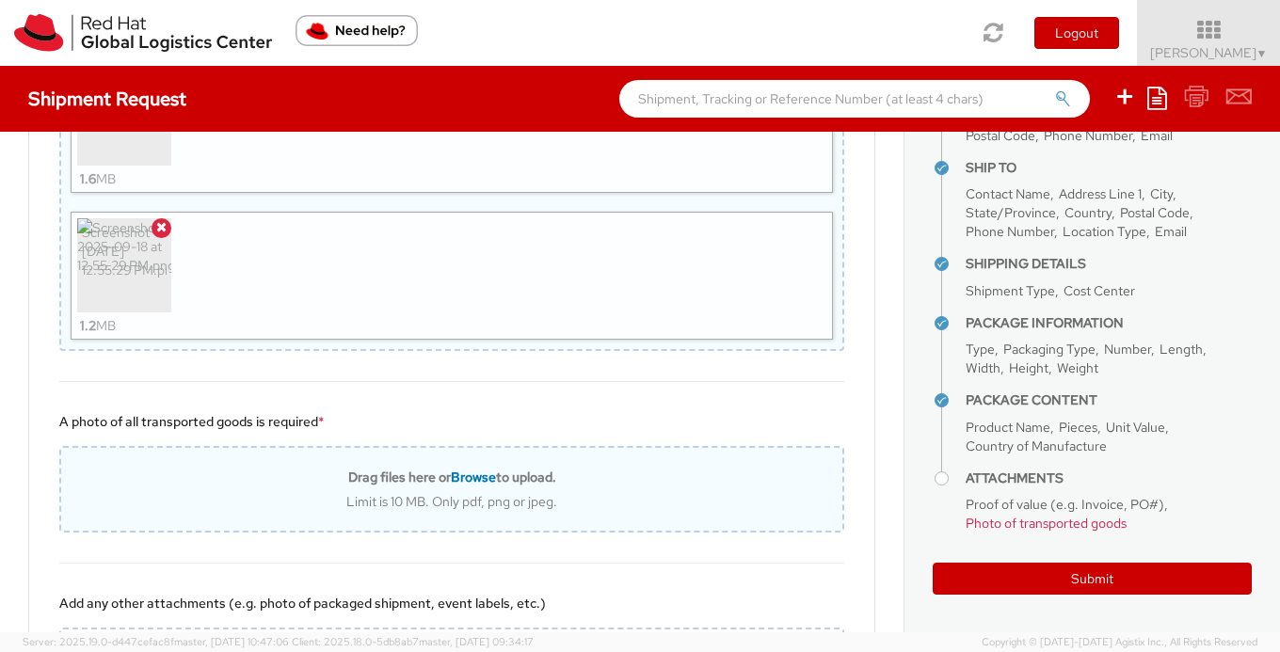
click at [506, 486] on div "Drag files here or Browse to upload. Limit is 10 MB. Only pdf, png or jpeg." at bounding box center [451, 489] width 781 height 41
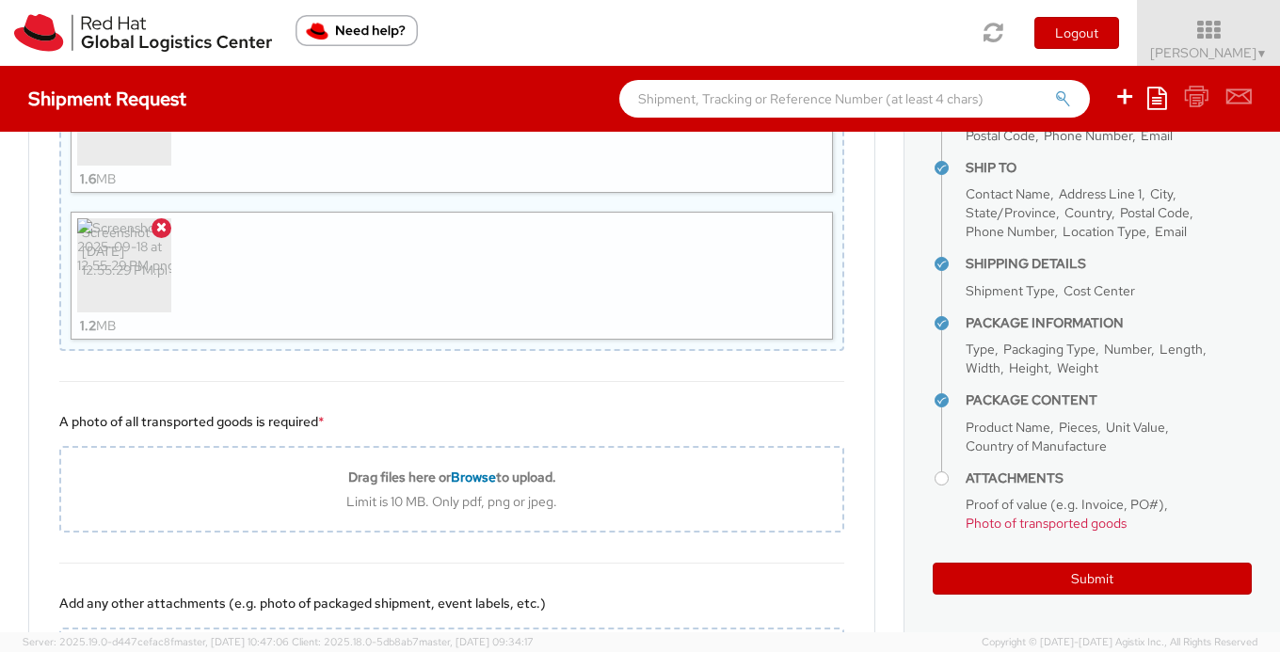
type input "C:\fakepath\Screenshot 2025-09-18 at 12.50.20 PM.png"
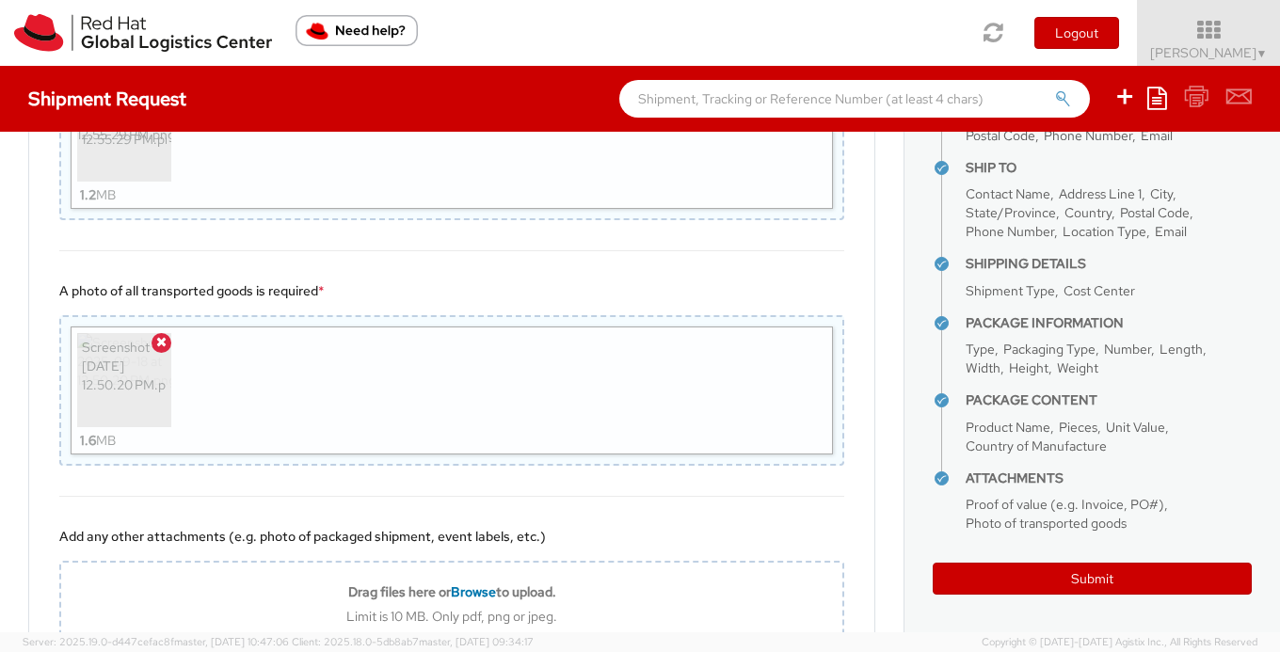
scroll to position [4008, 0]
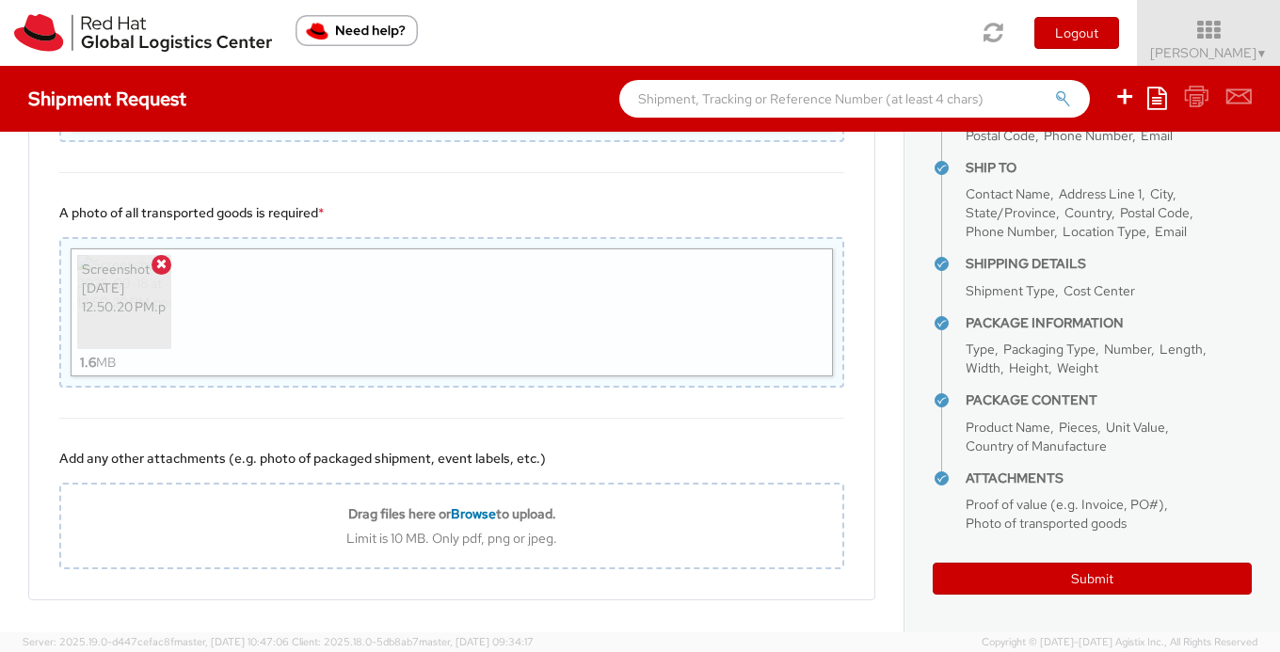
click at [306, 532] on div "Limit is 10 MB. Only pdf, png or jpeg." at bounding box center [451, 538] width 781 height 17
type input "C:\fakepath\Screenshot 2025-09-18 at 12.55.29 PM.png"
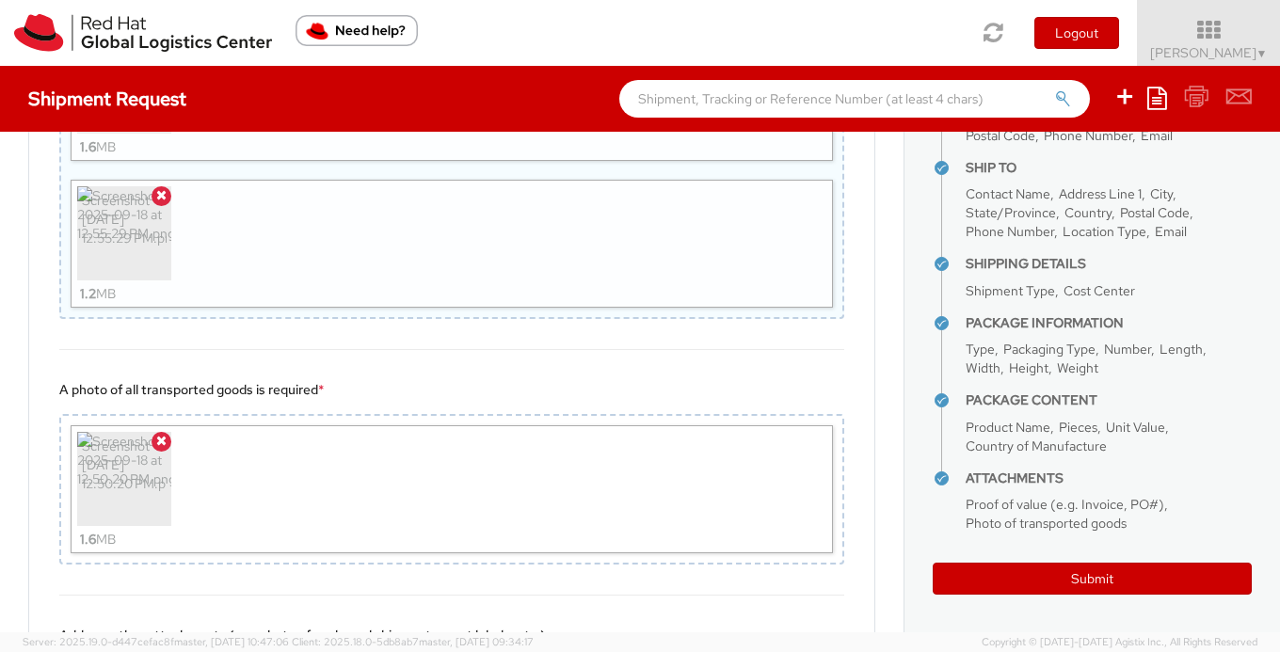
scroll to position [3938, 0]
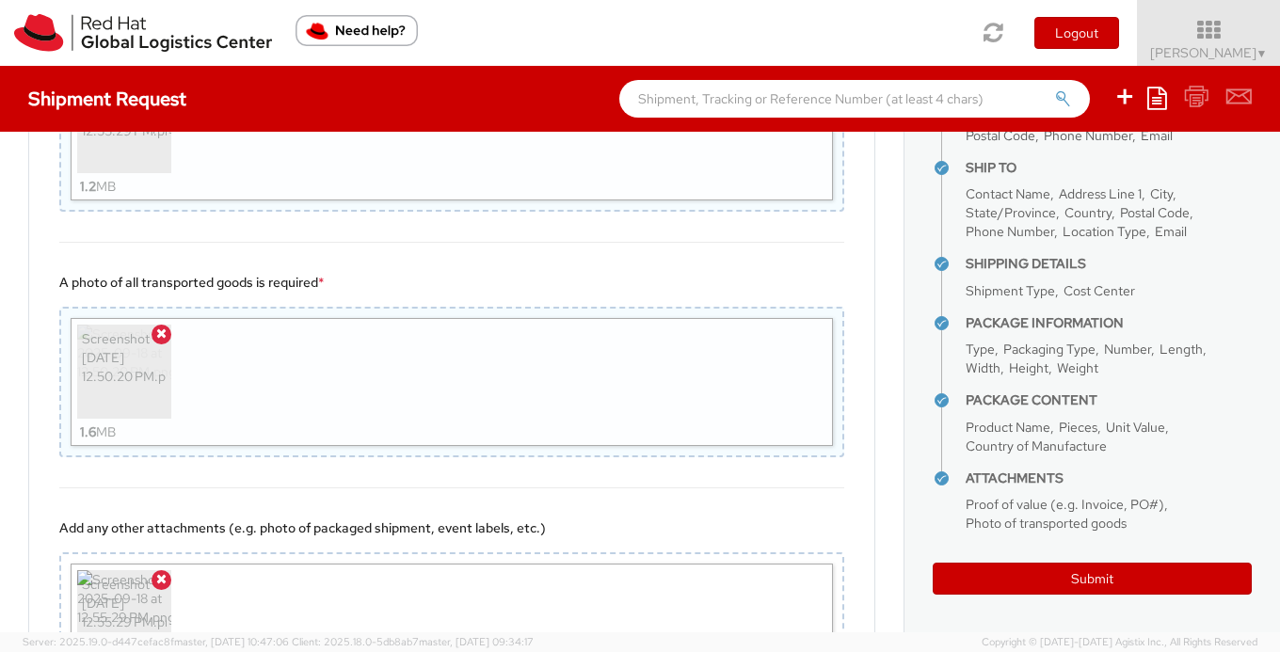
click at [345, 344] on div "Screenshot 2025-09-18 at 12.50.20 PM.png 1.6 MB" at bounding box center [452, 382] width 763 height 128
type input "C:\fakepath\IMG_0925.jpg"
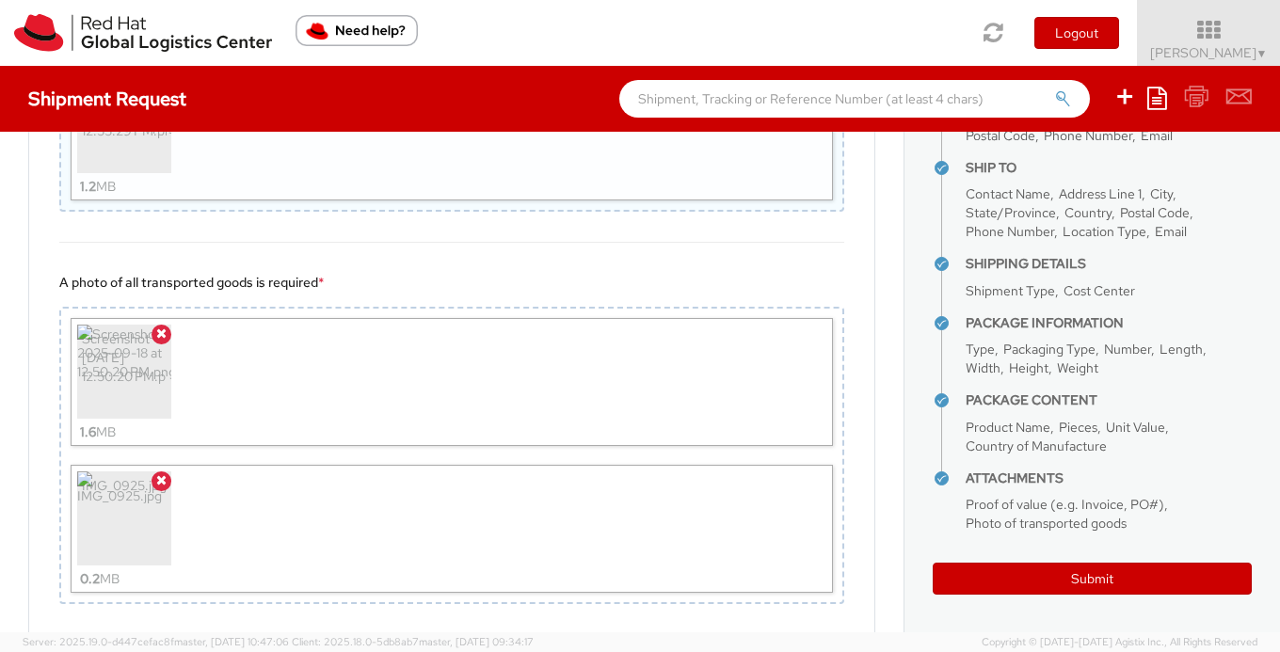
scroll to position [4285, 0]
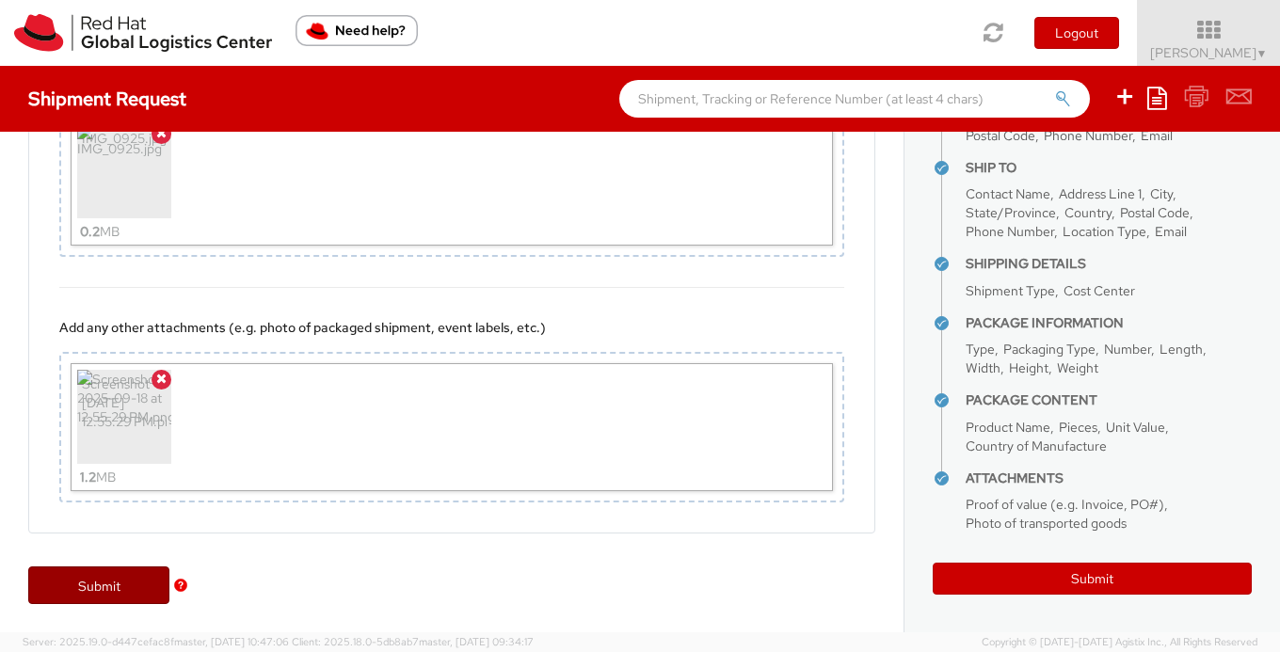
click at [105, 593] on link "Submit" at bounding box center [98, 586] width 141 height 38
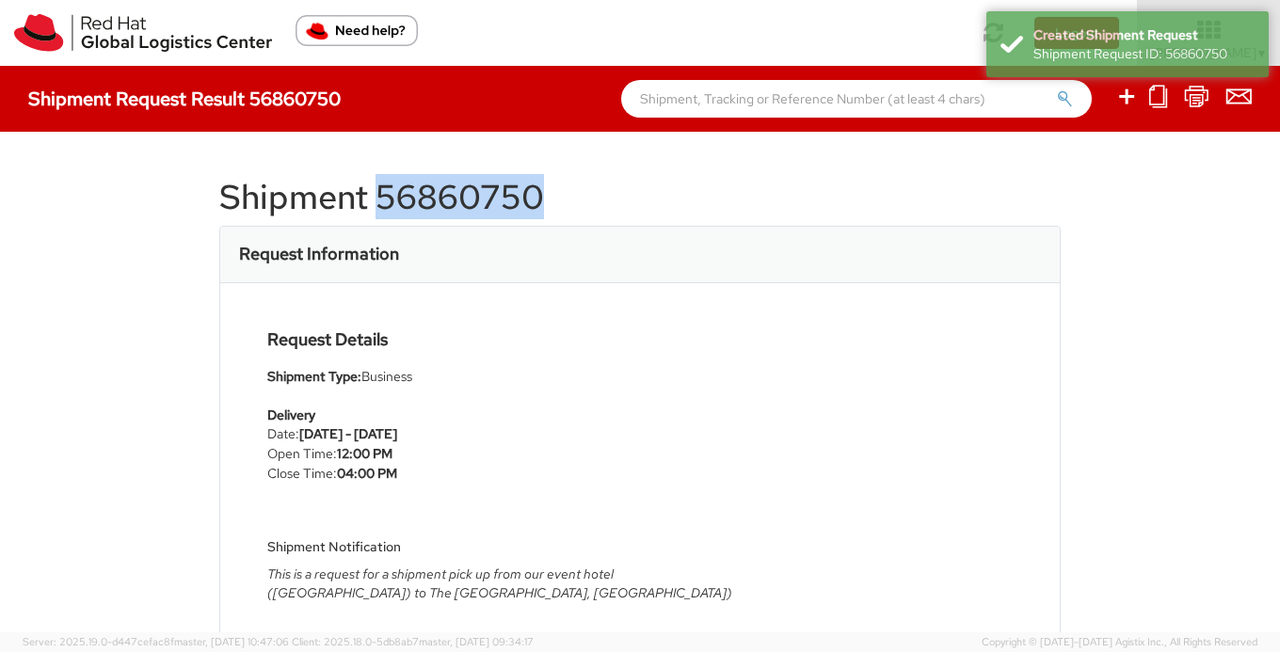
drag, startPoint x: 565, startPoint y: 215, endPoint x: 380, endPoint y: 176, distance: 188.5
click at [380, 179] on h1 "Shipment 56860750" at bounding box center [640, 198] width 842 height 38
copy h1 "56860750"
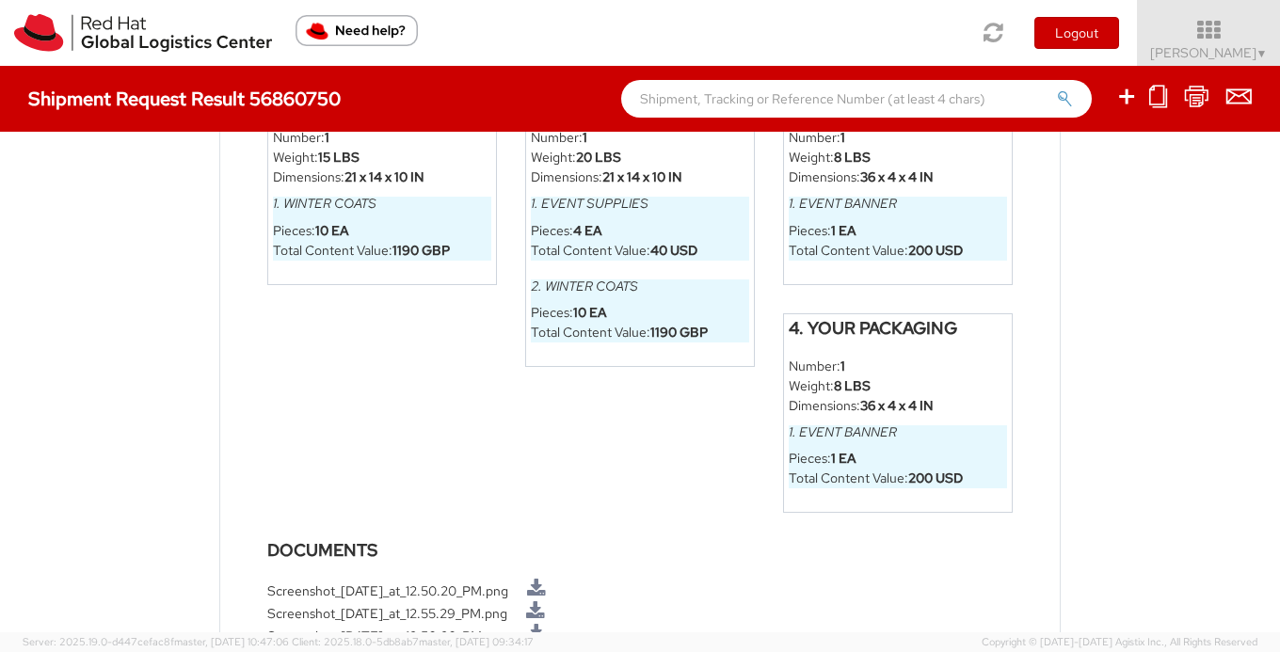
scroll to position [1294, 0]
